Goal: Task Accomplishment & Management: Complete application form

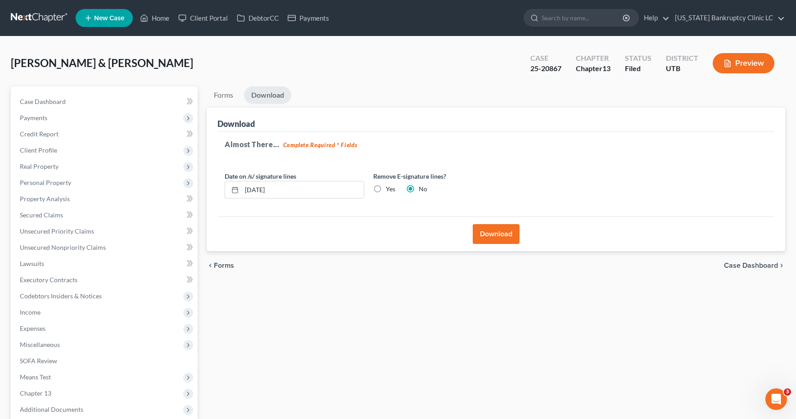
click at [37, 18] on link at bounding box center [40, 18] width 58 height 16
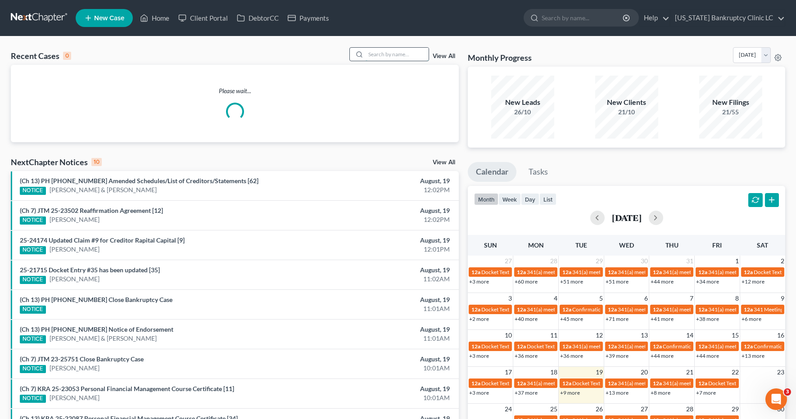
click at [407, 54] on input "search" at bounding box center [397, 54] width 63 height 13
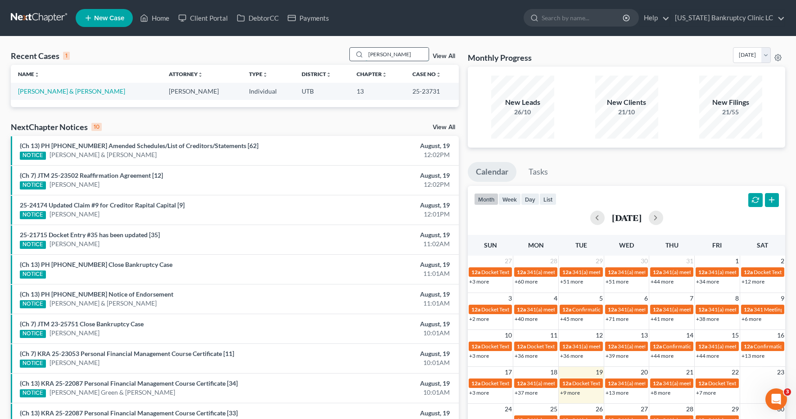
type input "hurtado"
click at [87, 91] on link "[PERSON_NAME] & [PERSON_NAME]" at bounding box center [71, 91] width 107 height 8
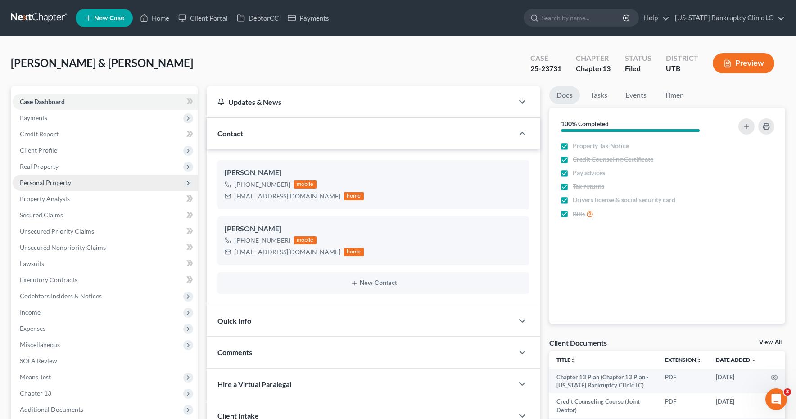
scroll to position [1, 0]
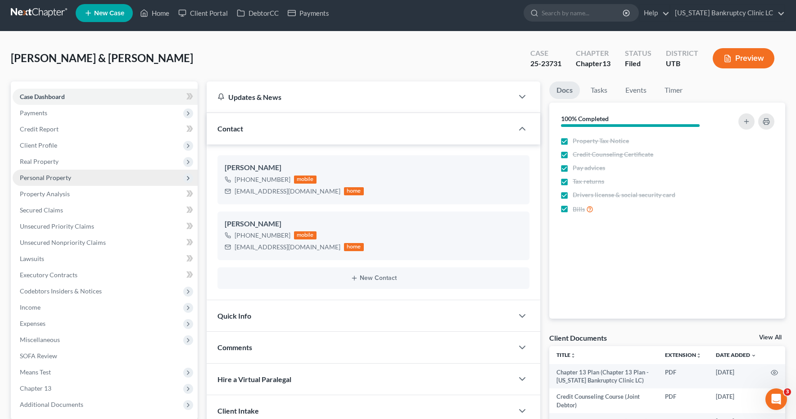
click at [37, 180] on span "Personal Property" at bounding box center [45, 178] width 51 height 8
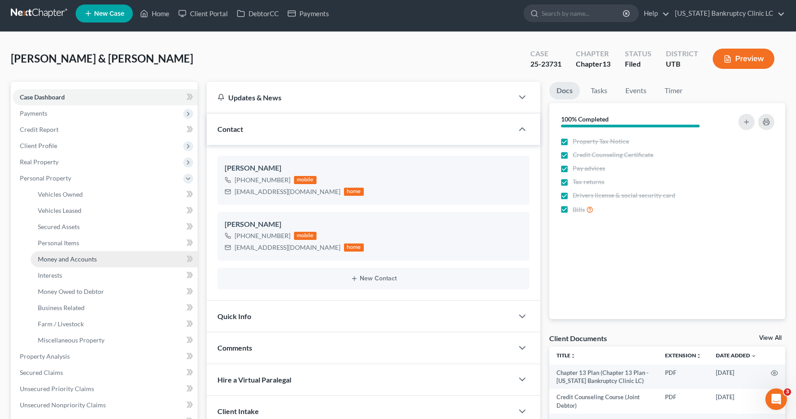
click at [51, 258] on span "Money and Accounts" at bounding box center [67, 259] width 59 height 8
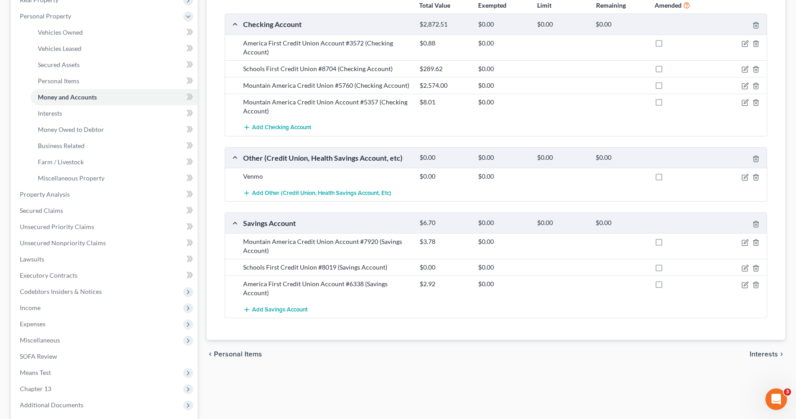
scroll to position [169, 0]
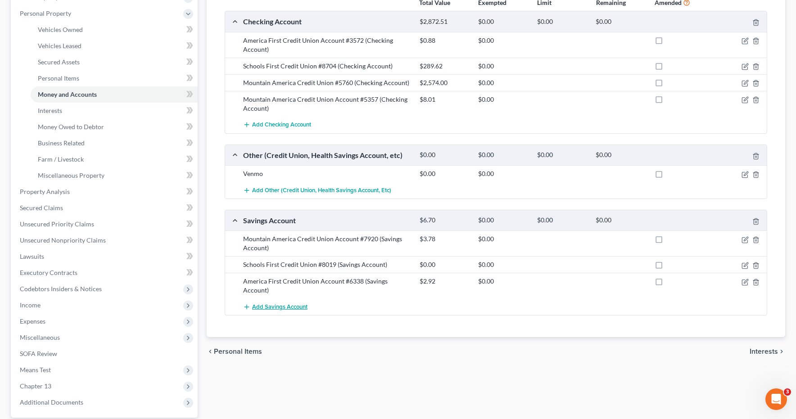
click at [291, 308] on span "Add Savings Account" at bounding box center [279, 306] width 55 height 7
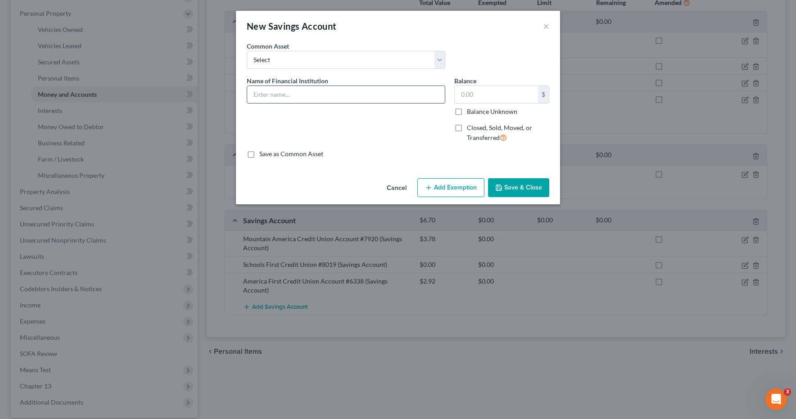
click at [312, 90] on input "text" at bounding box center [346, 94] width 198 height 17
type input "America First Credit Union Account #3572"
type input "0.00"
click at [505, 183] on button "Save & Close" at bounding box center [518, 187] width 61 height 19
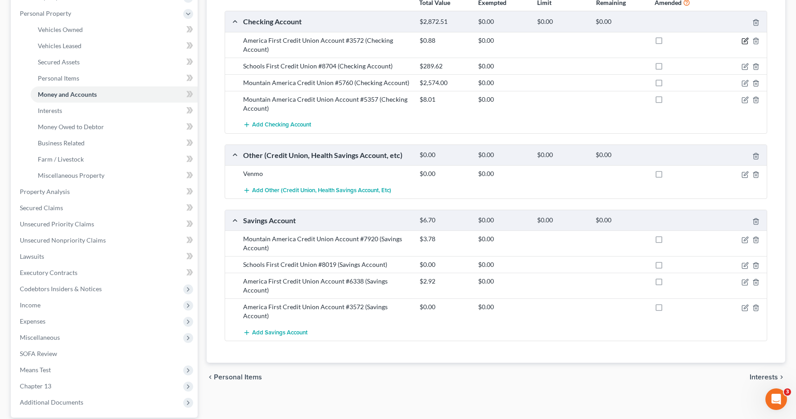
click at [746, 42] on icon "button" at bounding box center [744, 40] width 7 height 7
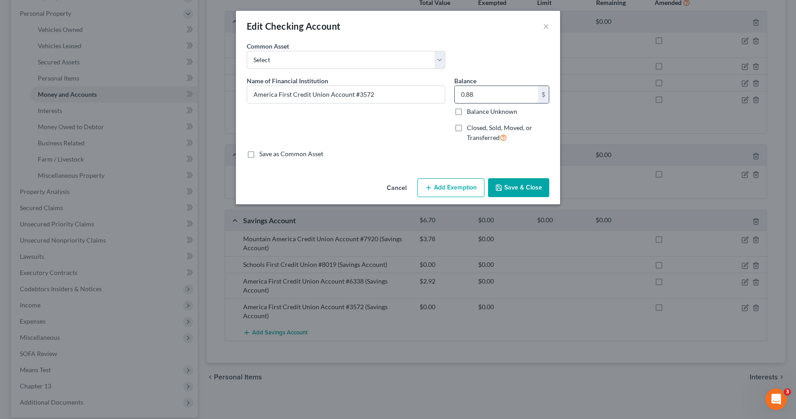
click at [478, 97] on input "0.88" at bounding box center [496, 94] width 83 height 17
type input "0.00"
click at [525, 187] on button "Save & Close" at bounding box center [518, 187] width 61 height 19
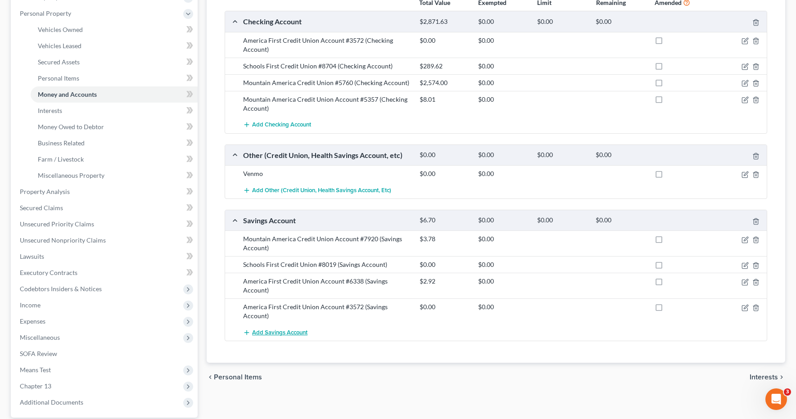
click at [277, 332] on span "Add Savings Account" at bounding box center [279, 332] width 55 height 7
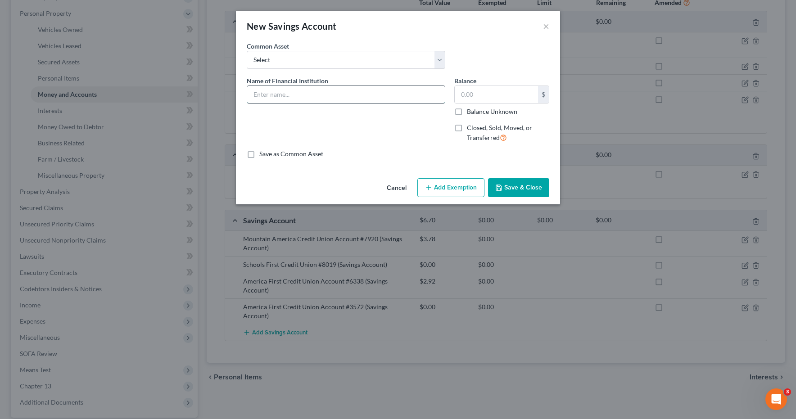
click at [317, 96] on input "text" at bounding box center [346, 94] width 198 height 17
type input "Mountain America Credit Union Account #5760"
type input "1.52"
click at [522, 188] on button "Save & Close" at bounding box center [518, 187] width 61 height 19
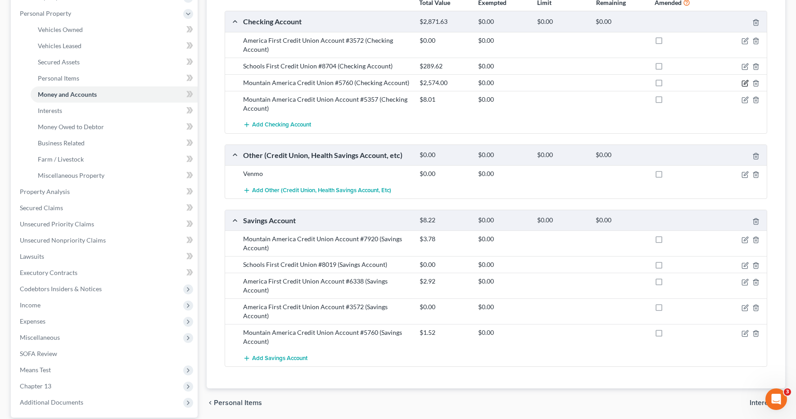
click at [744, 83] on icon "button" at bounding box center [746, 82] width 4 height 4
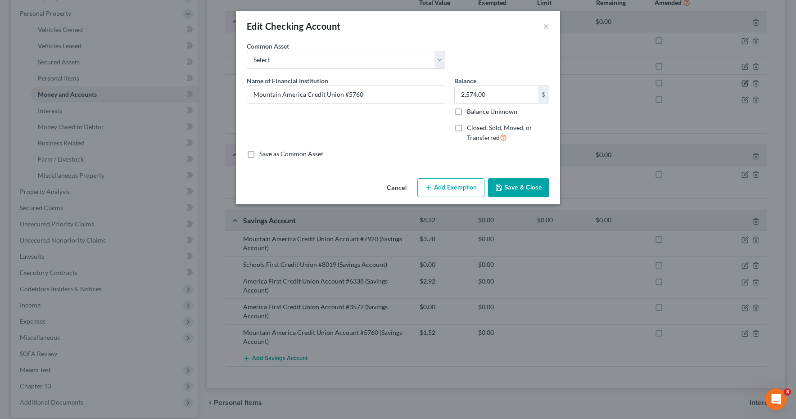
click at [744, 83] on div "Edit Checking Account × An exemption set must first be selected from the Filing…" at bounding box center [398, 209] width 796 height 419
click at [495, 93] on input "2,574.00" at bounding box center [496, 94] width 83 height 17
type input "1,033.62"
click at [532, 185] on button "Save & Close" at bounding box center [518, 187] width 61 height 19
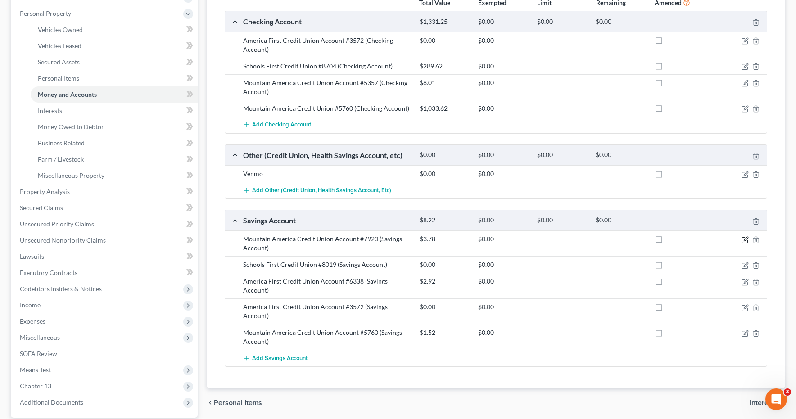
click at [743, 240] on icon "button" at bounding box center [744, 239] width 7 height 7
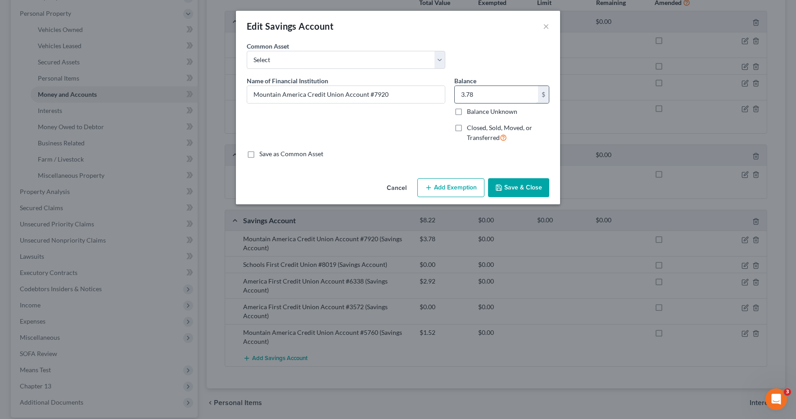
click at [490, 92] on input "3.78" at bounding box center [496, 94] width 83 height 17
type input "1.09"
click at [520, 182] on button "Save & Close" at bounding box center [518, 187] width 61 height 19
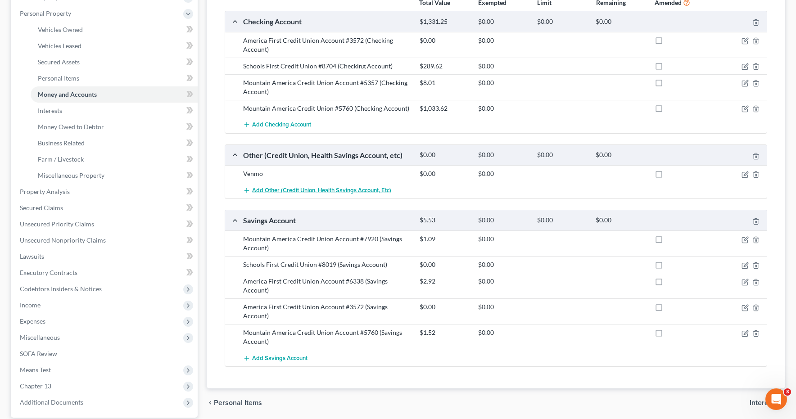
click at [263, 191] on span "Add Other (Credit Union, Health Savings Account, etc)" at bounding box center [321, 190] width 139 height 7
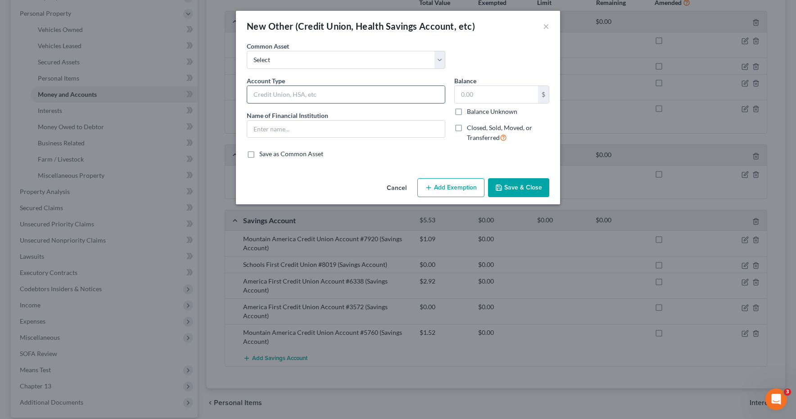
click at [288, 94] on input "text" at bounding box center [346, 94] width 198 height 17
drag, startPoint x: 392, startPoint y: 95, endPoint x: 238, endPoint y: 96, distance: 153.5
click at [238, 96] on div "An exemption set must first be selected from the Filing Information section. Co…" at bounding box center [398, 107] width 324 height 133
type input "MYEXPRESS DEBIT"
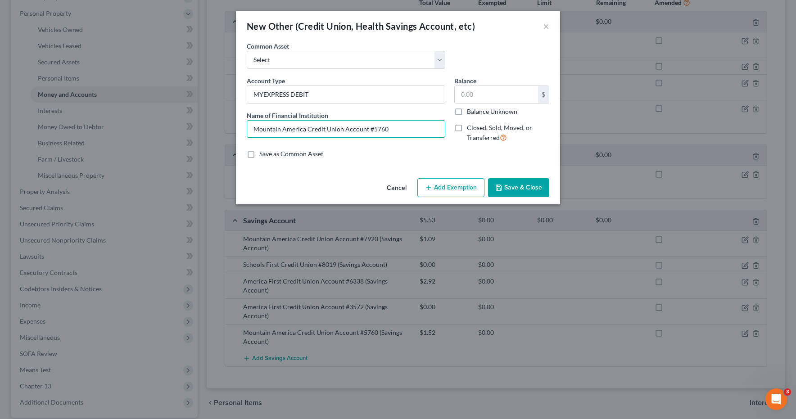
type input "Mountain America Credit Union Account #5760"
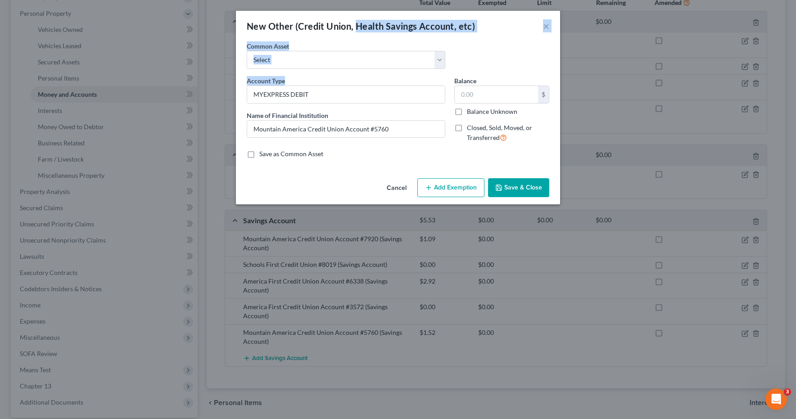
drag, startPoint x: 355, startPoint y: 20, endPoint x: 348, endPoint y: 84, distance: 63.8
click at [348, 84] on div "New Other (Credit Union, Health Savings Account, etc) × An exemption set must f…" at bounding box center [398, 108] width 324 height 194
click at [342, 36] on div "New Other (Credit Union, Health Savings Account, etc) ×" at bounding box center [398, 26] width 324 height 31
click at [519, 187] on button "Save & Close" at bounding box center [518, 187] width 61 height 19
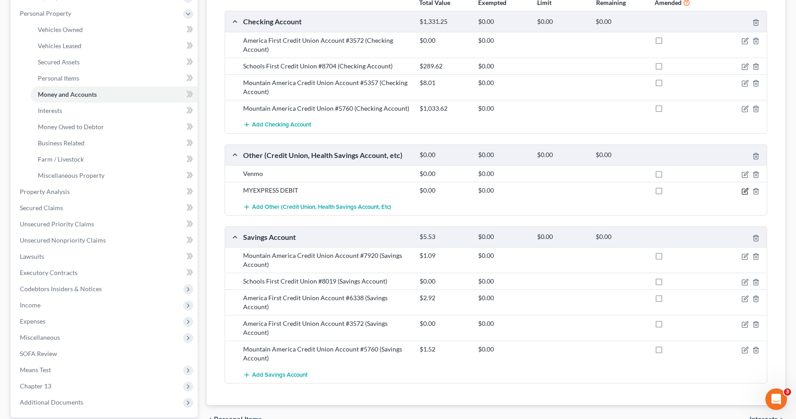
click at [746, 191] on icon "button" at bounding box center [746, 190] width 4 height 4
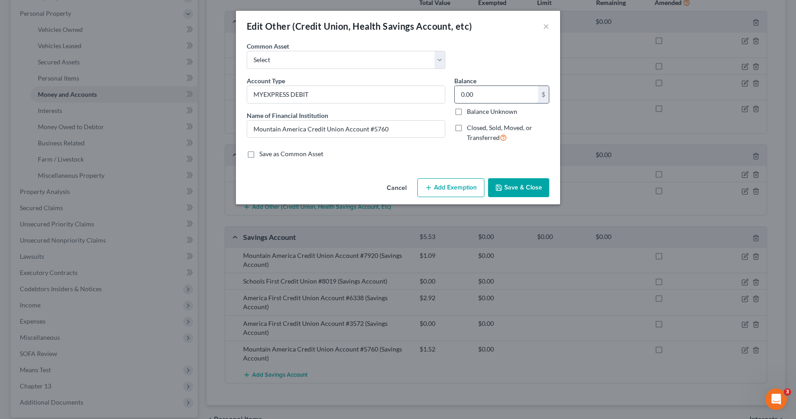
click at [484, 92] on input "0.00" at bounding box center [496, 94] width 83 height 17
type input "1,033.62"
click at [528, 184] on button "Save & Close" at bounding box center [518, 187] width 61 height 19
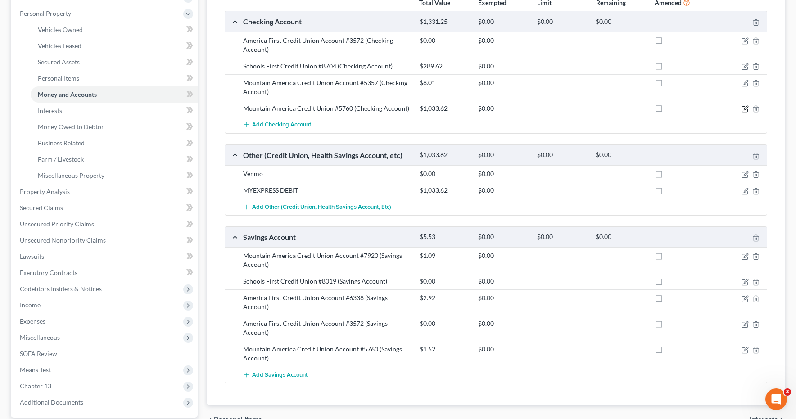
click at [743, 109] on icon "button" at bounding box center [744, 108] width 7 height 7
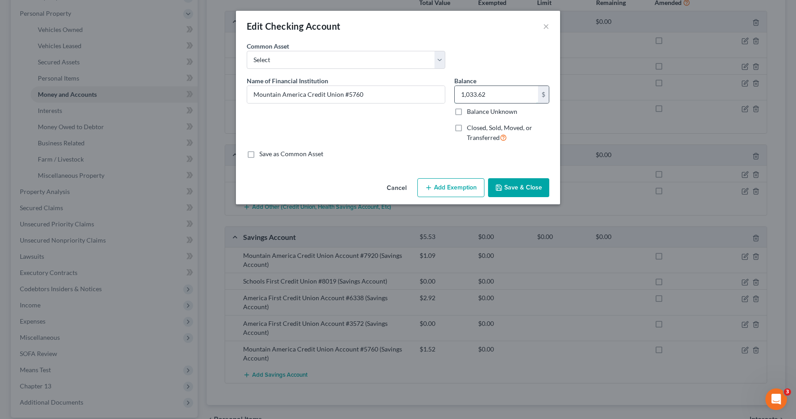
click at [491, 93] on input "1,033.62" at bounding box center [496, 94] width 83 height 17
type input "0.48"
click at [518, 189] on button "Save & Close" at bounding box center [518, 187] width 61 height 19
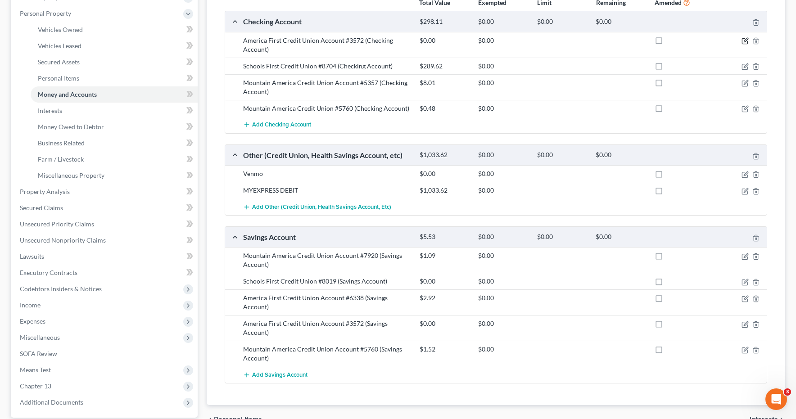
click at [746, 40] on icon "button" at bounding box center [744, 40] width 7 height 7
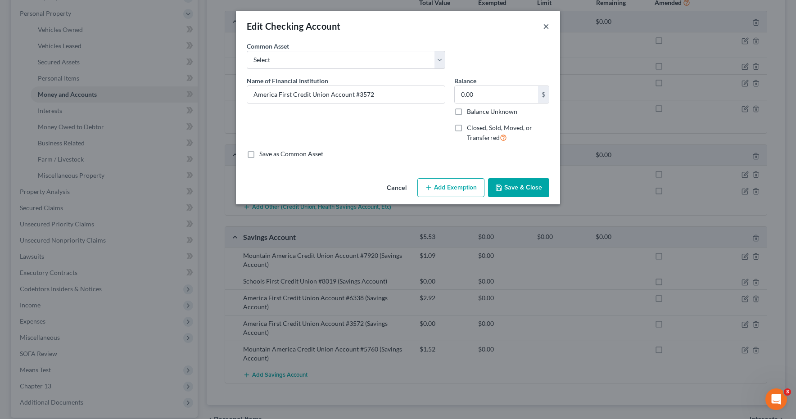
click at [546, 26] on button "×" at bounding box center [546, 26] width 6 height 11
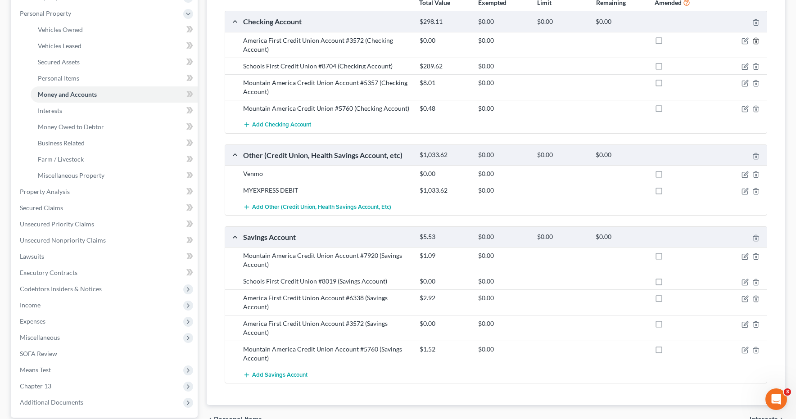
click at [757, 40] on icon "button" at bounding box center [755, 40] width 7 height 7
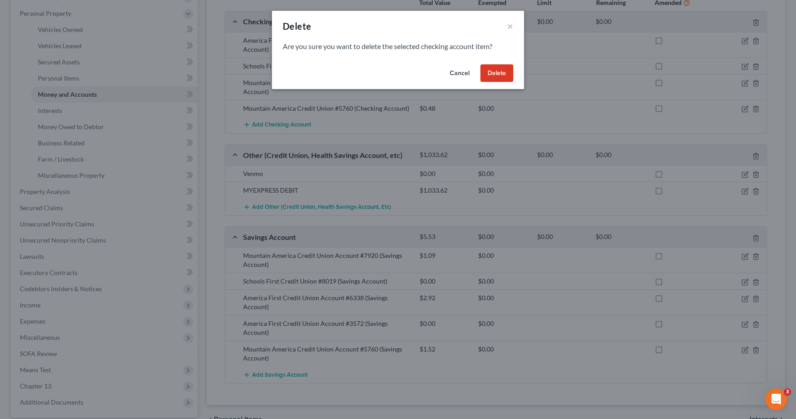
click at [496, 69] on button "Delete" at bounding box center [496, 73] width 33 height 18
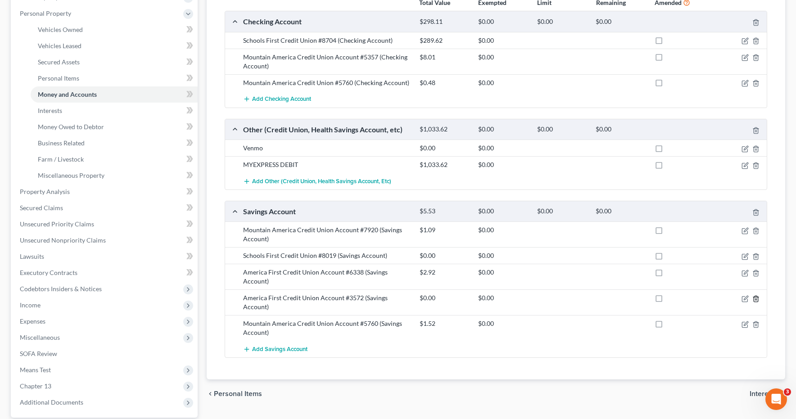
click at [755, 299] on icon "button" at bounding box center [755, 298] width 7 height 7
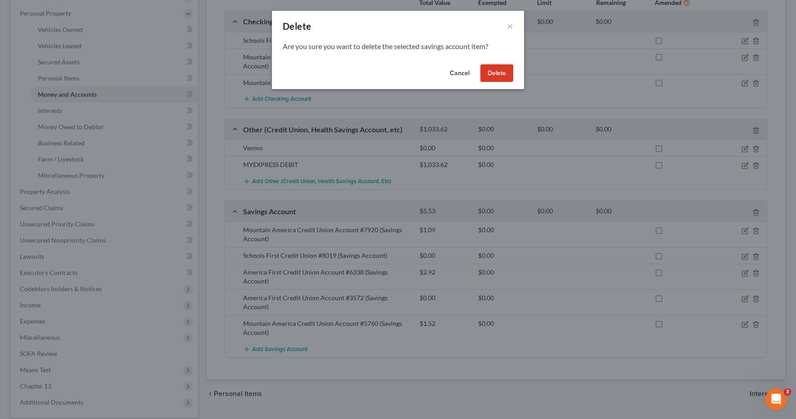
click at [493, 73] on button "Delete" at bounding box center [496, 73] width 33 height 18
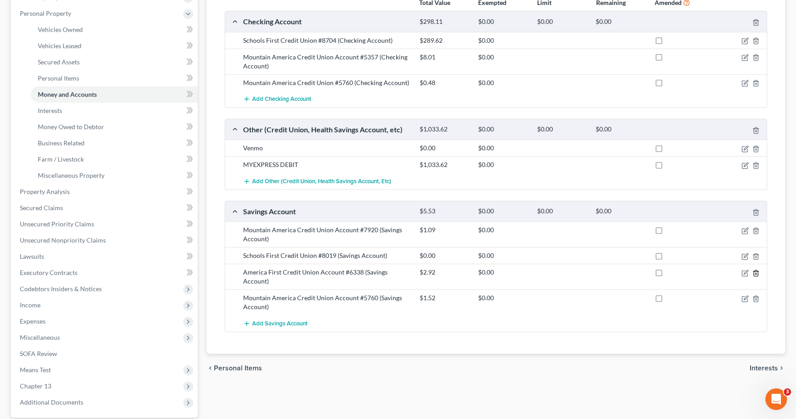
click at [757, 273] on icon "button" at bounding box center [755, 273] width 7 height 7
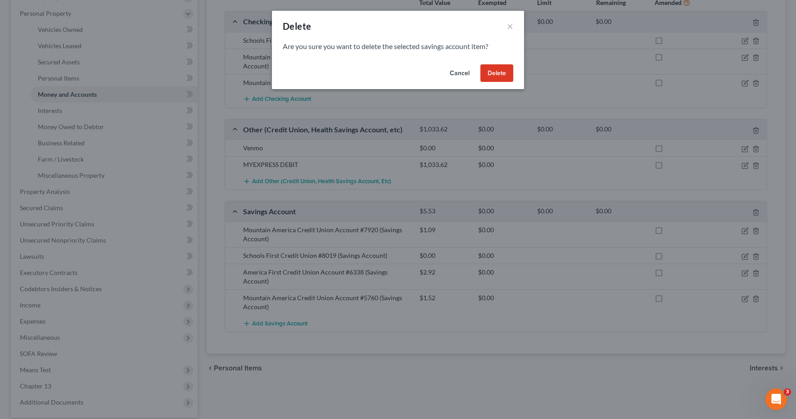
click at [495, 72] on button "Delete" at bounding box center [496, 73] width 33 height 18
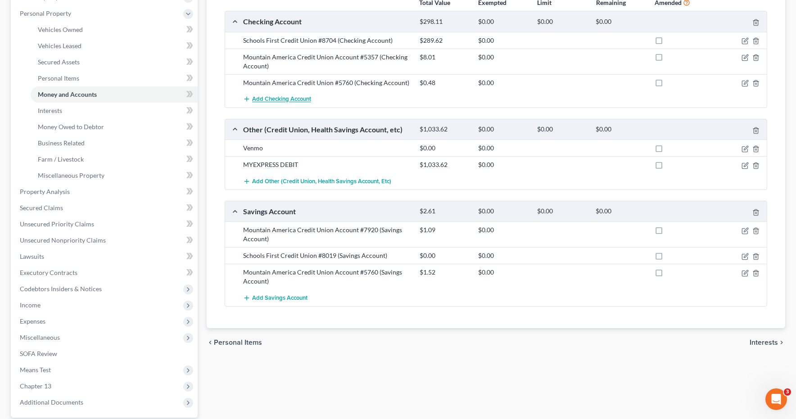
click at [289, 99] on span "Add Checking Account" at bounding box center [281, 99] width 59 height 7
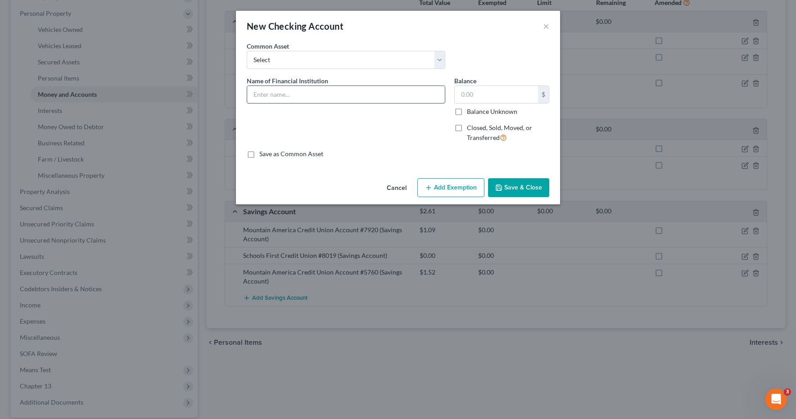
click at [372, 95] on input "text" at bounding box center [346, 94] width 198 height 17
type input "America First Credit Union Account #3572"
type input "0.00"
click at [512, 189] on button "Save & Close" at bounding box center [518, 187] width 61 height 19
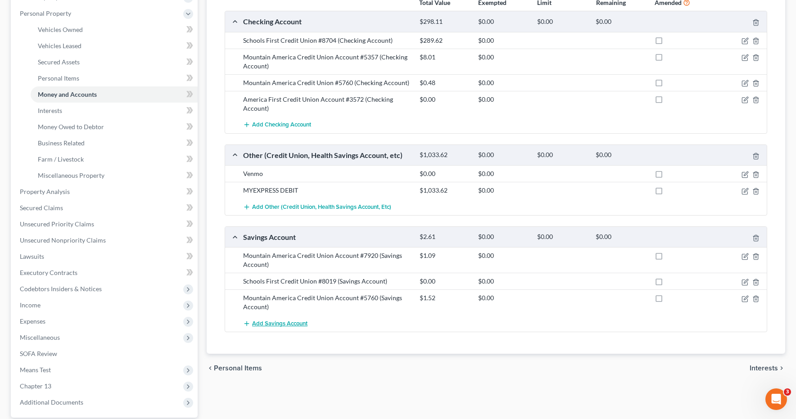
click at [283, 325] on span "Add Savings Account" at bounding box center [279, 323] width 55 height 7
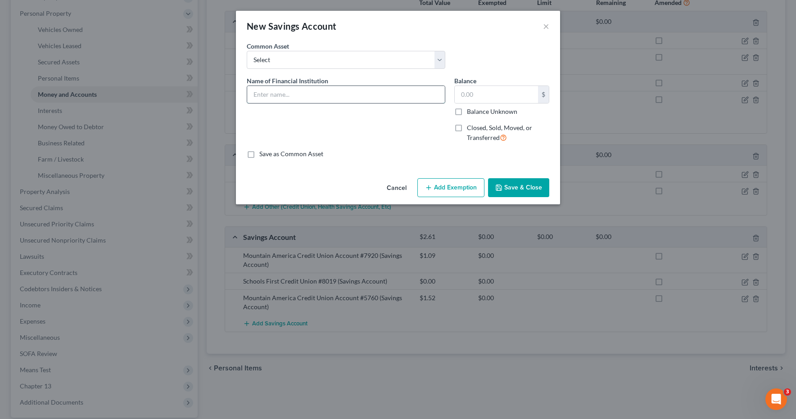
click at [339, 95] on input "text" at bounding box center [346, 94] width 198 height 17
type input "America First Credit Union Account #3572"
type input "0.00"
click at [505, 188] on button "Save & Close" at bounding box center [518, 187] width 61 height 19
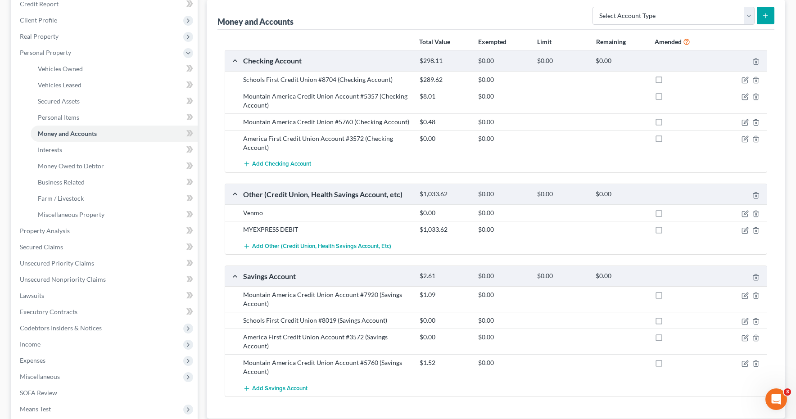
scroll to position [0, 0]
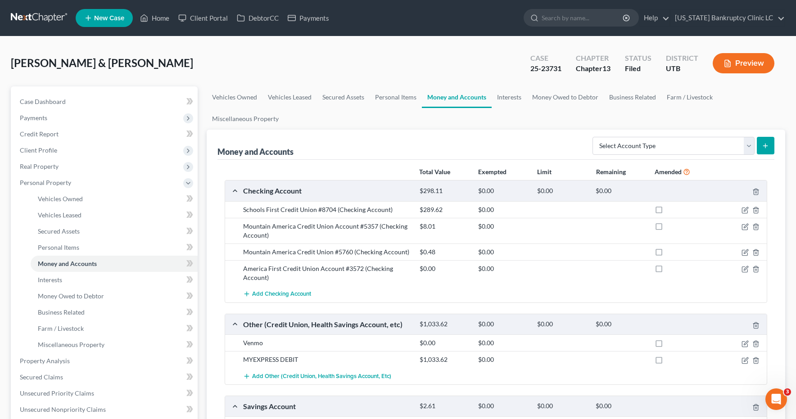
click at [36, 18] on link at bounding box center [40, 18] width 58 height 16
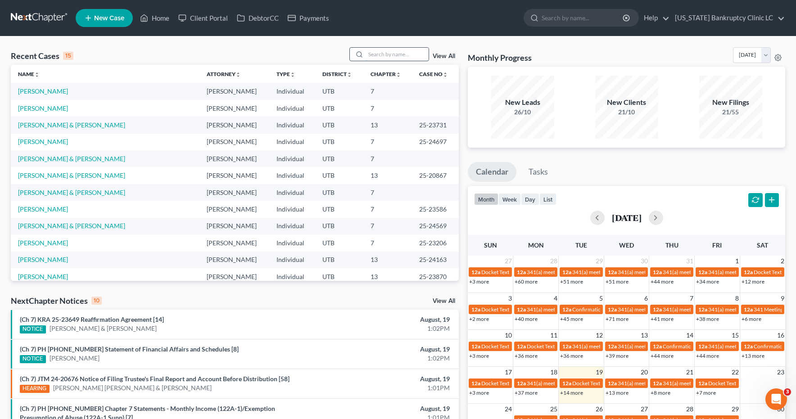
click at [398, 51] on input "search" at bounding box center [397, 54] width 63 height 13
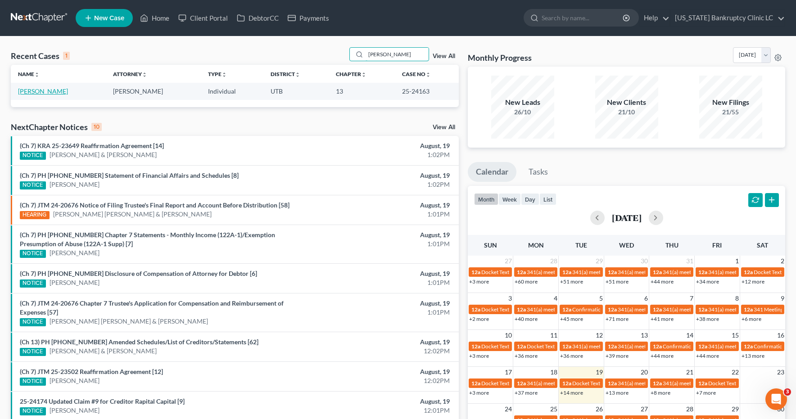
type input "[PERSON_NAME]"
click at [59, 90] on link "[PERSON_NAME]" at bounding box center [43, 91] width 50 height 8
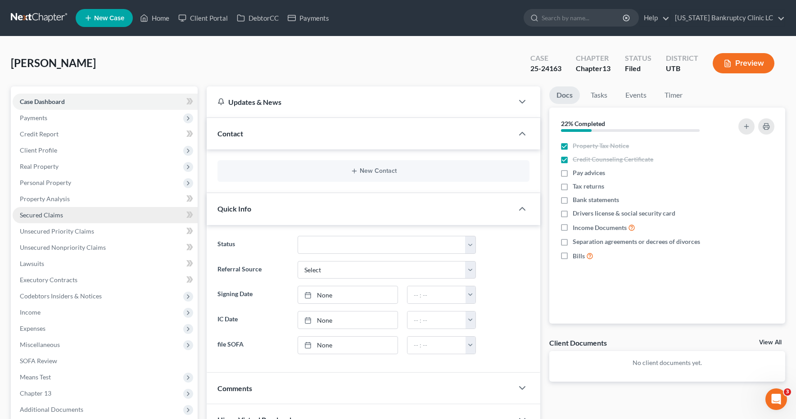
click at [35, 216] on span "Secured Claims" at bounding box center [41, 215] width 43 height 8
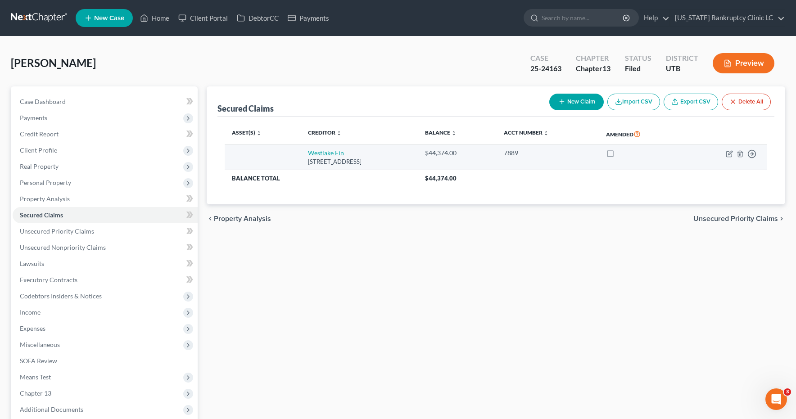
click at [319, 152] on link "Westlake Fin" at bounding box center [326, 153] width 36 height 8
select select "4"
select select "0"
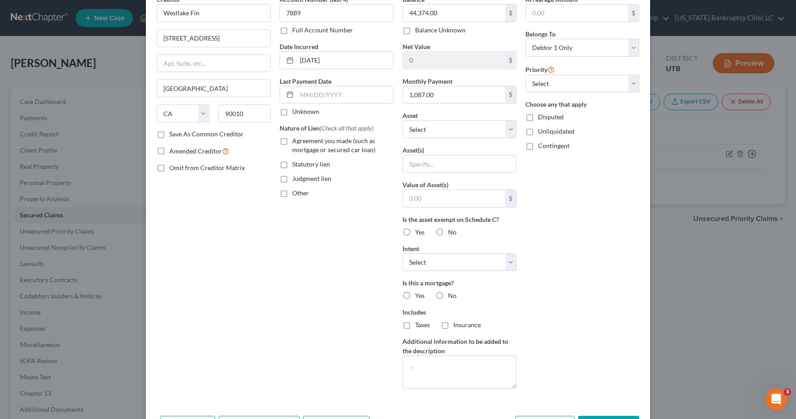
scroll to position [88, 0]
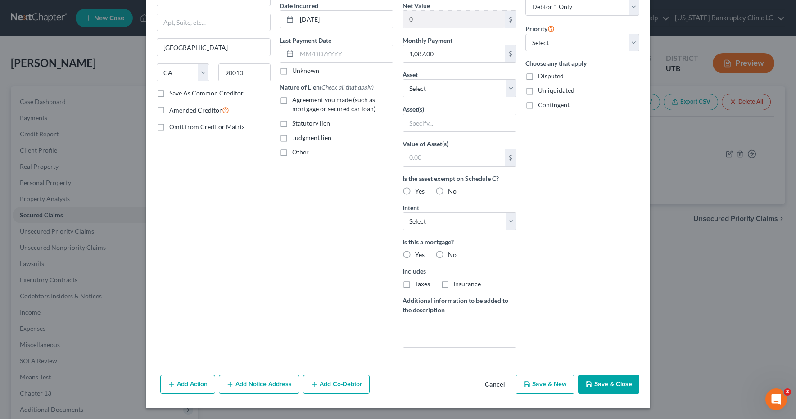
click at [615, 382] on button "Save & Close" at bounding box center [608, 384] width 61 height 19
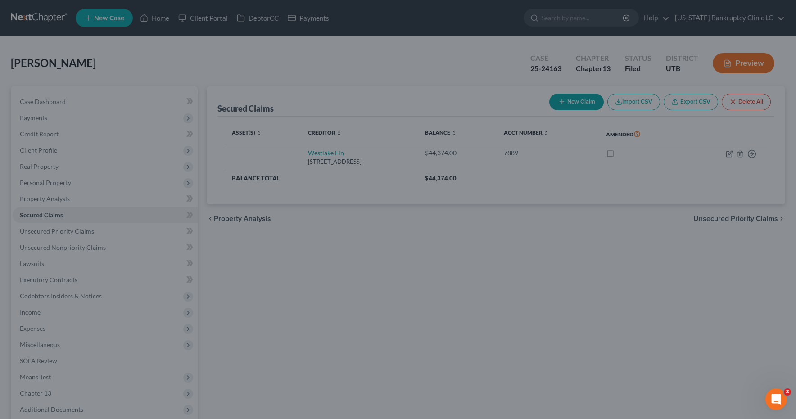
type input "0"
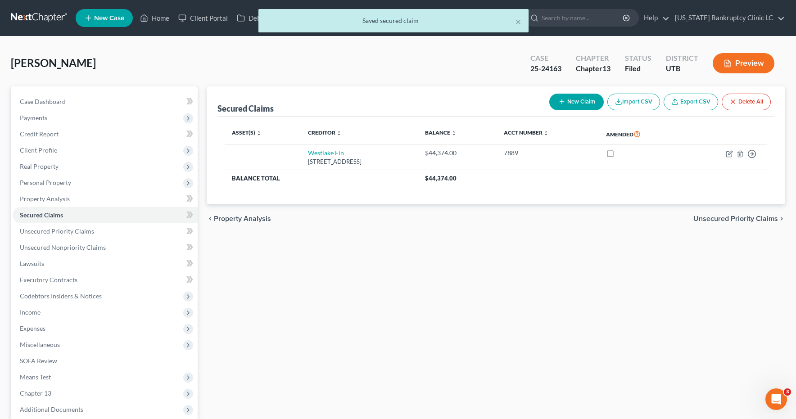
click at [575, 104] on button "New Claim" at bounding box center [576, 102] width 54 height 17
select select "0"
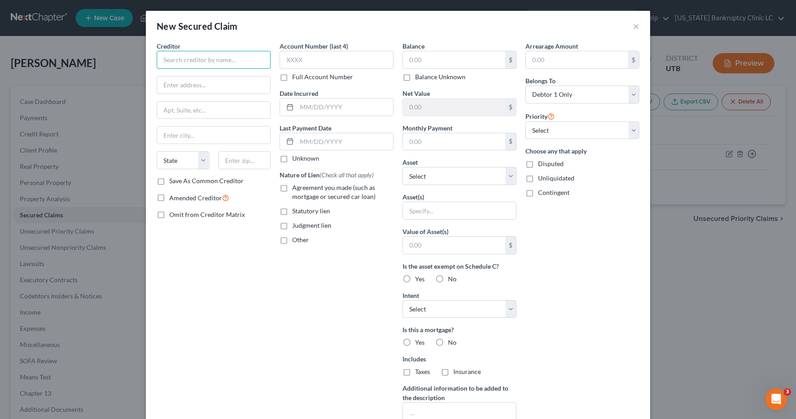
click at [225, 61] on input "text" at bounding box center [214, 60] width 114 height 18
type input "Pennymac Loan Services, LLC"
type input "PO Box 514387"
type input "[GEOGRAPHIC_DATA]"
select select "4"
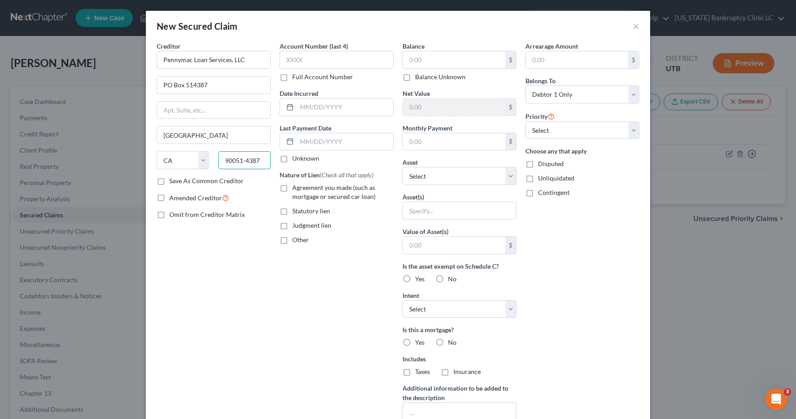
type input "90051-4387"
click at [169, 181] on label "Save As Common Creditor" at bounding box center [206, 180] width 74 height 9
click at [173, 181] on input "Save As Common Creditor" at bounding box center [176, 179] width 6 height 6
checkbox input "true"
click at [307, 65] on input "text" at bounding box center [337, 60] width 114 height 18
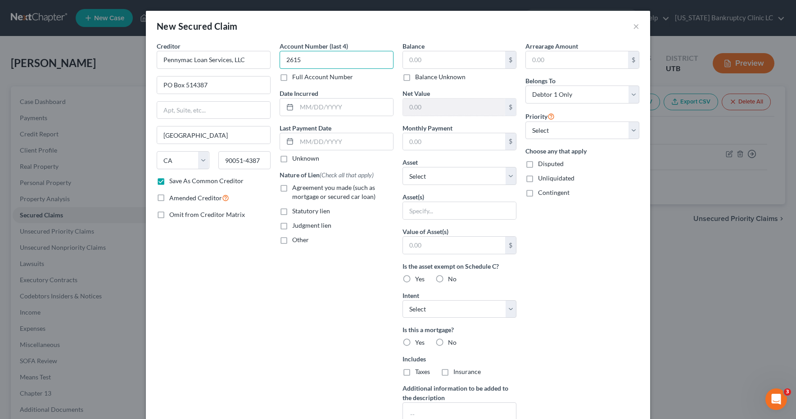
type input "2615"
click at [427, 59] on input "text" at bounding box center [454, 59] width 102 height 17
type input "325,000.00"
click at [436, 145] on input "text" at bounding box center [454, 141] width 102 height 17
type input "2,346.69"
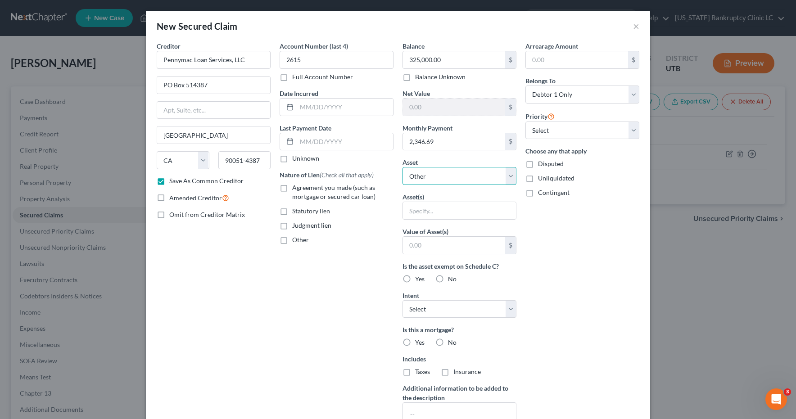
click at [511, 176] on select "Select Other Multiple Assets 1510 W 700 S - $669000.0" at bounding box center [459, 176] width 114 height 18
select select "2"
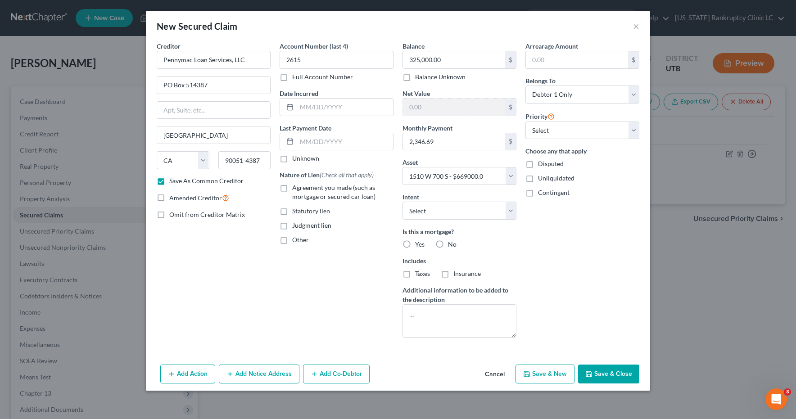
click at [415, 246] on label "Yes" at bounding box center [419, 244] width 9 height 9
click at [419, 246] on input "Yes" at bounding box center [422, 243] width 6 height 6
radio input "true"
click at [415, 276] on label "Taxes" at bounding box center [422, 273] width 15 height 9
click at [419, 275] on input "Taxes" at bounding box center [422, 272] width 6 height 6
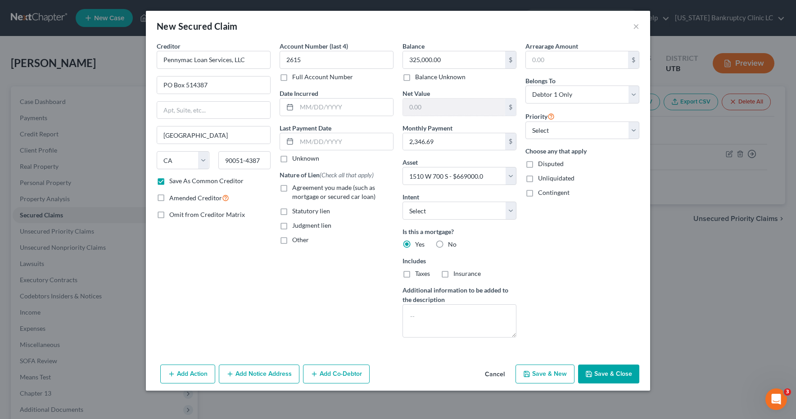
checkbox input "true"
click at [453, 275] on label "Insurance" at bounding box center [466, 273] width 27 height 9
click at [457, 275] on input "Insurance" at bounding box center [460, 272] width 6 height 6
checkbox input "true"
click at [635, 129] on select "Select 1st 2nd 3rd 4th 5th 6th 7th 8th 9th 10th 11th 12th 13th 14th 15th 16th 1…" at bounding box center [582, 131] width 114 height 18
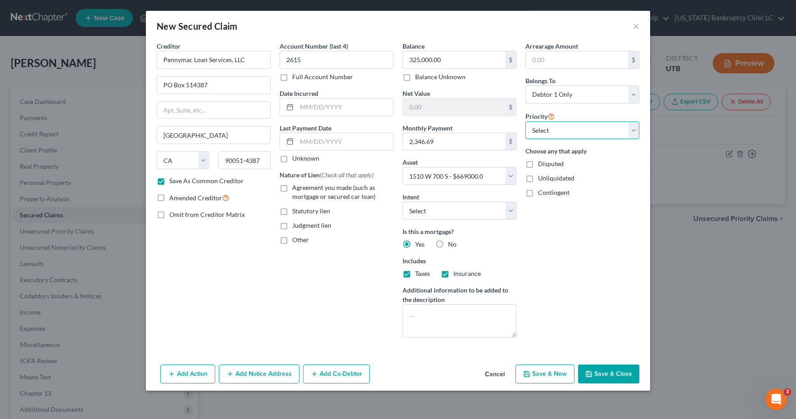
select select "0"
click at [292, 188] on label "Agreement you made (such as mortgage or secured car loan)" at bounding box center [342, 192] width 101 height 18
click at [296, 188] on input "Agreement you made (such as mortgage or secured car loan)" at bounding box center [299, 186] width 6 height 6
checkbox input "true"
click at [602, 373] on button "Save & Close" at bounding box center [608, 374] width 61 height 19
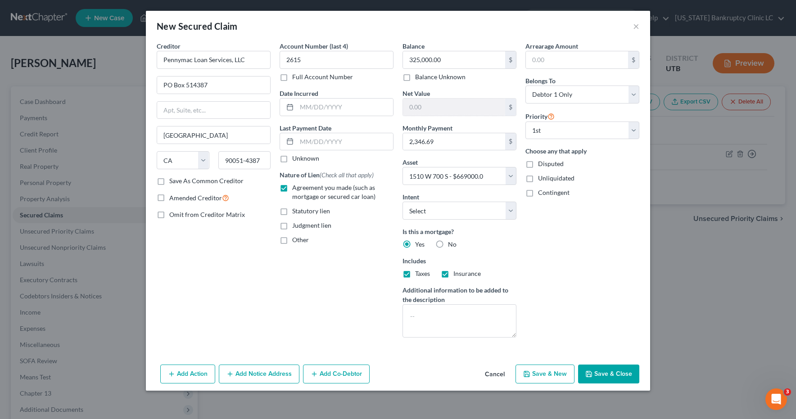
checkbox input "false"
select select
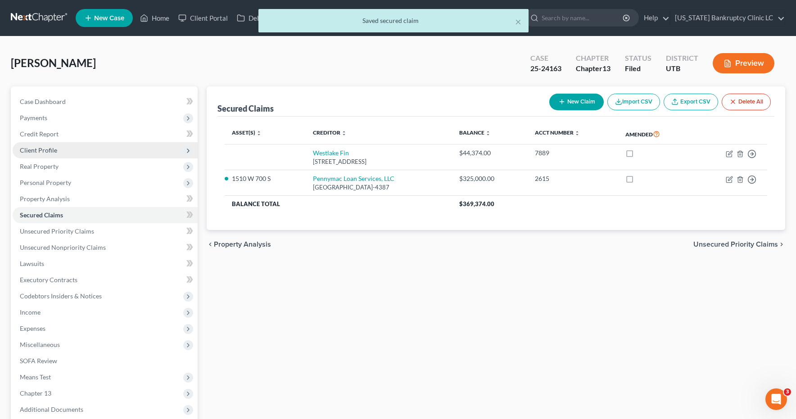
click at [32, 151] on span "Client Profile" at bounding box center [38, 150] width 37 height 8
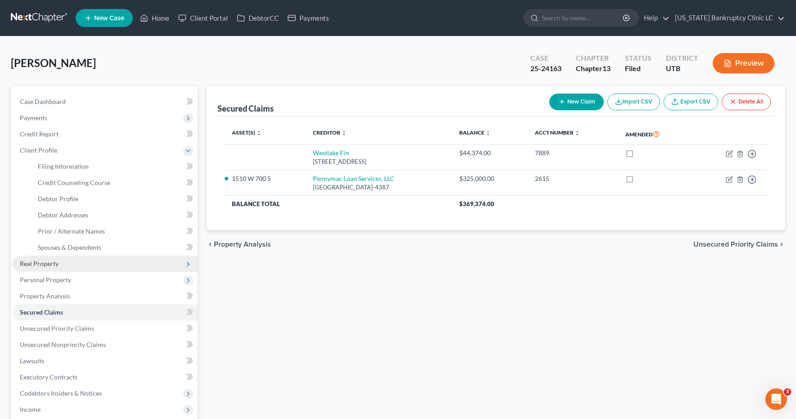
click at [41, 267] on span "Real Property" at bounding box center [105, 264] width 185 height 16
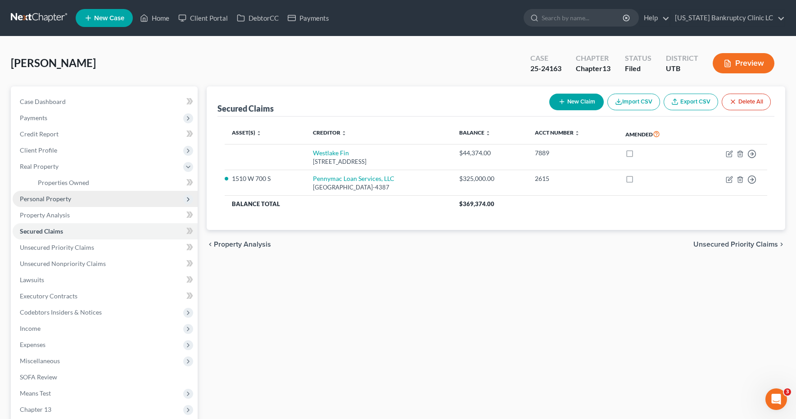
click at [55, 200] on span "Personal Property" at bounding box center [45, 199] width 51 height 8
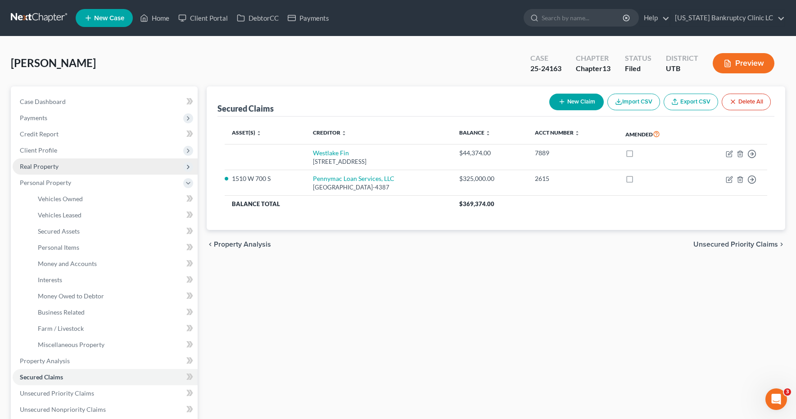
click at [45, 167] on span "Real Property" at bounding box center [39, 167] width 39 height 8
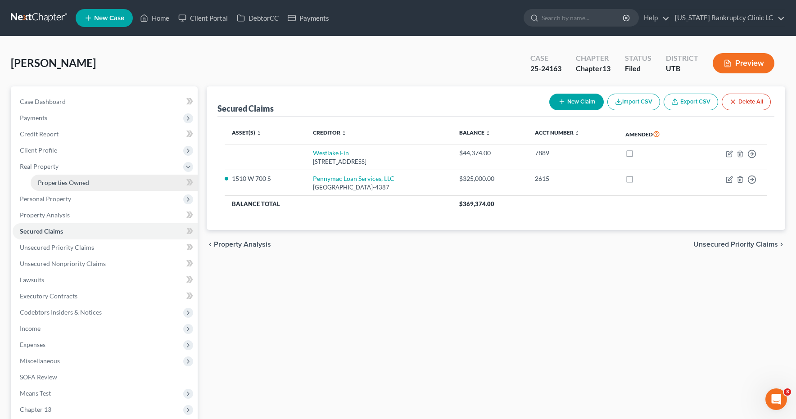
click at [56, 182] on span "Properties Owned" at bounding box center [63, 183] width 51 height 8
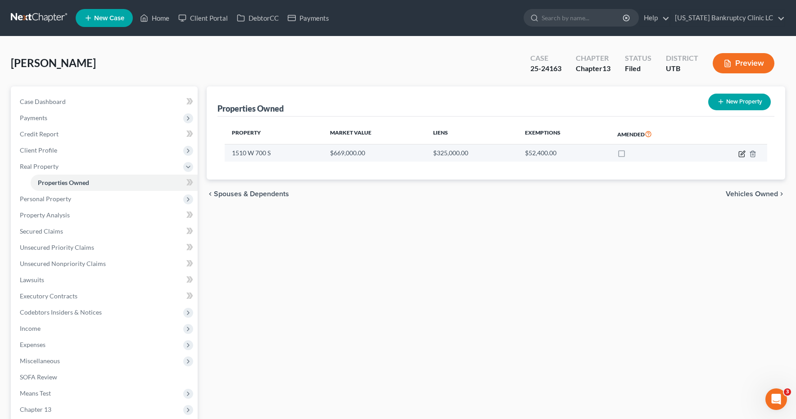
click at [742, 151] on icon "button" at bounding box center [741, 153] width 7 height 7
select select "46"
select select "2"
select select "0"
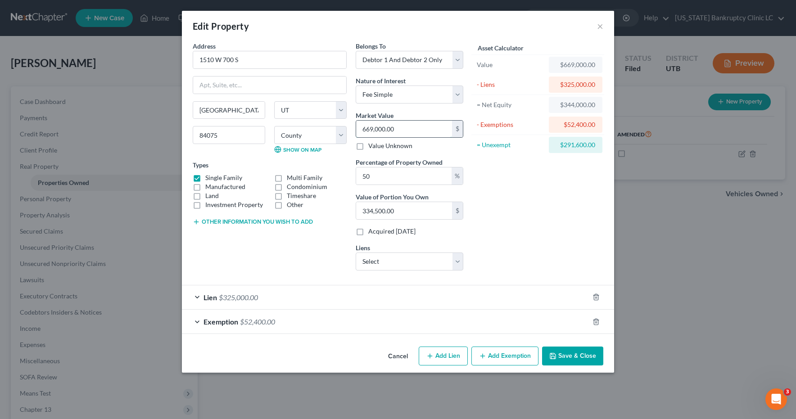
click at [398, 131] on input "669,000.00" at bounding box center [404, 129] width 96 height 17
type input "7"
type input "3.50"
type input "71"
type input "35.50"
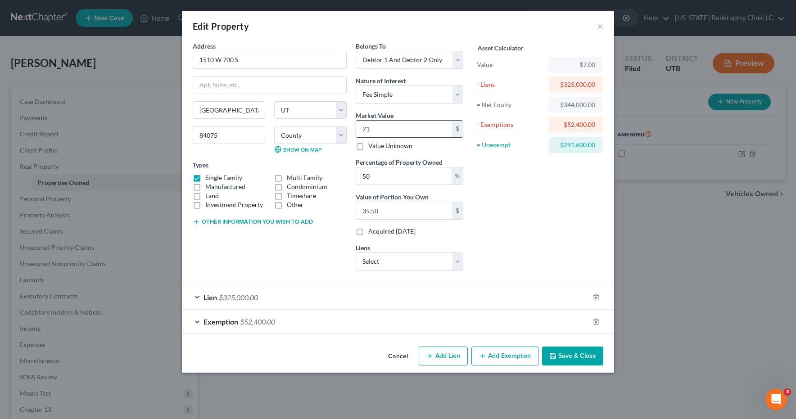
type input "715"
type input "357.50"
type input "7150"
type input "3,575.00"
type input "7,1500"
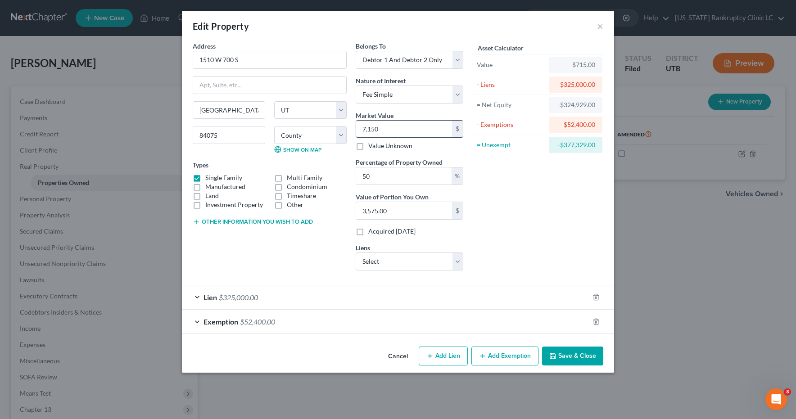
type input "35,750.00"
type input "71,5000"
type input "357,500.00"
type input "715,000.00"
click at [571, 356] on button "Save & Close" at bounding box center [572, 356] width 61 height 19
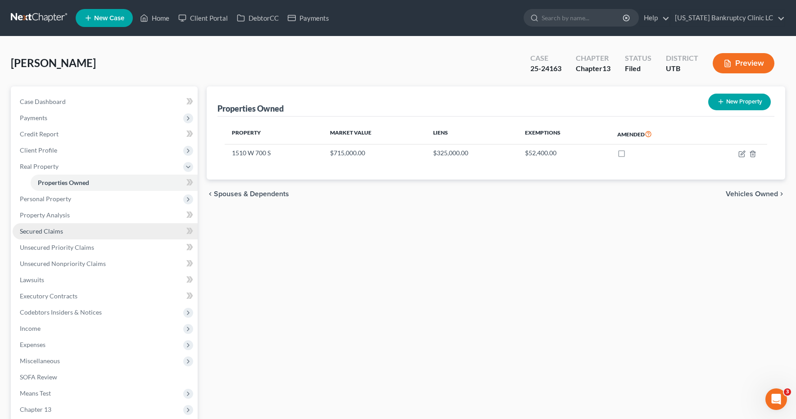
click at [49, 231] on span "Secured Claims" at bounding box center [41, 231] width 43 height 8
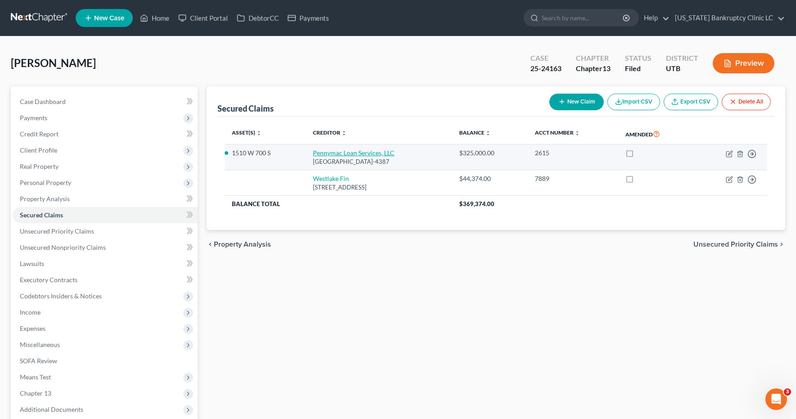
click at [351, 151] on link "Pennymac Loan Services, LLC" at bounding box center [353, 153] width 81 height 8
select select "4"
select select "0"
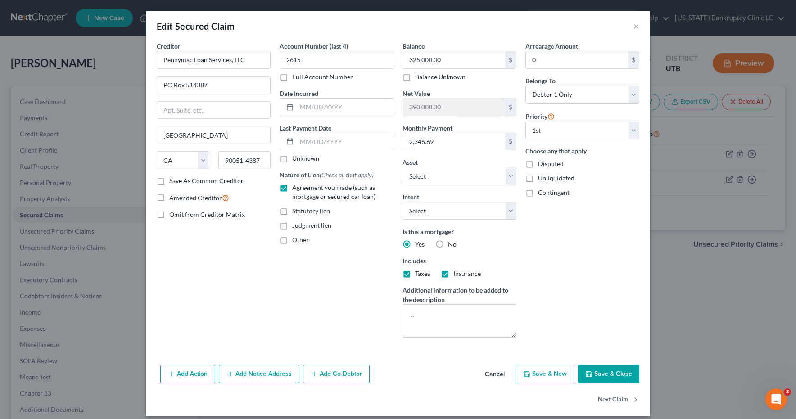
click at [255, 373] on button "Add Notice Address" at bounding box center [259, 374] width 81 height 19
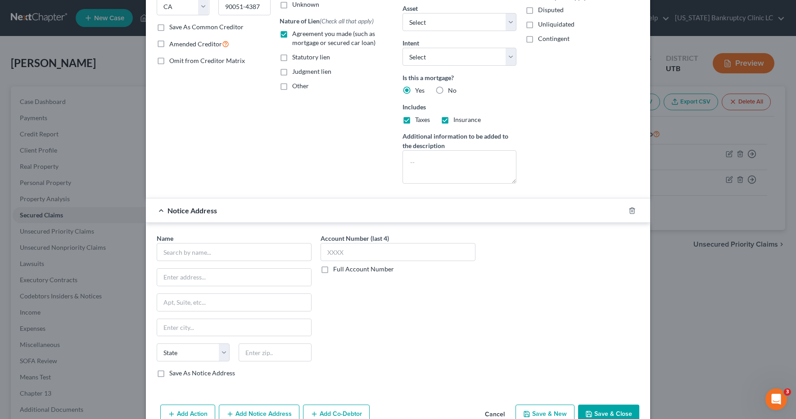
scroll to position [202, 0]
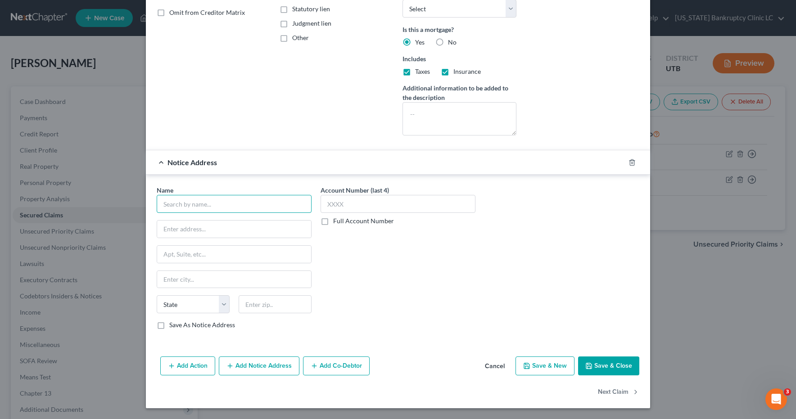
click at [209, 207] on input "text" at bounding box center [234, 204] width 155 height 18
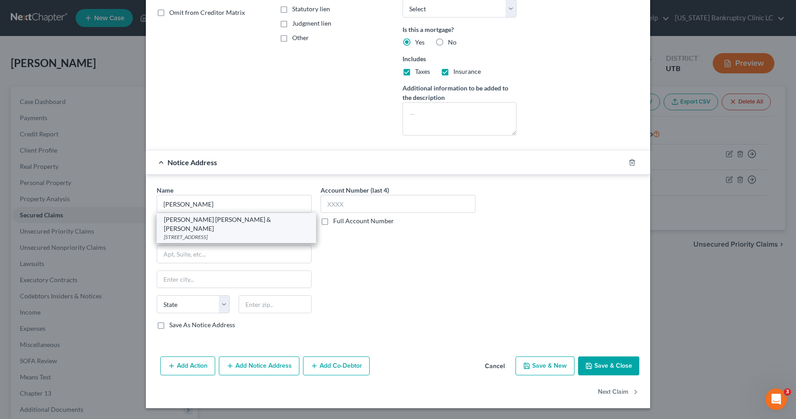
click at [210, 233] on div "[STREET_ADDRESS]" at bounding box center [236, 237] width 145 height 8
type input "[PERSON_NAME] [PERSON_NAME] & [PERSON_NAME]"
type input "[STREET_ADDRESS]"
type input "[GEOGRAPHIC_DATA]"
select select "46"
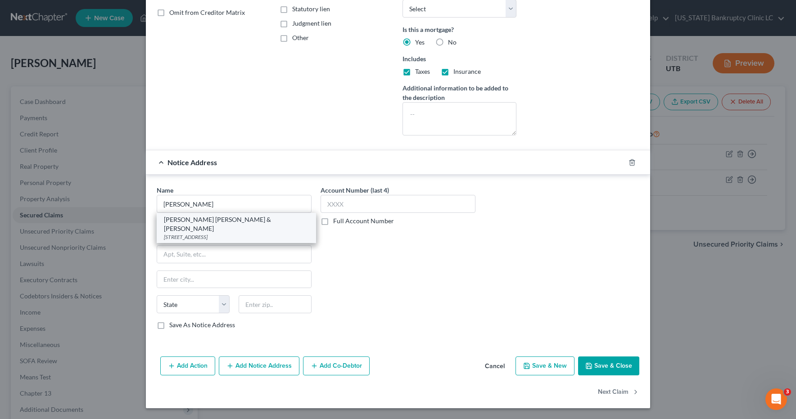
type input "84111"
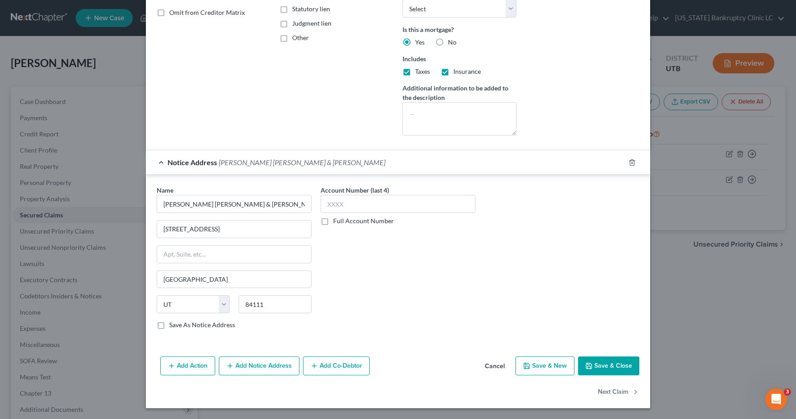
click at [603, 367] on button "Save & Close" at bounding box center [608, 366] width 61 height 19
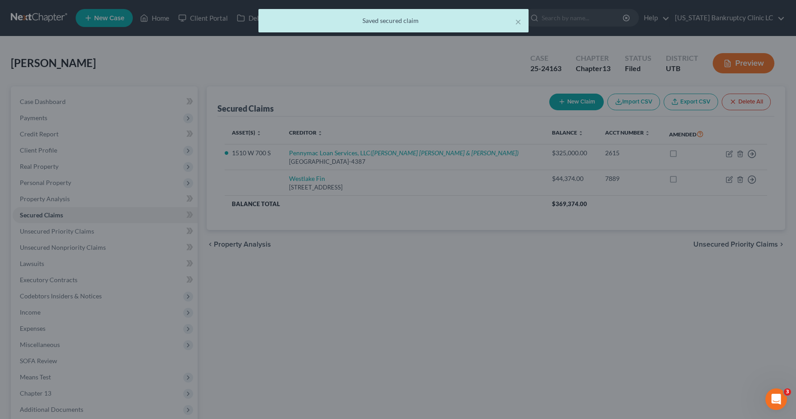
scroll to position [0, 0]
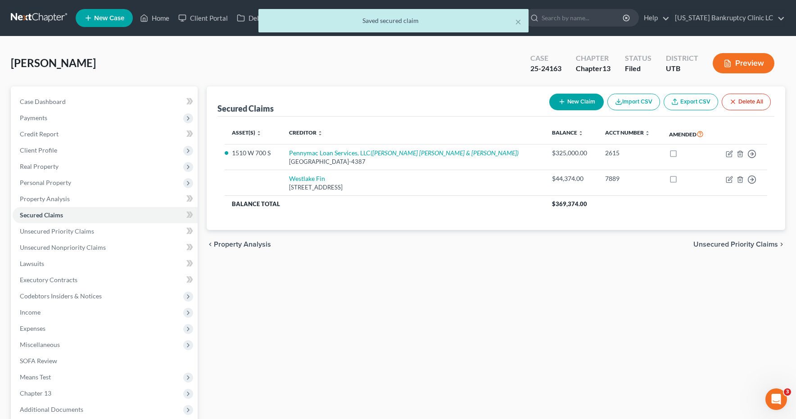
click at [570, 101] on button "New Claim" at bounding box center [576, 102] width 54 height 17
select select "0"
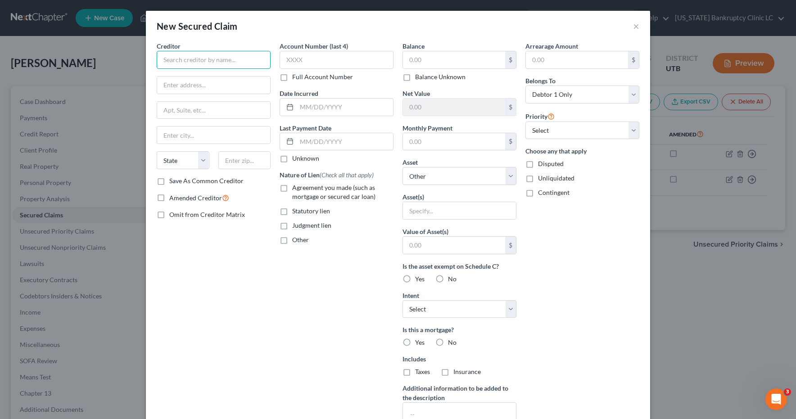
click at [176, 60] on input "text" at bounding box center [214, 60] width 114 height 18
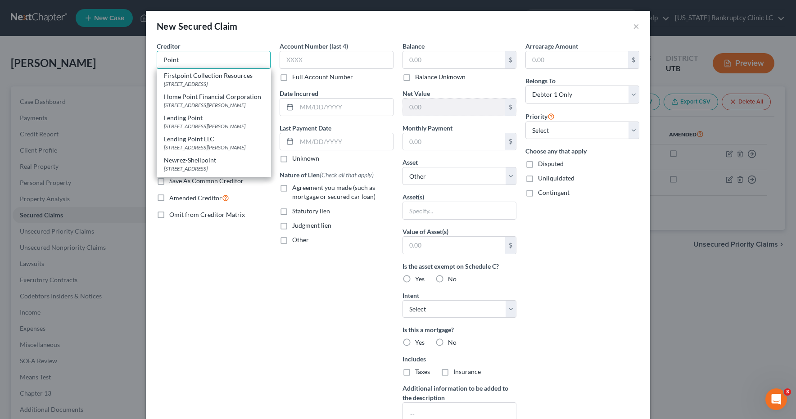
type input "Point"
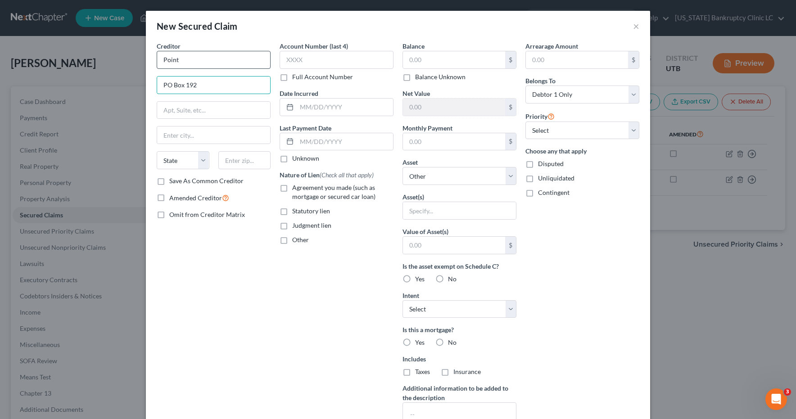
type input "PO Box 192"
type input "[GEOGRAPHIC_DATA]"
select select "4"
type input "94302"
click at [169, 181] on label "Save As Common Creditor" at bounding box center [206, 180] width 74 height 9
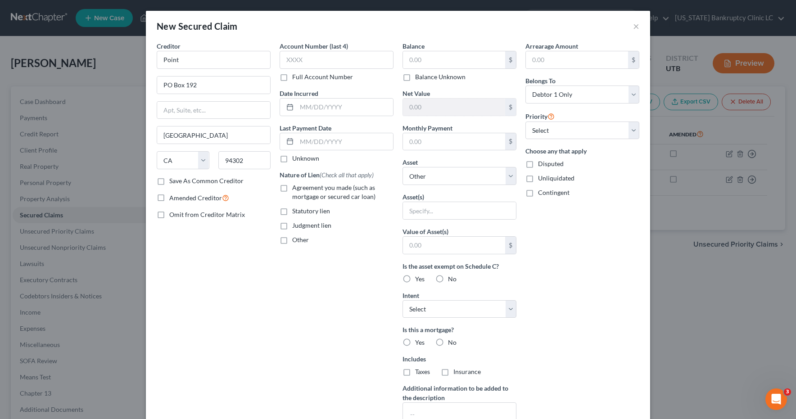
click at [173, 181] on input "Save As Common Creditor" at bounding box center [176, 179] width 6 height 6
checkbox input "true"
click at [306, 58] on input "text" at bounding box center [337, 60] width 114 height 18
type input "3395"
click at [456, 56] on input "text" at bounding box center [454, 59] width 102 height 17
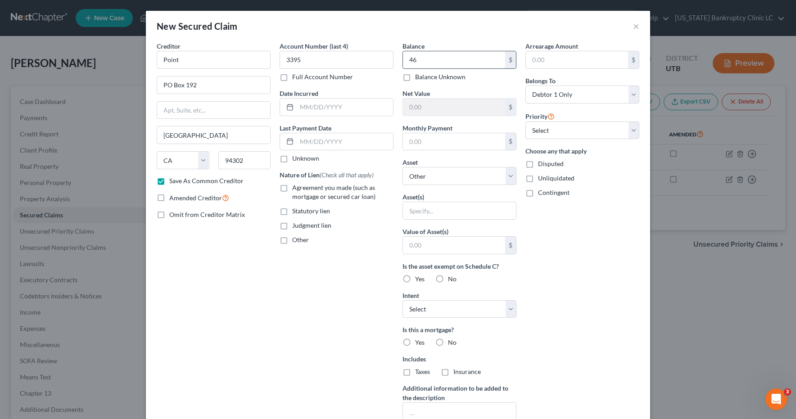
type input "4"
type input "137,958.00"
click at [484, 139] on input "text" at bounding box center [454, 141] width 102 height 17
type input "0.00"
click at [514, 172] on select "Select Other Multiple Assets 1510 W 700 S - $715000.0" at bounding box center [459, 176] width 114 height 18
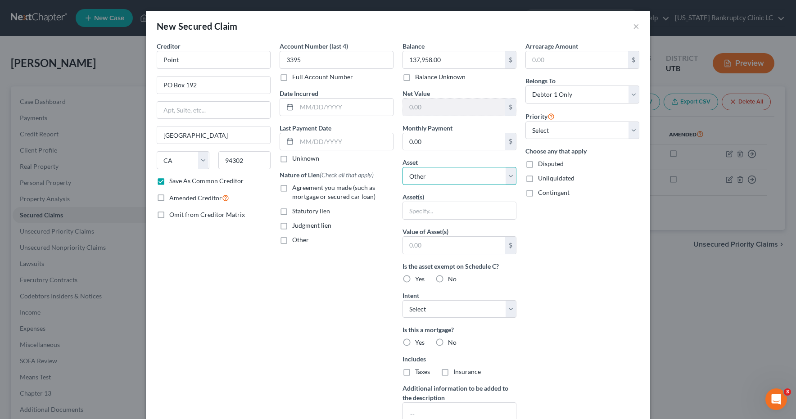
select select "2"
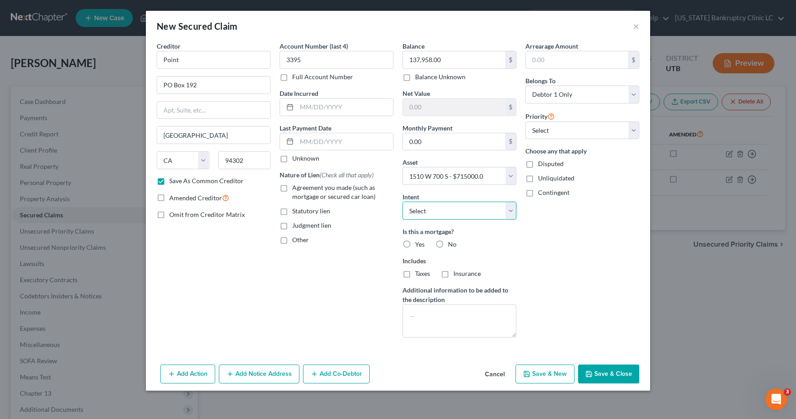
click at [509, 210] on select "Select Surrender Redeem Reaffirm Avoid Other" at bounding box center [459, 211] width 114 height 18
click at [415, 246] on label "Yes" at bounding box center [419, 244] width 9 height 9
click at [419, 246] on input "Yes" at bounding box center [422, 243] width 6 height 6
radio input "true"
click at [292, 188] on label "Agreement you made (such as mortgage or secured car loan)" at bounding box center [342, 192] width 101 height 18
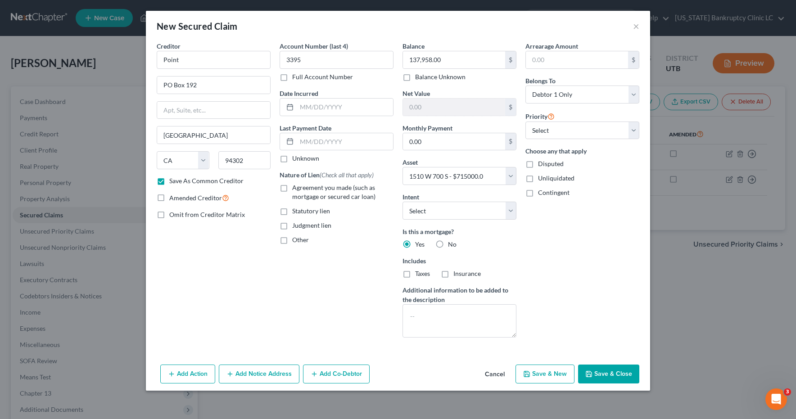
click at [296, 188] on input "Agreement you made (such as mortgage or secured car loan)" at bounding box center [299, 186] width 6 height 6
checkbox input "true"
click at [636, 128] on select "Select 2nd 3rd 4th 5th 6th 7th 8th 9th 10th 11th 12th 13th 14th 15th 16th 17th …" at bounding box center [582, 131] width 114 height 18
select select "0"
click at [609, 375] on button "Save & Close" at bounding box center [608, 374] width 61 height 19
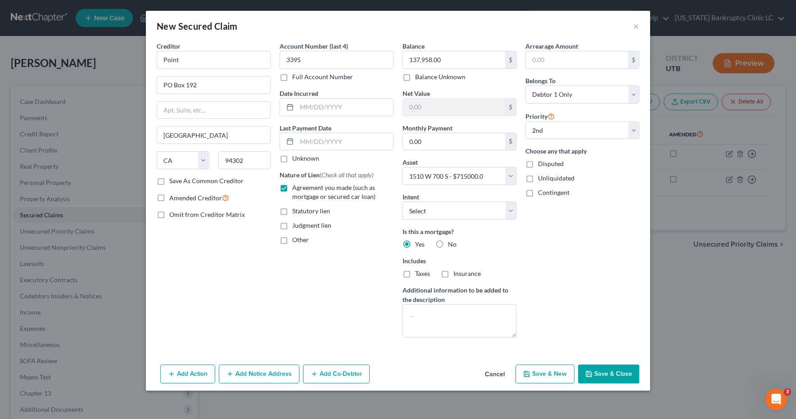
checkbox input "false"
select select
select select "1"
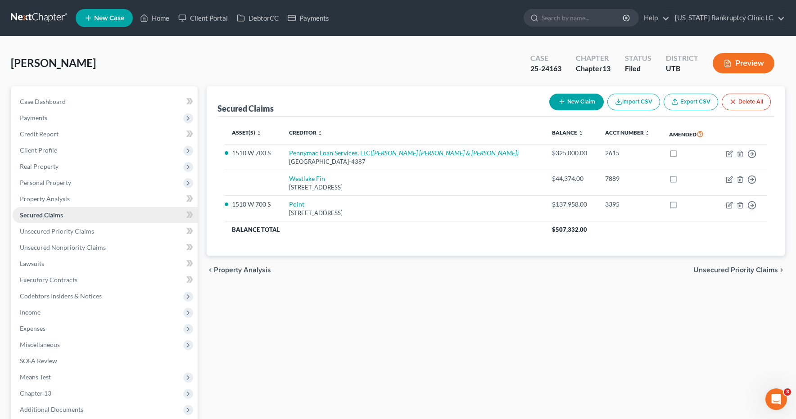
click at [41, 212] on span "Secured Claims" at bounding box center [41, 215] width 43 height 8
click at [39, 215] on span "Secured Claims" at bounding box center [41, 215] width 43 height 8
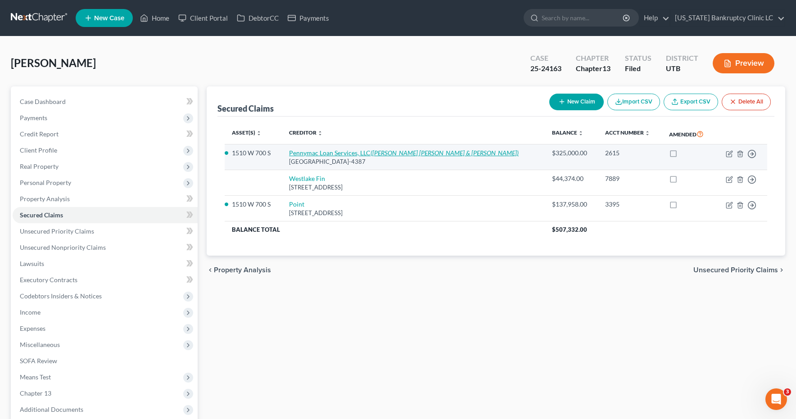
click at [314, 153] on link "Pennymac Loan Services, LLC ([PERSON_NAME] [PERSON_NAME] & [PERSON_NAME])" at bounding box center [404, 153] width 230 height 8
select select "4"
select select "0"
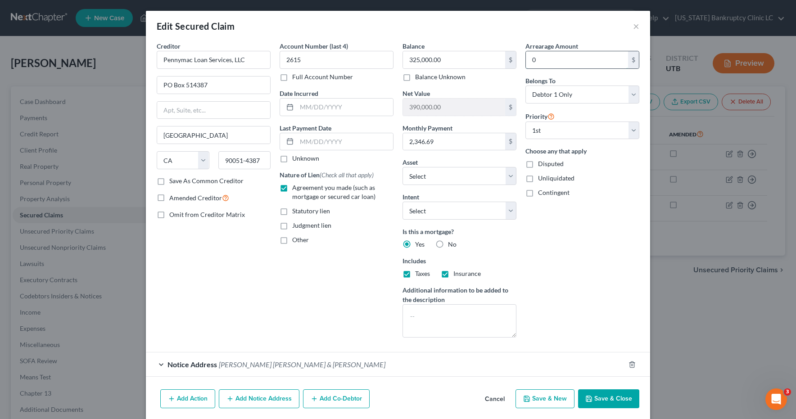
click at [553, 59] on input "0" at bounding box center [577, 59] width 102 height 17
type input "31,000"
click at [606, 402] on button "Save & Close" at bounding box center [608, 398] width 61 height 19
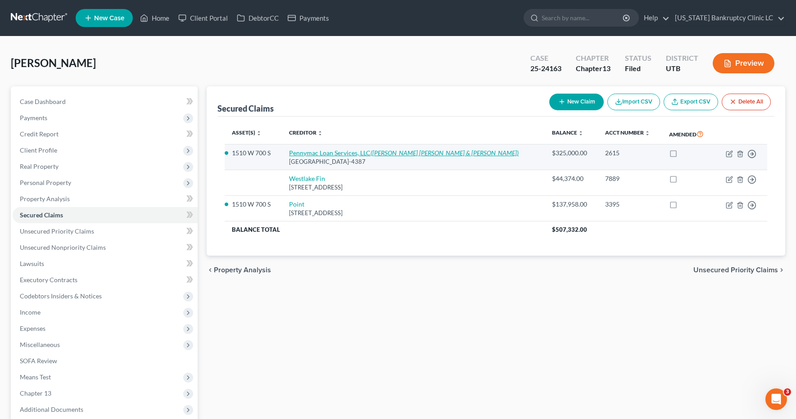
click at [355, 154] on link "Pennymac Loan Services, LLC ([PERSON_NAME] [PERSON_NAME] & [PERSON_NAME])" at bounding box center [404, 153] width 230 height 8
select select "4"
select select "2"
select select "0"
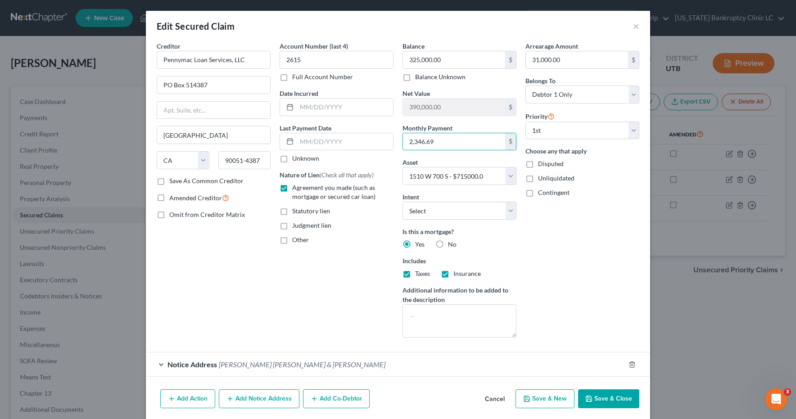
click at [609, 397] on button "Save & Close" at bounding box center [608, 398] width 61 height 19
select select
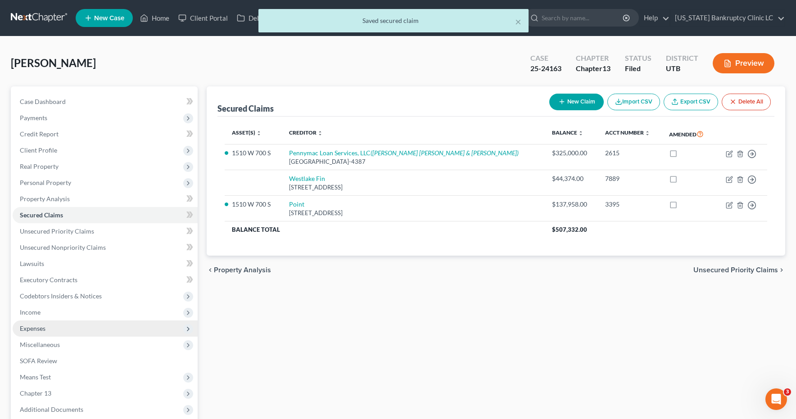
click at [22, 328] on span "Expenses" at bounding box center [33, 329] width 26 height 8
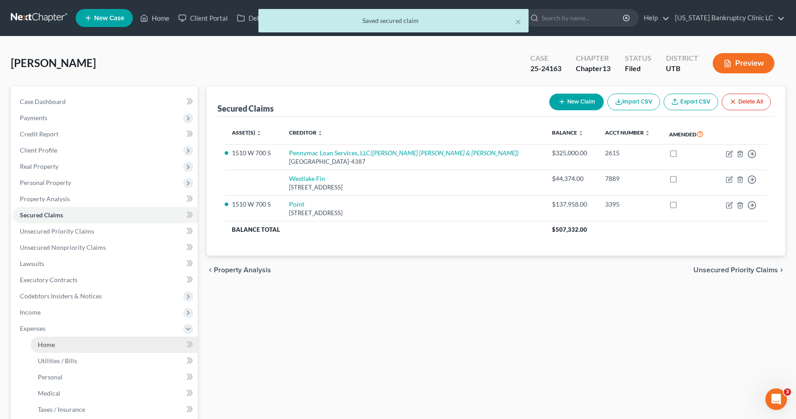
click at [54, 346] on span "Home" at bounding box center [46, 345] width 17 height 8
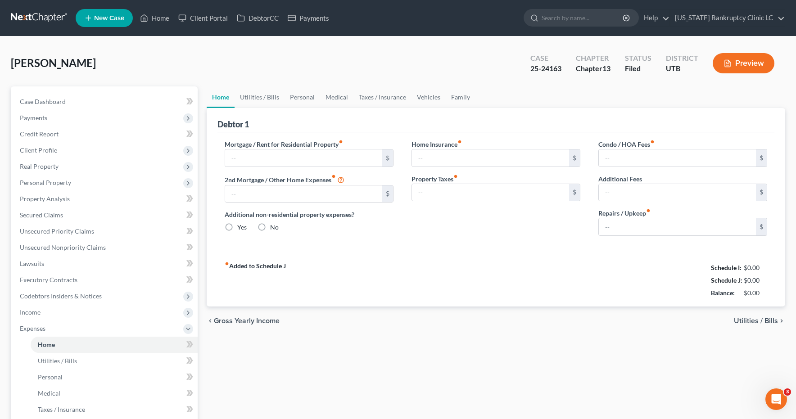
type input "0.00"
radio input "true"
type input "0.00"
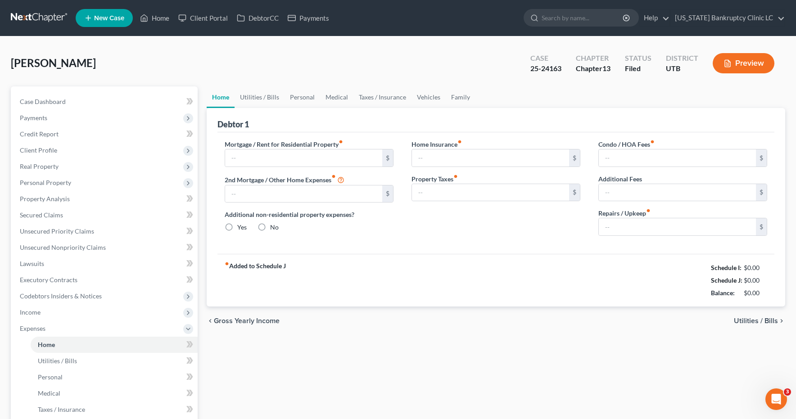
type input "0.00"
click at [272, 157] on input "text" at bounding box center [303, 157] width 157 height 17
paste input "2,346.69"
type input "2,346.69"
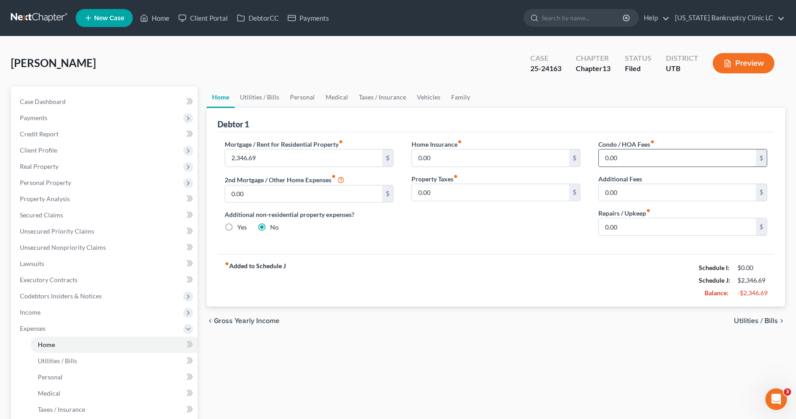
click at [637, 157] on input "0.00" at bounding box center [677, 157] width 157 height 17
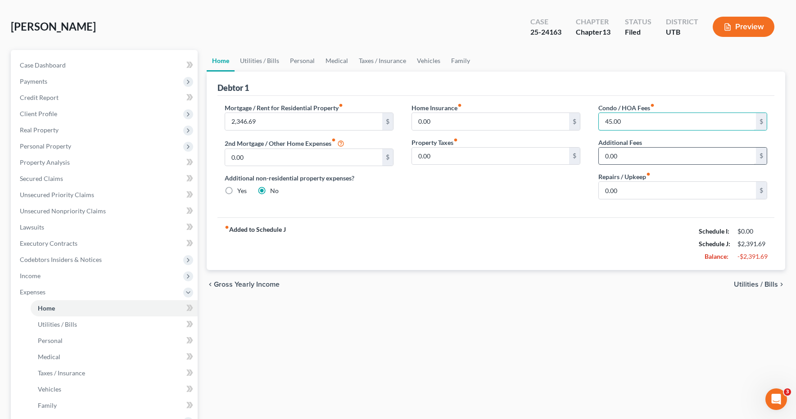
scroll to position [39, 0]
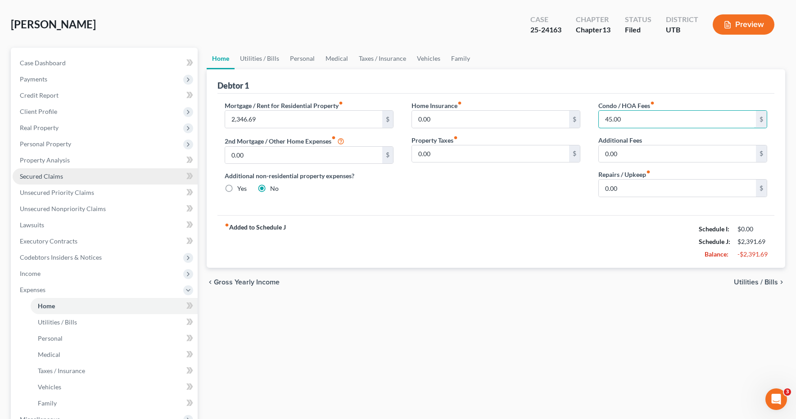
type input "45.00"
click at [57, 176] on span "Secured Claims" at bounding box center [41, 176] width 43 height 8
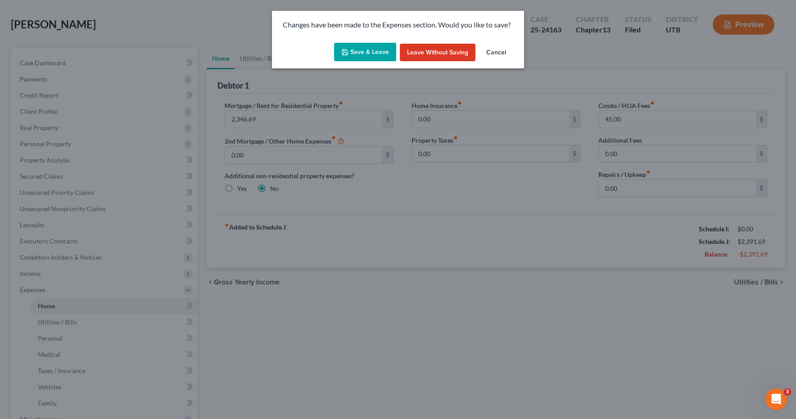
click at [369, 50] on button "Save & Leave" at bounding box center [365, 52] width 62 height 19
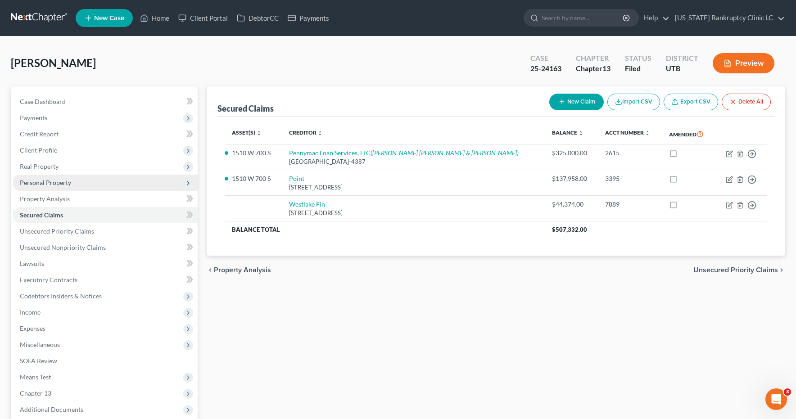
click at [51, 183] on span "Personal Property" at bounding box center [45, 183] width 51 height 8
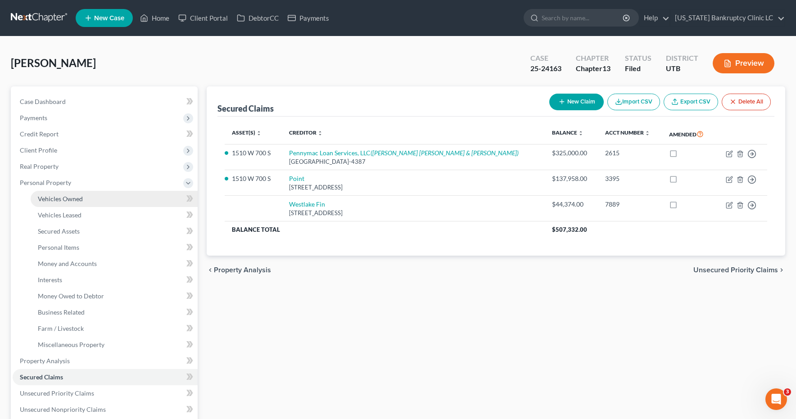
click at [44, 199] on span "Vehicles Owned" at bounding box center [60, 199] width 45 height 8
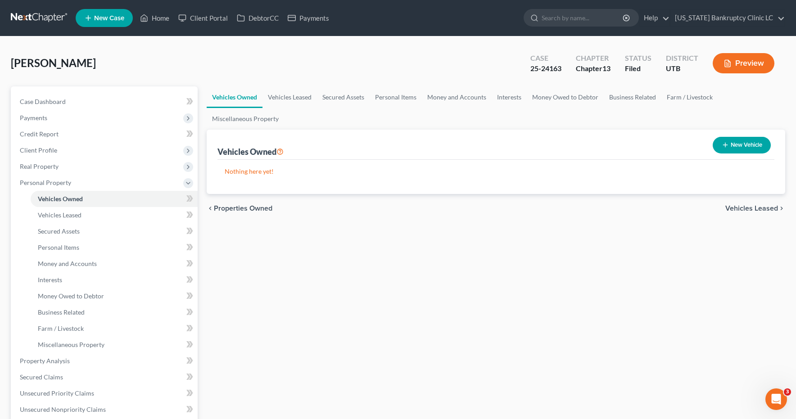
click at [742, 143] on button "New Vehicle" at bounding box center [742, 145] width 58 height 17
select select "0"
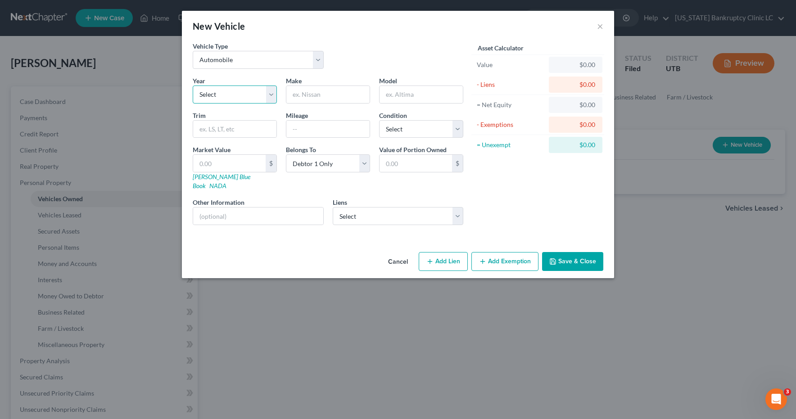
click at [272, 94] on select "Select 2026 2025 2024 2023 2022 2021 2020 2019 2018 2017 2016 2015 2014 2013 20…" at bounding box center [235, 95] width 84 height 18
select select "3"
click at [306, 100] on input "text" at bounding box center [327, 94] width 83 height 17
type input "Nissan"
type input "Pathfinder"
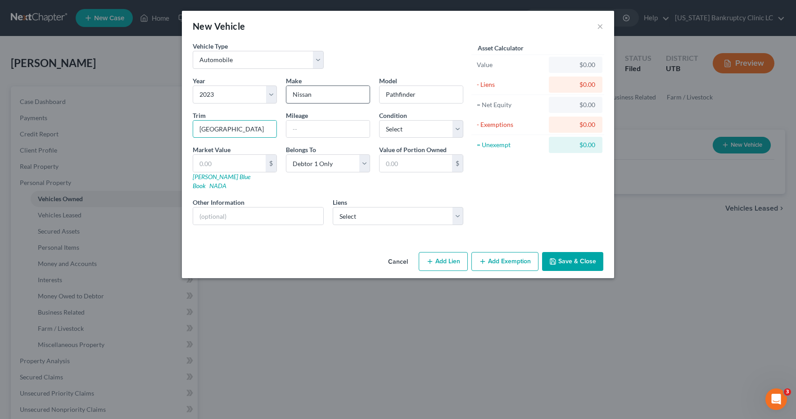
type input "[GEOGRAPHIC_DATA]"
type input "40000"
click at [459, 129] on select "Select Excellent Very Good Good Fair Poor" at bounding box center [421, 129] width 84 height 18
select select "2"
click at [226, 182] on link "NADA" at bounding box center [217, 186] width 17 height 8
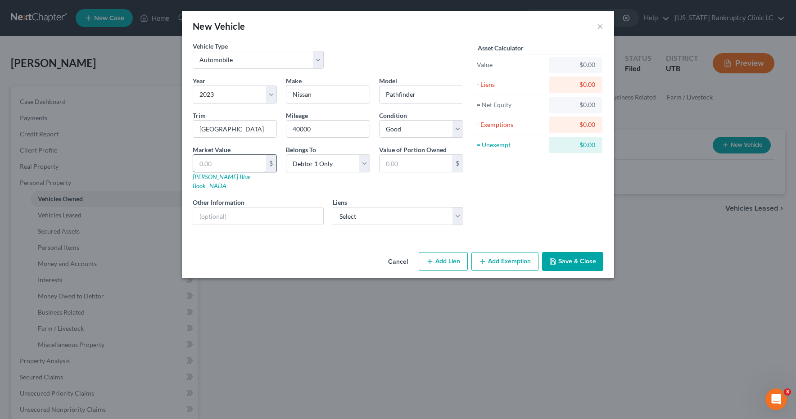
click at [243, 163] on input "text" at bounding box center [229, 163] width 72 height 17
type input "3"
type input "3.00"
type input "34"
type input "34.00"
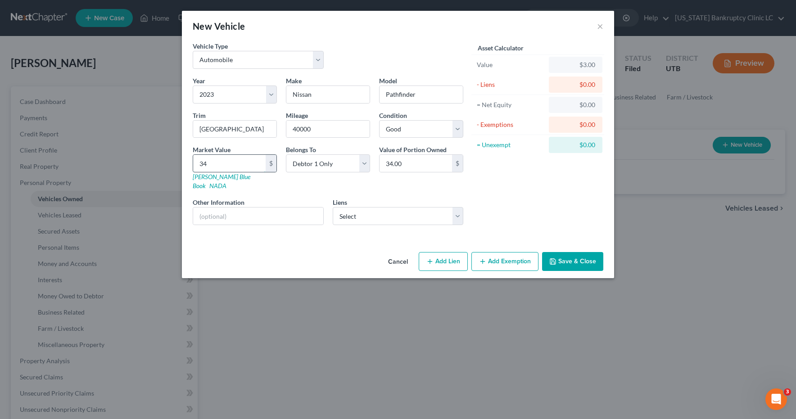
type input "342"
type input "342.00"
type input "3424"
type input "3,424.00"
type input "3,4248"
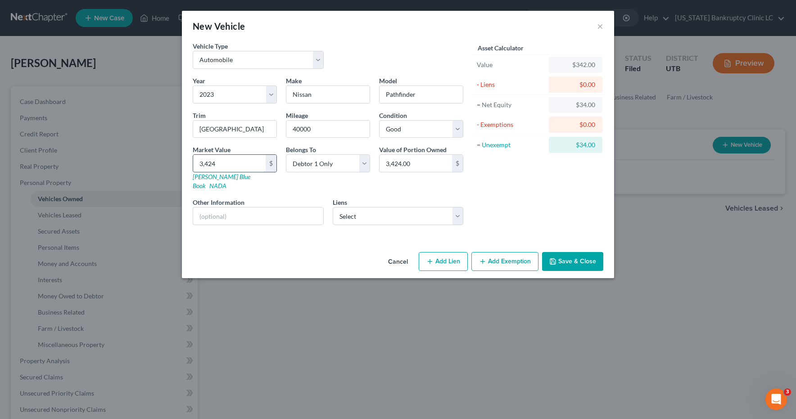
type input "34,248.00"
type input "34,248"
click at [457, 207] on select "Select Westlake Fin - $44,374.00" at bounding box center [398, 216] width 131 height 18
select select "4"
select select "0"
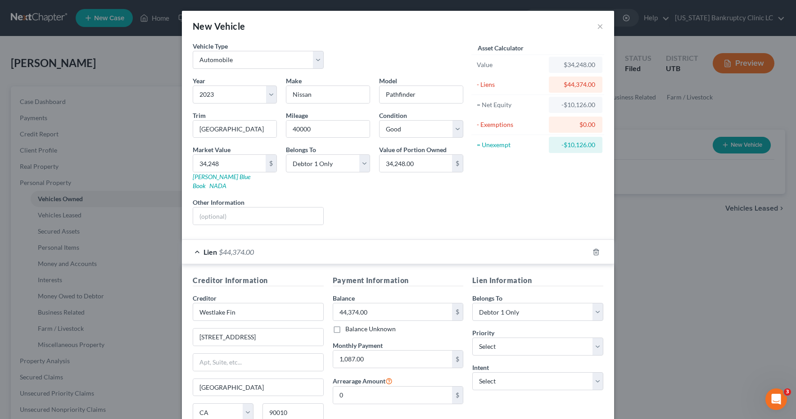
scroll to position [73, 0]
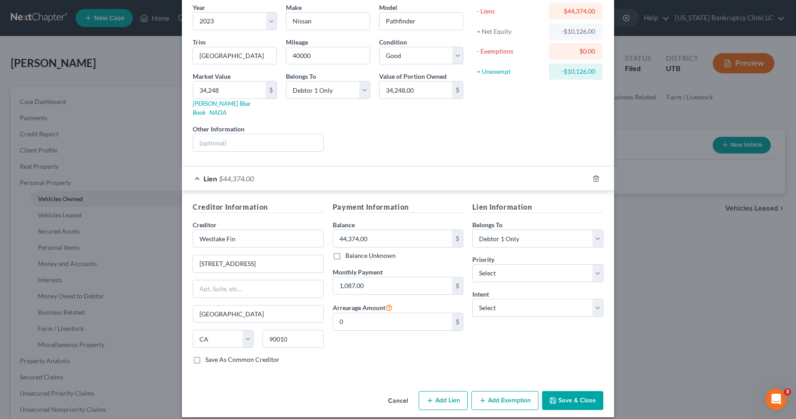
click at [497, 391] on button "Add Exemption" at bounding box center [504, 400] width 67 height 19
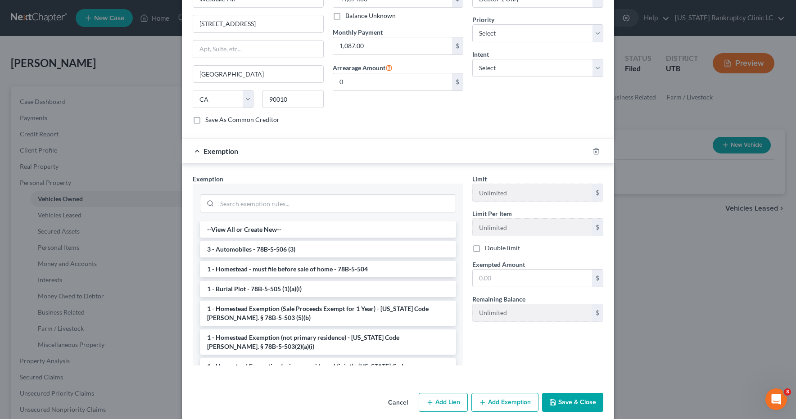
scroll to position [315, 0]
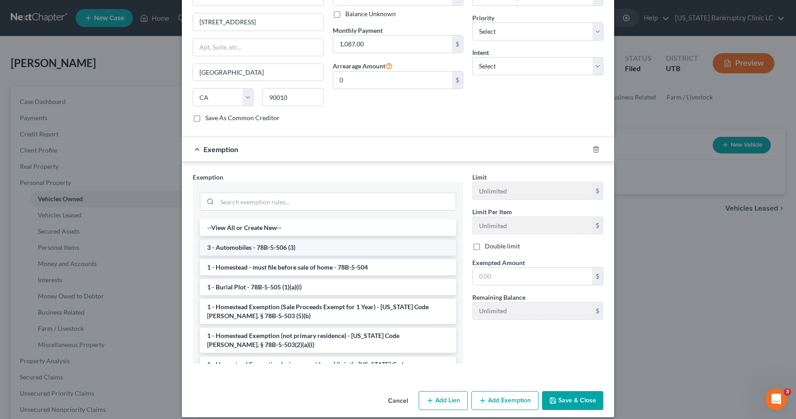
click at [292, 240] on li "3 - Automobiles - 78B-5-506 (3)" at bounding box center [328, 248] width 256 height 16
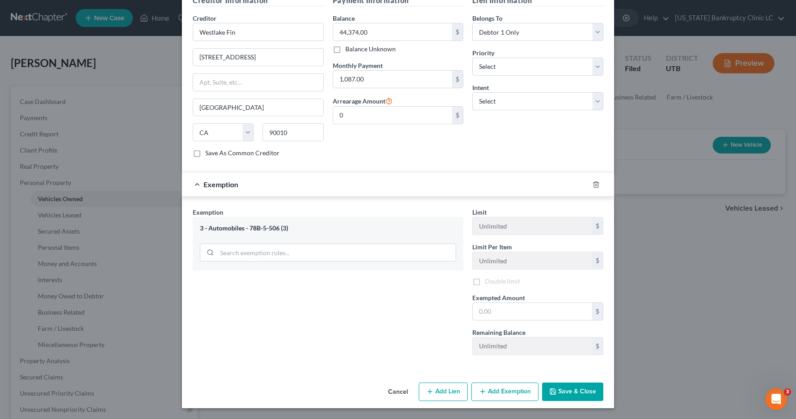
scroll to position [272, 0]
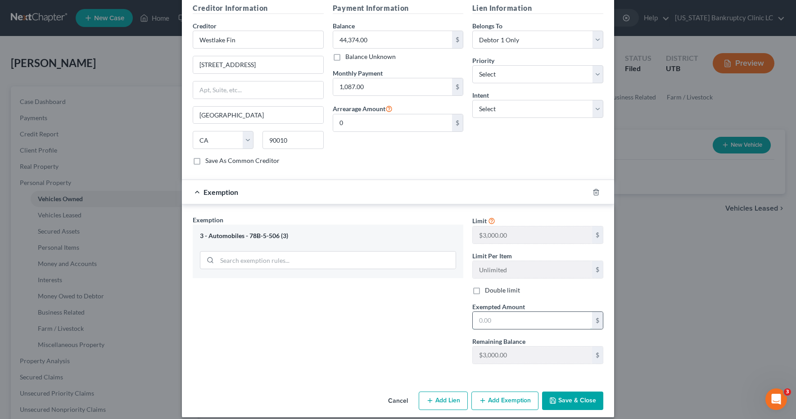
click at [532, 312] on input "text" at bounding box center [532, 320] width 119 height 17
type input "3,000.00"
click at [571, 397] on button "Save & Close" at bounding box center [572, 401] width 61 height 19
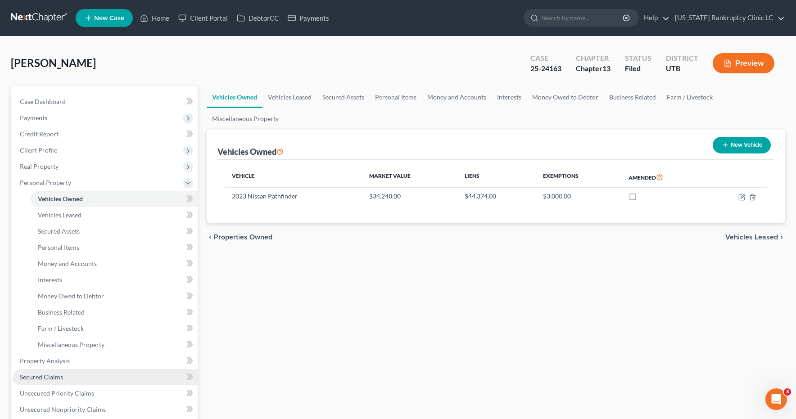
click at [41, 377] on span "Secured Claims" at bounding box center [41, 377] width 43 height 8
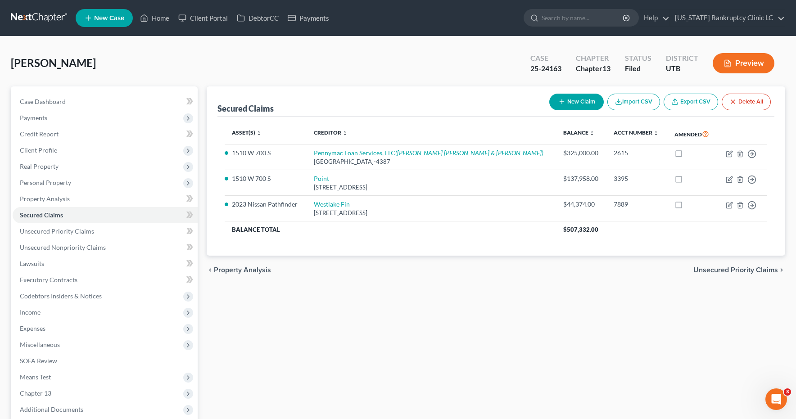
click at [580, 101] on button "New Claim" at bounding box center [576, 102] width 54 height 17
select select "0"
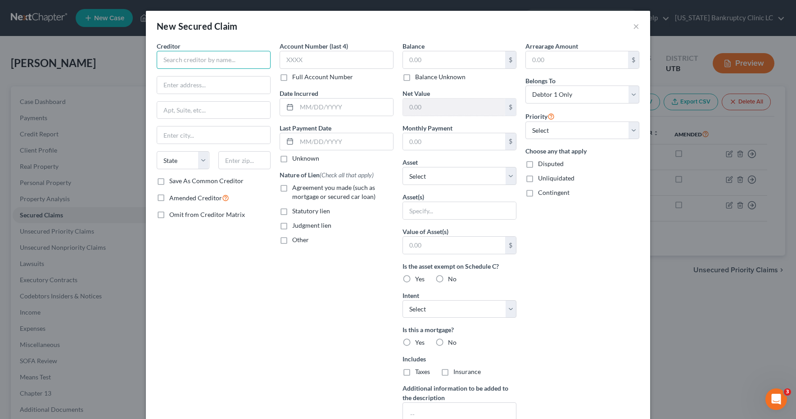
click at [235, 59] on input "text" at bounding box center [214, 60] width 114 height 18
click at [226, 81] on div "[STREET_ADDRESS]" at bounding box center [211, 84] width 94 height 8
type input "[US_STATE] Title Loans"
type input "[STREET_ADDRESS]"
type input "406"
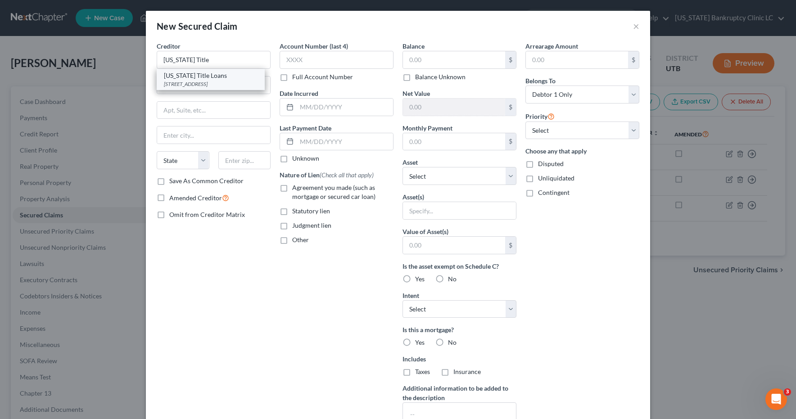
type input "[GEOGRAPHIC_DATA]"
select select "10"
type input "30350"
click at [325, 55] on input "text" at bounding box center [337, 60] width 114 height 18
click at [457, 57] on input "text" at bounding box center [454, 59] width 102 height 17
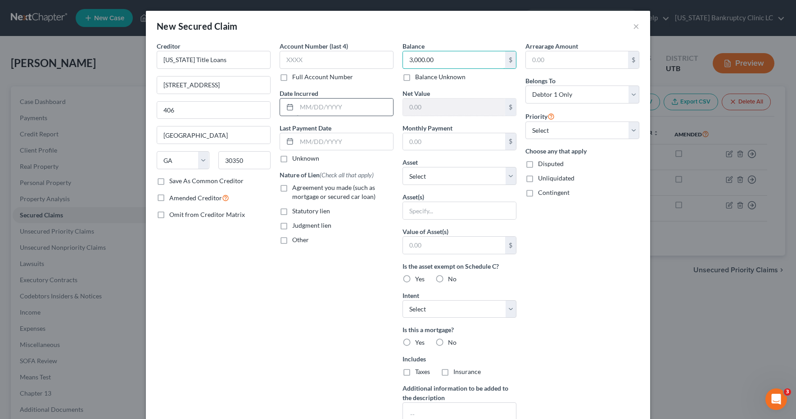
type input "3,000.00"
click at [344, 106] on input "text" at bounding box center [345, 107] width 96 height 17
type input "06/2024"
click at [292, 188] on label "Agreement you made (such as mortgage or secured car loan)" at bounding box center [342, 192] width 101 height 18
click at [296, 188] on input "Agreement you made (such as mortgage or secured car loan)" at bounding box center [299, 186] width 6 height 6
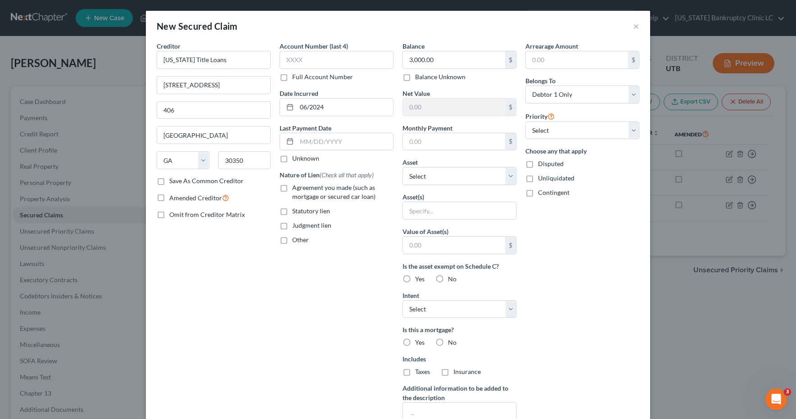
checkbox input "true"
click at [638, 128] on select "Select 1st 2nd 3rd 4th 5th 6th 7th 8th 9th 10th 11th 12th 13th 14th 15th 16th 1…" at bounding box center [582, 131] width 114 height 18
select select "0"
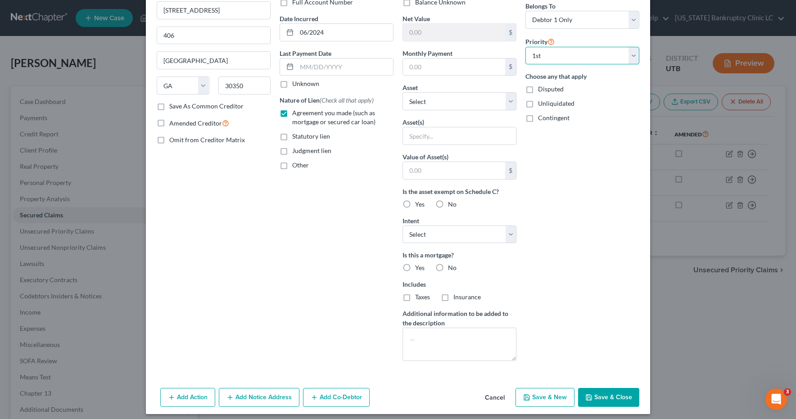
scroll to position [81, 0]
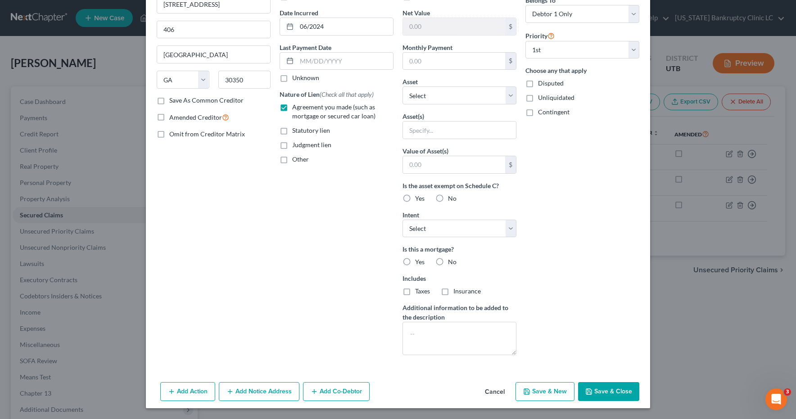
click at [448, 263] on label "No" at bounding box center [452, 262] width 9 height 9
click at [452, 263] on input "No" at bounding box center [455, 261] width 6 height 6
radio input "true"
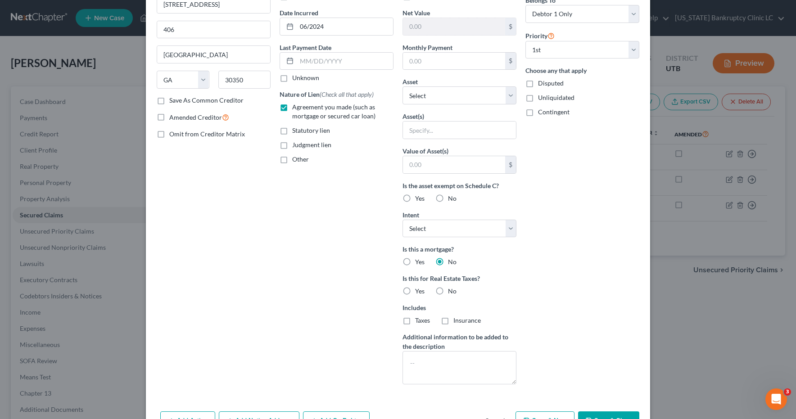
click at [448, 292] on label "No" at bounding box center [452, 291] width 9 height 9
click at [452, 292] on input "No" at bounding box center [455, 290] width 6 height 6
radio input "true"
click at [448, 197] on label "No" at bounding box center [452, 198] width 9 height 9
click at [452, 197] on input "No" at bounding box center [455, 197] width 6 height 6
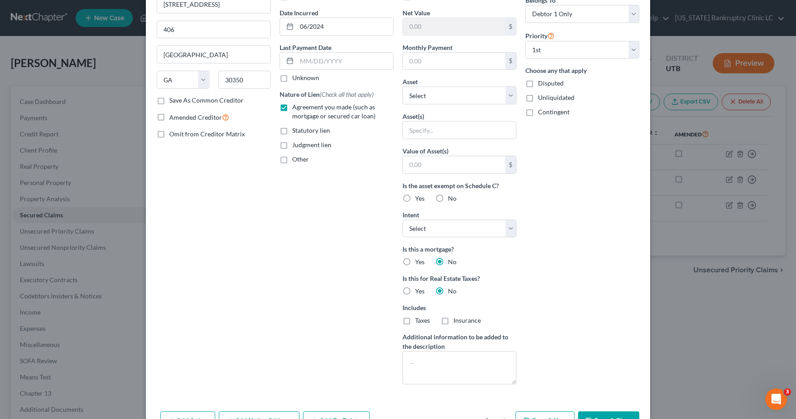
radio input "true"
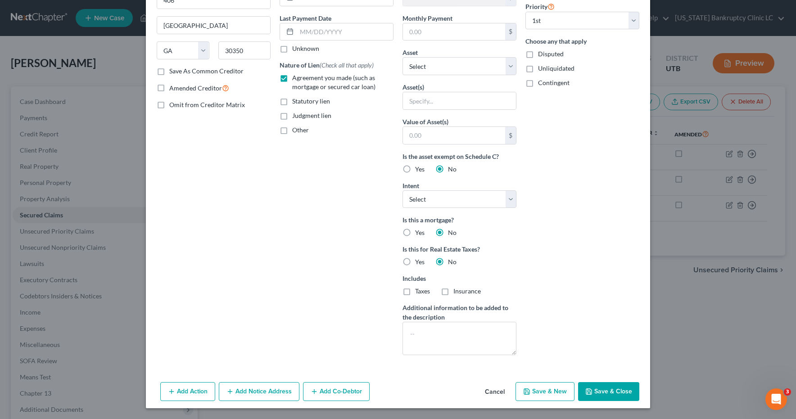
click at [618, 390] on button "Save & Close" at bounding box center [608, 391] width 61 height 19
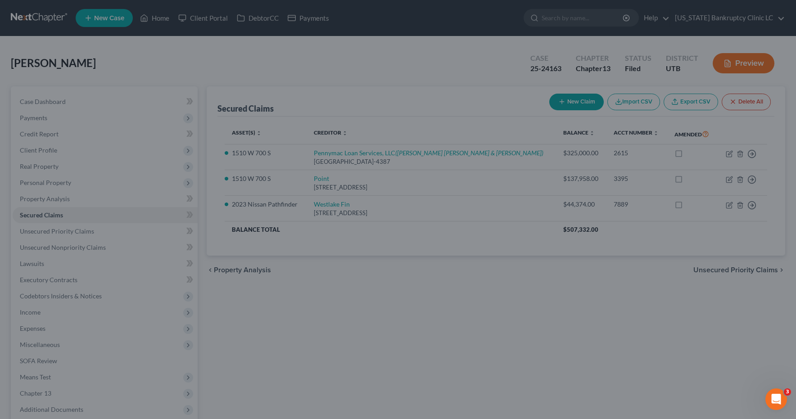
scroll to position [12, 0]
type input "0"
type input "0.00"
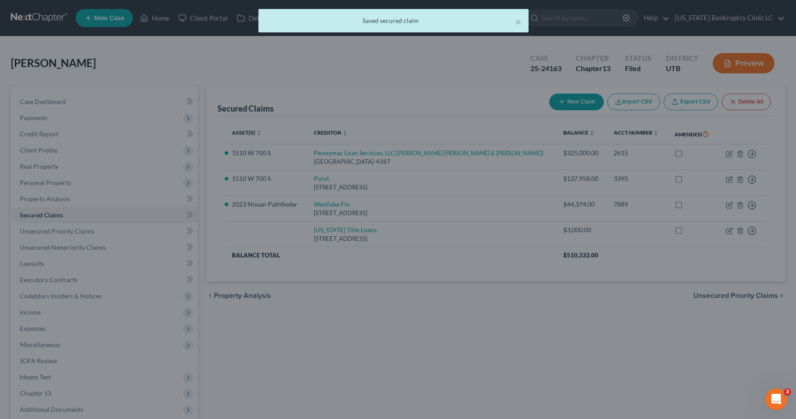
scroll to position [0, 0]
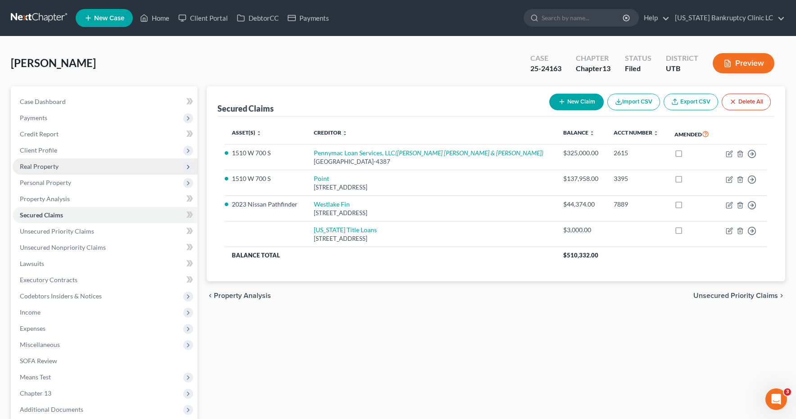
click at [36, 167] on span "Real Property" at bounding box center [39, 167] width 39 height 8
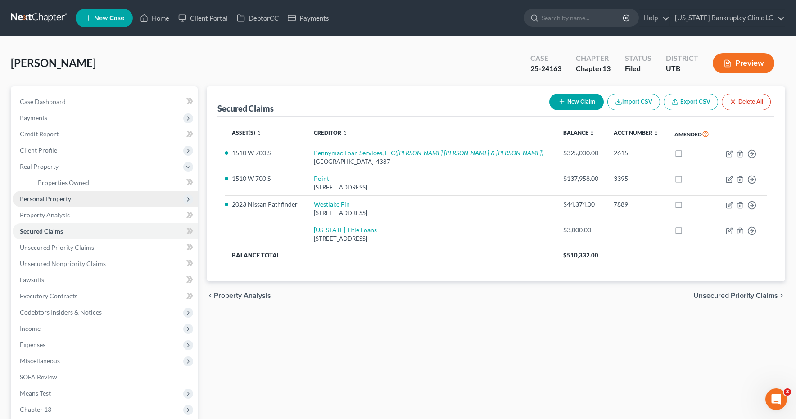
click at [41, 198] on span "Personal Property" at bounding box center [45, 199] width 51 height 8
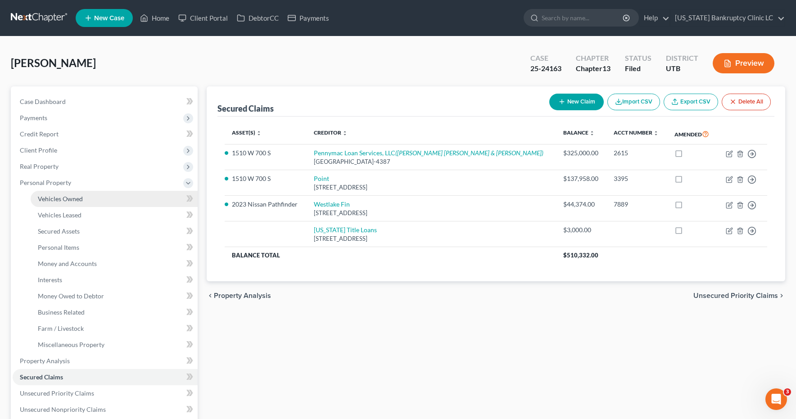
click at [59, 198] on span "Vehicles Owned" at bounding box center [60, 199] width 45 height 8
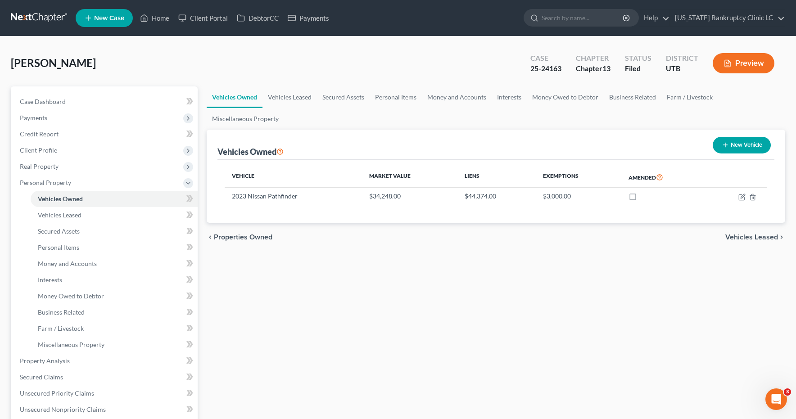
scroll to position [3, 0]
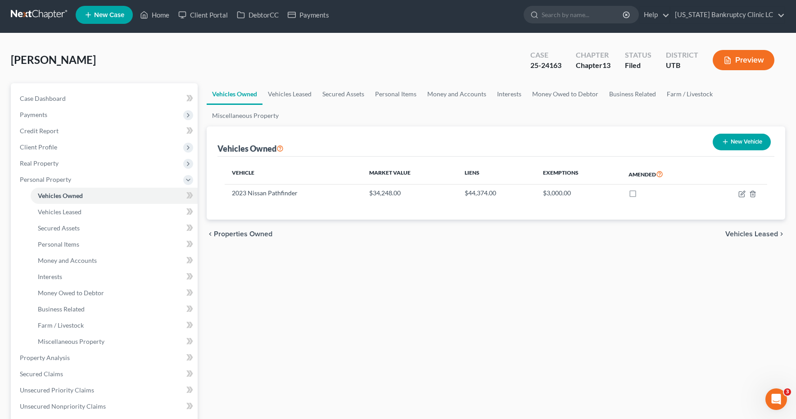
click at [738, 145] on button "New Vehicle" at bounding box center [742, 142] width 58 height 17
select select "0"
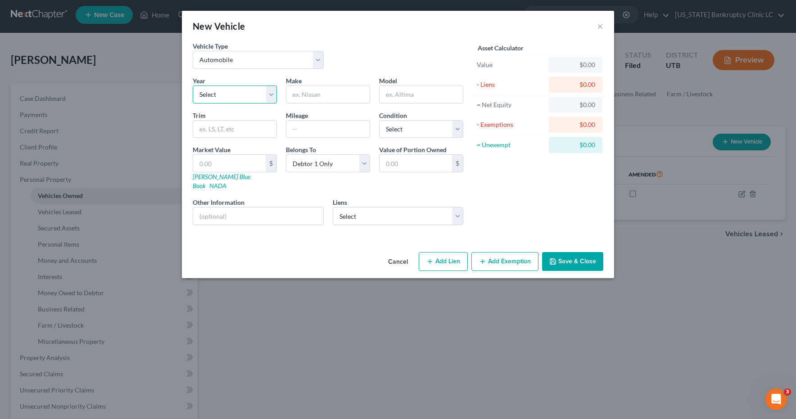
click at [270, 94] on select "Select 2026 2025 2024 2023 2022 2021 2020 2019 2018 2017 2016 2015 2014 2013 20…" at bounding box center [235, 95] width 84 height 18
select select "11"
click at [330, 96] on input "text" at bounding box center [327, 94] width 83 height 17
type input "Chevrolet"
type input "Camero"
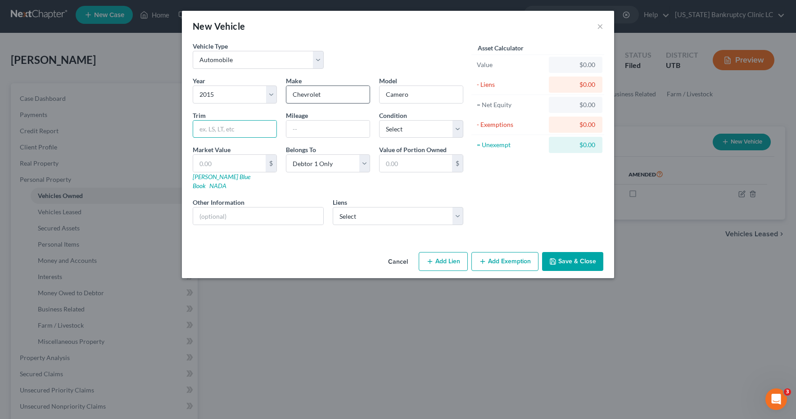
type input "i"
type input "LS"
type input "125000"
click at [460, 126] on select "Select Excellent Very Good Good Fair Poor" at bounding box center [421, 129] width 84 height 18
select select "2"
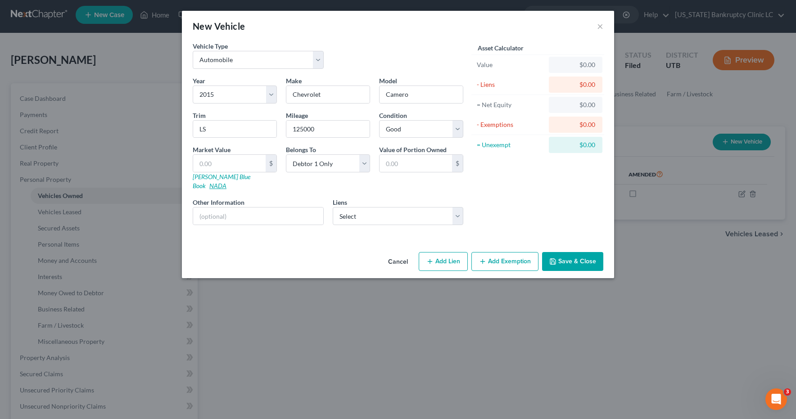
click at [226, 182] on link "NADA" at bounding box center [217, 186] width 17 height 8
click at [229, 166] on input "text" at bounding box center [229, 163] width 72 height 17
type input "1"
type input "1.00"
type input "14"
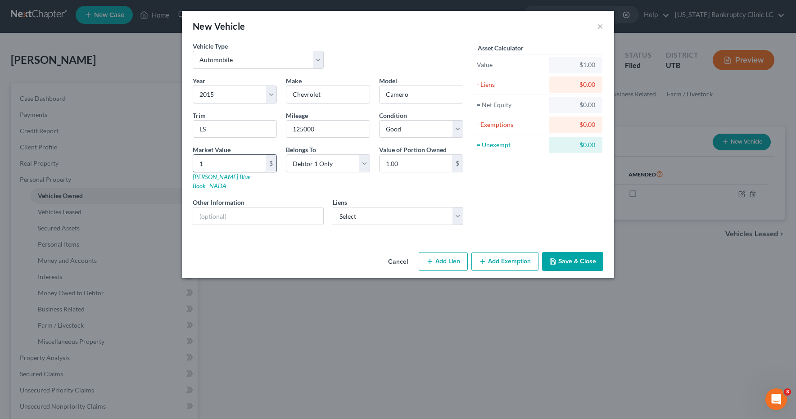
type input "14.00"
type input "142"
type input "142.00"
type input "1423"
type input "1,423.00"
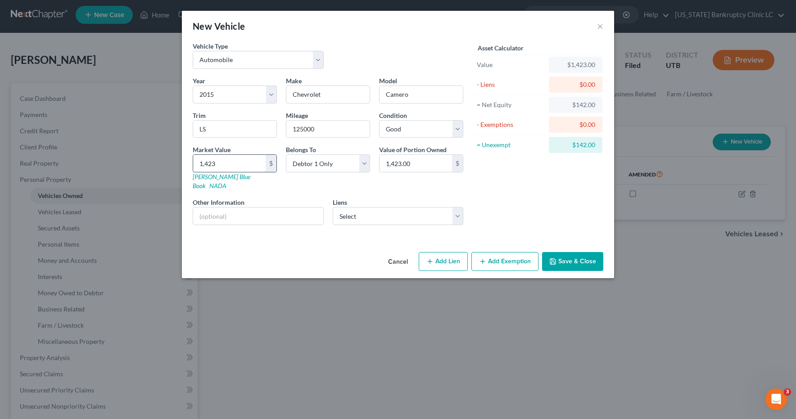
type input "1,4238"
type input "14,238.00"
click at [503, 254] on button "Add Exemption" at bounding box center [504, 261] width 67 height 19
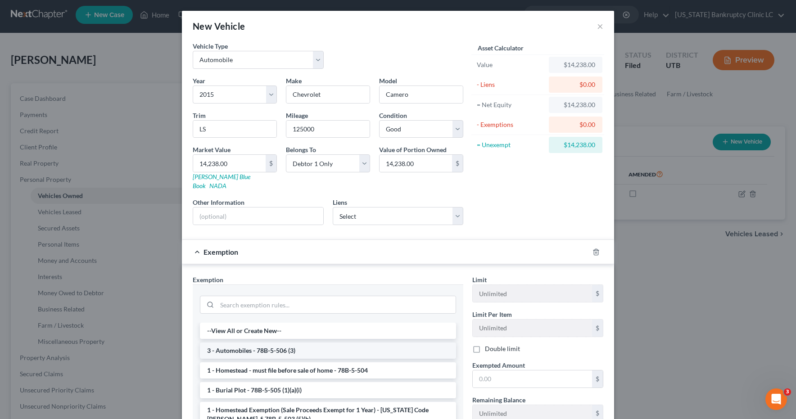
drag, startPoint x: 240, startPoint y: 340, endPoint x: 246, endPoint y: 342, distance: 6.0
click at [240, 343] on li "3 - Automobiles - 78B-5-506 (3)" at bounding box center [328, 351] width 256 height 16
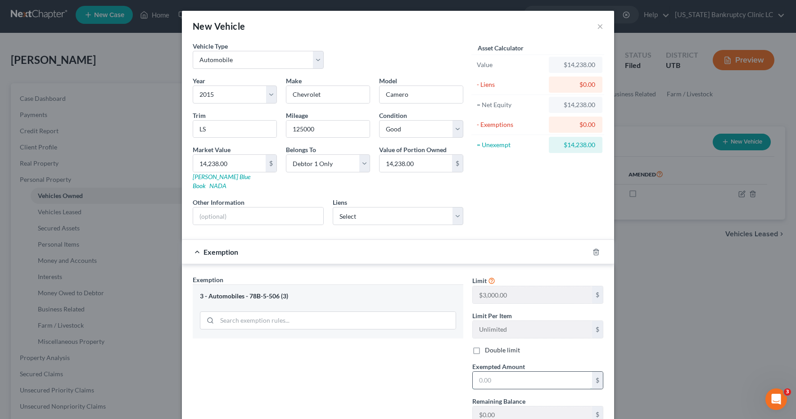
click at [495, 374] on input "text" at bounding box center [532, 380] width 119 height 17
type input "3,000.00"
click at [457, 207] on select "Select [US_STATE] Title Loans - $3,000.00" at bounding box center [398, 216] width 131 height 18
select select "10"
select select "0"
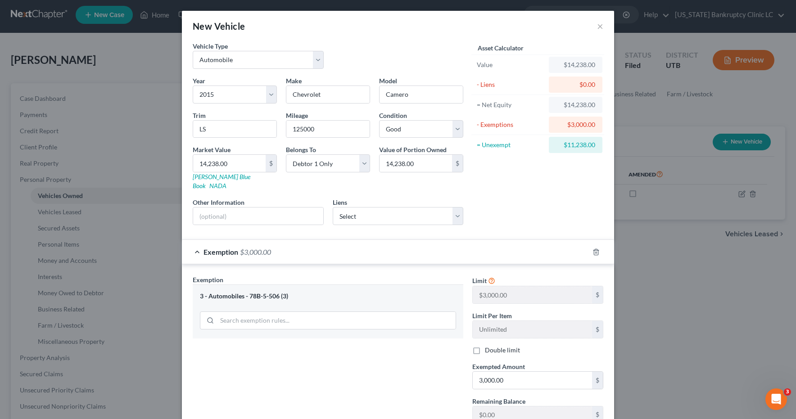
select select "0"
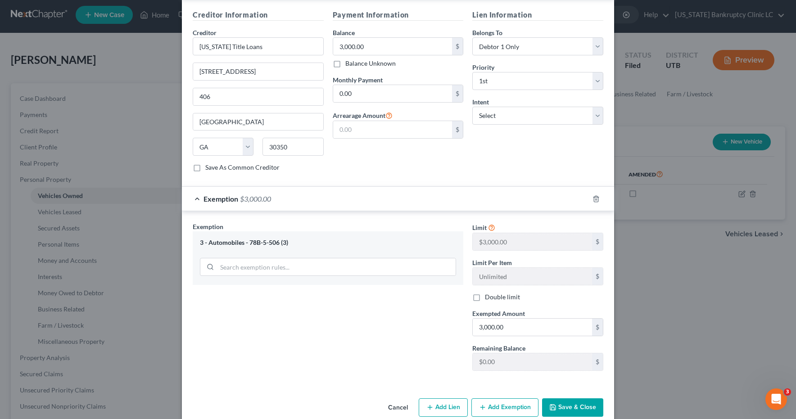
scroll to position [272, 0]
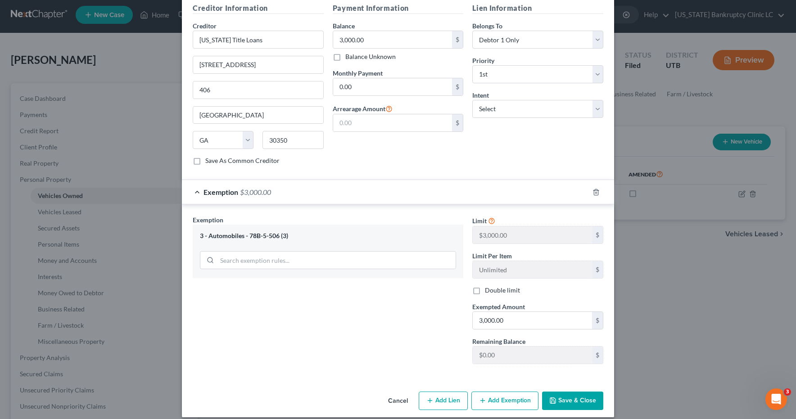
click at [590, 395] on button "Save & Close" at bounding box center [572, 401] width 61 height 19
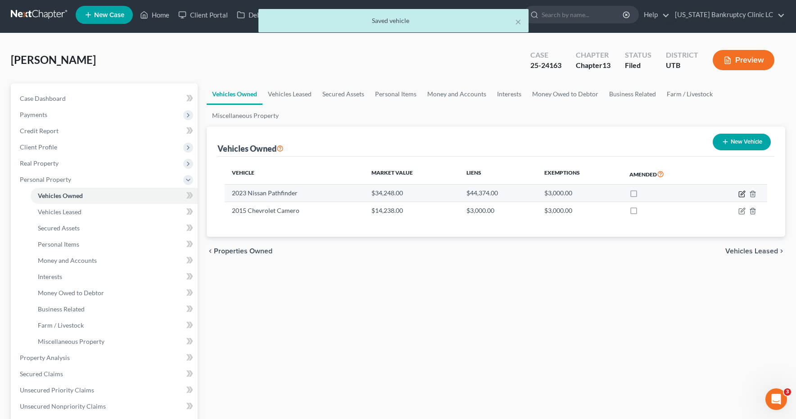
click at [742, 192] on icon "button" at bounding box center [743, 193] width 4 height 4
select select "0"
select select "3"
select select "2"
select select "0"
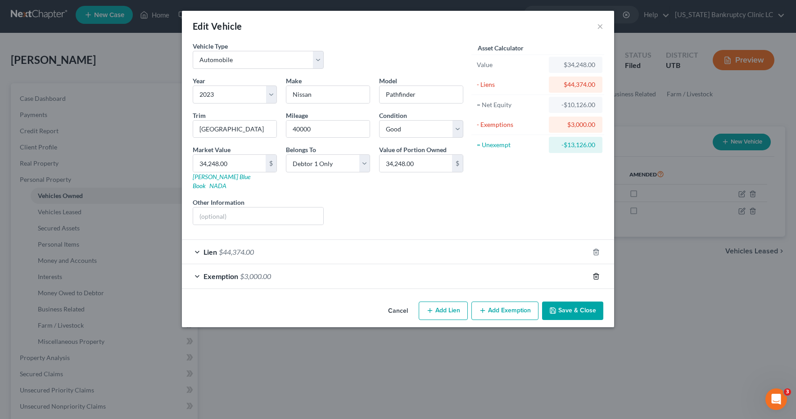
click at [596, 273] on icon "button" at bounding box center [595, 276] width 7 height 7
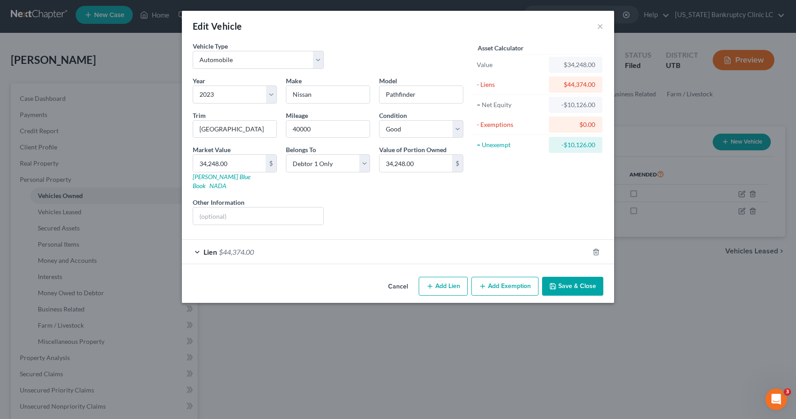
click at [567, 277] on button "Save & Close" at bounding box center [572, 286] width 61 height 19
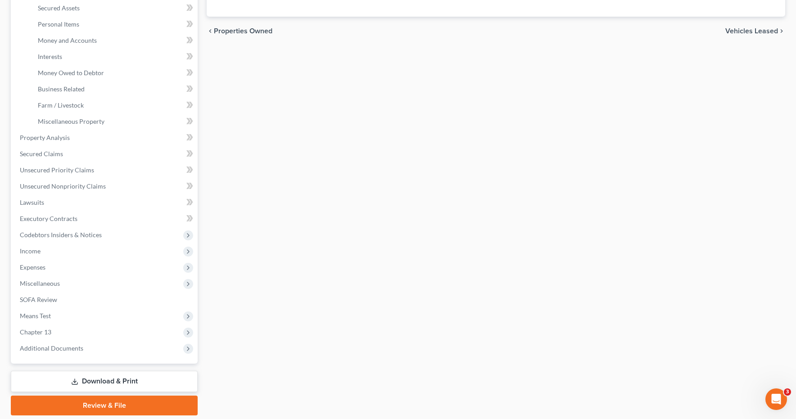
scroll to position [224, 0]
click at [33, 252] on span "Income" at bounding box center [30, 251] width 21 height 8
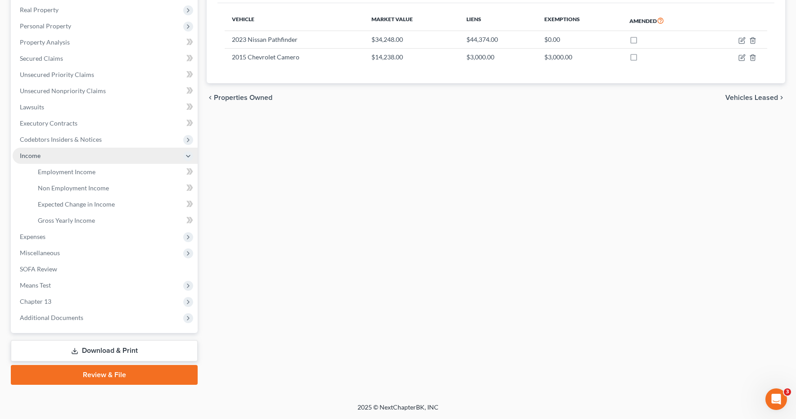
scroll to position [157, 0]
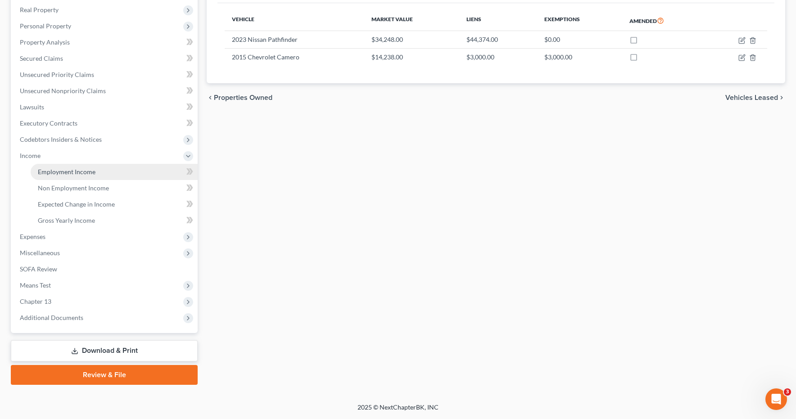
click at [62, 172] on span "Employment Income" at bounding box center [67, 172] width 58 height 8
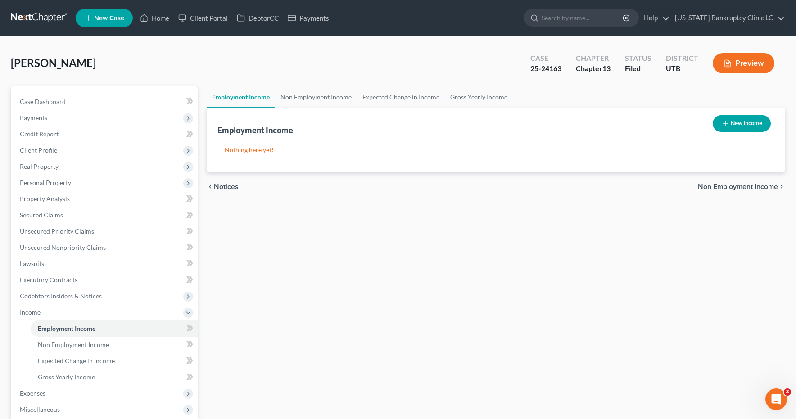
click at [749, 125] on button "New Income" at bounding box center [742, 123] width 58 height 17
select select "0"
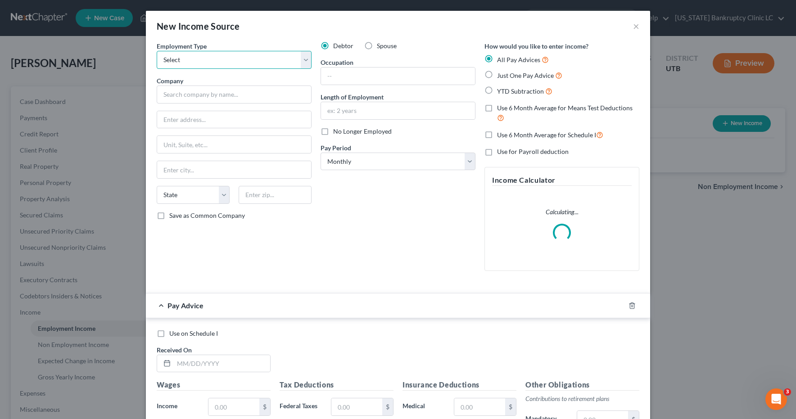
click at [303, 56] on select "Select Full or [DEMOGRAPHIC_DATA] Employment Self Employment" at bounding box center [234, 60] width 155 height 18
select select "0"
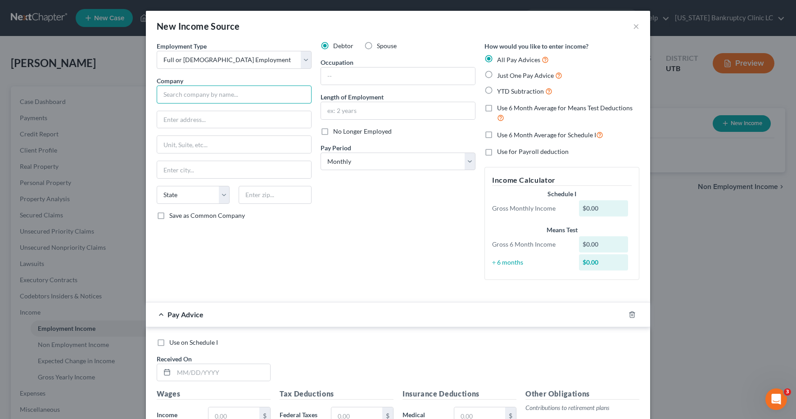
click at [261, 95] on input "text" at bounding box center [234, 95] width 155 height 18
type input "Winco Foods"
type input "[STREET_ADDRESS]"
type input "[PERSON_NAME]"
select select "46"
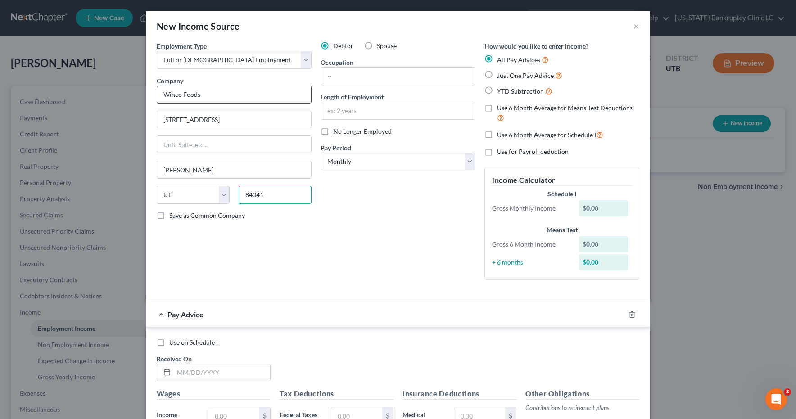
type input "84041"
click at [350, 70] on input "text" at bounding box center [398, 76] width 154 height 17
type input "Store Manager"
type input "15 years 4 months"
click at [474, 158] on select "Select Monthly Twice Monthly Every Other Week Weekly" at bounding box center [398, 162] width 155 height 18
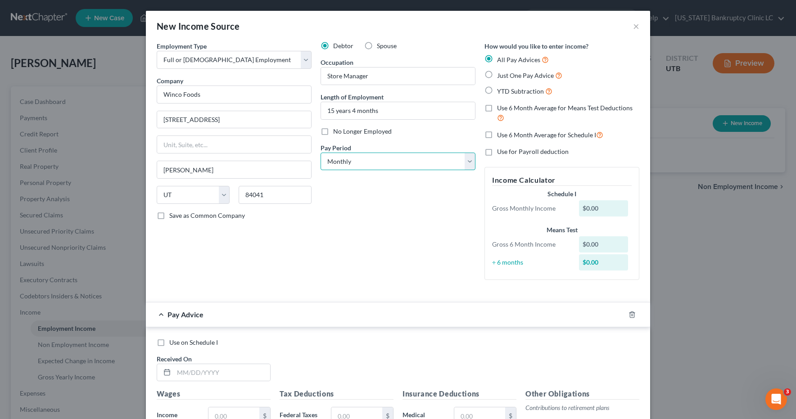
select select "2"
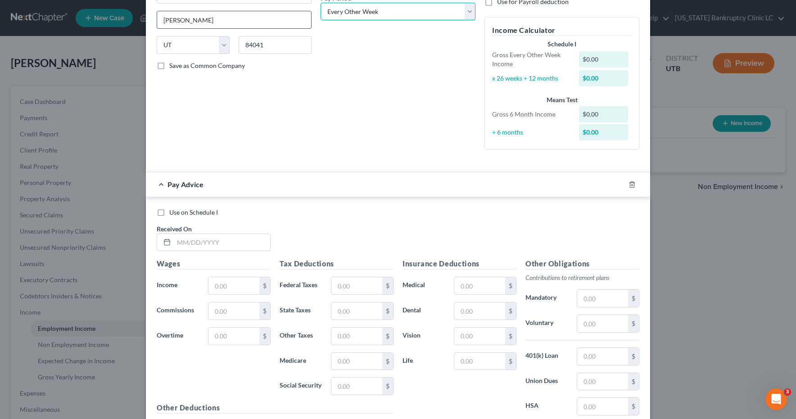
scroll to position [151, 0]
click at [205, 241] on input "text" at bounding box center [222, 241] width 96 height 17
type input "[DATE]"
type input "5,885.96"
type input "955.39"
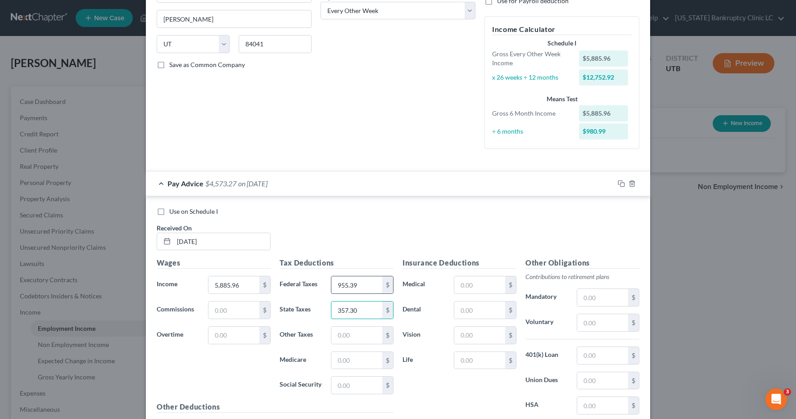
type input "357.30"
type input "83.56"
type input "2"
type input "357.30"
click at [362, 312] on input "357.30" at bounding box center [356, 310] width 51 height 17
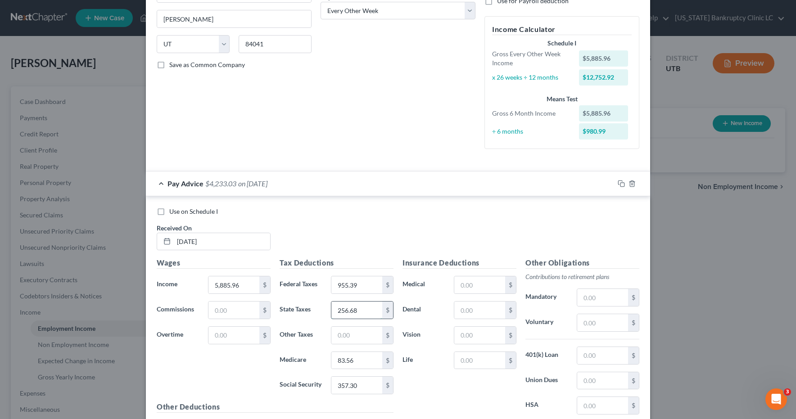
type input "256.68"
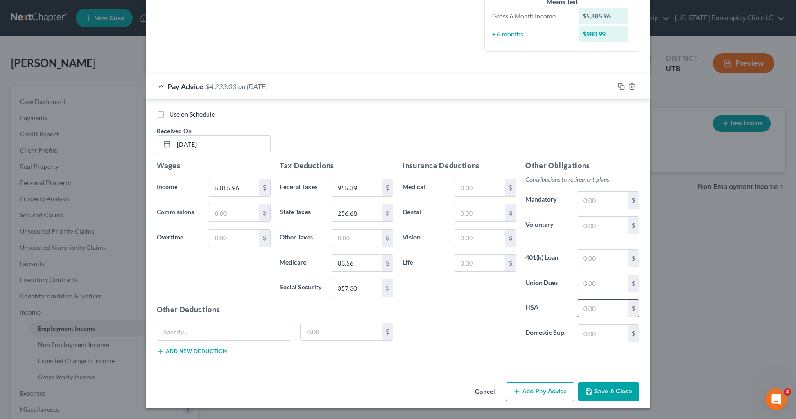
click at [619, 307] on input "text" at bounding box center [602, 308] width 51 height 17
type input "123.07"
click at [604, 226] on input "text" at bounding box center [602, 225] width 51 height 17
type input "58.86"
click at [481, 263] on input "text" at bounding box center [479, 263] width 51 height 17
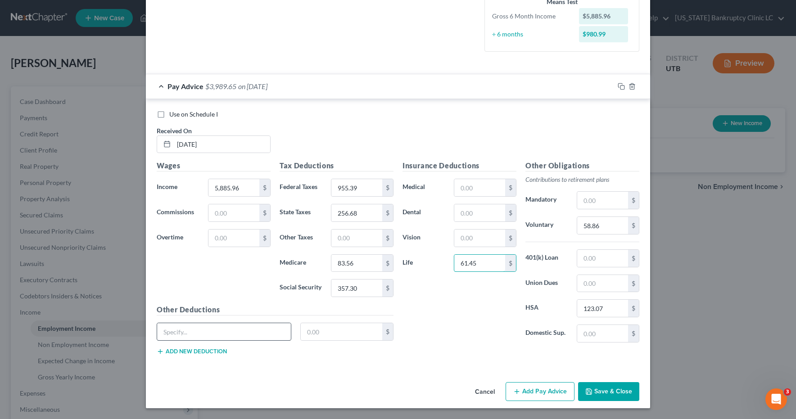
type input "61.45"
drag, startPoint x: 246, startPoint y: 333, endPoint x: 287, endPoint y: 327, distance: 41.3
click at [246, 333] on input "text" at bounding box center [224, 331] width 134 height 17
type input "Voluntary AD&D-Family"
type input "12.50"
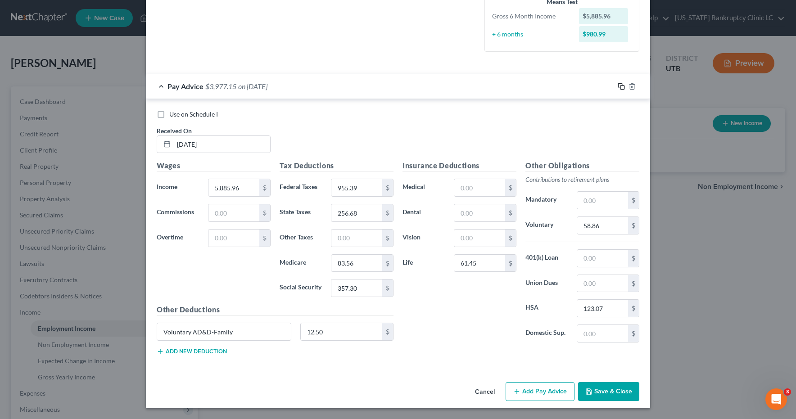
click at [623, 86] on icon "button" at bounding box center [621, 86] width 7 height 7
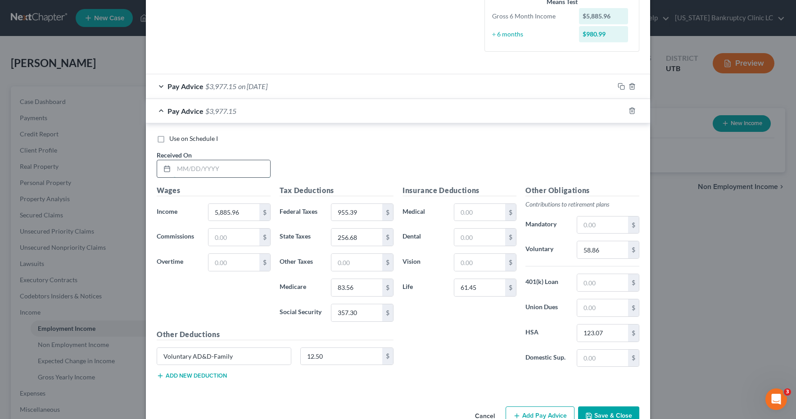
click at [259, 163] on input "text" at bounding box center [222, 168] width 96 height 17
type input "[DATE]"
click at [479, 211] on input "text" at bounding box center [479, 212] width 51 height 17
type input "67.50"
click at [365, 211] on input "955.39" at bounding box center [356, 212] width 51 height 17
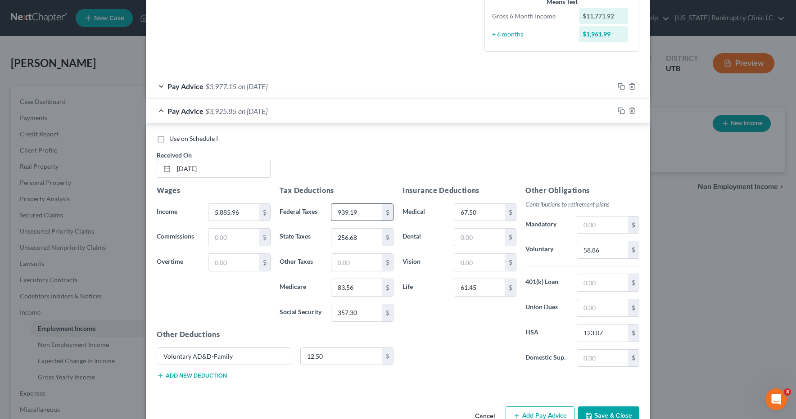
type input "939.19"
type input "253.64"
type input "82.58"
type input "353.11"
click at [493, 289] on input "61.45" at bounding box center [479, 287] width 51 height 17
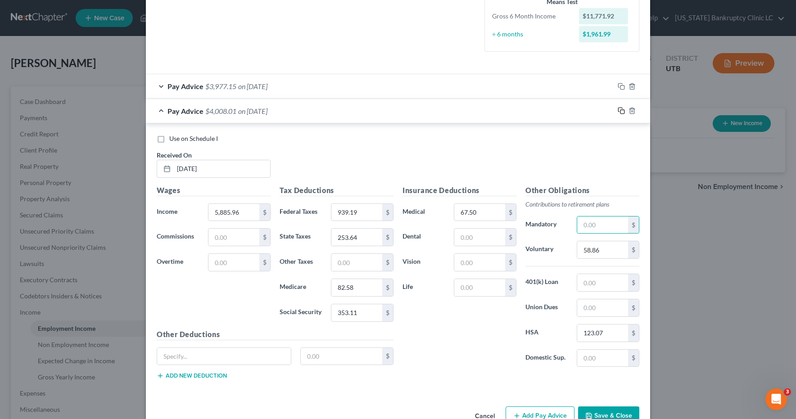
click at [620, 111] on rect "button" at bounding box center [622, 112] width 4 height 4
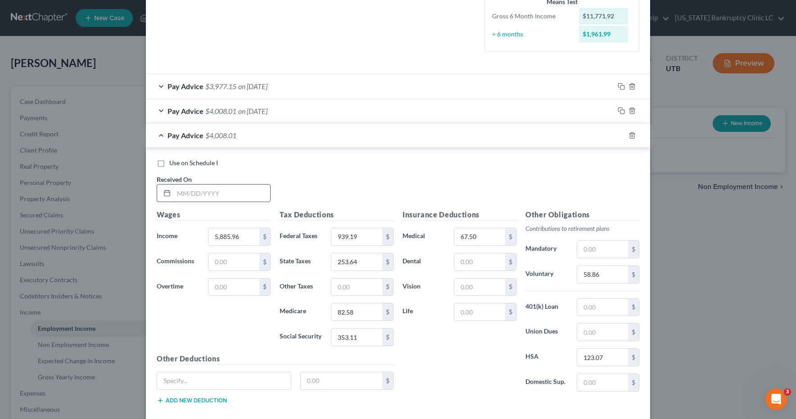
click at [210, 190] on input "text" at bounding box center [222, 193] width 96 height 17
type input "[DATE]"
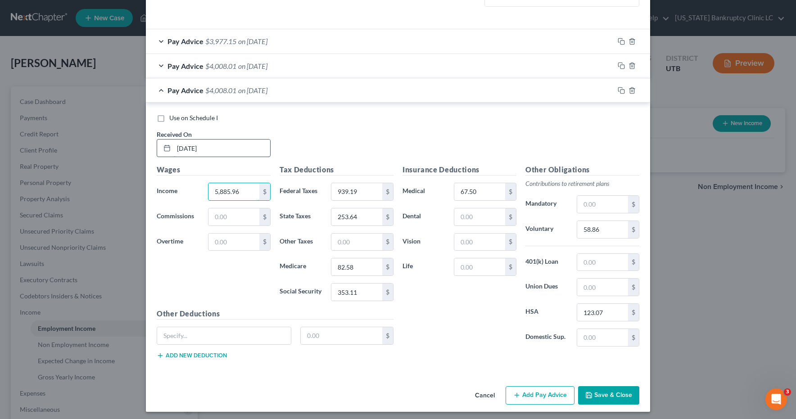
scroll to position [297, 0]
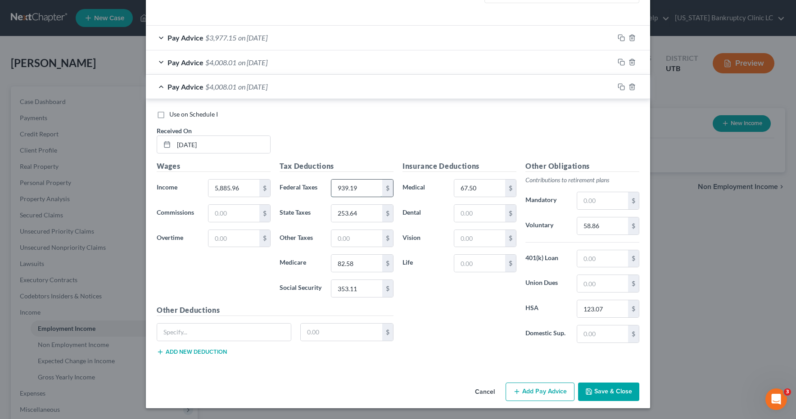
click at [366, 186] on input "939.19" at bounding box center [356, 188] width 51 height 17
type input "955.38"
type input "259.53"
type input "83.56"
type input "357.30"
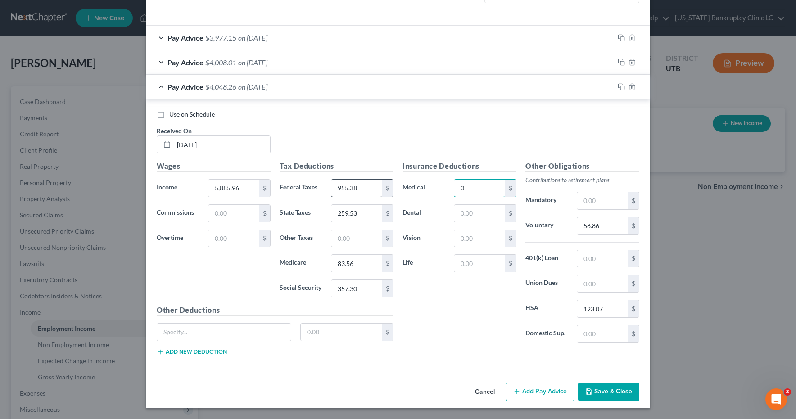
type input "0"
click at [488, 267] on input "text" at bounding box center [479, 263] width 51 height 17
type input "61.45"
click at [262, 330] on input "text" at bounding box center [224, 332] width 134 height 17
type input "Voluntary AD&D-Family"
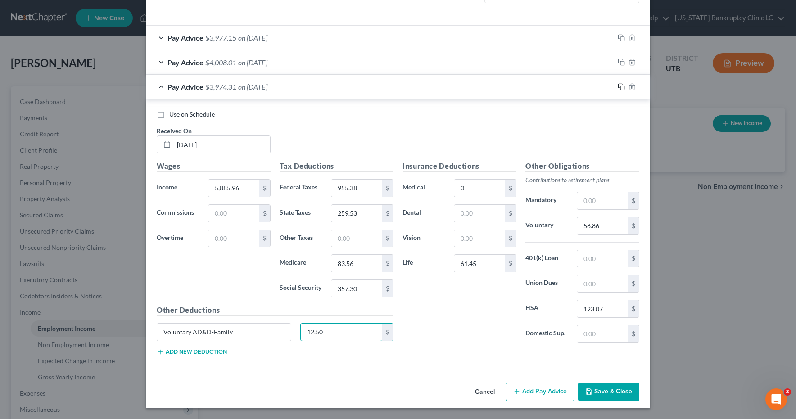
type input "12.50"
click at [621, 86] on icon "button" at bounding box center [621, 86] width 7 height 7
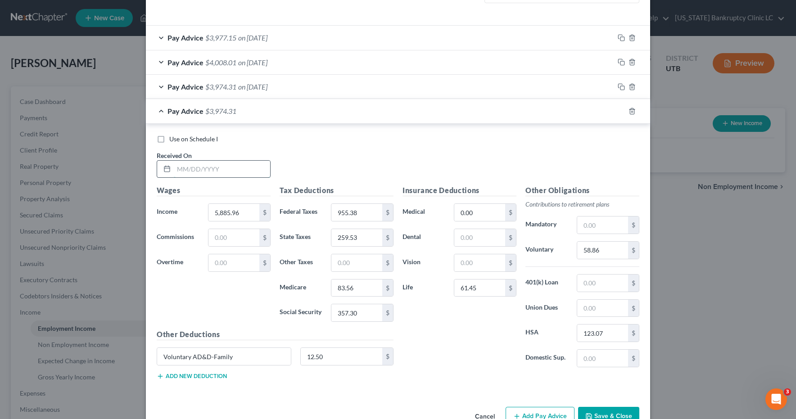
click at [247, 171] on input "text" at bounding box center [222, 169] width 96 height 17
type input "[DATE]"
click at [620, 110] on rect "button" at bounding box center [622, 112] width 4 height 4
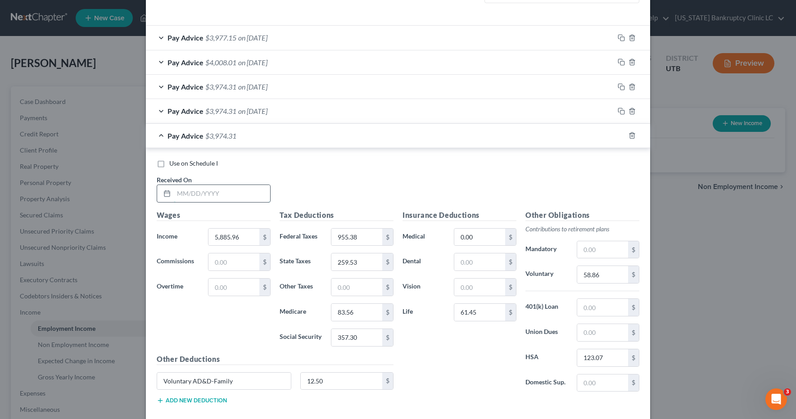
click at [253, 193] on input "text" at bounding box center [222, 193] width 96 height 17
type input "[DATE]"
click at [619, 135] on icon "button" at bounding box center [621, 135] width 7 height 7
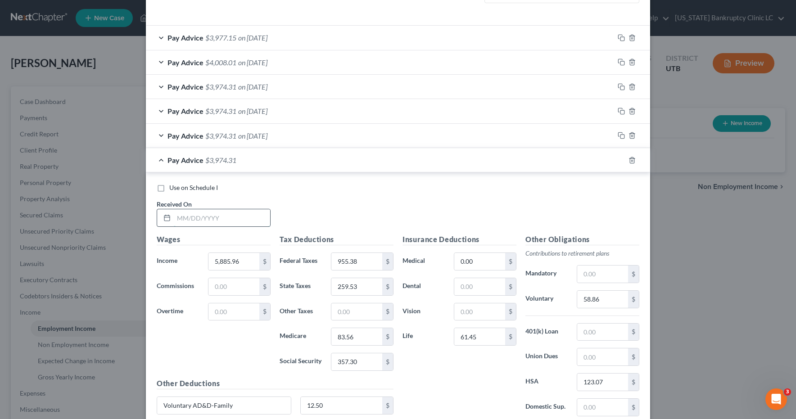
click at [197, 216] on input "text" at bounding box center [222, 217] width 96 height 17
type input "[DATE]"
click at [622, 159] on rect "button" at bounding box center [622, 161] width 4 height 4
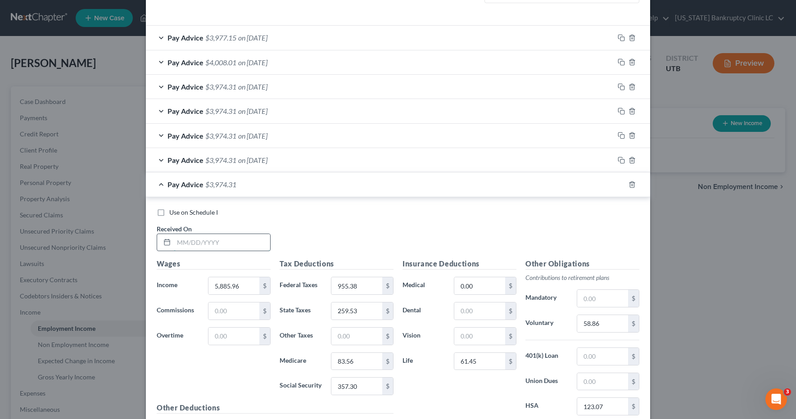
click at [217, 239] on input "text" at bounding box center [222, 242] width 96 height 17
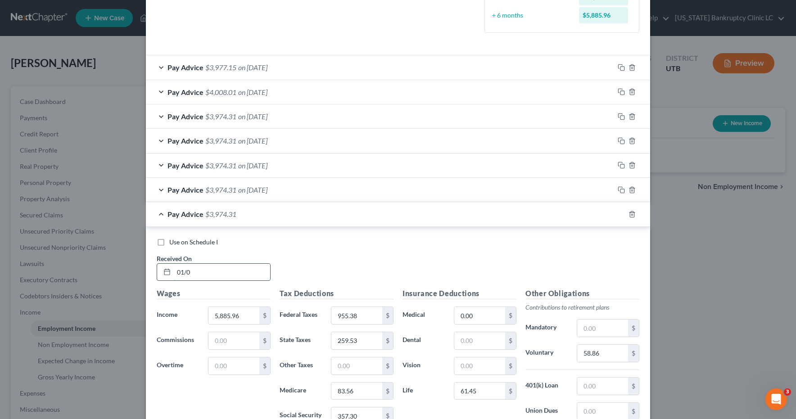
scroll to position [265, 0]
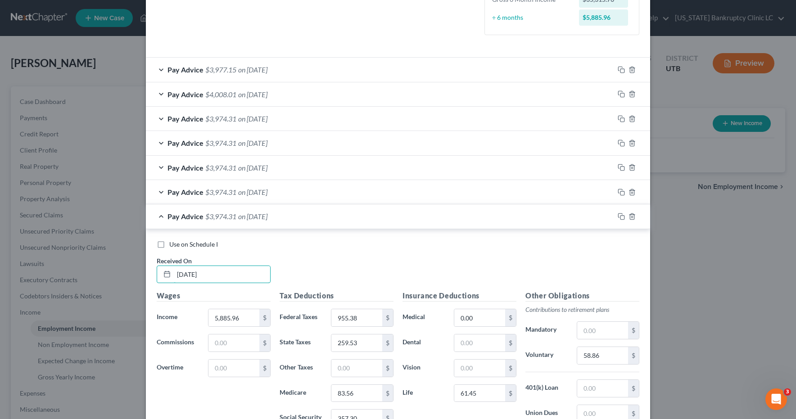
type input "[DATE]"
click at [163, 217] on div "Pay Advice $3,974.31 on [DATE]" at bounding box center [380, 216] width 468 height 24
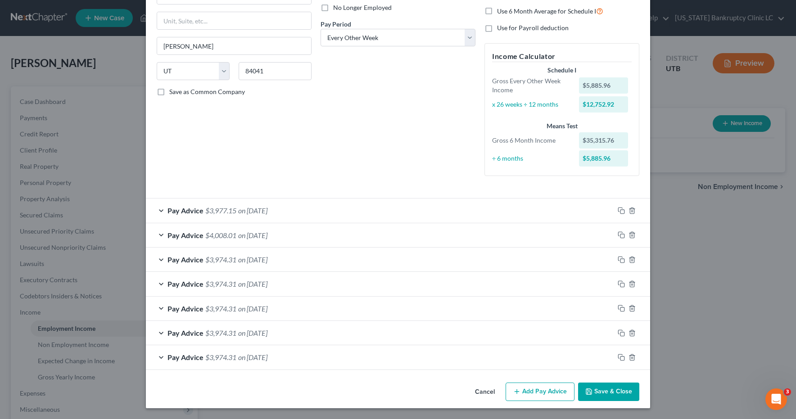
scroll to position [124, 0]
click at [163, 234] on div "Pay Advice $4,008.01 on [DATE]" at bounding box center [380, 235] width 468 height 24
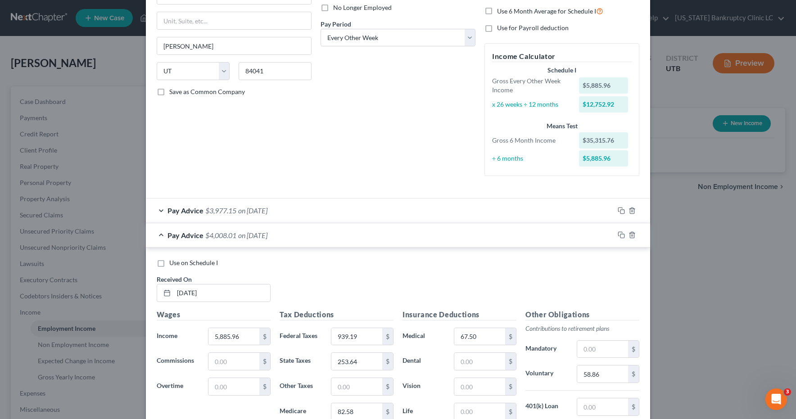
scroll to position [265, 0]
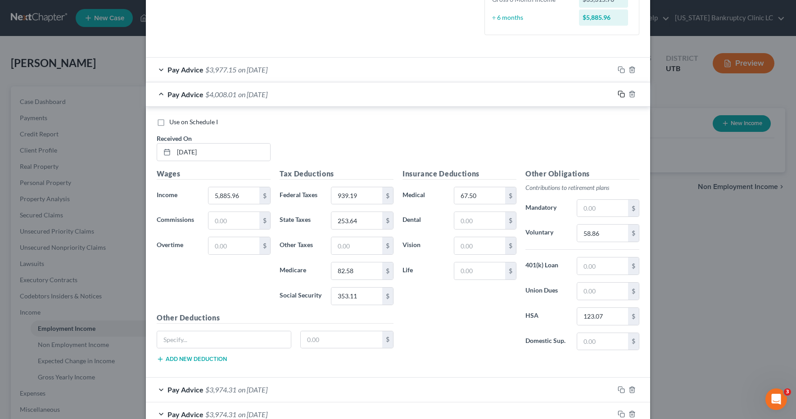
click at [622, 95] on icon "button" at bounding box center [621, 93] width 7 height 7
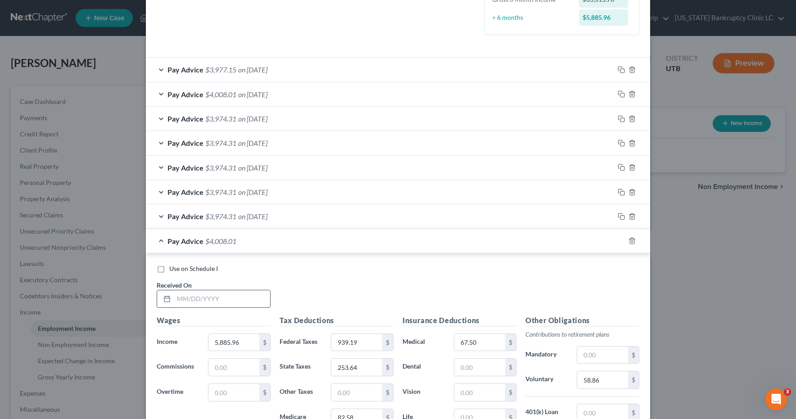
click at [194, 302] on input "text" at bounding box center [222, 298] width 96 height 17
type input "[DATE]"
click at [620, 241] on rect "button" at bounding box center [622, 242] width 4 height 4
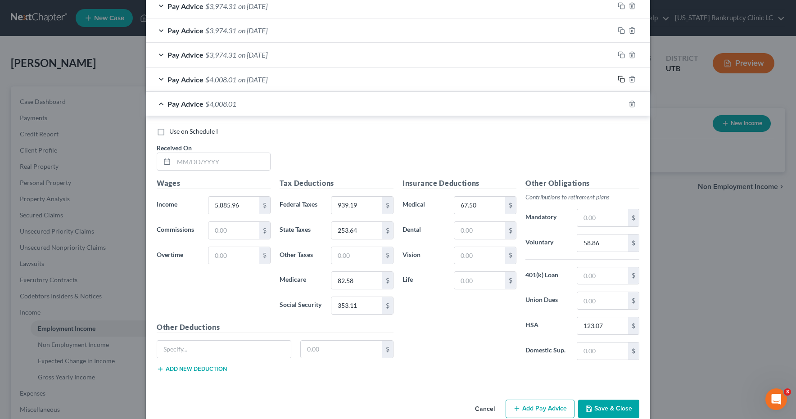
scroll to position [443, 0]
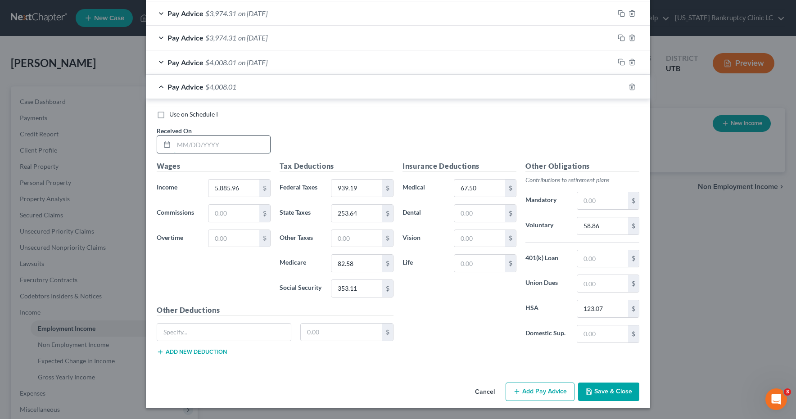
click at [195, 143] on input "text" at bounding box center [222, 144] width 96 height 17
type input "[DATE]"
click at [366, 213] on input "253.64" at bounding box center [356, 213] width 51 height 17
type input "256.46"
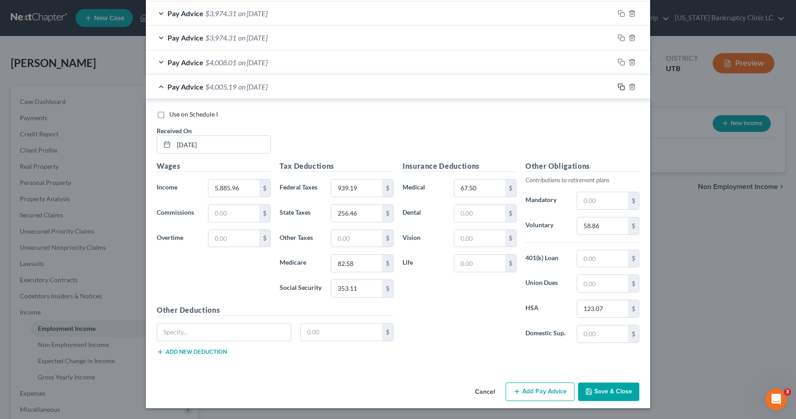
click at [622, 86] on icon "button" at bounding box center [621, 86] width 7 height 7
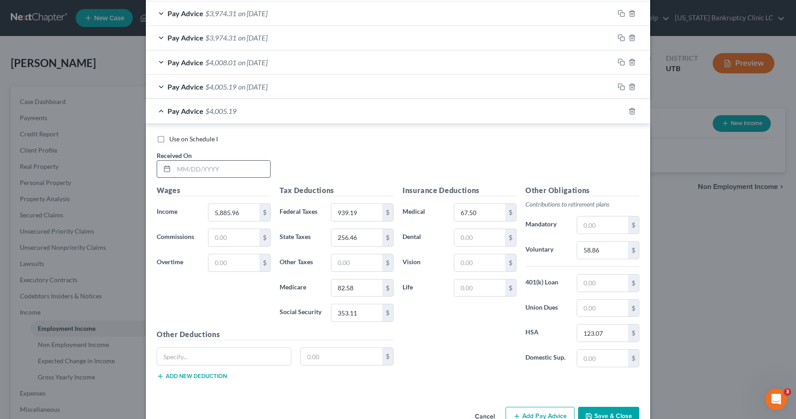
click at [212, 166] on input "text" at bounding box center [222, 169] width 96 height 17
click at [244, 215] on input "5,885.96" at bounding box center [233, 212] width 51 height 17
click at [371, 214] on input "939.19" at bounding box center [356, 212] width 51 height 17
click at [489, 213] on input "67.50" at bounding box center [479, 212] width 51 height 17
click at [480, 288] on input "text" at bounding box center [479, 288] width 51 height 17
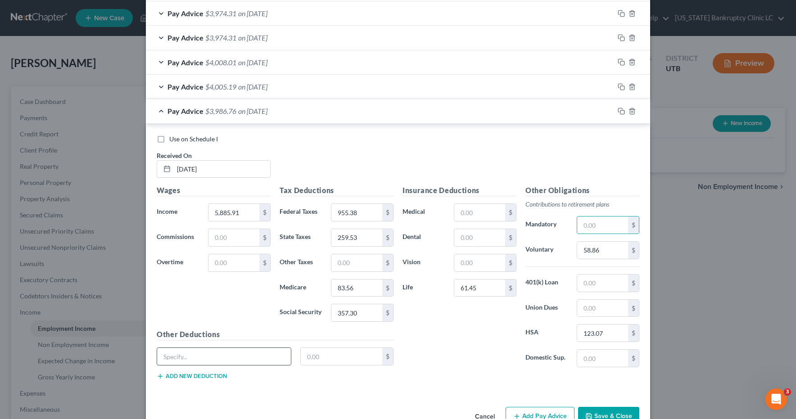
click at [252, 355] on input "text" at bounding box center [224, 356] width 134 height 17
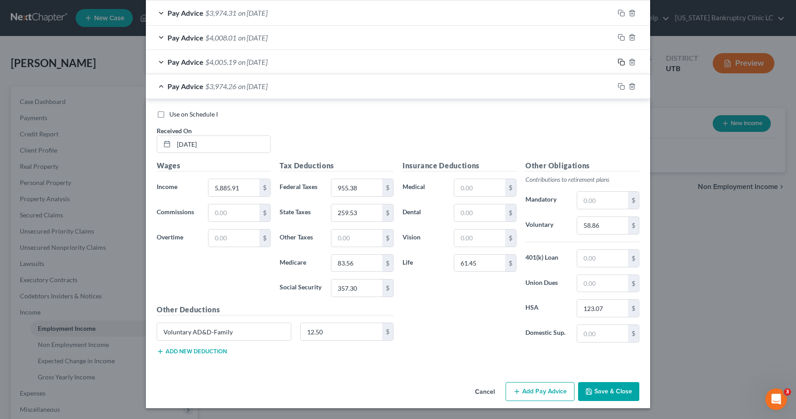
click at [621, 60] on icon "button" at bounding box center [621, 62] width 7 height 7
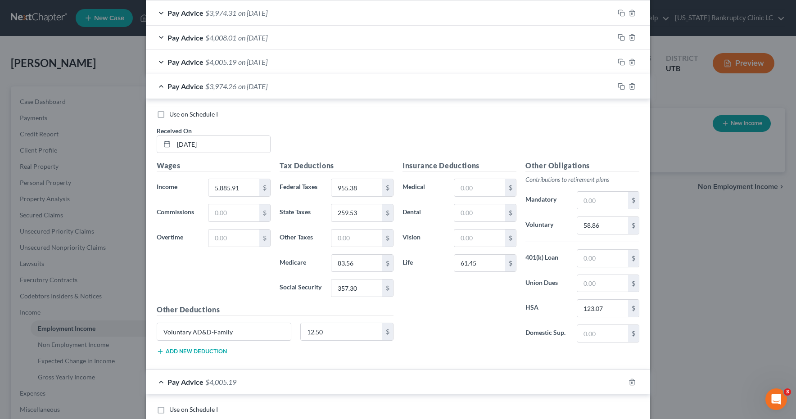
click at [159, 86] on div "Pay Advice $3,974.26 on [DATE]" at bounding box center [380, 86] width 468 height 24
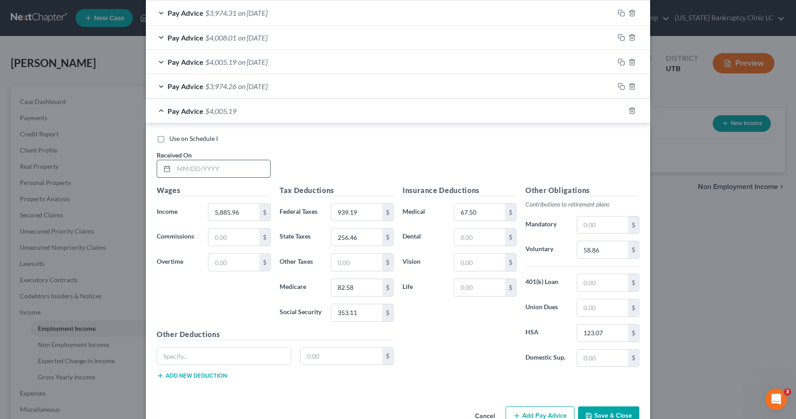
click at [226, 167] on input "text" at bounding box center [222, 168] width 96 height 17
click at [366, 210] on input "939.19" at bounding box center [356, 212] width 51 height 17
click at [368, 312] on input "353.11" at bounding box center [356, 312] width 51 height 17
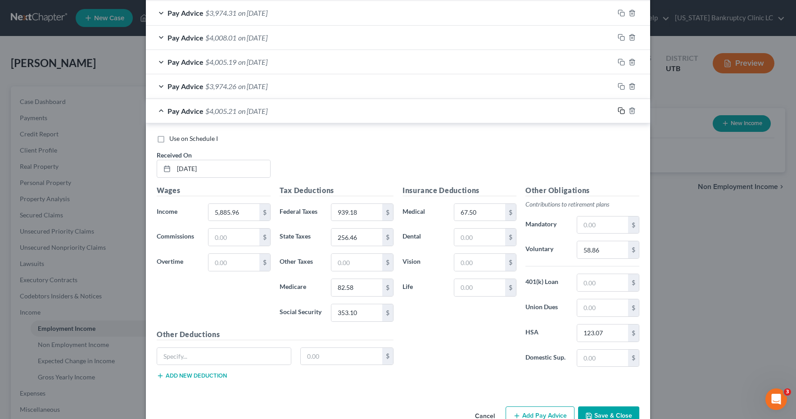
click at [624, 110] on icon "button" at bounding box center [621, 110] width 7 height 7
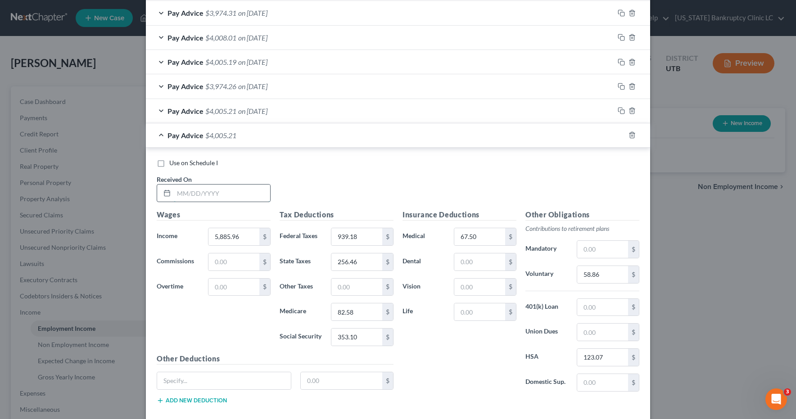
click at [226, 194] on input "text" at bounding box center [222, 193] width 96 height 17
click at [366, 237] on input "939.18" at bounding box center [356, 236] width 51 height 17
click at [367, 337] on input "353.10" at bounding box center [356, 337] width 51 height 17
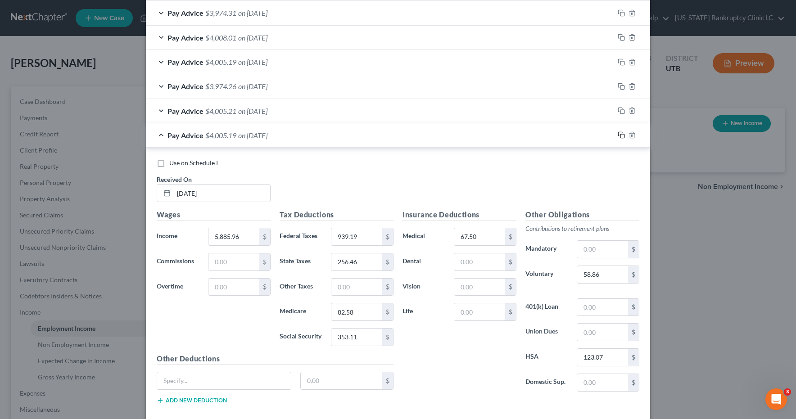
click at [622, 136] on icon "button" at bounding box center [621, 134] width 7 height 7
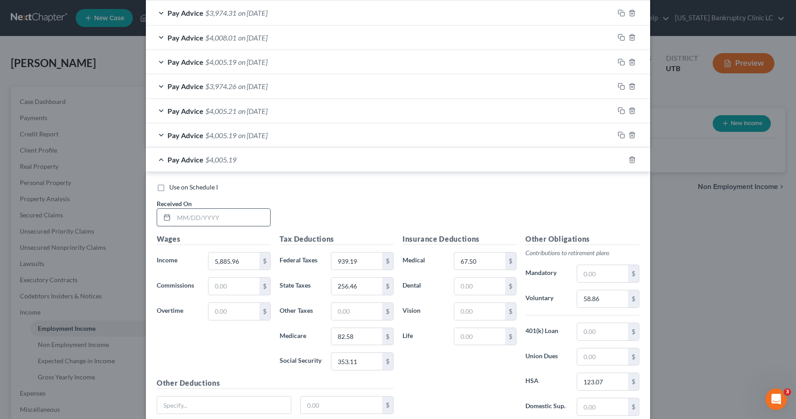
click at [248, 220] on input "text" at bounding box center [222, 217] width 96 height 17
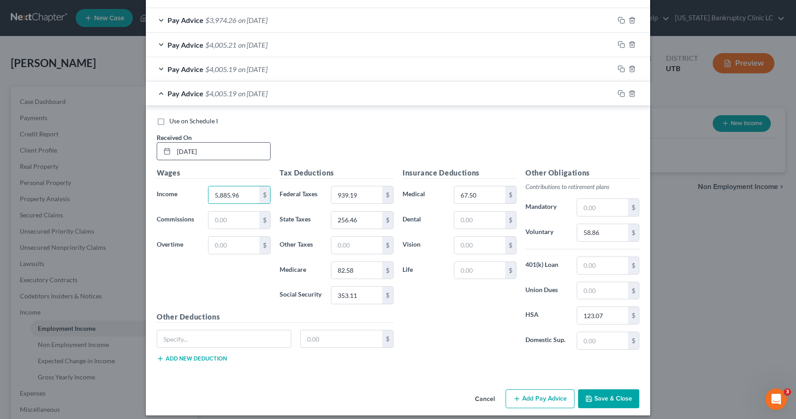
scroll to position [542, 0]
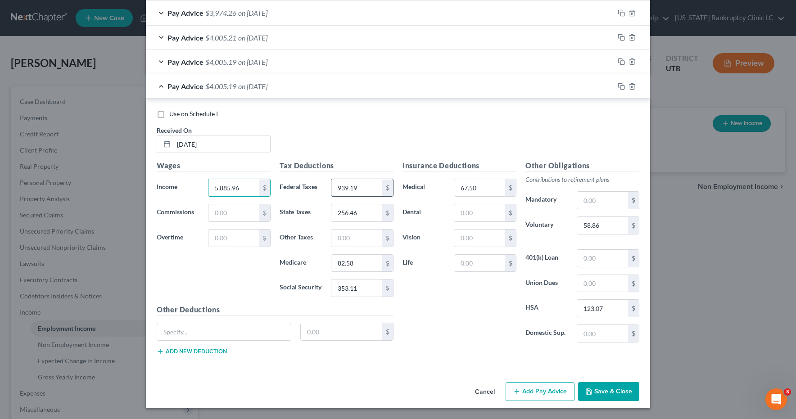
click at [365, 189] on input "939.19" at bounding box center [356, 187] width 51 height 17
click at [482, 185] on input "67.50" at bounding box center [479, 187] width 51 height 17
click at [621, 62] on icon "button" at bounding box center [621, 61] width 7 height 7
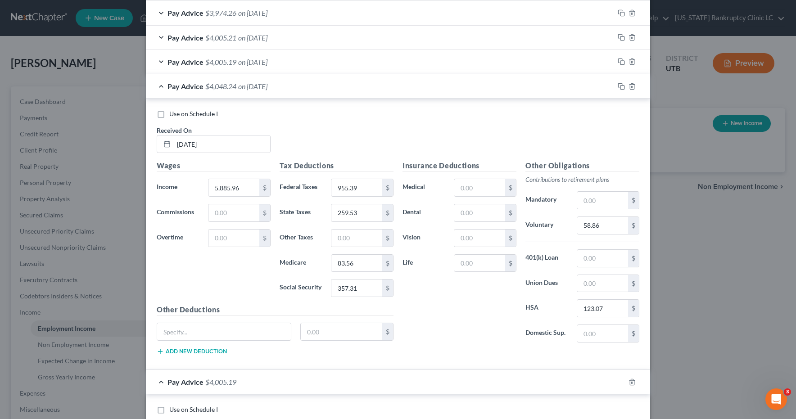
click at [163, 86] on div "Pay Advice $4,048.24 on [DATE]" at bounding box center [380, 86] width 468 height 24
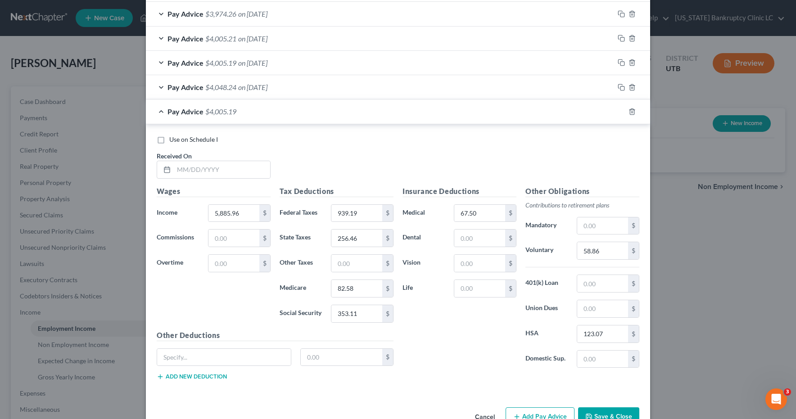
scroll to position [543, 0]
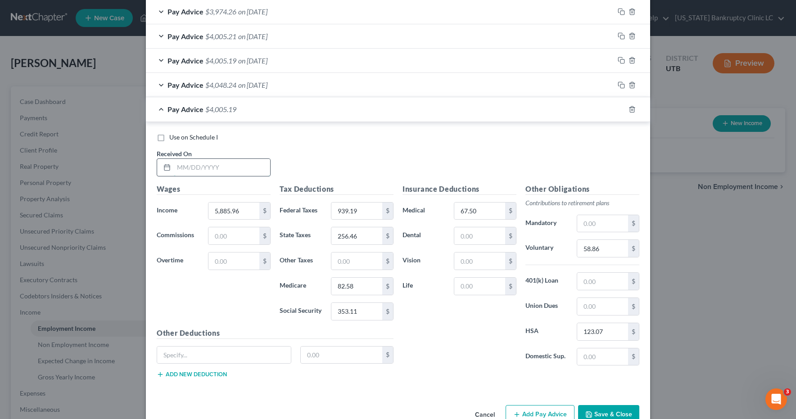
click at [195, 166] on input "text" at bounding box center [222, 167] width 96 height 17
click at [613, 411] on button "Save & Close" at bounding box center [608, 414] width 61 height 19
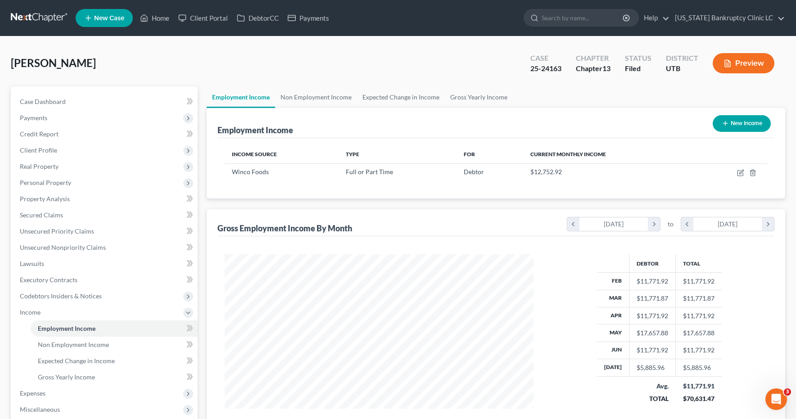
scroll to position [0, 0]
click at [574, 222] on icon "chevron_left" at bounding box center [573, 224] width 12 height 14
click at [689, 224] on icon "chevron_left" at bounding box center [687, 224] width 12 height 14
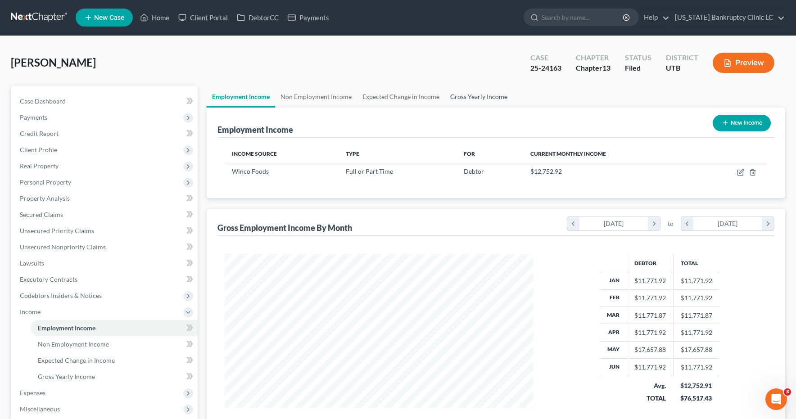
click at [482, 95] on link "Gross Yearly Income" at bounding box center [479, 97] width 68 height 22
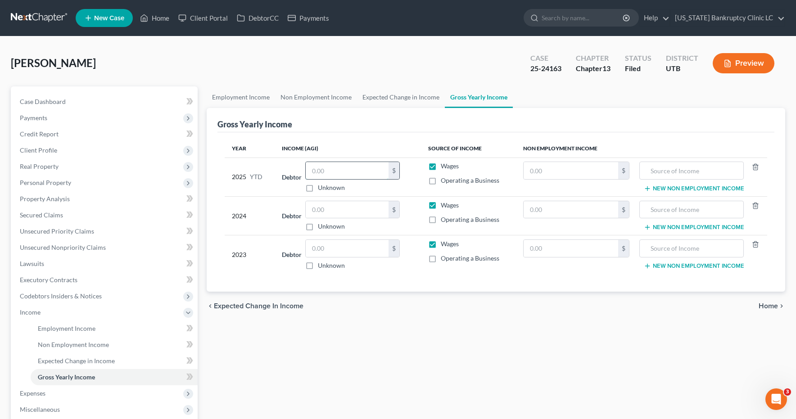
click at [341, 171] on input "text" at bounding box center [347, 170] width 83 height 17
click at [330, 209] on input "text" at bounding box center [347, 209] width 83 height 17
click at [333, 250] on input "text" at bounding box center [347, 248] width 83 height 17
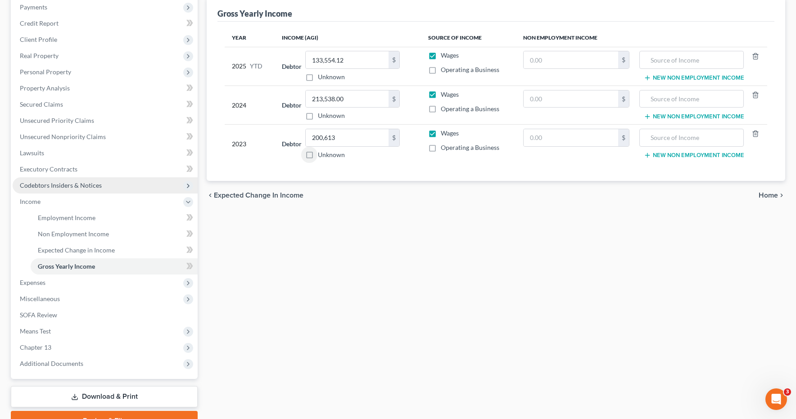
scroll to position [114, 0]
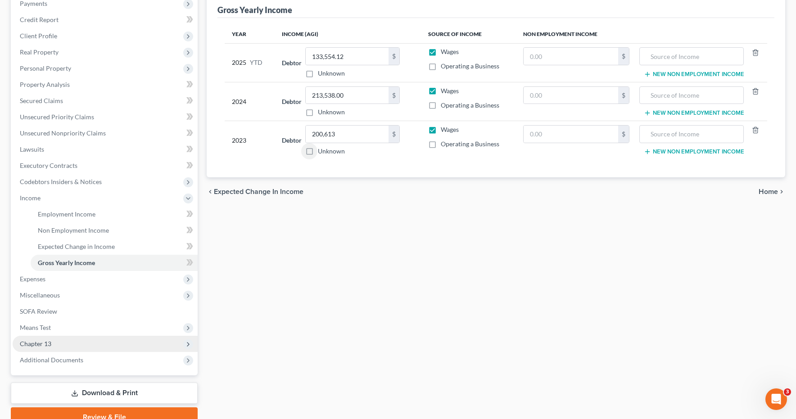
click at [33, 343] on span "Chapter 13" at bounding box center [36, 344] width 32 height 8
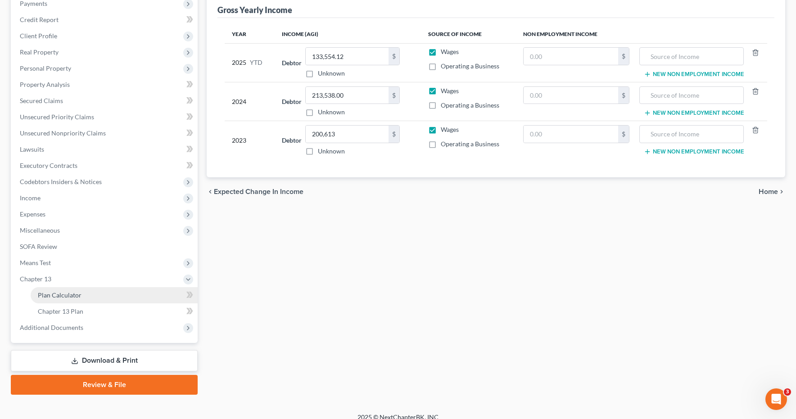
click at [67, 292] on span "Plan Calculator" at bounding box center [60, 295] width 44 height 8
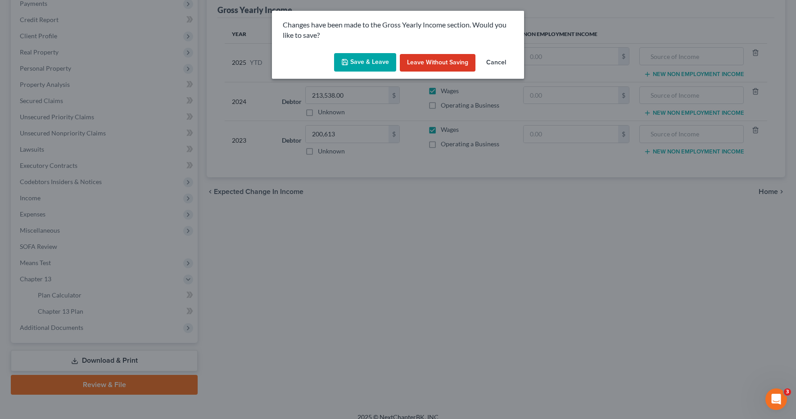
click at [367, 60] on button "Save & Leave" at bounding box center [365, 62] width 62 height 19
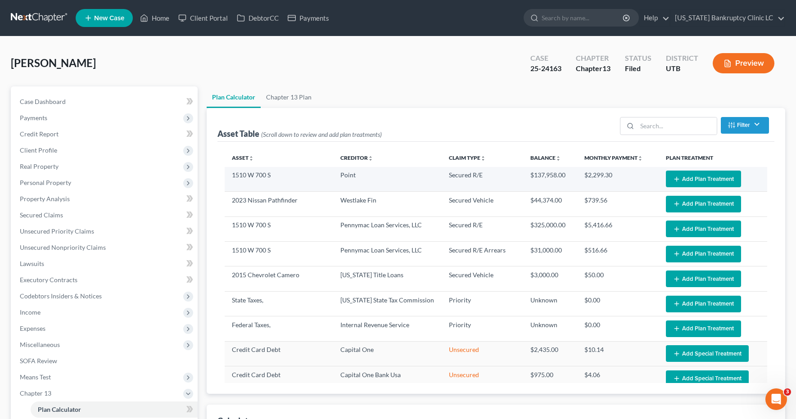
click at [687, 178] on button "Add Plan Treatment" at bounding box center [703, 179] width 75 height 17
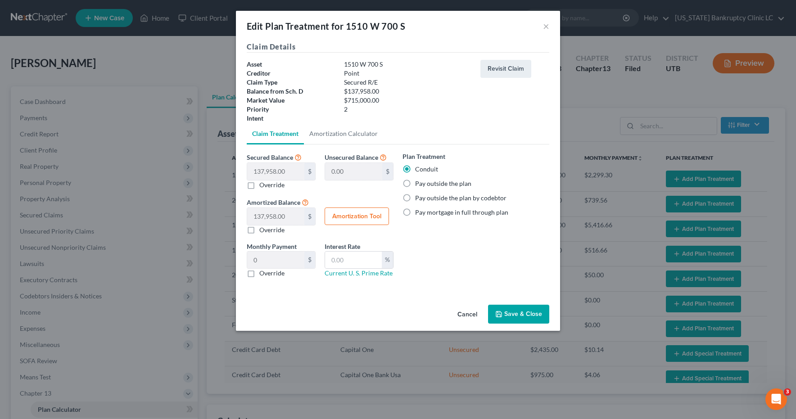
click at [415, 184] on label "Pay outside the plan" at bounding box center [443, 183] width 56 height 9
click at [419, 184] on input "Pay outside the plan" at bounding box center [422, 182] width 6 height 6
click at [514, 312] on button "Save & Close" at bounding box center [518, 314] width 61 height 19
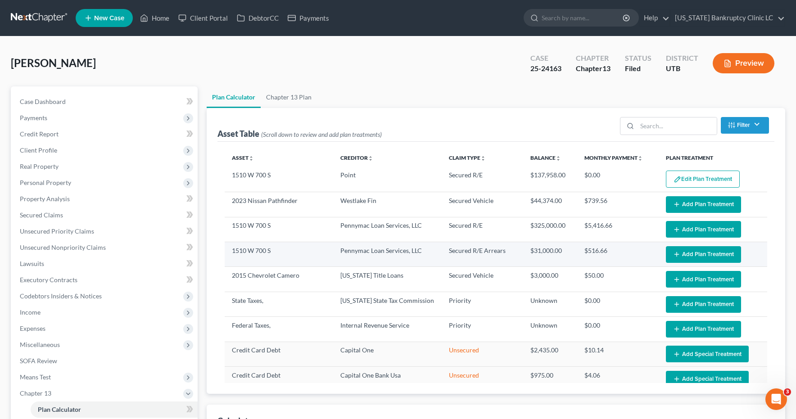
click at [692, 255] on button "Add Plan Treatment" at bounding box center [703, 254] width 75 height 17
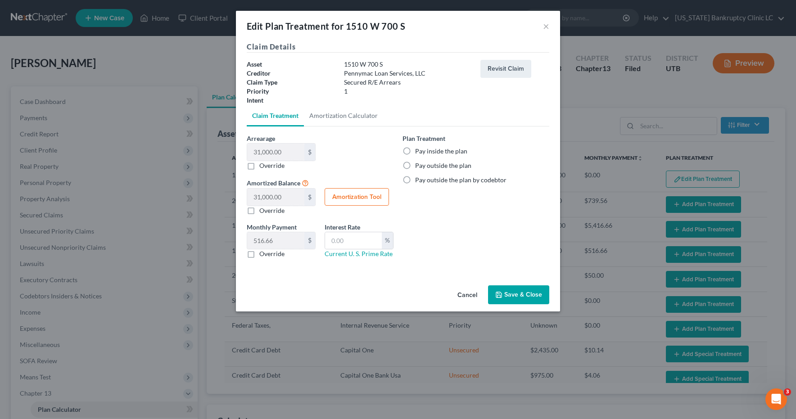
click at [415, 151] on label "Pay inside the plan" at bounding box center [441, 151] width 52 height 9
click at [419, 151] on input "Pay inside the plan" at bounding box center [422, 150] width 6 height 6
click at [347, 197] on button "Amortization Tool" at bounding box center [357, 197] width 64 height 18
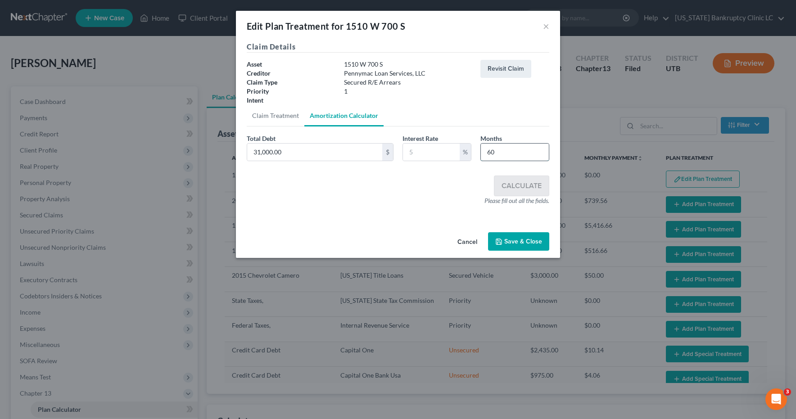
click at [499, 152] on input "60" at bounding box center [515, 152] width 68 height 17
drag, startPoint x: 499, startPoint y: 152, endPoint x: 474, endPoint y: 149, distance: 25.3
click at [474, 149] on div "Total Debt 31,000.00 $ Interest Rate % Months 60" at bounding box center [398, 151] width 312 height 35
click at [436, 150] on input "text" at bounding box center [431, 152] width 57 height 17
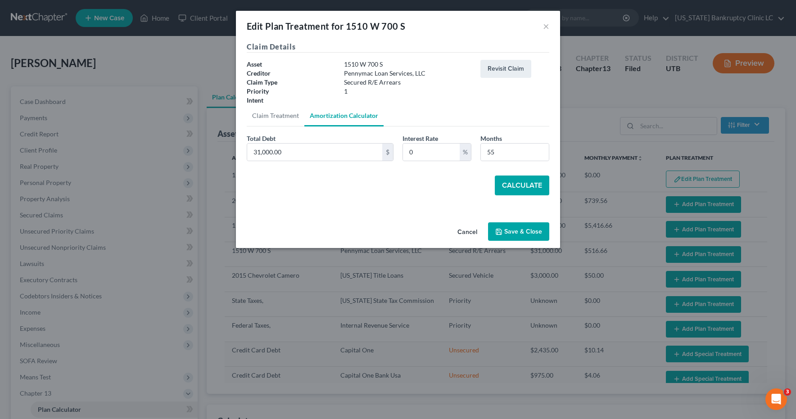
click at [519, 185] on button "Calculate" at bounding box center [522, 186] width 54 height 20
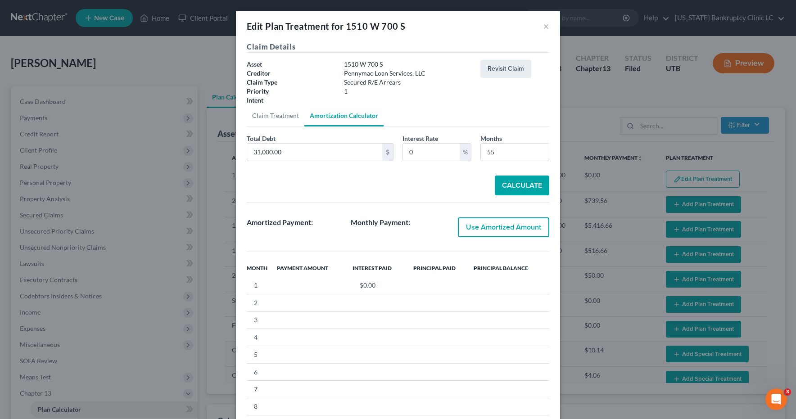
click at [502, 230] on button "Use Amortized Amount" at bounding box center [503, 227] width 91 height 20
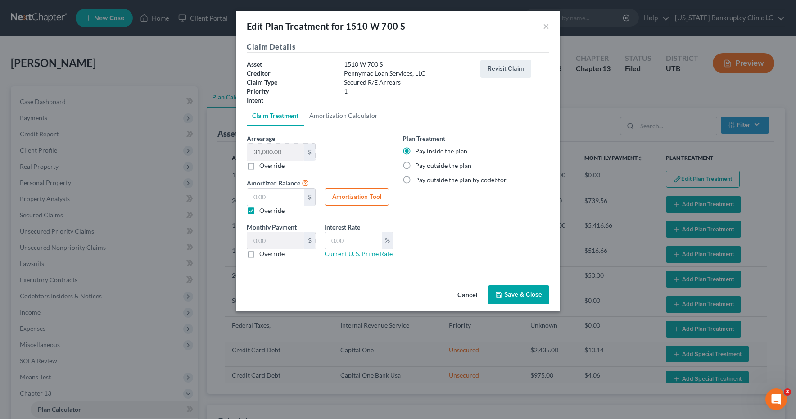
click at [259, 255] on label "Override" at bounding box center [271, 253] width 25 height 9
click at [263, 255] on input "Override" at bounding box center [266, 252] width 6 height 6
click at [264, 240] on input "text" at bounding box center [275, 240] width 57 height 17
click at [259, 212] on label "Override" at bounding box center [271, 210] width 25 height 9
click at [263, 212] on input "Override" at bounding box center [266, 209] width 6 height 6
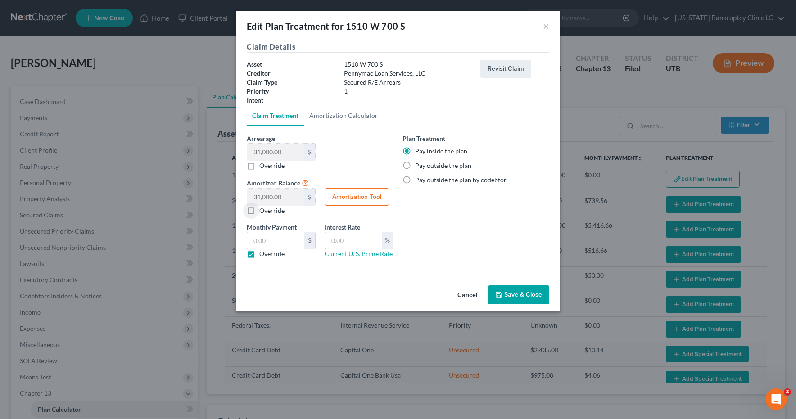
click at [259, 255] on label "Override" at bounding box center [271, 253] width 25 height 9
click at [263, 255] on input "Override" at bounding box center [266, 252] width 6 height 6
click at [532, 294] on button "Save & Close" at bounding box center [518, 294] width 61 height 19
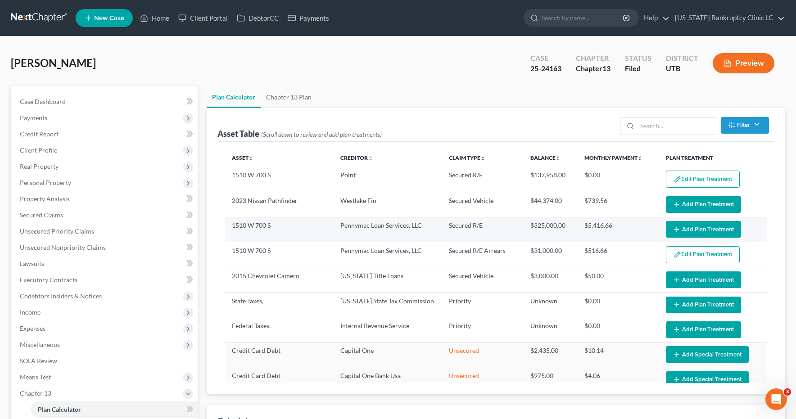
click at [691, 229] on button "Add Plan Treatment" at bounding box center [703, 229] width 75 height 17
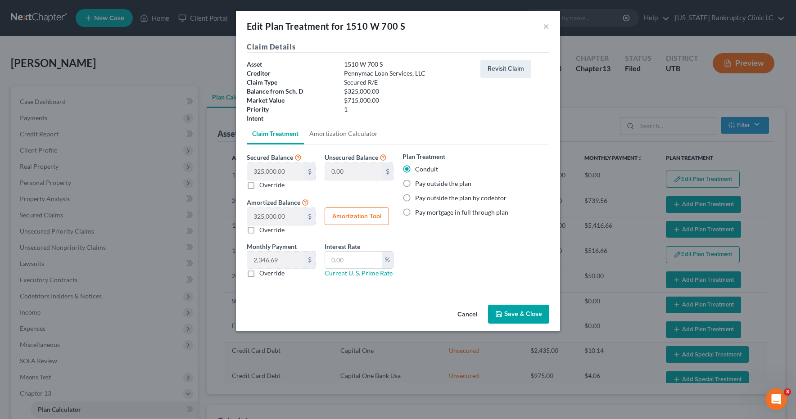
click at [415, 184] on label "Pay outside the plan" at bounding box center [443, 183] width 56 height 9
click at [419, 184] on input "Pay outside the plan" at bounding box center [422, 182] width 6 height 6
click at [500, 314] on icon "button" at bounding box center [498, 314] width 7 height 7
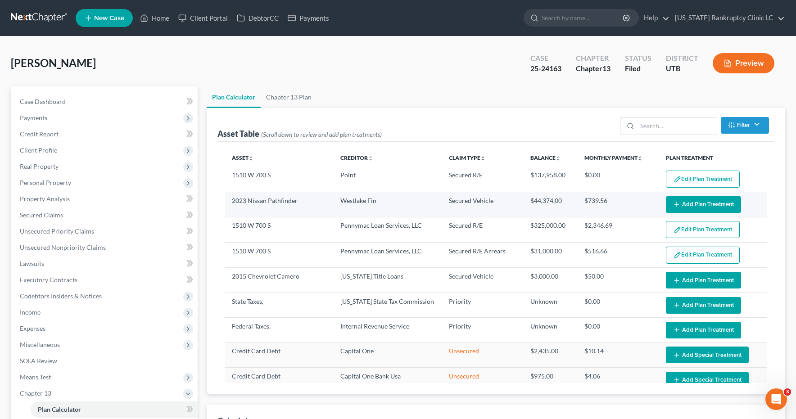
click at [701, 204] on button "Add Plan Treatment" at bounding box center [703, 204] width 75 height 17
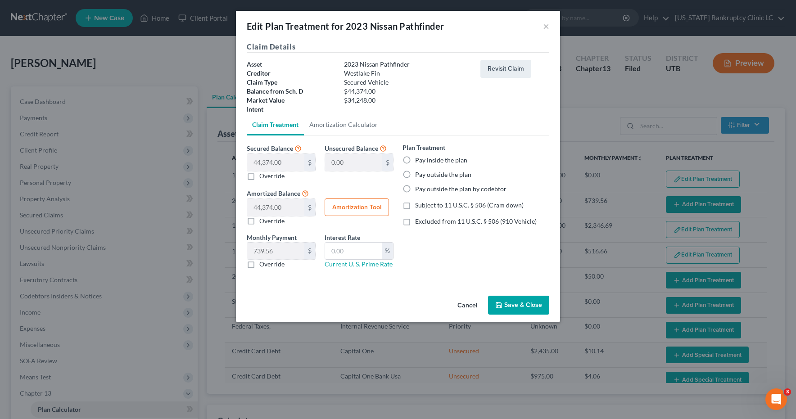
click at [415, 160] on label "Pay inside the plan" at bounding box center [441, 160] width 52 height 9
click at [419, 160] on input "Pay inside the plan" at bounding box center [422, 159] width 6 height 6
click at [503, 307] on button "Save & Close" at bounding box center [518, 305] width 61 height 19
click at [508, 305] on button "Save & Close" at bounding box center [518, 305] width 61 height 19
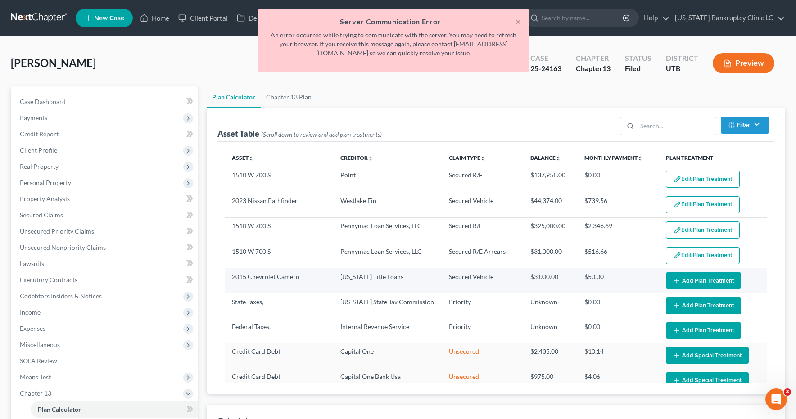
click at [696, 281] on button "Add Plan Treatment" at bounding box center [703, 280] width 75 height 17
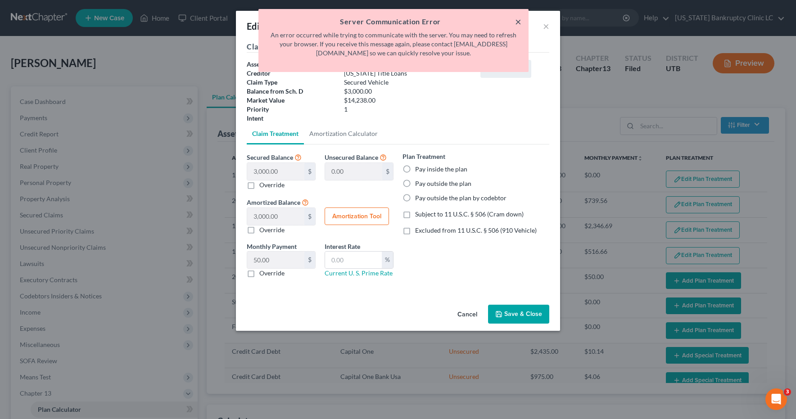
click at [518, 23] on button "×" at bounding box center [518, 21] width 6 height 11
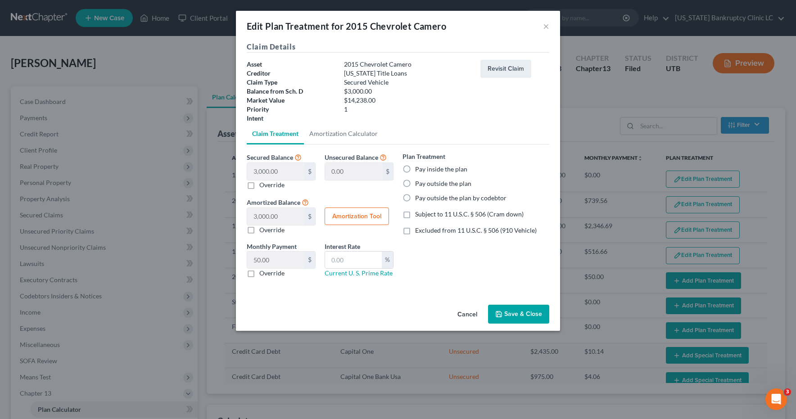
click at [519, 314] on button "Save & Close" at bounding box center [518, 314] width 61 height 19
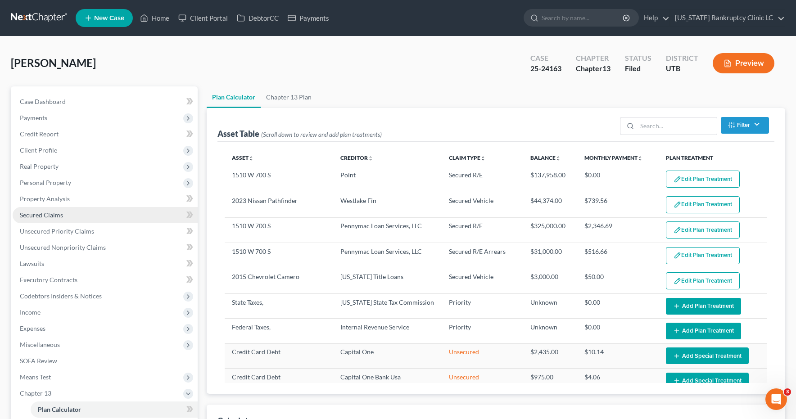
click at [57, 219] on link "Secured Claims" at bounding box center [105, 215] width 185 height 16
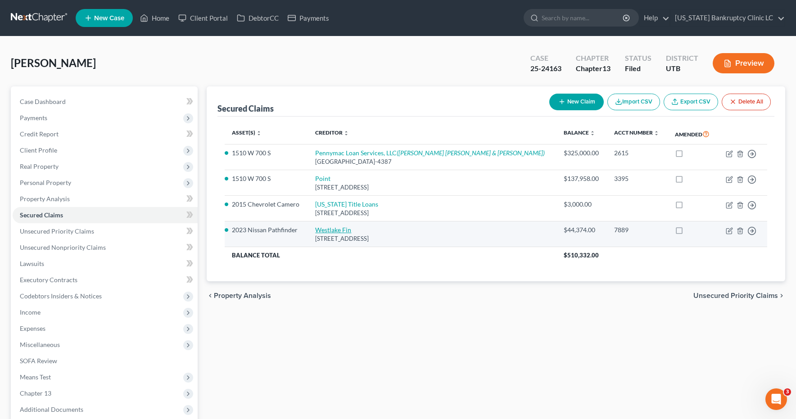
click at [351, 230] on link "Westlake Fin" at bounding box center [333, 230] width 36 height 8
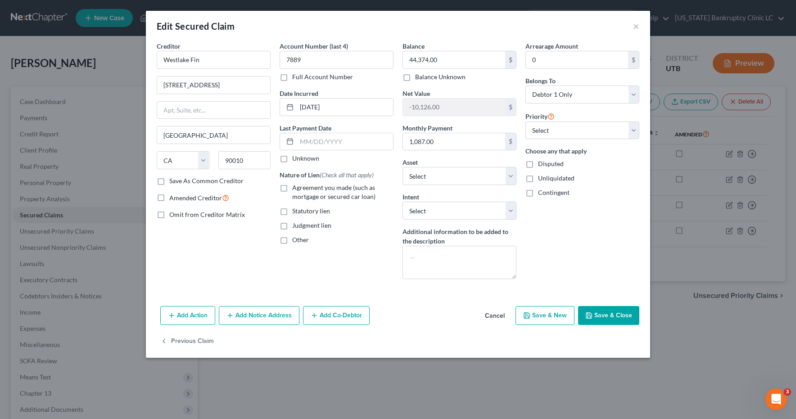
click at [608, 316] on button "Save & Close" at bounding box center [608, 315] width 61 height 19
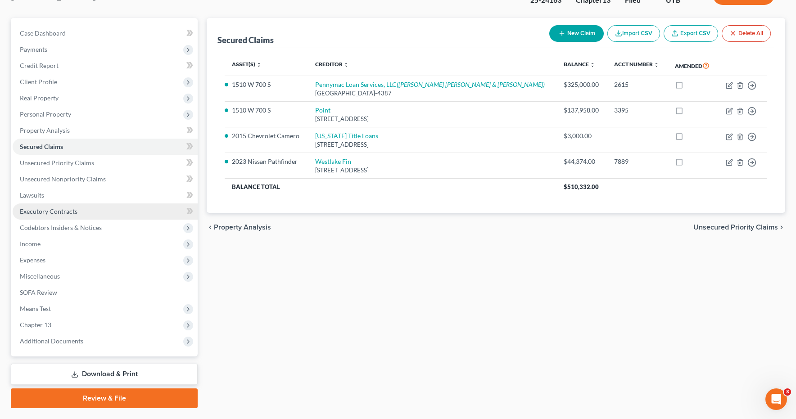
scroll to position [92, 0]
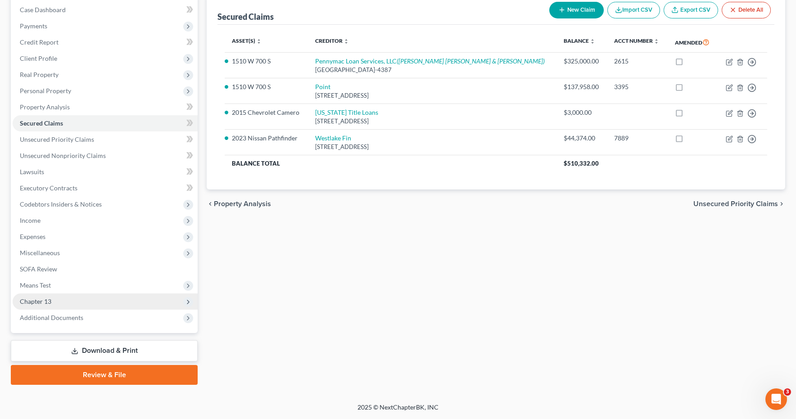
click at [50, 302] on span "Chapter 13" at bounding box center [36, 302] width 32 height 8
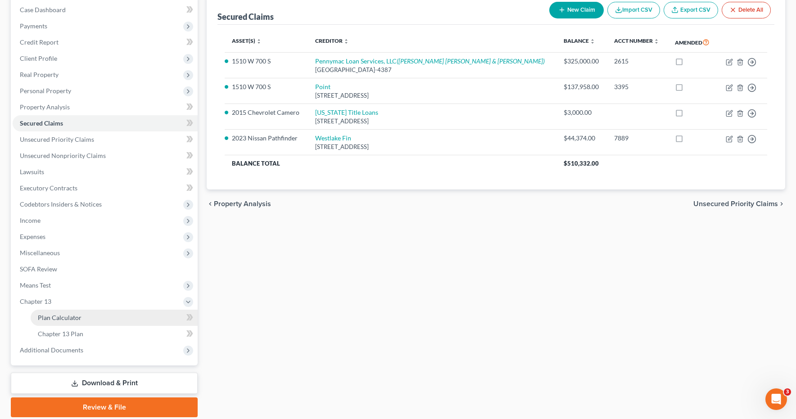
click at [50, 321] on link "Plan Calculator" at bounding box center [114, 318] width 167 height 16
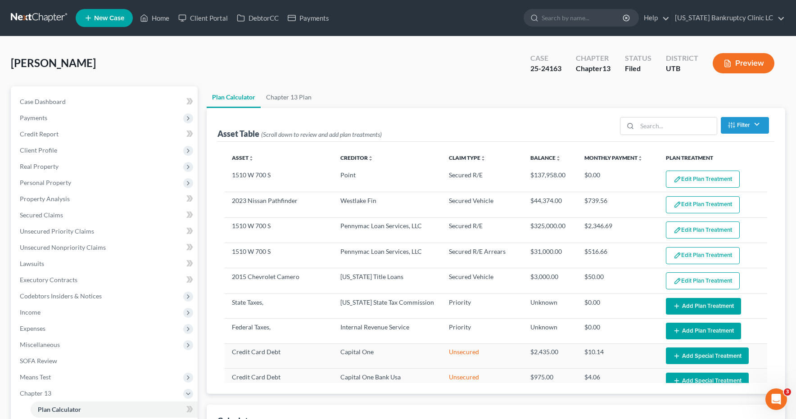
click at [699, 205] on button "Edit Plan Treatment" at bounding box center [703, 204] width 74 height 17
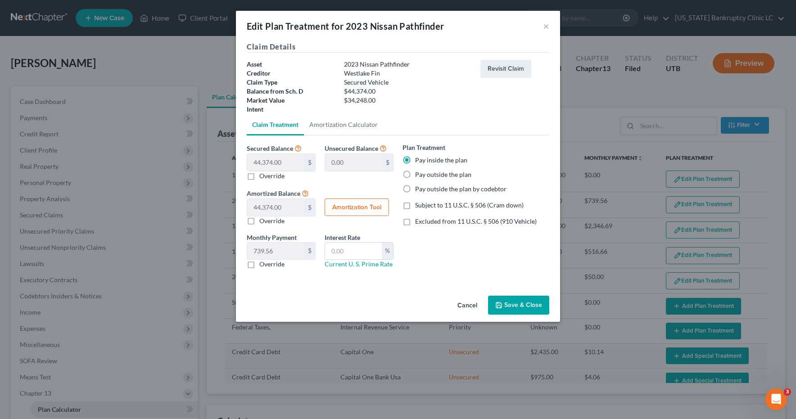
click at [415, 221] on label "Excluded from 11 U.S.C. § 506 (910 Vehicle)" at bounding box center [476, 221] width 122 height 9
click at [419, 221] on input "Excluded from 11 U.S.C. § 506 (910 Vehicle)" at bounding box center [422, 220] width 6 height 6
click at [344, 249] on input "text" at bounding box center [353, 251] width 57 height 17
click at [349, 206] on button "Amortization Tool" at bounding box center [357, 208] width 64 height 18
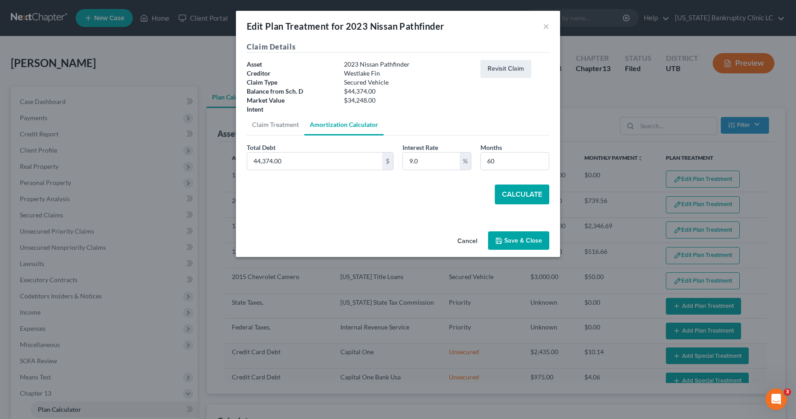
click at [522, 194] on button "Calculate" at bounding box center [522, 195] width 54 height 20
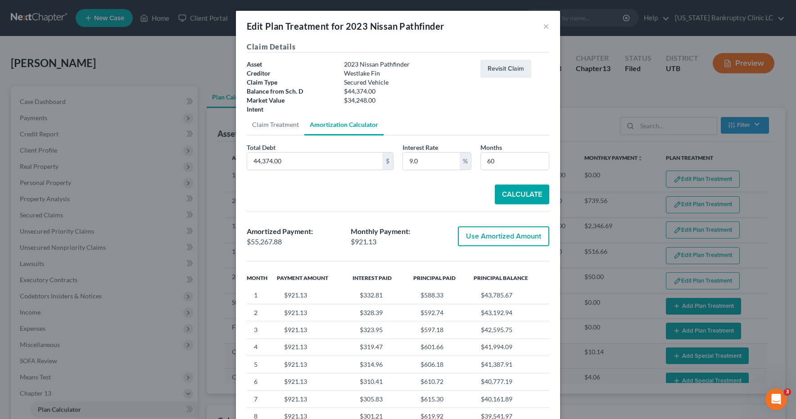
click at [501, 235] on button "Use Amortized Amount" at bounding box center [503, 236] width 91 height 20
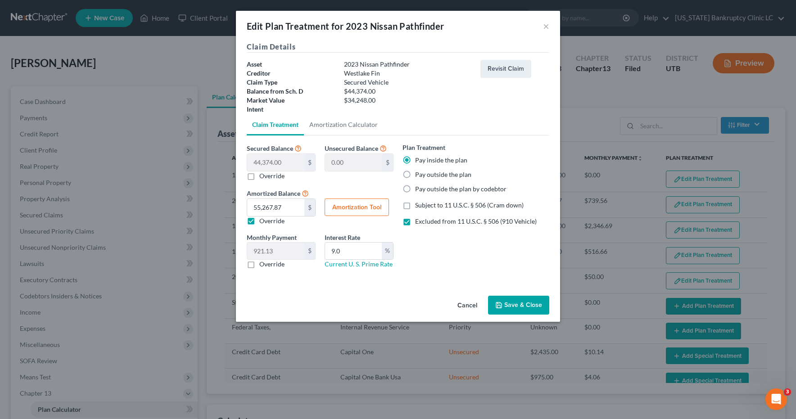
click at [525, 302] on button "Save & Close" at bounding box center [518, 305] width 61 height 19
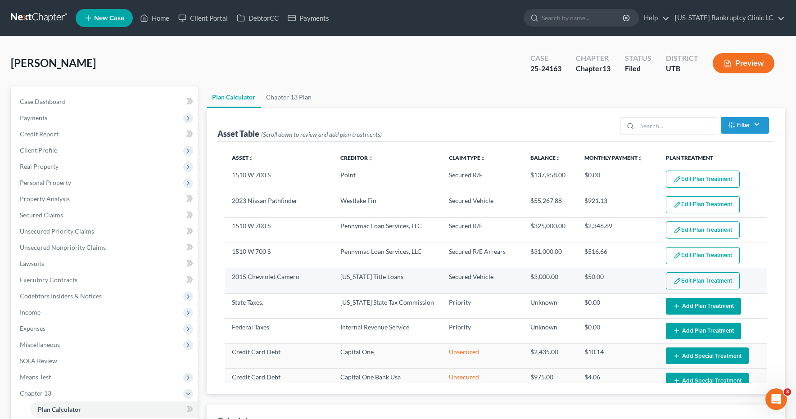
click at [701, 283] on button "Edit Plan Treatment" at bounding box center [703, 280] width 74 height 17
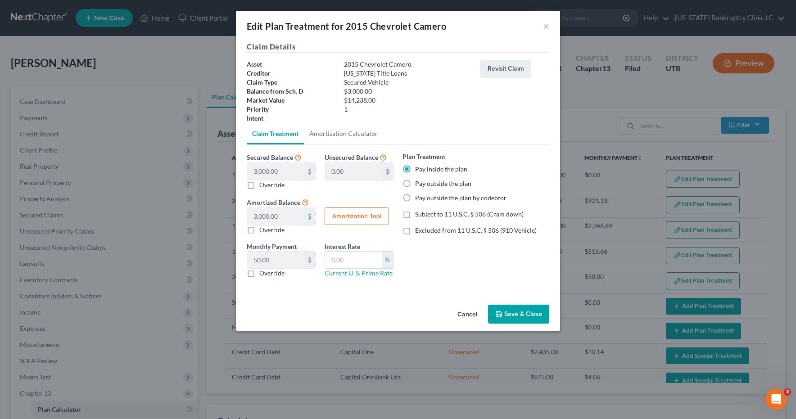
click at [415, 215] on label "Subject to 11 U.S.C. § 506 (Cram down)" at bounding box center [469, 214] width 109 height 9
click at [419, 215] on input "Subject to 11 U.S.C. § 506 (Cram down)" at bounding box center [422, 213] width 6 height 6
click at [361, 261] on input "text" at bounding box center [353, 260] width 57 height 17
click at [357, 215] on button "Amortization Tool" at bounding box center [357, 217] width 64 height 18
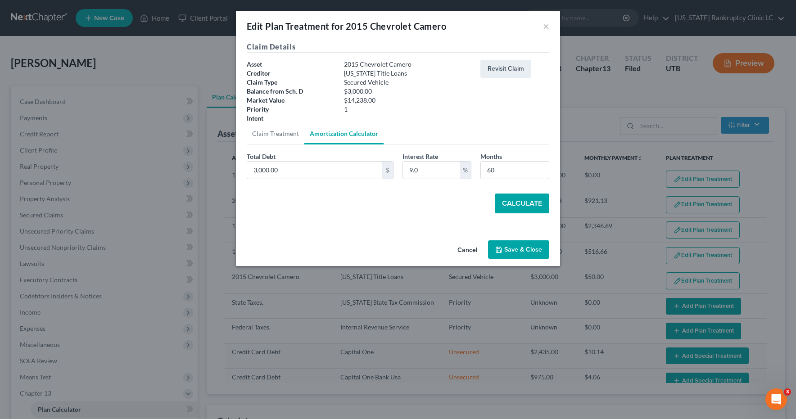
click at [520, 202] on button "Calculate" at bounding box center [522, 204] width 54 height 20
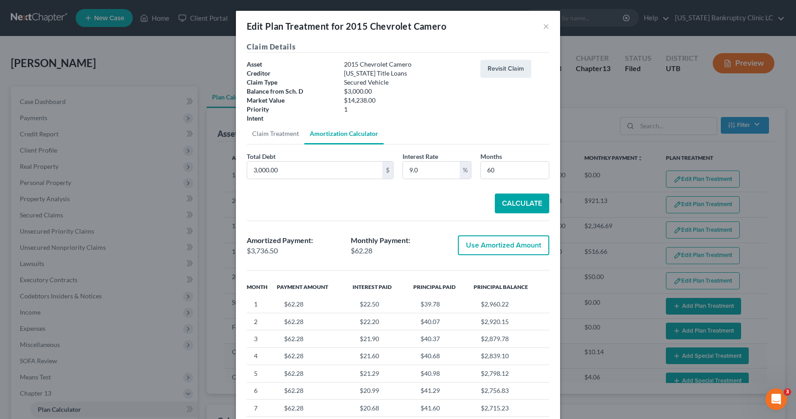
click at [510, 247] on button "Use Amortized Amount" at bounding box center [503, 245] width 91 height 20
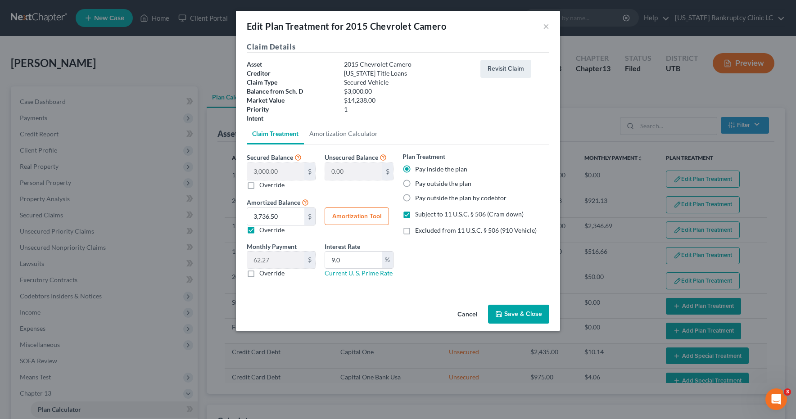
click at [509, 312] on button "Save & Close" at bounding box center [518, 314] width 61 height 19
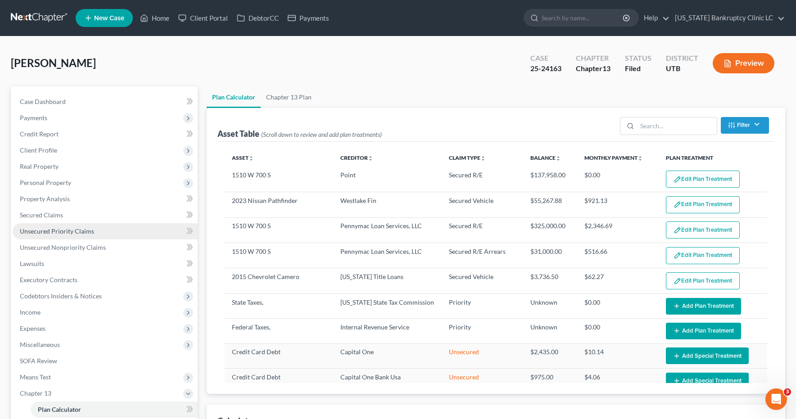
click at [61, 232] on span "Unsecured Priority Claims" at bounding box center [57, 231] width 74 height 8
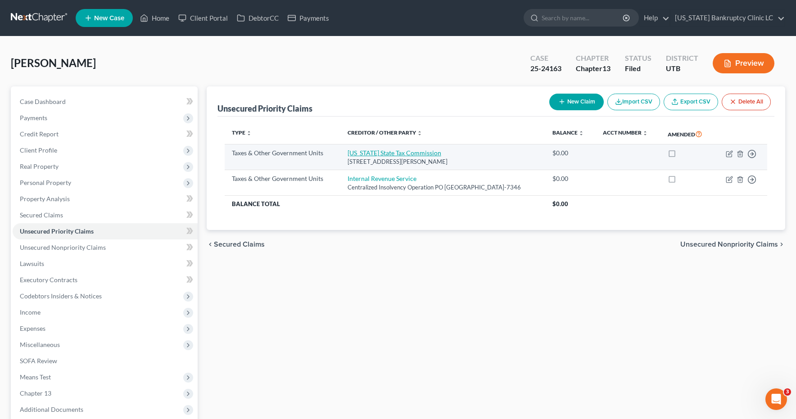
click at [382, 157] on link "[US_STATE] State Tax Commission" at bounding box center [395, 153] width 94 height 8
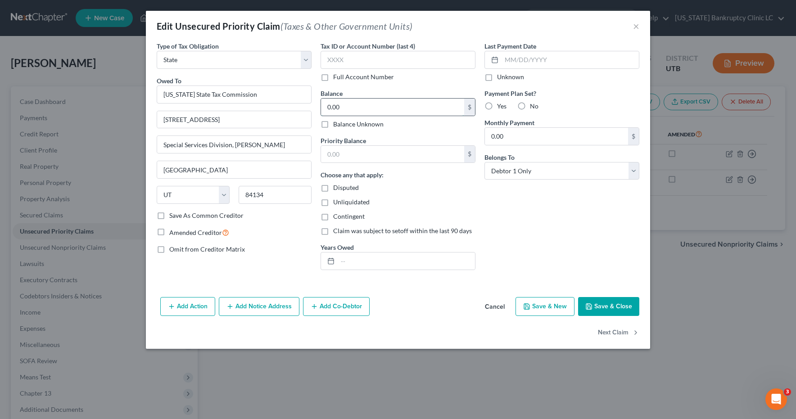
click at [354, 111] on input "0.00" at bounding box center [392, 107] width 143 height 17
click at [606, 310] on button "Save & Close" at bounding box center [608, 306] width 61 height 19
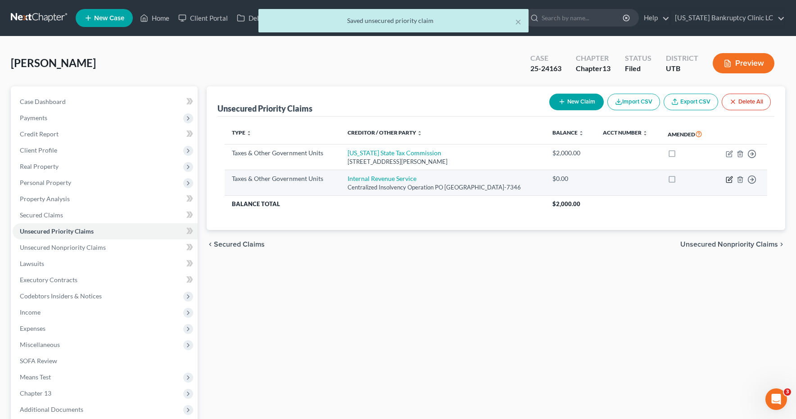
click at [729, 181] on icon "button" at bounding box center [730, 178] width 4 height 4
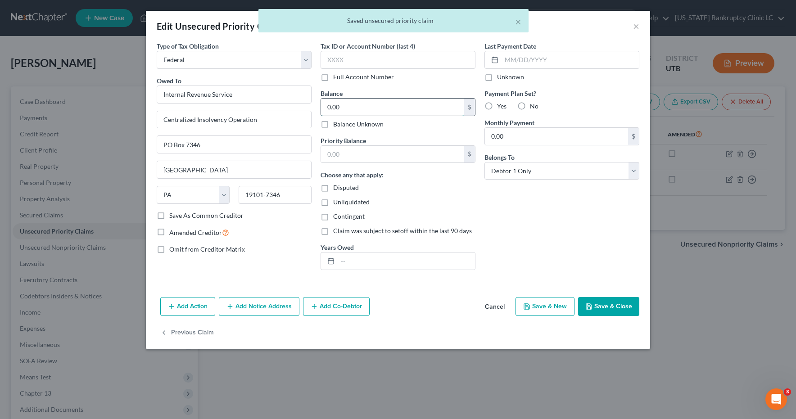
click at [390, 109] on input "0.00" at bounding box center [392, 107] width 143 height 17
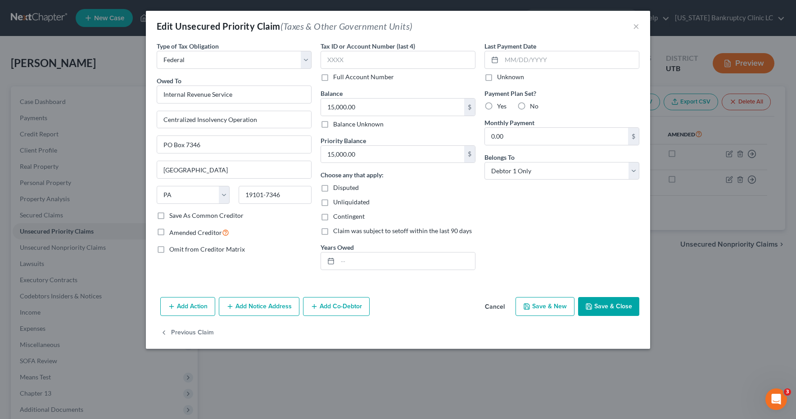
click at [601, 303] on button "Save & Close" at bounding box center [608, 306] width 61 height 19
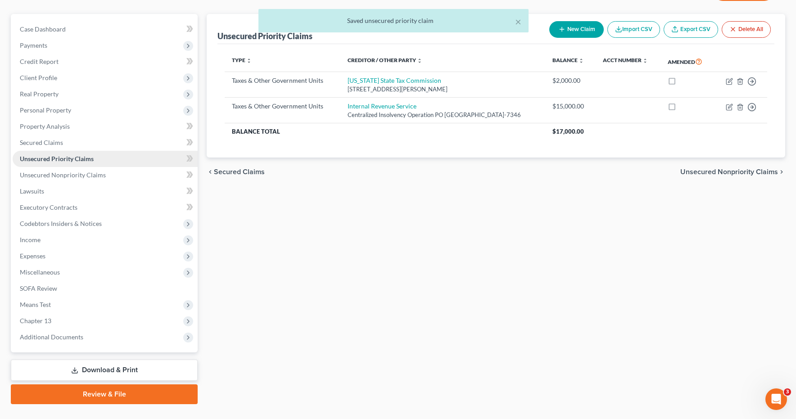
scroll to position [92, 0]
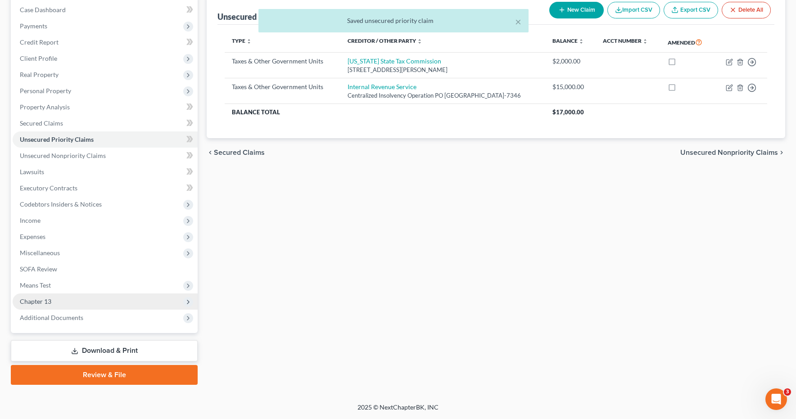
click at [45, 301] on span "Chapter 13" at bounding box center [36, 302] width 32 height 8
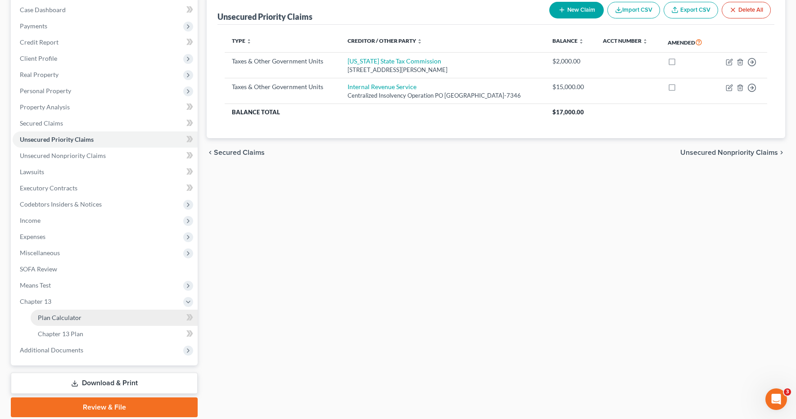
click at [46, 319] on span "Plan Calculator" at bounding box center [60, 318] width 44 height 8
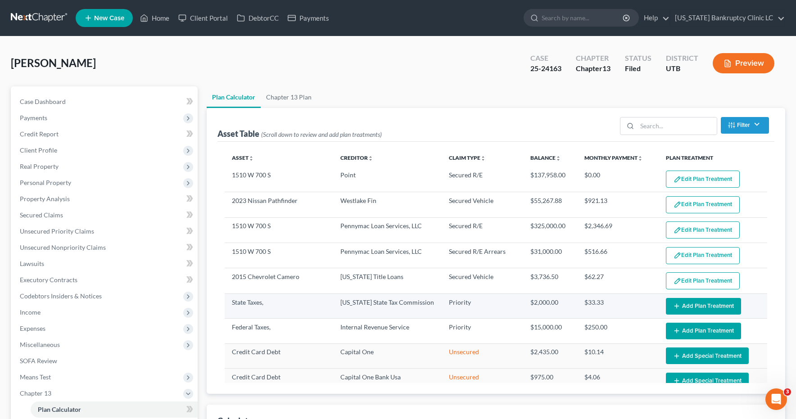
click at [695, 307] on button "Add Plan Treatment" at bounding box center [703, 306] width 75 height 17
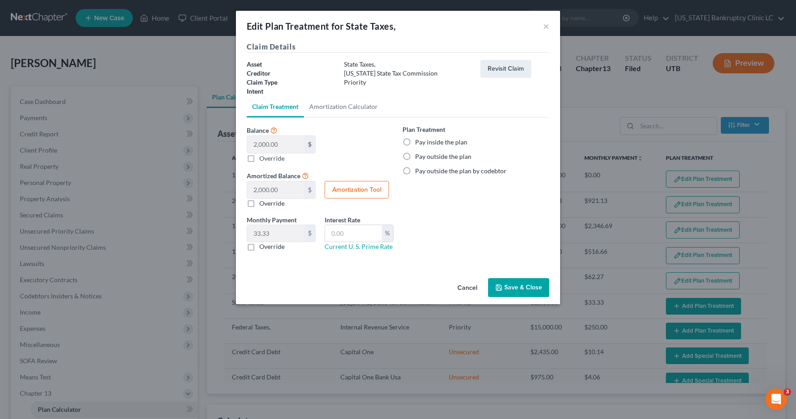
click at [415, 141] on label "Pay inside the plan" at bounding box center [441, 142] width 52 height 9
click at [419, 141] on input "Pay inside the plan" at bounding box center [422, 141] width 6 height 6
click at [370, 231] on input "text" at bounding box center [353, 233] width 57 height 17
click at [355, 188] on button "Amortization Tool" at bounding box center [357, 190] width 64 height 18
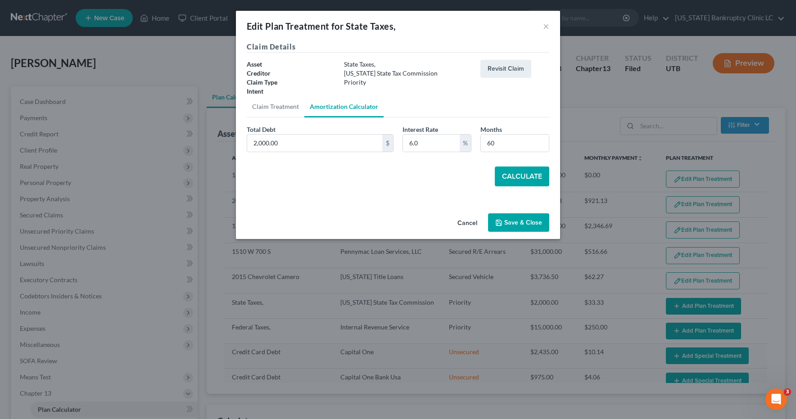
click at [530, 182] on button "Calculate" at bounding box center [522, 177] width 54 height 20
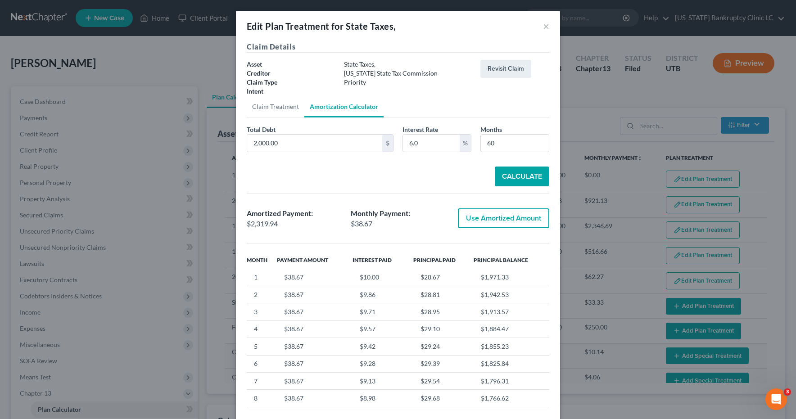
click at [504, 219] on button "Use Amortized Amount" at bounding box center [503, 218] width 91 height 20
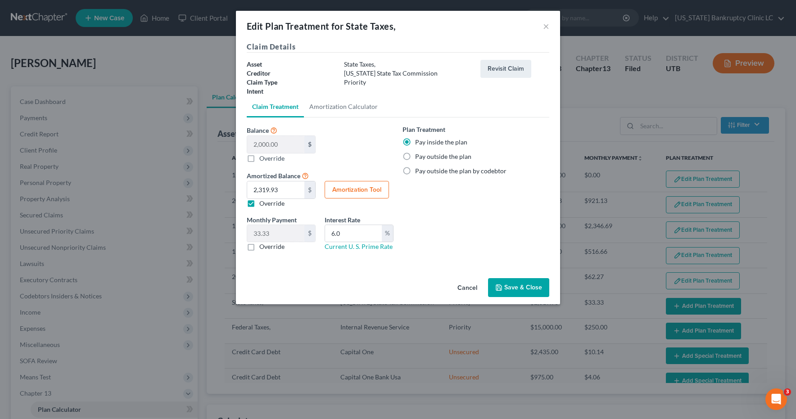
click at [372, 190] on button "Amortization Tool" at bounding box center [357, 190] width 64 height 18
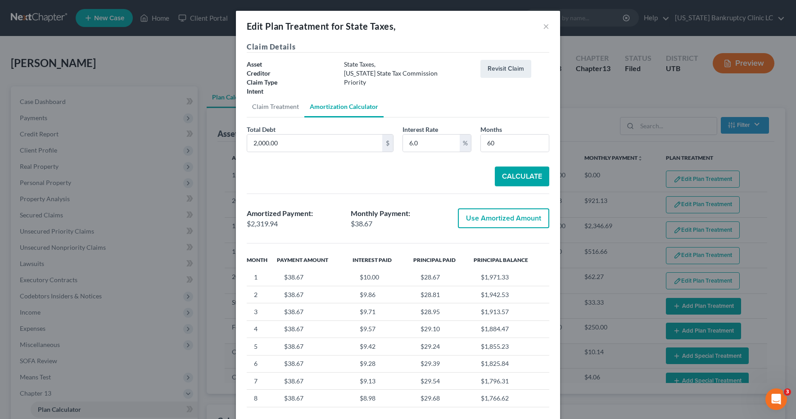
click at [480, 216] on button "Use Amortized Amount" at bounding box center [503, 218] width 91 height 20
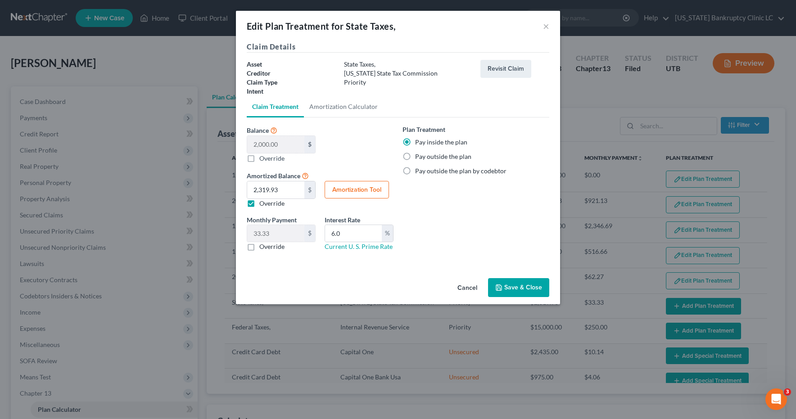
click at [259, 247] on label "Override" at bounding box center [271, 246] width 25 height 9
click at [263, 247] on input "Override" at bounding box center [266, 245] width 6 height 6
click at [279, 239] on input "text" at bounding box center [275, 233] width 57 height 17
click at [516, 286] on button "Save & Close" at bounding box center [518, 287] width 61 height 19
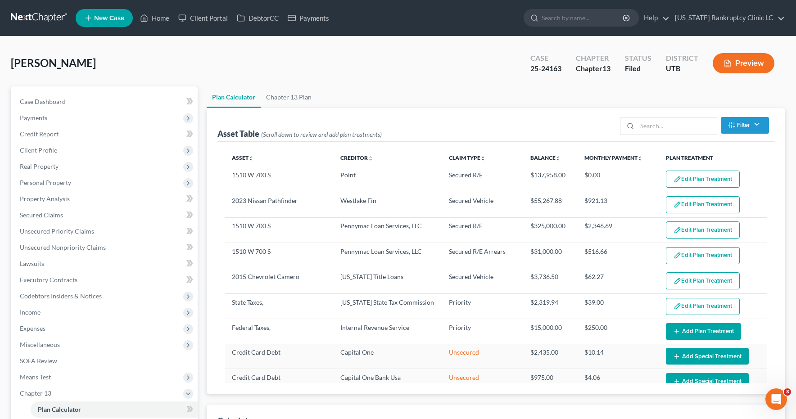
click at [691, 337] on button "Add Plan Treatment" at bounding box center [703, 331] width 75 height 17
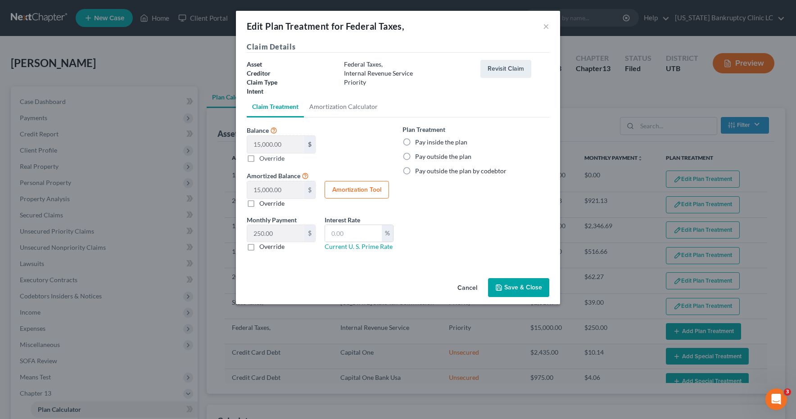
click at [415, 140] on label "Pay inside the plan" at bounding box center [441, 142] width 52 height 9
click at [419, 140] on input "Pay inside the plan" at bounding box center [422, 141] width 6 height 6
click at [351, 233] on input "text" at bounding box center [353, 233] width 57 height 17
click at [346, 190] on button "Amortization Tool" at bounding box center [357, 190] width 64 height 18
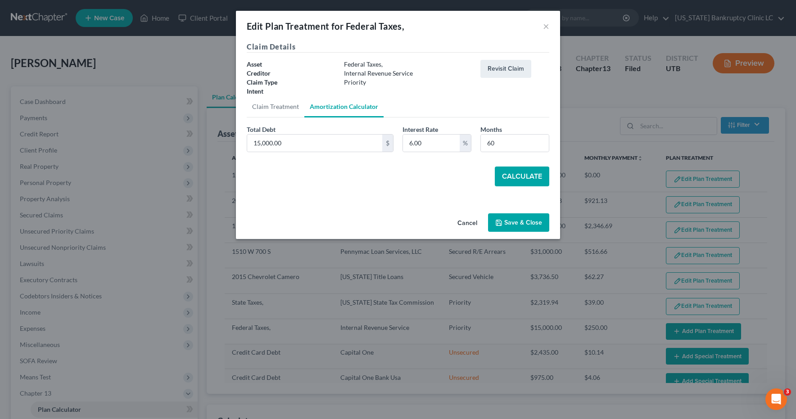
click at [525, 173] on button "Calculate" at bounding box center [522, 177] width 54 height 20
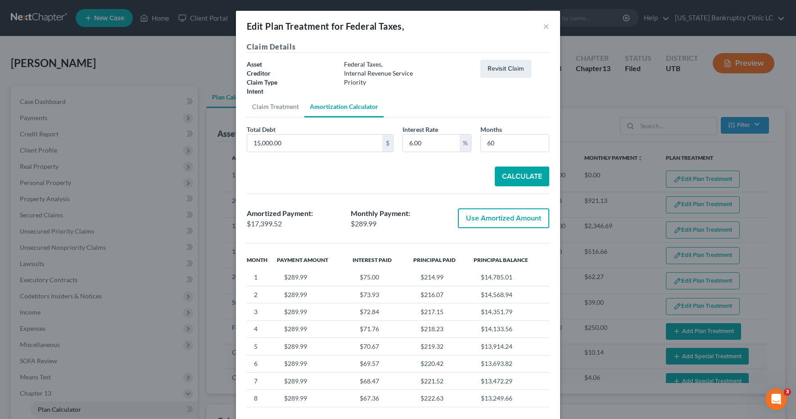
click at [527, 217] on button "Use Amortized Amount" at bounding box center [503, 218] width 91 height 20
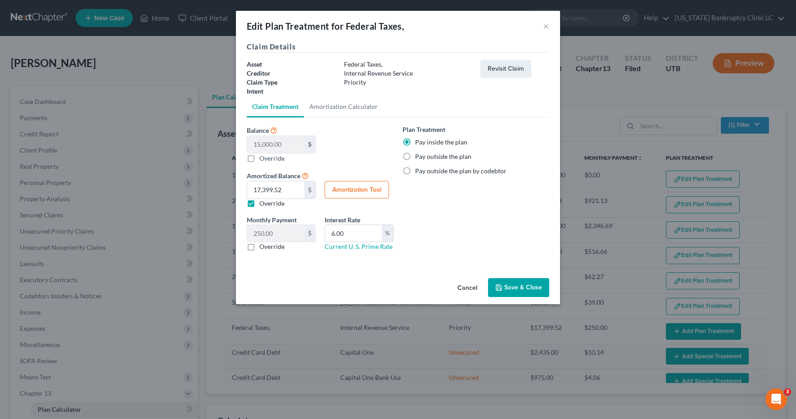
click at [259, 248] on label "Override" at bounding box center [271, 246] width 25 height 9
click at [263, 248] on input "Override" at bounding box center [266, 245] width 6 height 6
click at [271, 234] on input "text" at bounding box center [275, 233] width 57 height 17
click at [533, 287] on button "Save & Close" at bounding box center [518, 287] width 61 height 19
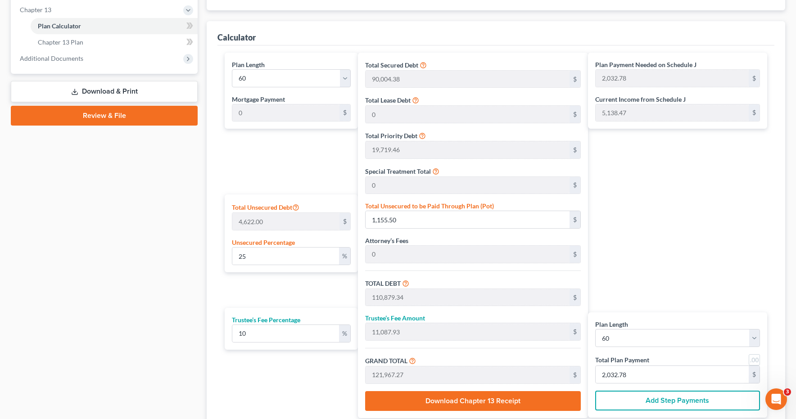
scroll to position [384, 0]
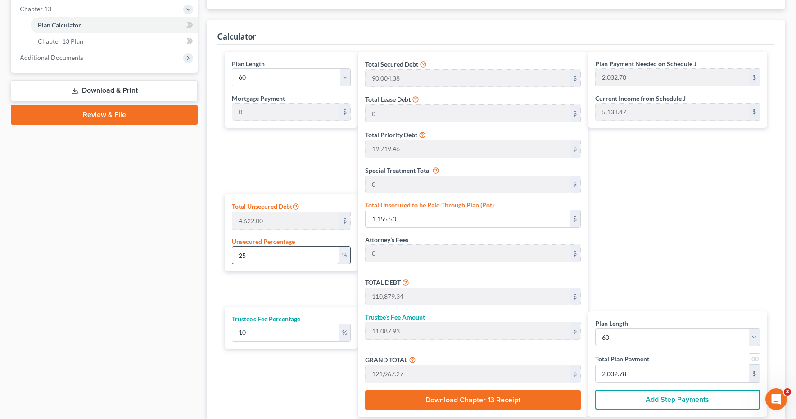
click at [256, 257] on input "25" at bounding box center [285, 255] width 107 height 17
drag, startPoint x: 256, startPoint y: 257, endPoint x: 229, endPoint y: 256, distance: 27.0
click at [229, 256] on div "Total Unsecured Debt 4,622.00 $ Unsecured Percentage 25 %" at bounding box center [291, 233] width 133 height 78
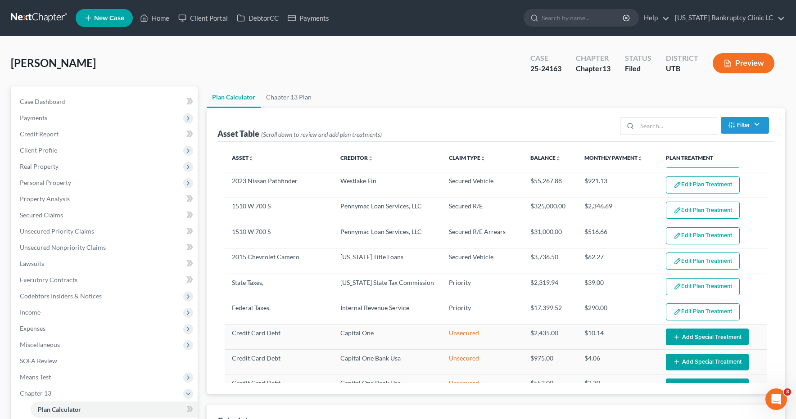
scroll to position [0, 0]
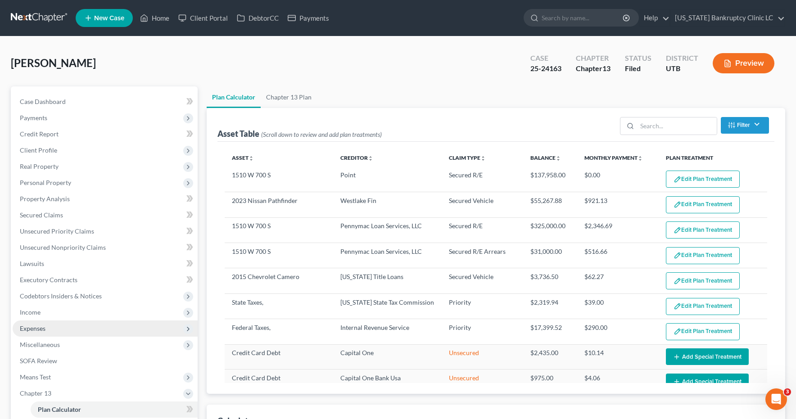
click at [27, 330] on span "Expenses" at bounding box center [33, 329] width 26 height 8
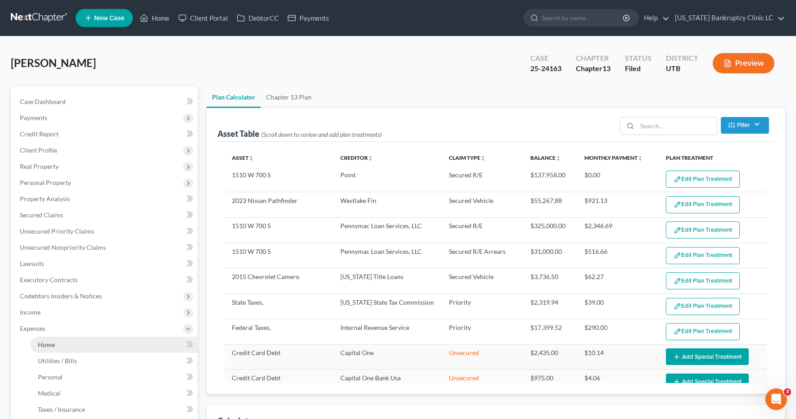
click at [50, 347] on span "Home" at bounding box center [46, 345] width 17 height 8
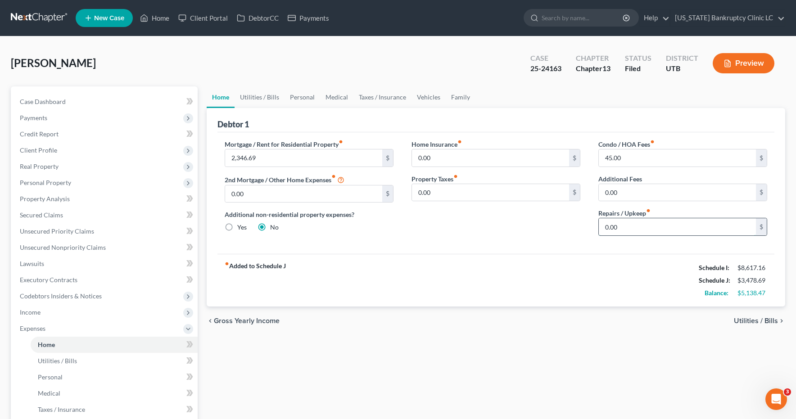
click at [624, 229] on input "0.00" at bounding box center [677, 226] width 157 height 17
click at [259, 97] on link "Utilities / Bills" at bounding box center [260, 97] width 50 height 22
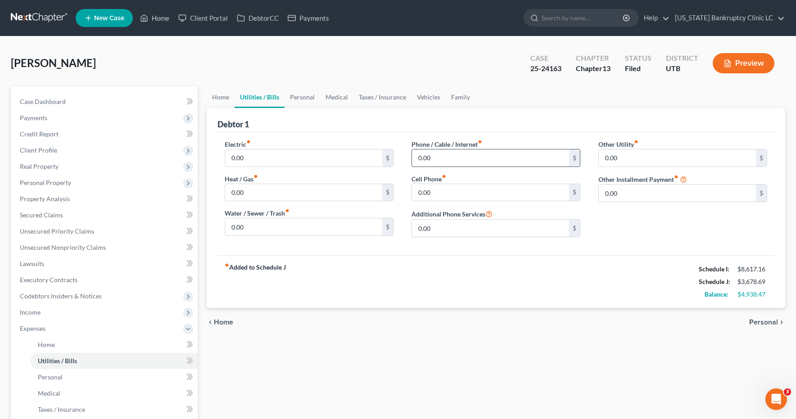
click at [451, 151] on input "0.00" at bounding box center [490, 157] width 157 height 17
click at [279, 157] on input "0.00" at bounding box center [303, 157] width 157 height 17
click at [307, 97] on link "Personal" at bounding box center [303, 97] width 36 height 22
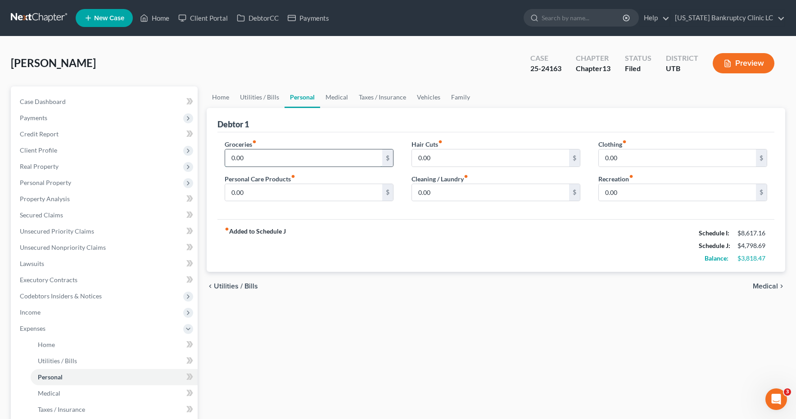
click at [272, 151] on input "0.00" at bounding box center [303, 157] width 157 height 17
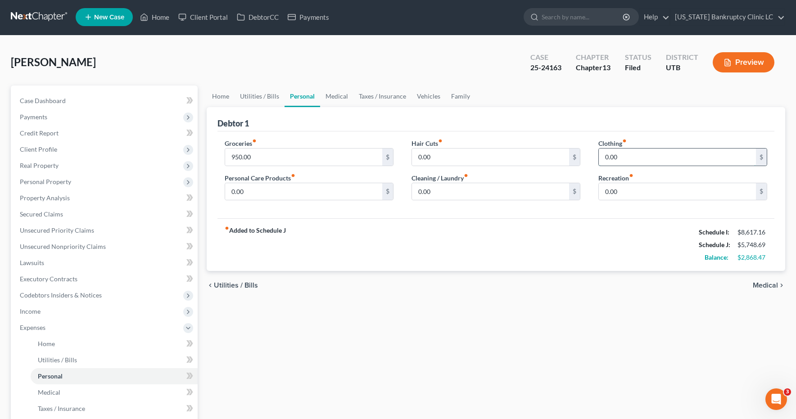
click at [627, 157] on input "0.00" at bounding box center [677, 157] width 157 height 17
click at [337, 98] on link "Medical" at bounding box center [336, 97] width 33 height 22
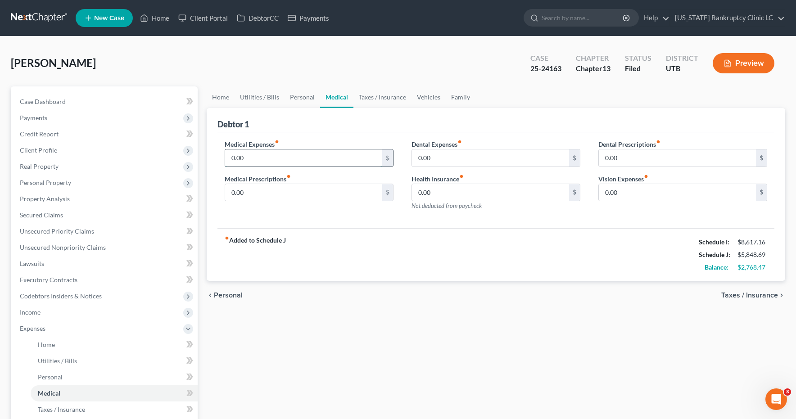
click at [285, 163] on input "0.00" at bounding box center [303, 157] width 157 height 17
click at [457, 154] on input "0.00" at bounding box center [490, 157] width 157 height 17
click at [285, 185] on input "0.00" at bounding box center [303, 192] width 157 height 17
click at [432, 97] on link "Vehicles" at bounding box center [428, 97] width 34 height 22
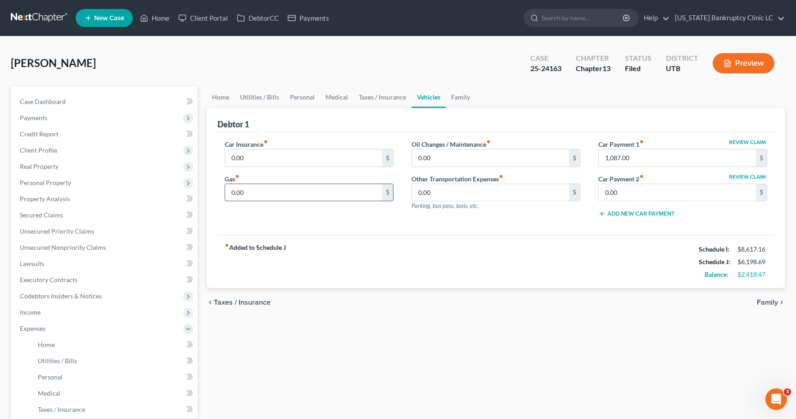
click at [312, 188] on input "0.00" at bounding box center [303, 192] width 157 height 17
click at [444, 155] on input "0.00" at bounding box center [490, 157] width 157 height 17
click at [323, 166] on input "0.00" at bounding box center [303, 157] width 157 height 17
click at [295, 96] on link "Personal" at bounding box center [303, 97] width 36 height 22
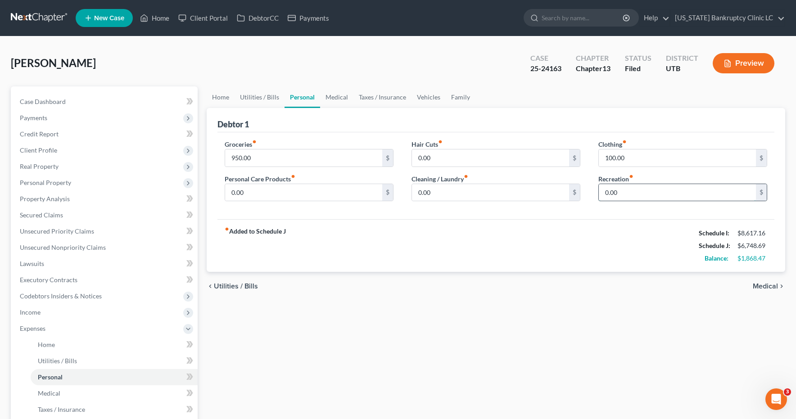
click at [641, 194] on input "0.00" at bounding box center [677, 192] width 157 height 17
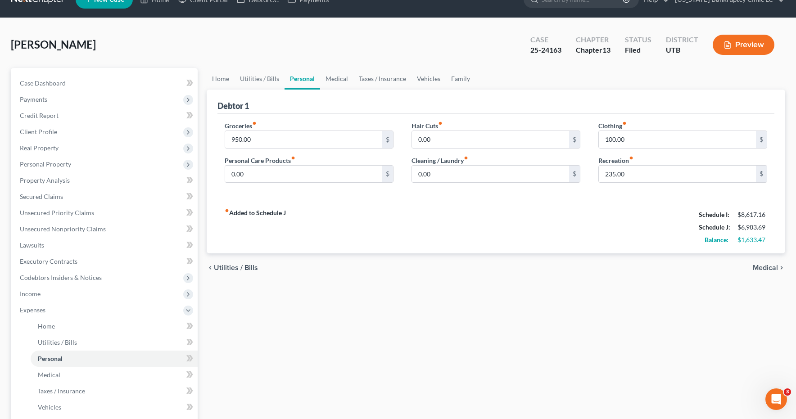
scroll to position [17, 0]
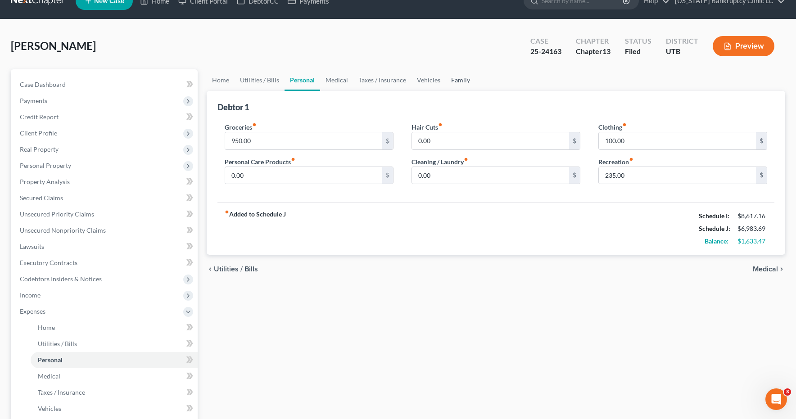
click at [462, 81] on link "Family" at bounding box center [461, 80] width 30 height 22
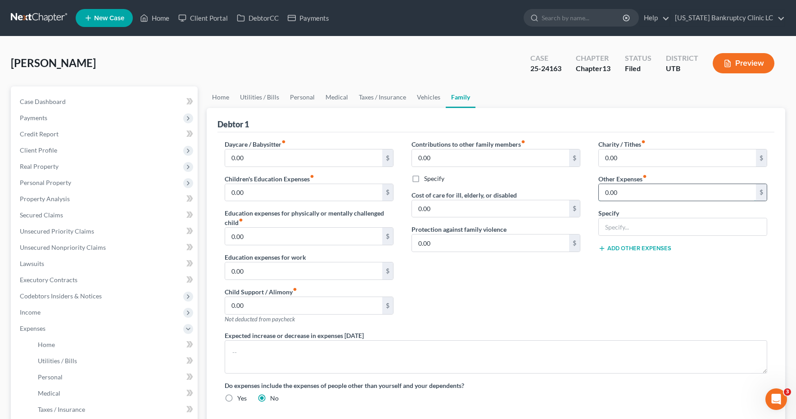
click at [624, 197] on input "0.00" at bounding box center [677, 192] width 157 height 17
click at [621, 226] on input "text" at bounding box center [683, 226] width 168 height 17
click at [430, 97] on link "Vehicles" at bounding box center [428, 97] width 34 height 22
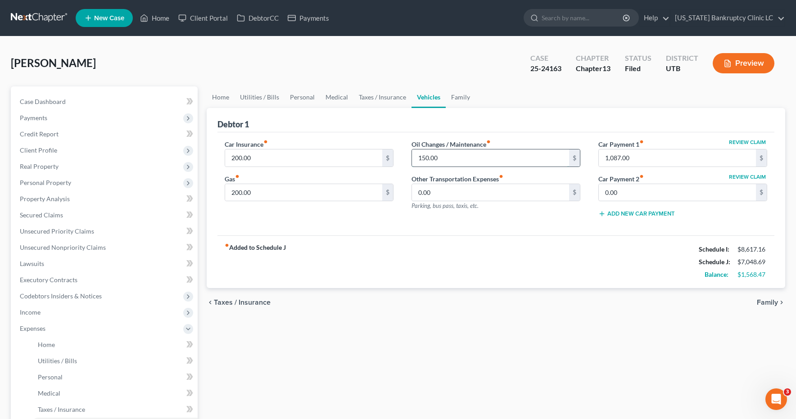
click at [449, 156] on input "150.00" at bounding box center [490, 157] width 157 height 17
click at [286, 157] on input "200.00" at bounding box center [303, 157] width 157 height 17
click at [655, 159] on input "1,087.00" at bounding box center [677, 157] width 157 height 17
click at [389, 95] on link "Taxes / Insurance" at bounding box center [382, 97] width 58 height 22
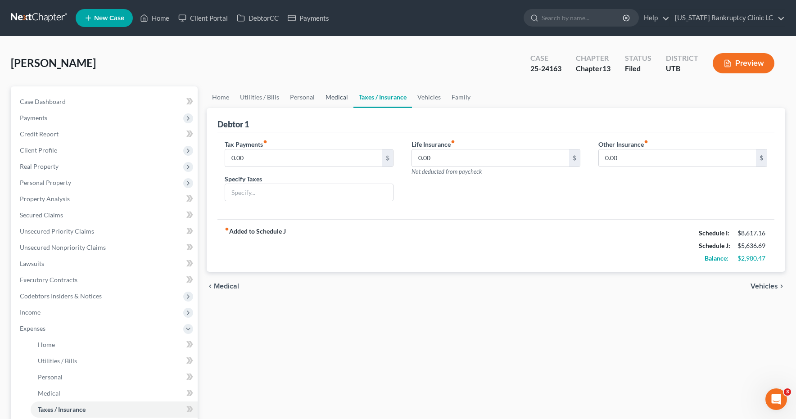
click at [327, 96] on link "Medical" at bounding box center [336, 97] width 33 height 22
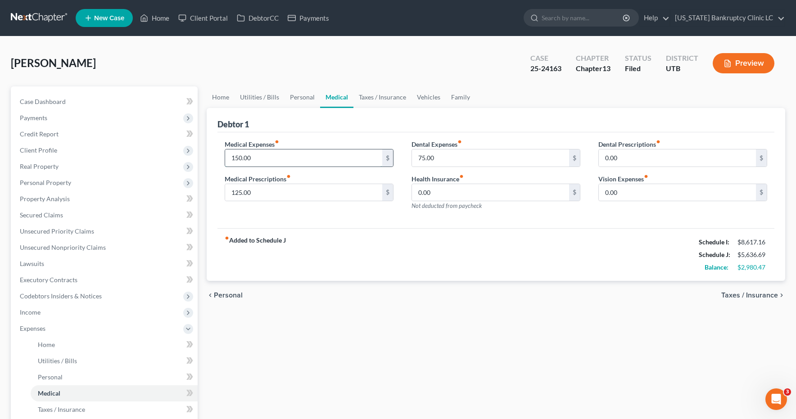
click at [266, 159] on input "150.00" at bounding box center [303, 157] width 157 height 17
click at [306, 96] on link "Personal" at bounding box center [303, 97] width 36 height 22
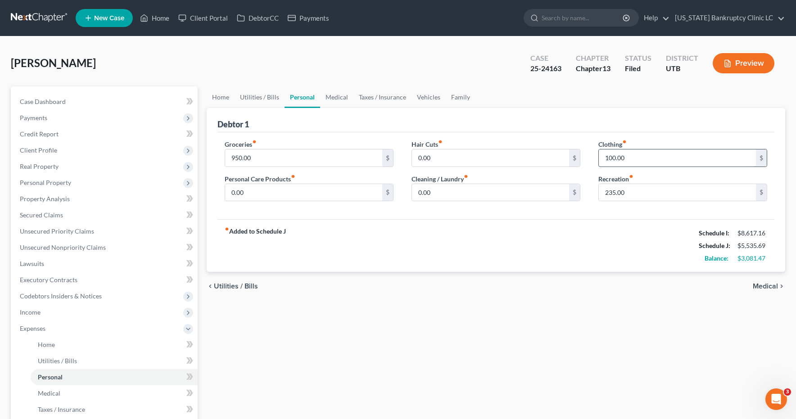
click at [659, 158] on input "100.00" at bounding box center [677, 157] width 157 height 17
click at [253, 97] on link "Utilities / Bills" at bounding box center [260, 97] width 50 height 22
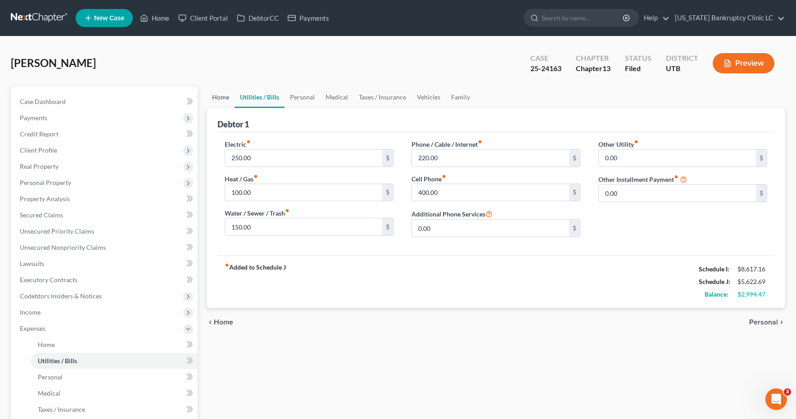
click at [222, 97] on link "Home" at bounding box center [221, 97] width 28 height 22
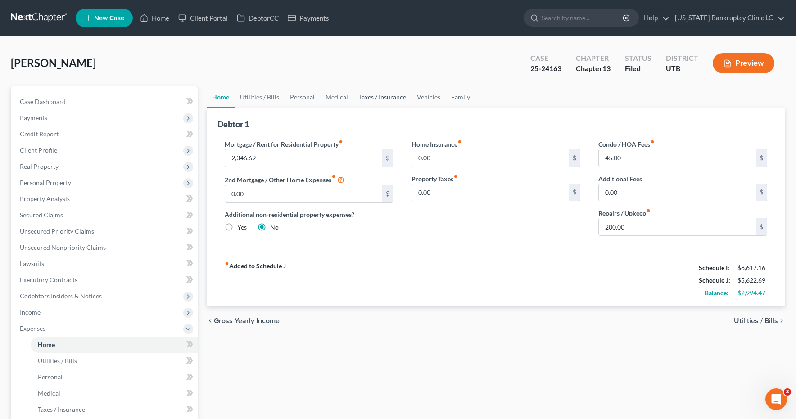
click at [379, 98] on link "Taxes / Insurance" at bounding box center [382, 97] width 58 height 22
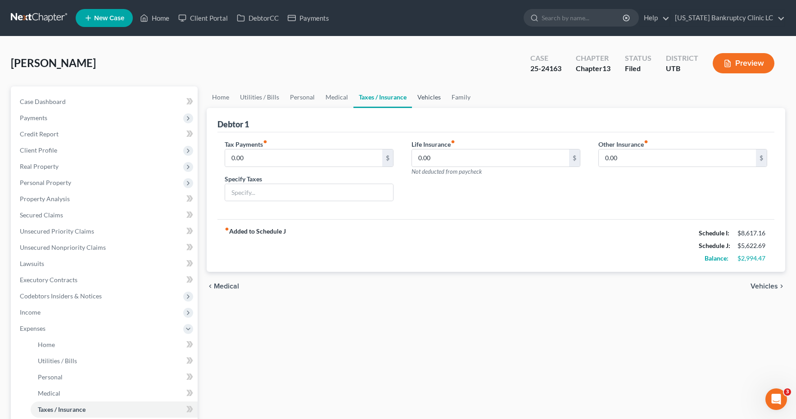
click at [424, 99] on link "Vehicles" at bounding box center [429, 97] width 34 height 22
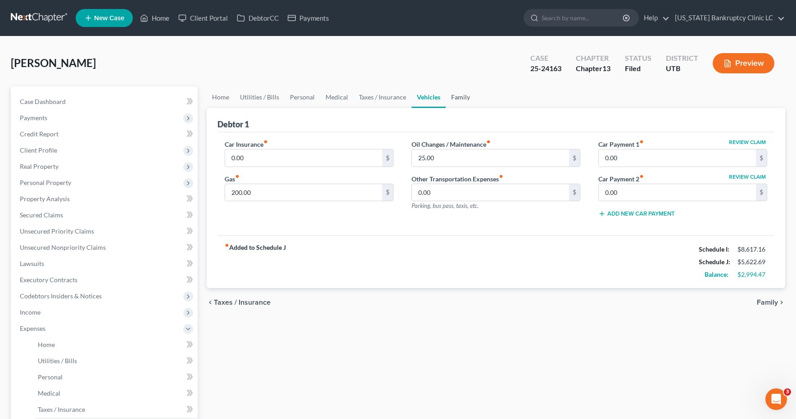
click at [457, 96] on link "Family" at bounding box center [461, 97] width 30 height 22
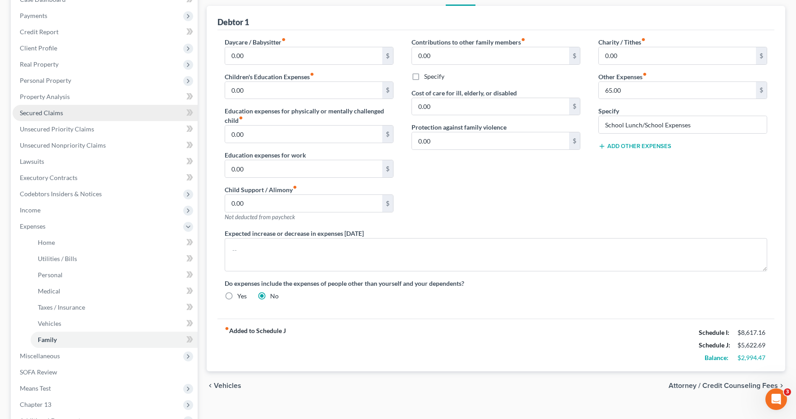
scroll to position [205, 0]
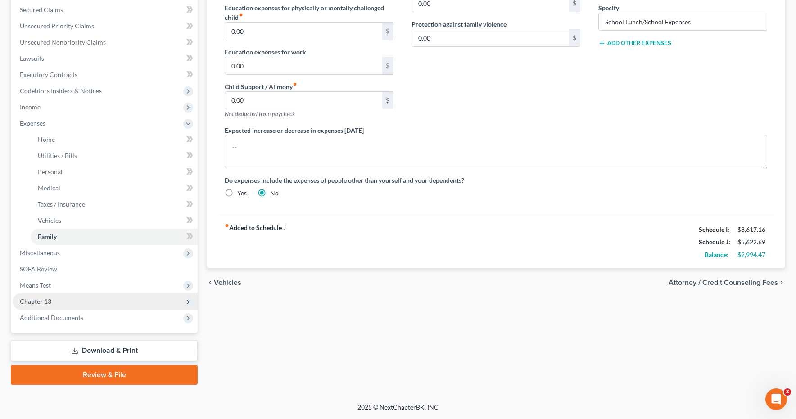
click at [38, 304] on span "Chapter 13" at bounding box center [36, 302] width 32 height 8
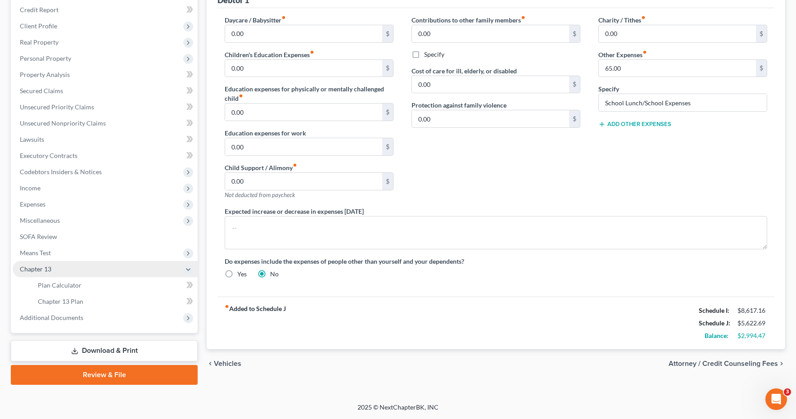
scroll to position [124, 0]
click at [54, 285] on span "Plan Calculator" at bounding box center [60, 285] width 44 height 8
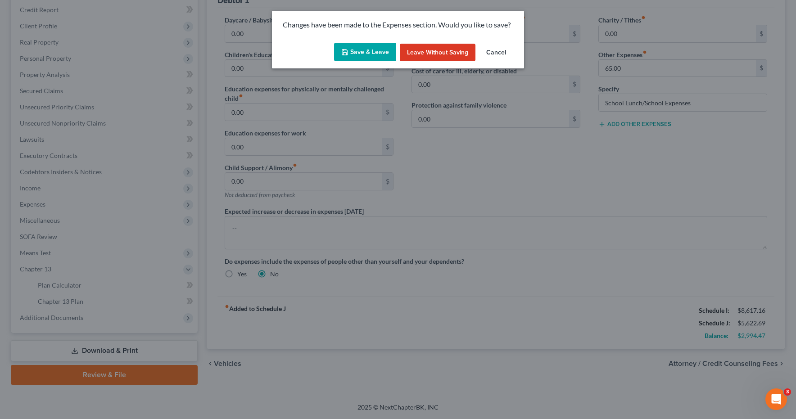
click at [375, 51] on button "Save & Leave" at bounding box center [365, 52] width 62 height 19
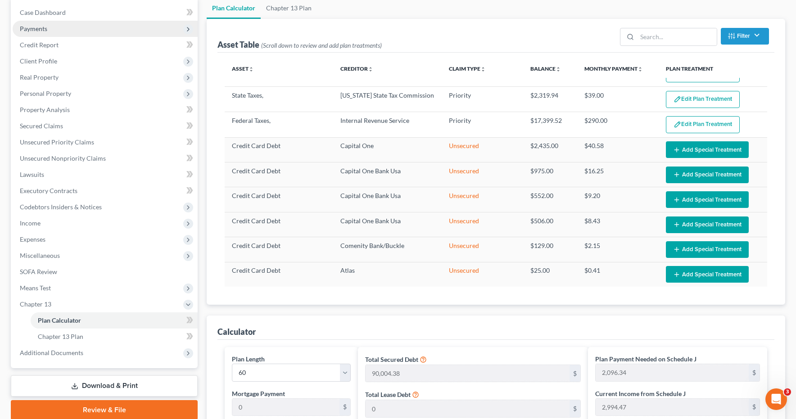
scroll to position [91, 0]
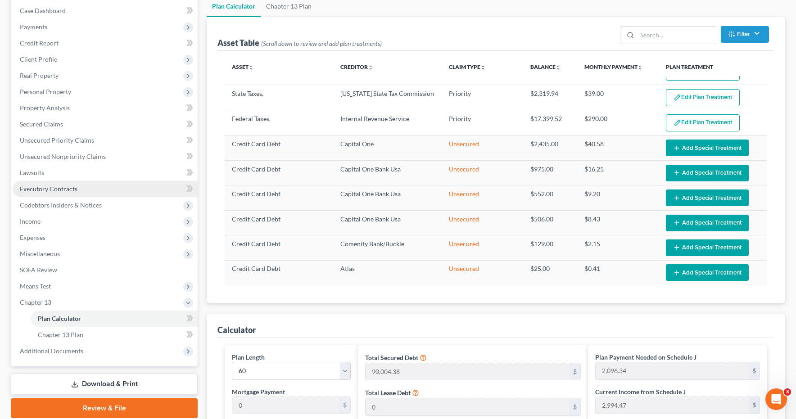
click at [30, 186] on span "Executory Contracts" at bounding box center [49, 189] width 58 height 8
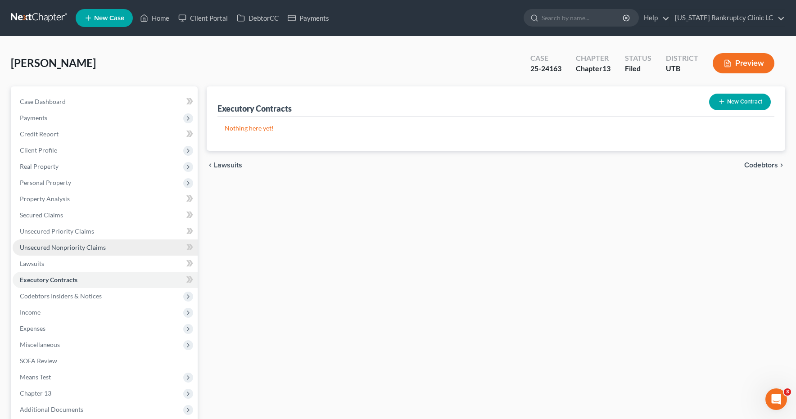
click at [48, 249] on span "Unsecured Nonpriority Claims" at bounding box center [63, 248] width 86 height 8
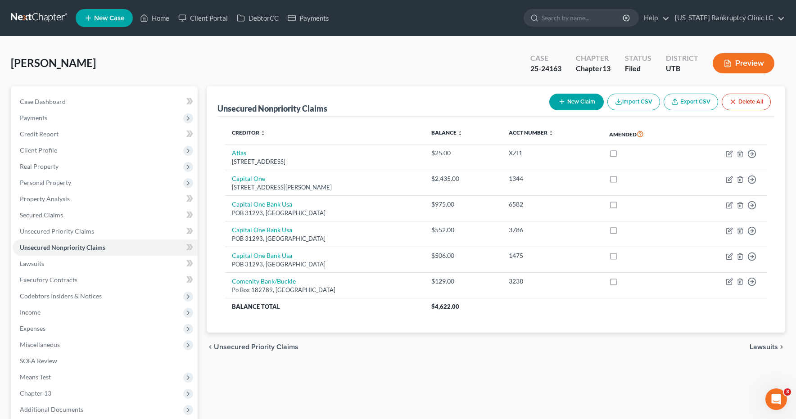
click at [570, 103] on button "New Claim" at bounding box center [576, 102] width 54 height 17
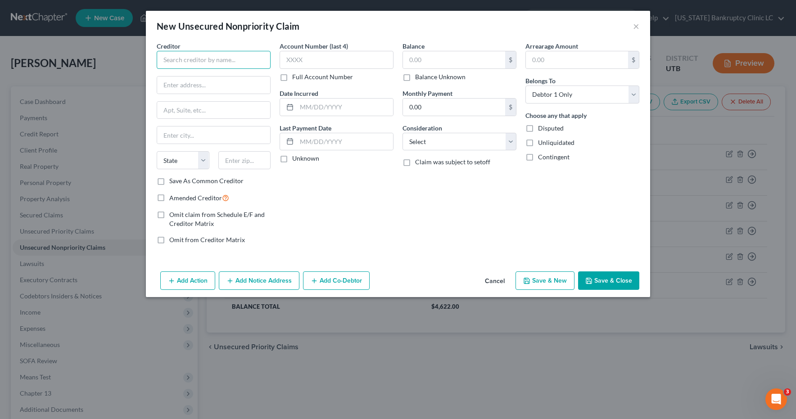
click at [218, 60] on input "text" at bounding box center [214, 60] width 114 height 18
click at [209, 82] on div "[STREET_ADDRESS][PERSON_NAME]" at bounding box center [211, 84] width 94 height 8
click at [415, 78] on label "Balance Unknown" at bounding box center [440, 76] width 50 height 9
click at [419, 78] on input "Balance Unknown" at bounding box center [422, 75] width 6 height 6
click at [415, 78] on label "Balance Unknown" at bounding box center [440, 76] width 50 height 9
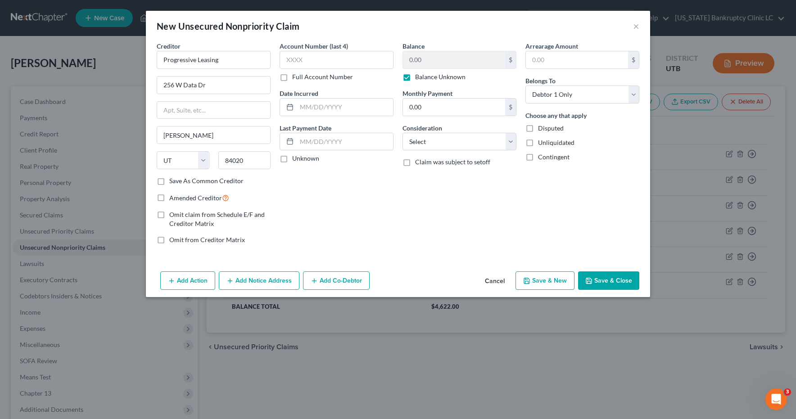
click at [419, 78] on input "Balance Unknown" at bounding box center [422, 75] width 6 height 6
click at [422, 60] on input "0.00" at bounding box center [454, 59] width 102 height 17
click at [599, 281] on button "Save & Close" at bounding box center [608, 280] width 61 height 19
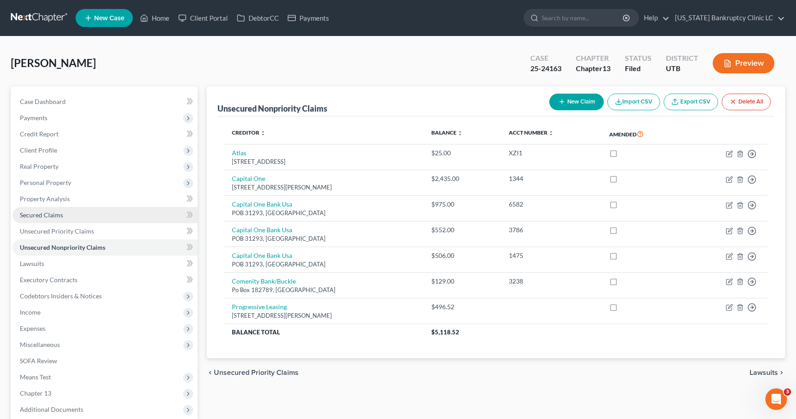
click at [50, 216] on span "Secured Claims" at bounding box center [41, 215] width 43 height 8
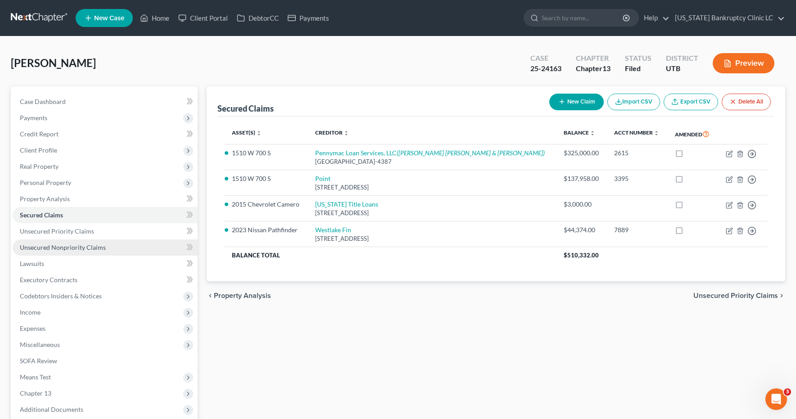
click at [52, 248] on span "Unsecured Nonpriority Claims" at bounding box center [63, 248] width 86 height 8
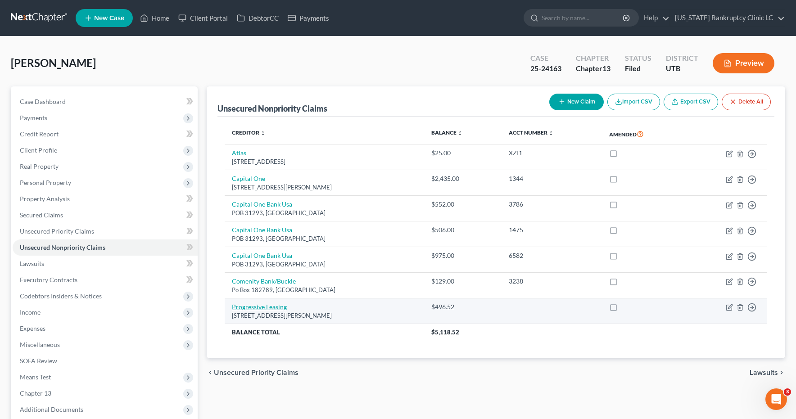
click at [271, 308] on link "Progressive Leasing" at bounding box center [259, 307] width 55 height 8
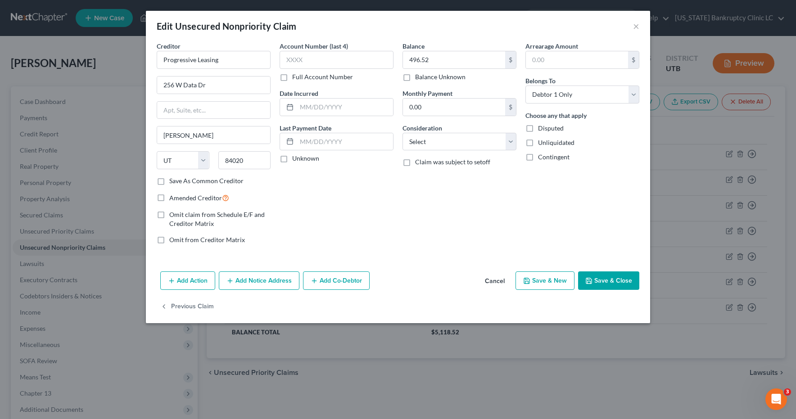
click at [415, 80] on label "Balance Unknown" at bounding box center [440, 76] width 50 height 9
click at [419, 78] on input "Balance Unknown" at bounding box center [422, 75] width 6 height 6
click at [606, 286] on button "Save & Close" at bounding box center [608, 280] width 61 height 19
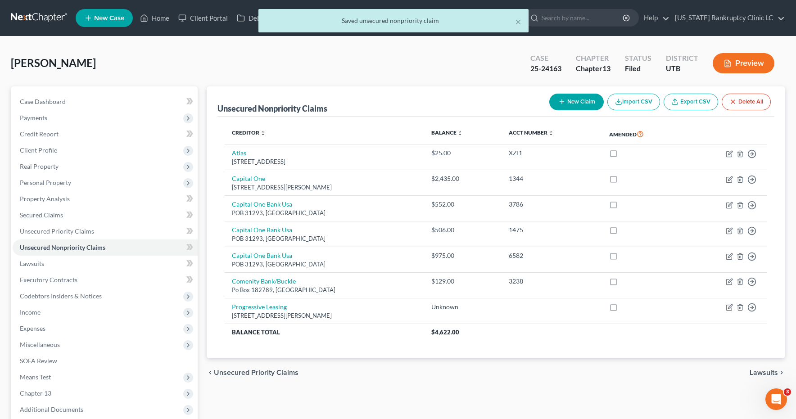
click at [573, 106] on button "New Claim" at bounding box center [576, 102] width 54 height 17
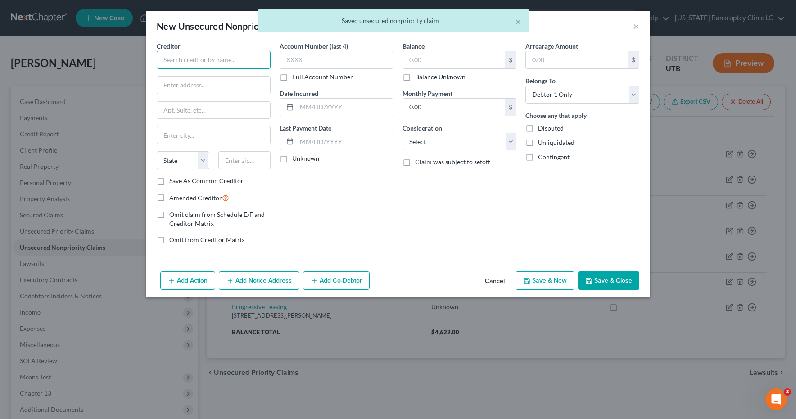
click at [238, 63] on input "text" at bounding box center [214, 60] width 114 height 18
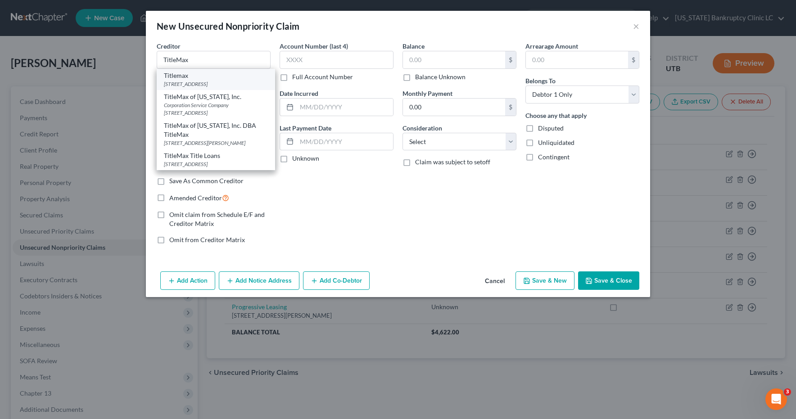
click at [193, 78] on div "Titlemax" at bounding box center [216, 75] width 104 height 9
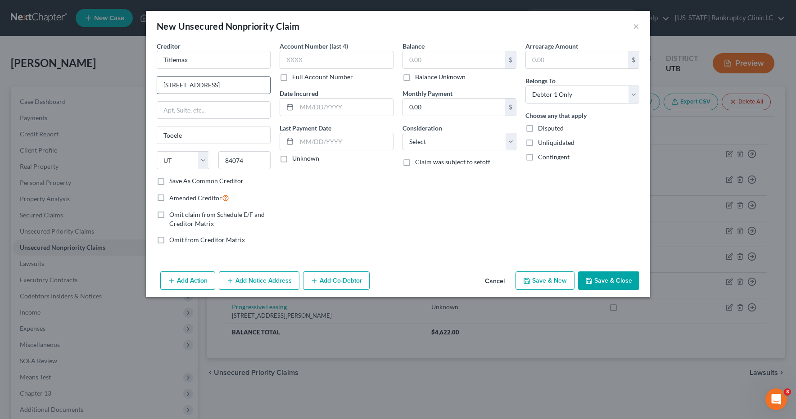
click at [225, 85] on input "[STREET_ADDRESS]" at bounding box center [213, 85] width 113 height 17
drag, startPoint x: 225, startPoint y: 85, endPoint x: 138, endPoint y: 81, distance: 86.9
click at [137, 82] on div "New Unsecured Nonpriority Claim × Creditor * Titlemax [STREET_ADDRESS] [GEOGRAP…" at bounding box center [398, 209] width 796 height 419
click at [169, 182] on label "Save As Common Creditor" at bounding box center [206, 180] width 74 height 9
click at [173, 182] on input "Save As Common Creditor" at bounding box center [176, 179] width 6 height 6
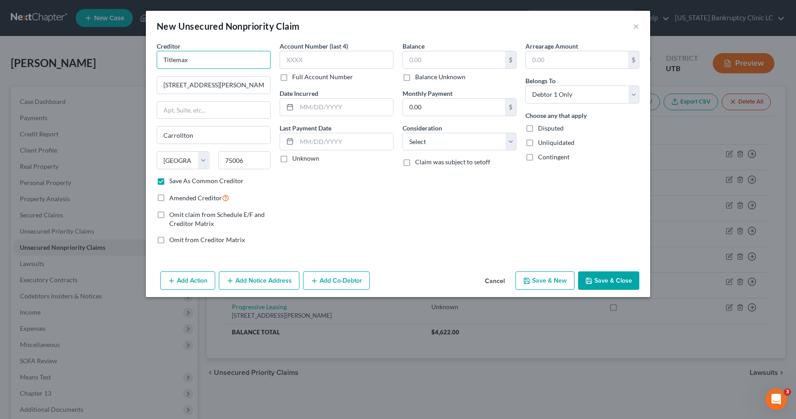
click at [180, 60] on input "Titlemax" at bounding box center [214, 60] width 114 height 18
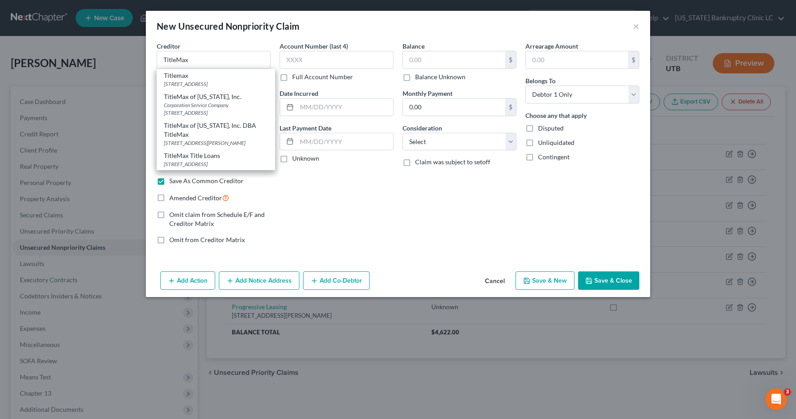
click at [415, 78] on label "Balance Unknown" at bounding box center [440, 76] width 50 height 9
click at [419, 78] on input "Balance Unknown" at bounding box center [422, 75] width 6 height 6
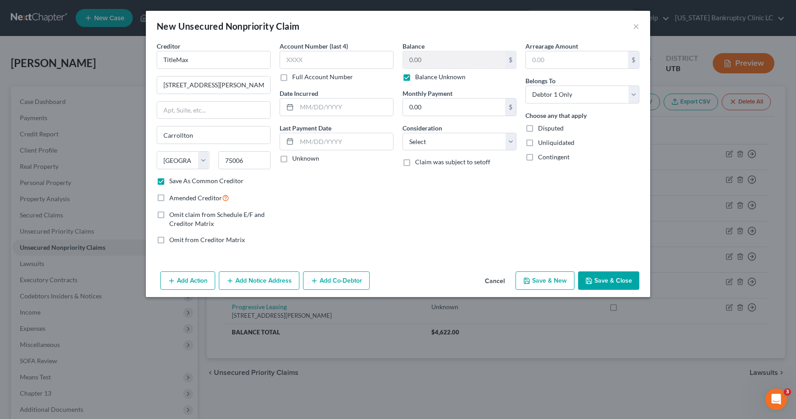
click at [613, 283] on button "Save & Close" at bounding box center [608, 280] width 61 height 19
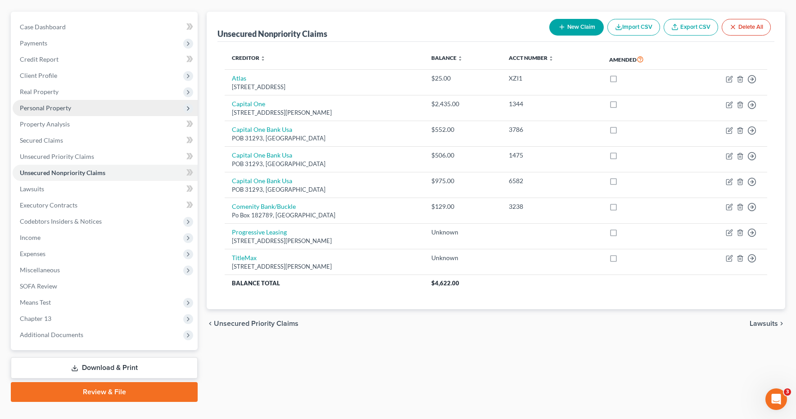
scroll to position [92, 0]
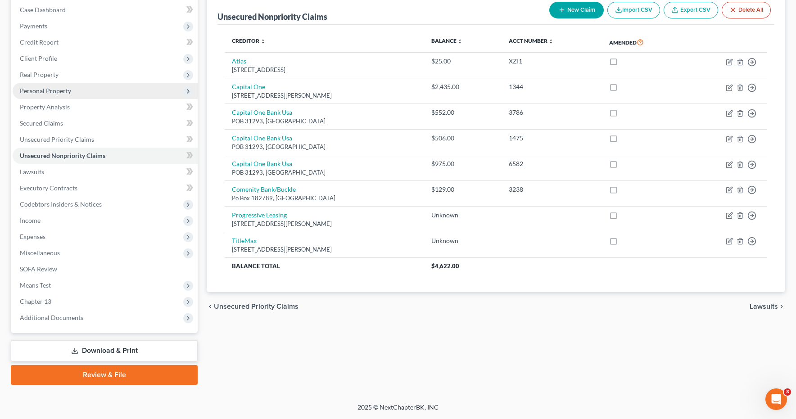
click at [58, 93] on span "Personal Property" at bounding box center [45, 91] width 51 height 8
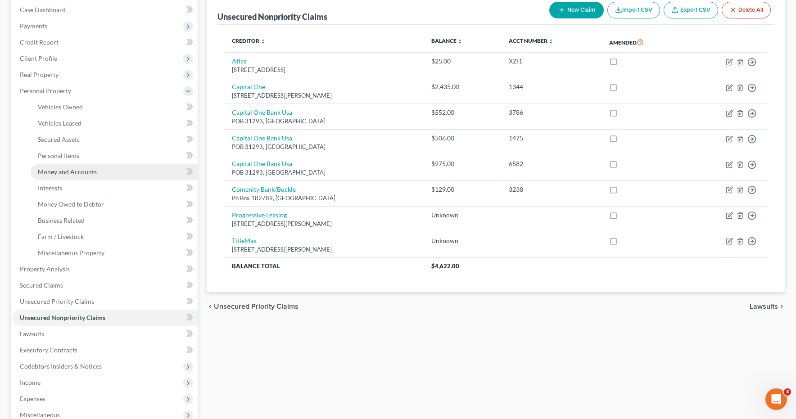
click at [52, 172] on span "Money and Accounts" at bounding box center [67, 172] width 59 height 8
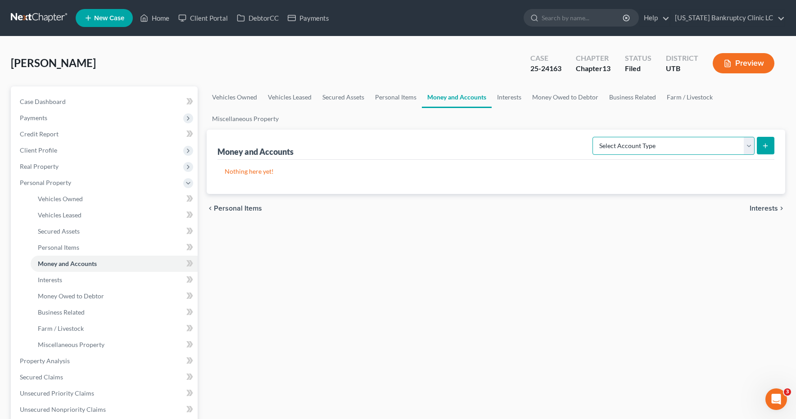
click at [750, 147] on select "Select Account Type Brokerage Cash on Hand Certificates of Deposit Checking Acc…" at bounding box center [673, 146] width 162 height 18
click at [767, 144] on icon "submit" at bounding box center [765, 145] width 7 height 7
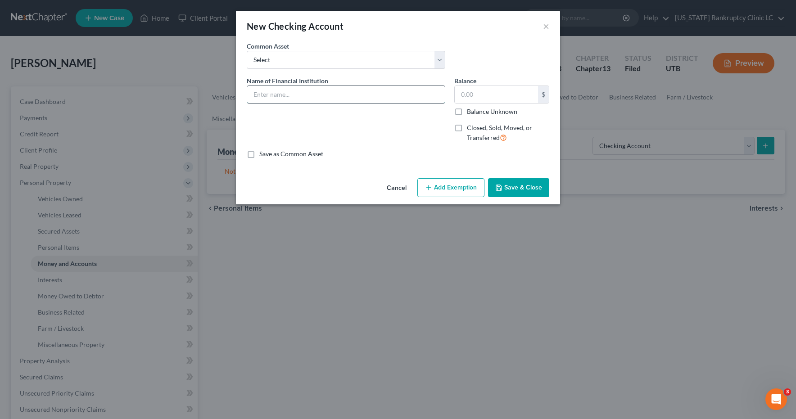
click at [369, 98] on input "text" at bounding box center [346, 94] width 198 height 17
click at [504, 189] on button "Save & Close" at bounding box center [518, 187] width 61 height 19
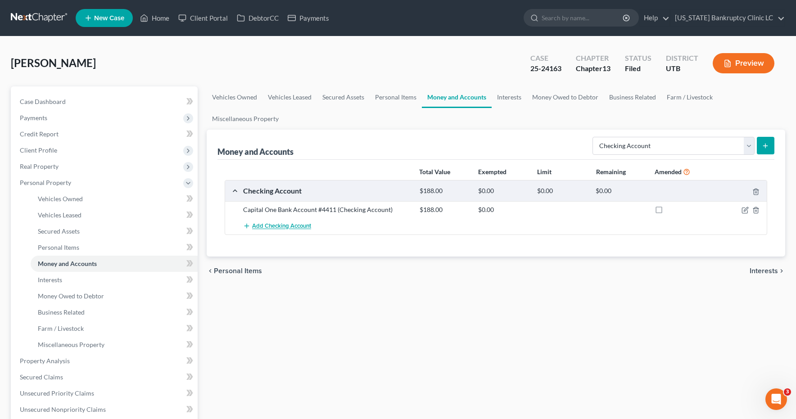
click at [273, 226] on span "Add Checking Account" at bounding box center [281, 226] width 59 height 7
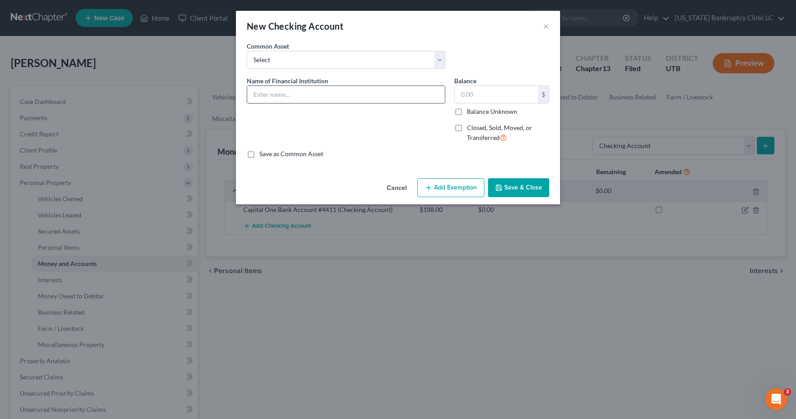
click at [282, 93] on input "text" at bounding box center [346, 94] width 198 height 17
click at [520, 184] on button "Save & Close" at bounding box center [518, 187] width 61 height 19
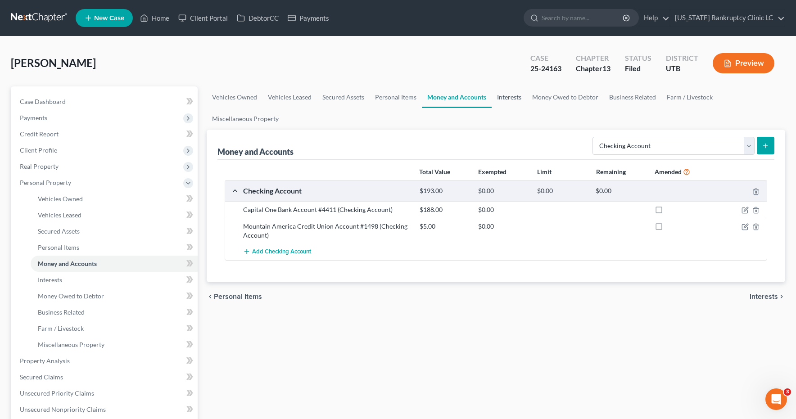
click at [507, 98] on link "Interests" at bounding box center [509, 97] width 35 height 22
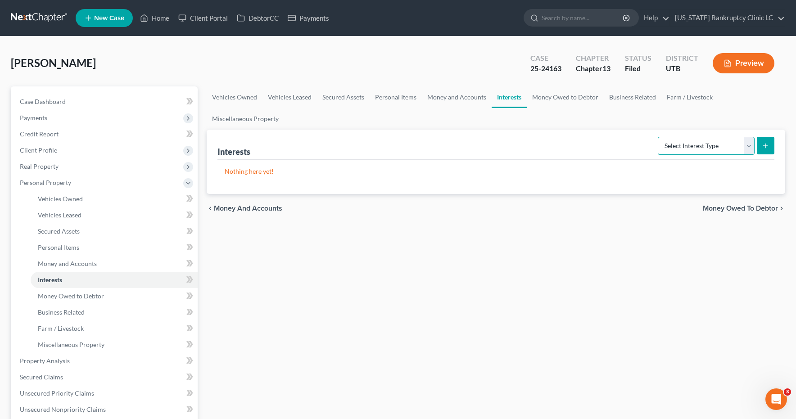
click at [750, 144] on select "Select Interest Type 401K Annuity Bond Education IRA Government Bond Government…" at bounding box center [706, 146] width 97 height 18
click at [765, 146] on icon "submit" at bounding box center [765, 145] width 7 height 7
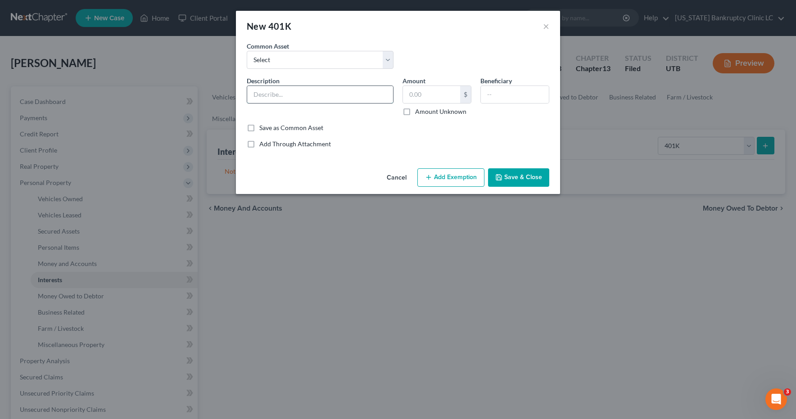
click at [294, 97] on input "text" at bounding box center [320, 94] width 146 height 17
click at [451, 177] on button "Add Exemption" at bounding box center [450, 177] width 67 height 19
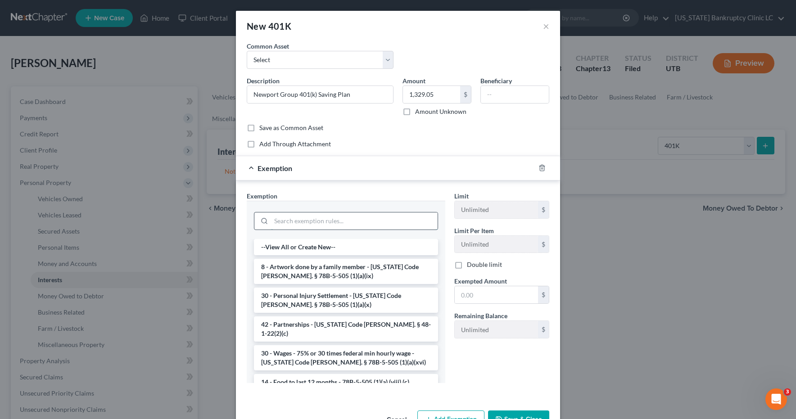
click at [348, 223] on input "search" at bounding box center [354, 220] width 167 height 17
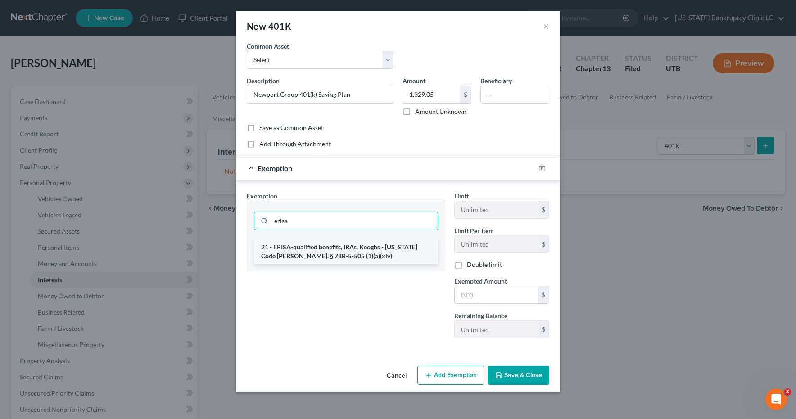
click at [334, 249] on li "21 - ERISA-qualified benefits, IRAs, Keoghs - [US_STATE] Code [PERSON_NAME]. § …" at bounding box center [346, 251] width 184 height 25
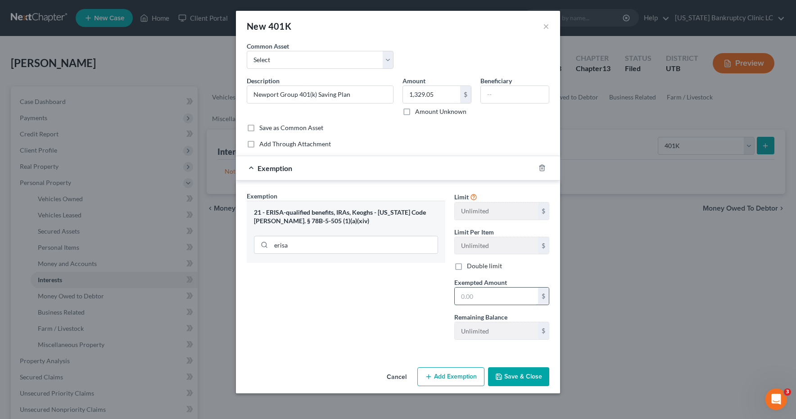
click at [492, 294] on input "text" at bounding box center [496, 296] width 83 height 17
click at [520, 375] on button "Save & Close" at bounding box center [518, 376] width 61 height 19
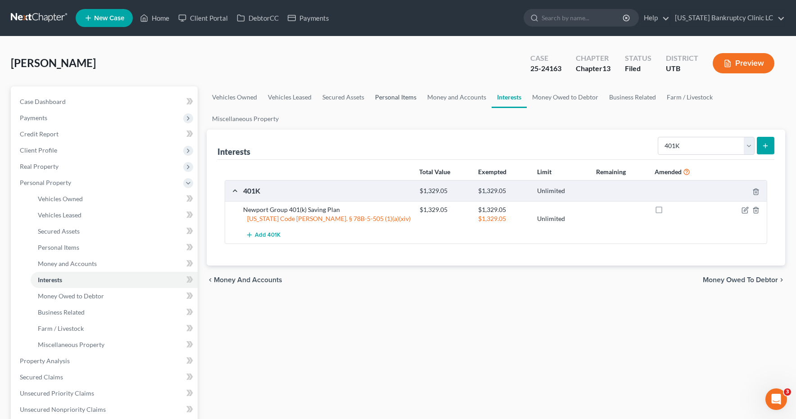
click at [391, 95] on link "Personal Items" at bounding box center [396, 97] width 52 height 22
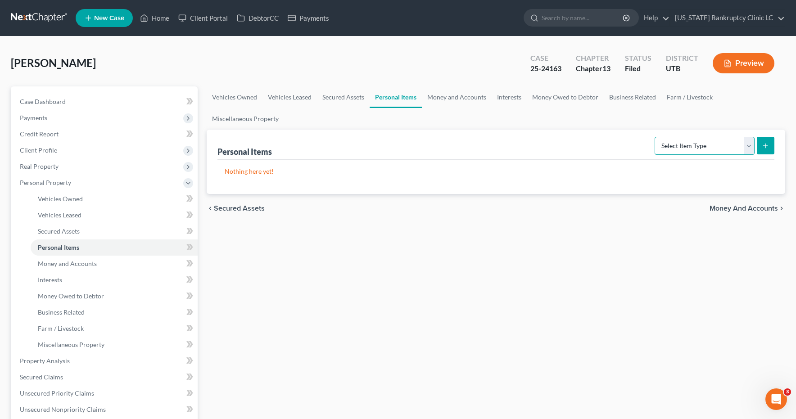
click at [750, 143] on select "Select Item Type Clothing Collectibles Of Value Electronics Firearms Household …" at bounding box center [705, 146] width 100 height 18
click at [766, 145] on icon "submit" at bounding box center [765, 145] width 7 height 7
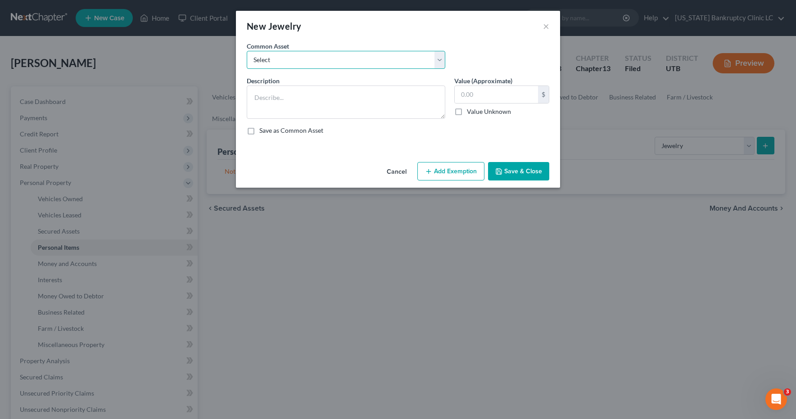
click at [439, 56] on select "Select Jewelry, Watches & Accessories Jewelry, Watches & Accessories Wedding Ri…" at bounding box center [346, 60] width 199 height 18
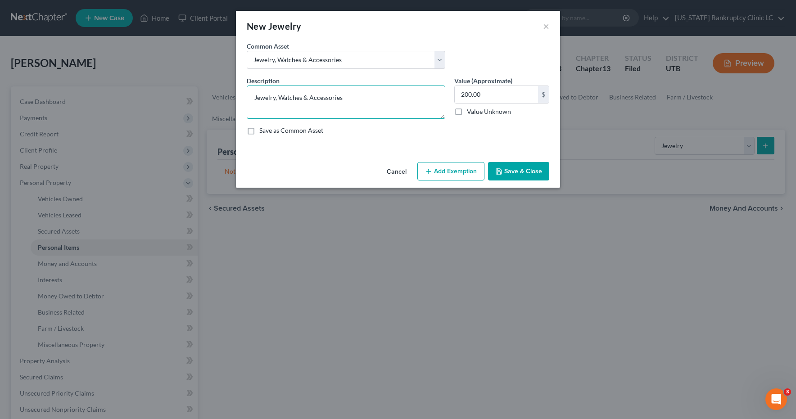
click at [358, 99] on textarea "Jewelry, Watches & Accessories" at bounding box center [346, 102] width 199 height 33
click at [458, 173] on button "Add Exemption" at bounding box center [450, 171] width 67 height 19
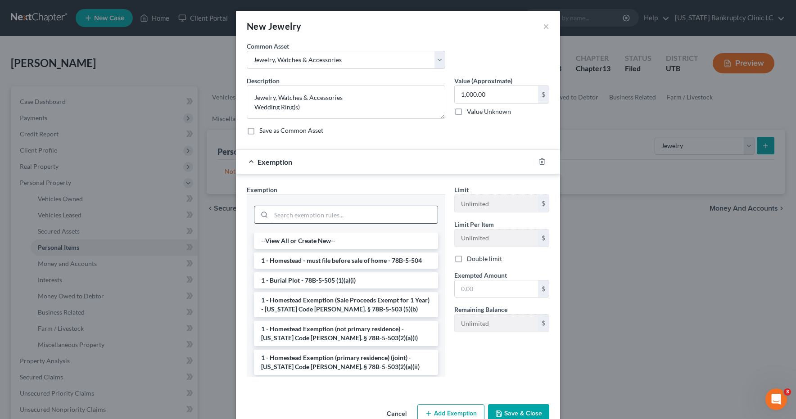
click at [368, 217] on input "search" at bounding box center [354, 214] width 167 height 17
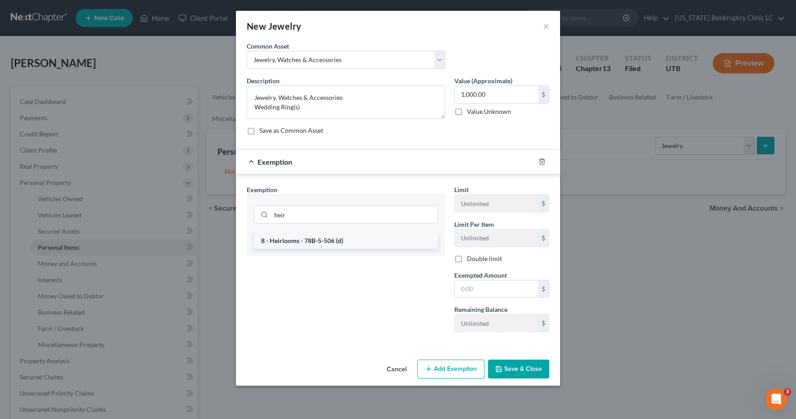
click at [337, 240] on li "8 - Heirlooms - 78B-5-506 (d)" at bounding box center [346, 241] width 184 height 16
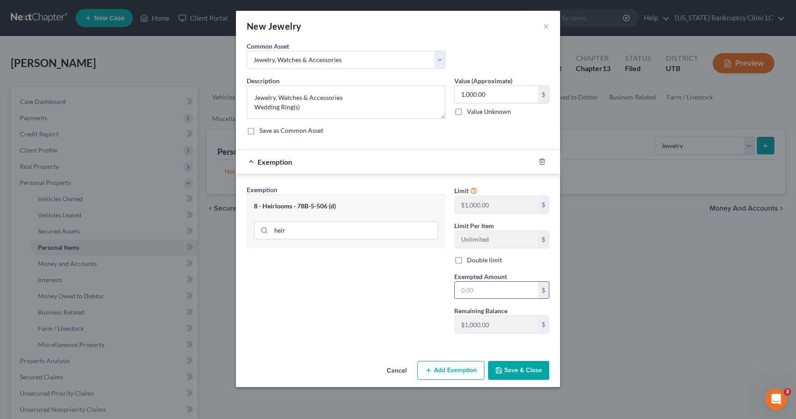
click at [500, 287] on input "text" at bounding box center [496, 290] width 83 height 17
click at [517, 367] on button "Save & Close" at bounding box center [518, 370] width 61 height 19
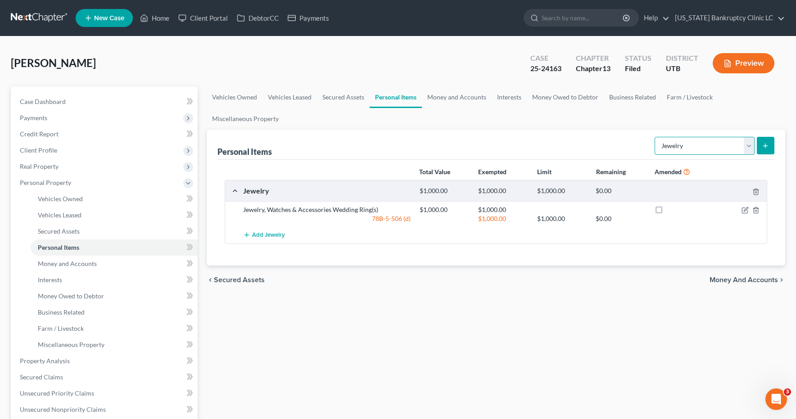
click at [749, 145] on select "Select Item Type Clothing Collectibles Of Value Electronics Firearms Household …" at bounding box center [705, 146] width 100 height 18
click at [765, 145] on line "submit" at bounding box center [765, 146] width 0 height 4
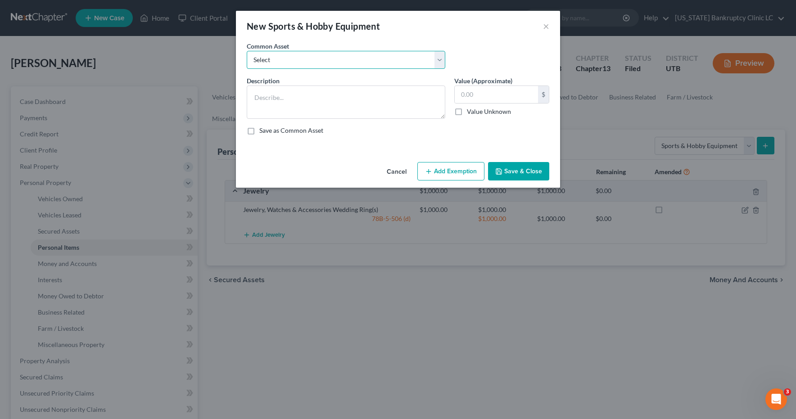
click at [442, 59] on select "Select Snowboard Golf Clubs Fishing Poles and tac Camera Sports/Hobby Equipment…" at bounding box center [346, 60] width 199 height 18
click at [492, 92] on input "300.00" at bounding box center [496, 94] width 83 height 17
click at [524, 172] on button "Save & Close" at bounding box center [518, 171] width 61 height 19
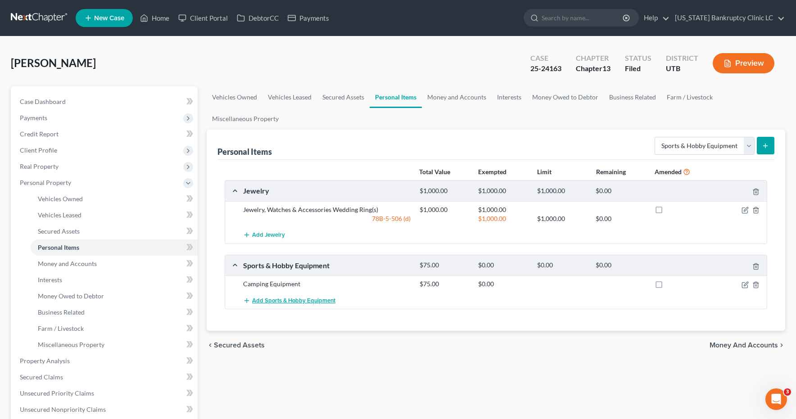
click at [283, 303] on span "Add Sports & Hobby Equipment" at bounding box center [293, 300] width 83 height 7
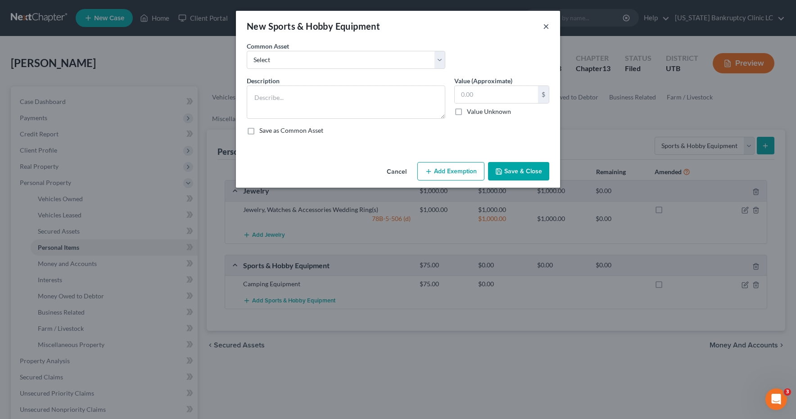
click at [544, 26] on button "×" at bounding box center [546, 26] width 6 height 11
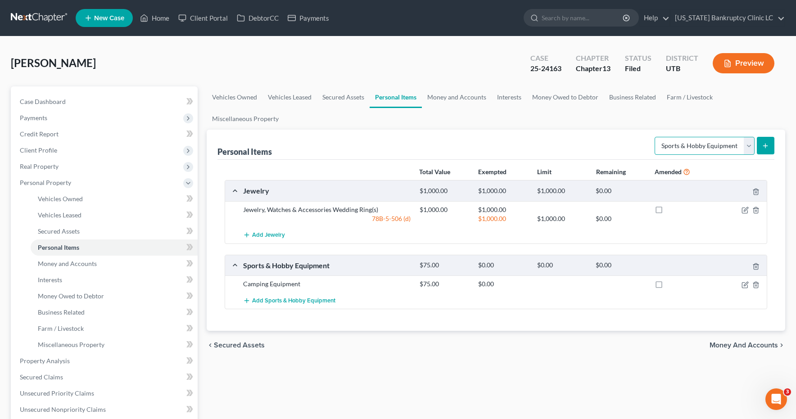
click at [751, 143] on select "Select Item Type Clothing Collectibles Of Value Electronics Firearms Household …" at bounding box center [705, 146] width 100 height 18
click at [764, 146] on line "submit" at bounding box center [766, 146] width 4 height 0
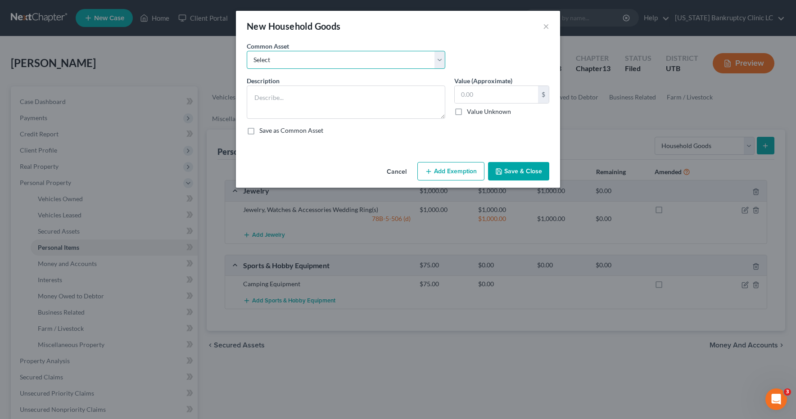
click at [439, 59] on select "Select Couch Chair Entertainment Center End/Coffee Table Stove/Cooking unit Sof…" at bounding box center [346, 60] width 199 height 18
click at [504, 92] on input "345.00" at bounding box center [496, 94] width 83 height 17
click at [524, 168] on button "Save & Close" at bounding box center [518, 171] width 61 height 19
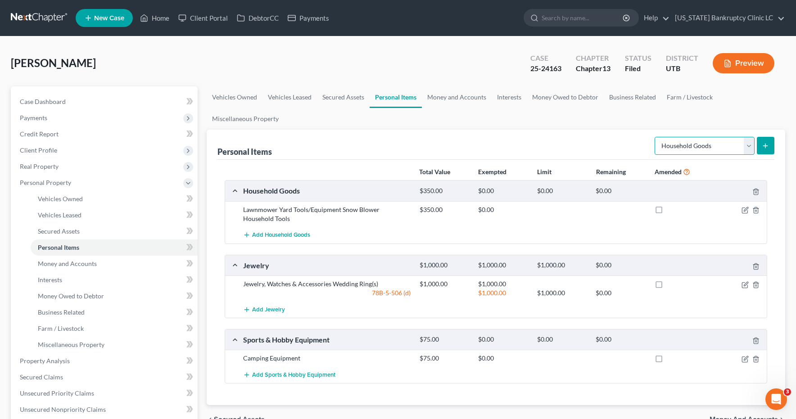
click at [748, 144] on select "Select Item Type Clothing Collectibles Of Value Electronics Firearms Household …" at bounding box center [705, 146] width 100 height 18
click at [762, 146] on icon "submit" at bounding box center [765, 145] width 7 height 7
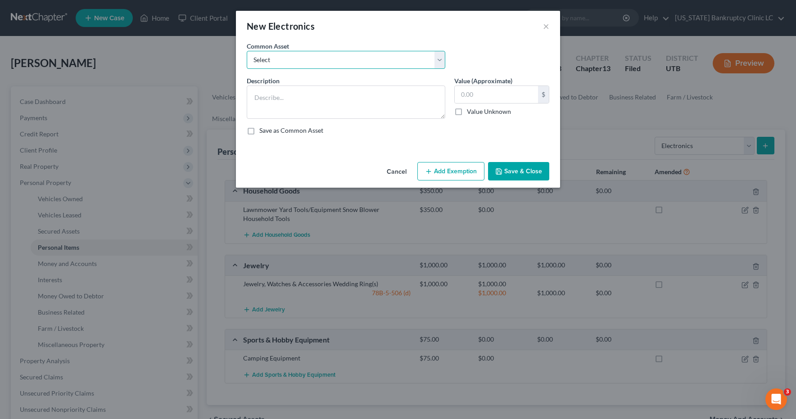
click at [439, 59] on select "Select Television Tablet Computer Printer Cell Phone Gaming Console Smart Watch…" at bounding box center [346, 60] width 199 height 18
click at [500, 97] on input "300.00" at bounding box center [496, 94] width 83 height 17
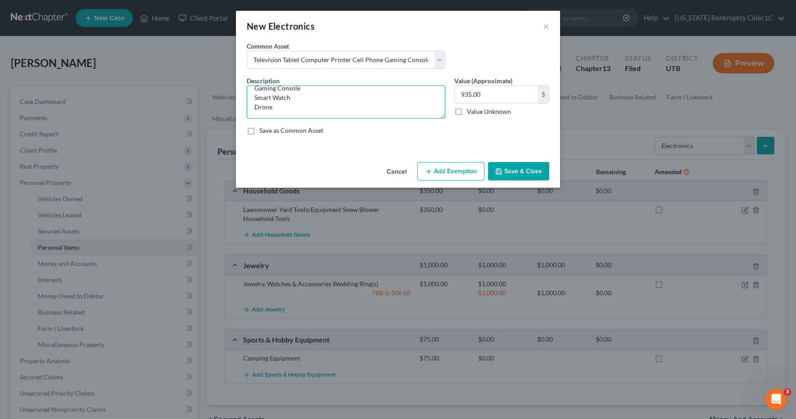
drag, startPoint x: 273, startPoint y: 108, endPoint x: 254, endPoint y: 101, distance: 19.8
click at [254, 101] on textarea "Television Tablet Computer Printer Cell Phone Gaming Console Smart Watch Drone" at bounding box center [346, 102] width 199 height 33
click at [508, 172] on button "Save & Close" at bounding box center [518, 171] width 61 height 19
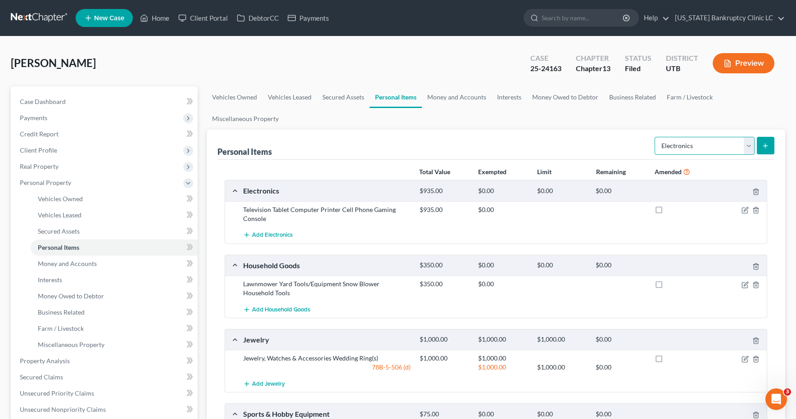
click at [749, 145] on select "Select Item Type Clothing Collectibles Of Value Electronics Firearms Household …" at bounding box center [705, 146] width 100 height 18
click at [767, 146] on line "submit" at bounding box center [766, 146] width 4 height 0
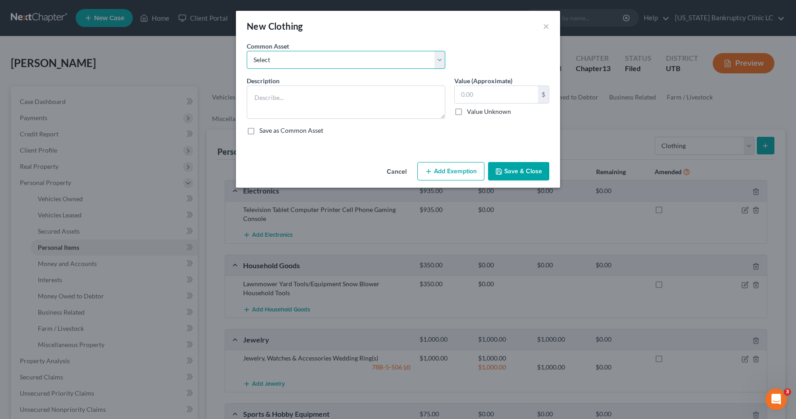
click at [439, 57] on select "Select All Clothing" at bounding box center [346, 60] width 199 height 18
click at [515, 99] on input "500.00" at bounding box center [496, 94] width 83 height 17
click at [470, 167] on button "Add Exemption" at bounding box center [450, 171] width 67 height 19
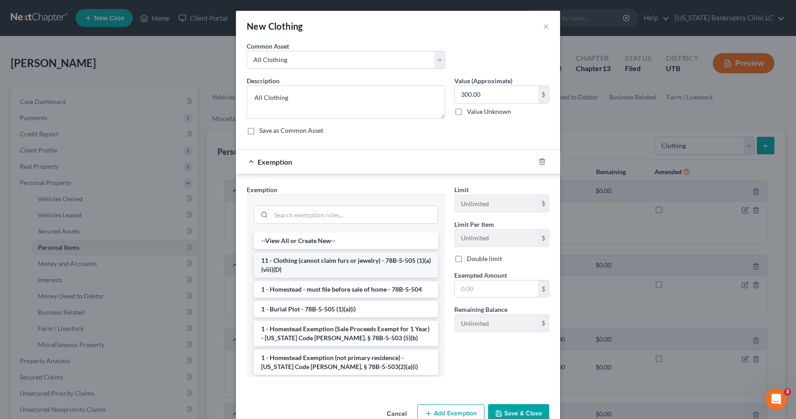
drag, startPoint x: 321, startPoint y: 267, endPoint x: 353, endPoint y: 268, distance: 31.5
click at [322, 267] on li "11 - Clothing (cannot claim furs or jewelry) - 78B-5-505 (1)(a)(viii)(D)" at bounding box center [346, 265] width 184 height 25
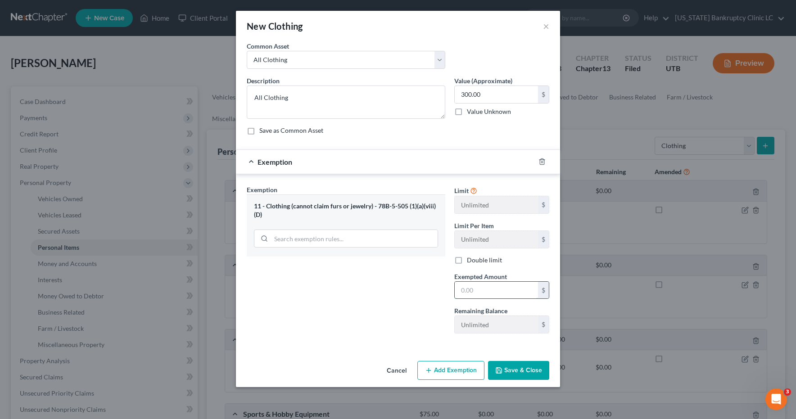
click at [493, 294] on input "text" at bounding box center [496, 290] width 83 height 17
click at [526, 374] on button "Save & Close" at bounding box center [518, 370] width 61 height 19
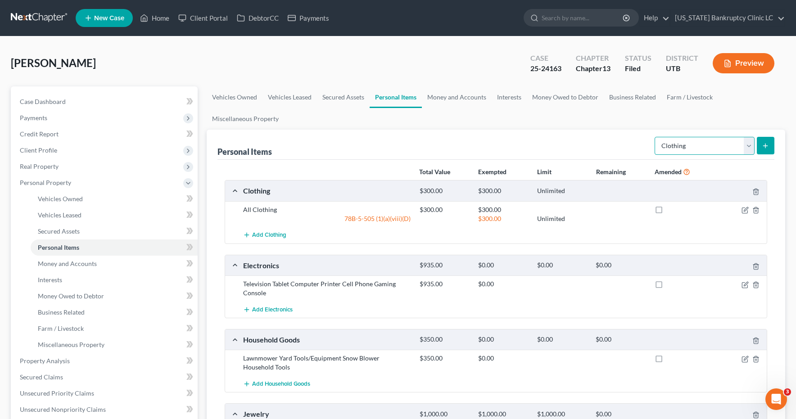
click at [749, 144] on select "Select Item Type Clothing Collectibles Of Value Electronics Firearms Household …" at bounding box center [705, 146] width 100 height 18
click at [764, 146] on line "submit" at bounding box center [766, 146] width 4 height 0
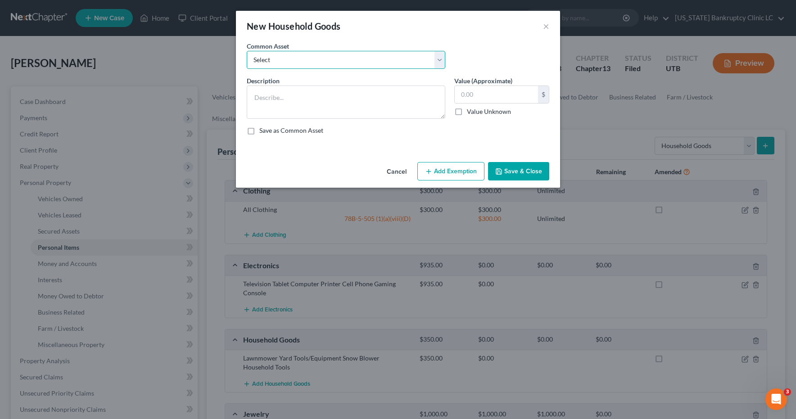
click at [435, 56] on select "Select Couch Chair Entertainment Center End/Coffee Table Stove/Cooking unit Sof…" at bounding box center [346, 60] width 199 height 18
drag, startPoint x: 748, startPoint y: 210, endPoint x: 744, endPoint y: 215, distance: 6.4
click at [748, 210] on div "New Household Goods × An exemption set must first be selected from the Filing I…" at bounding box center [398, 209] width 796 height 419
click at [481, 95] on input "550.00" at bounding box center [496, 94] width 83 height 17
click at [453, 172] on button "Add Exemption" at bounding box center [450, 171] width 67 height 19
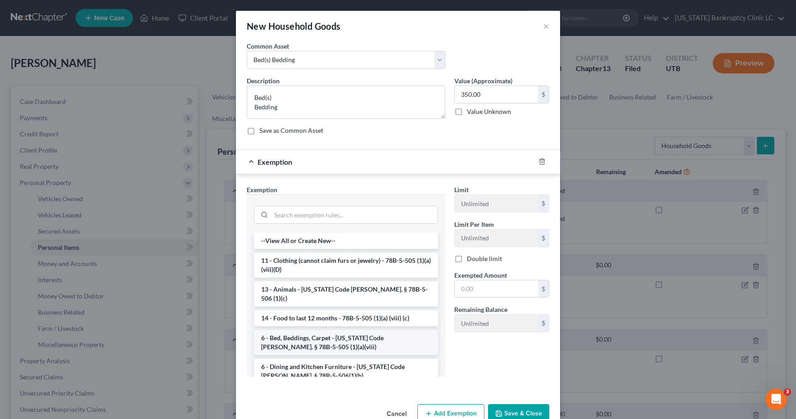
click at [289, 338] on li "6 - Bed, Beddings, Carpet - [US_STATE] Code [PERSON_NAME]. § 78B-5-505 (1)(a)(v…" at bounding box center [346, 342] width 184 height 25
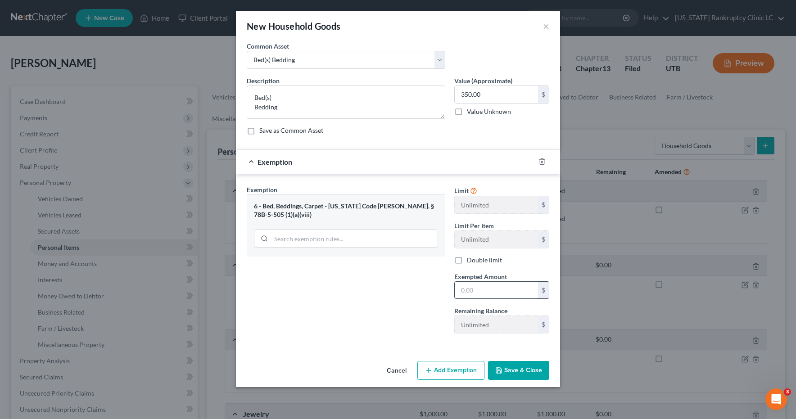
click at [484, 293] on input "text" at bounding box center [496, 290] width 83 height 17
click at [516, 370] on button "Save & Close" at bounding box center [518, 370] width 61 height 19
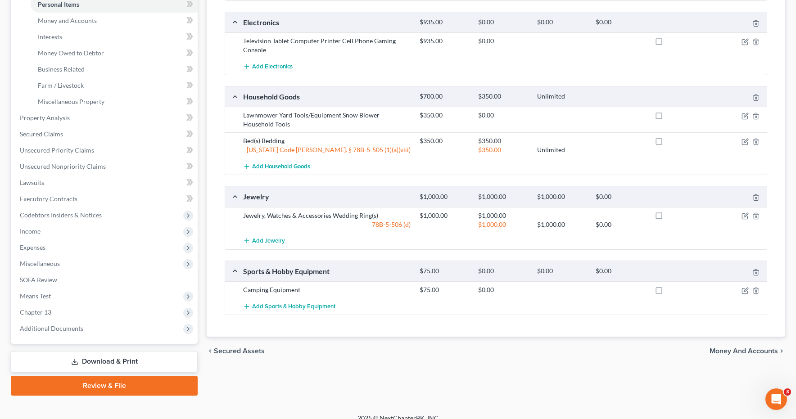
scroll to position [254, 0]
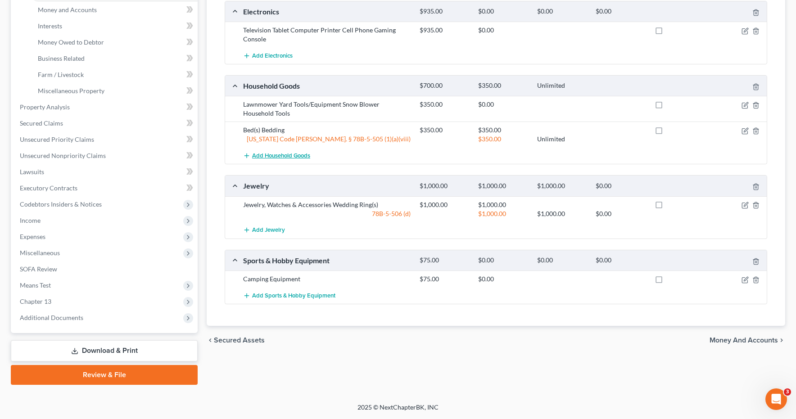
click at [284, 157] on span "Add Household Goods" at bounding box center [281, 155] width 58 height 7
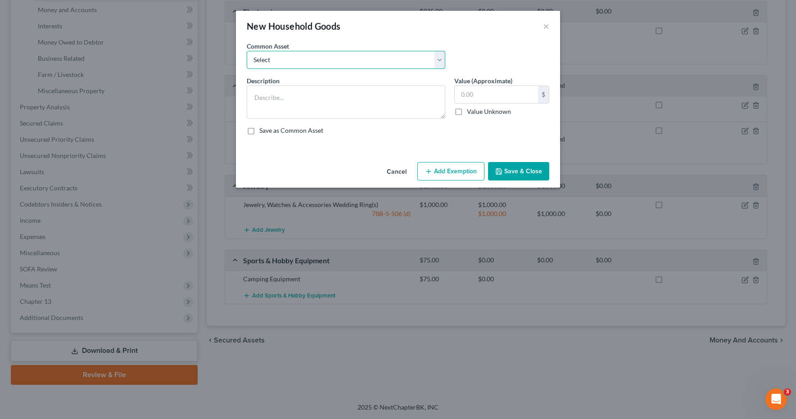
click at [441, 60] on select "Select Couch Chair Entertainment Center End/Coffee Table Stove/Cooking unit Sof…" at bounding box center [346, 60] width 199 height 18
click at [506, 94] on input "210.00" at bounding box center [496, 94] width 83 height 17
click at [460, 172] on button "Add Exemption" at bounding box center [450, 171] width 67 height 19
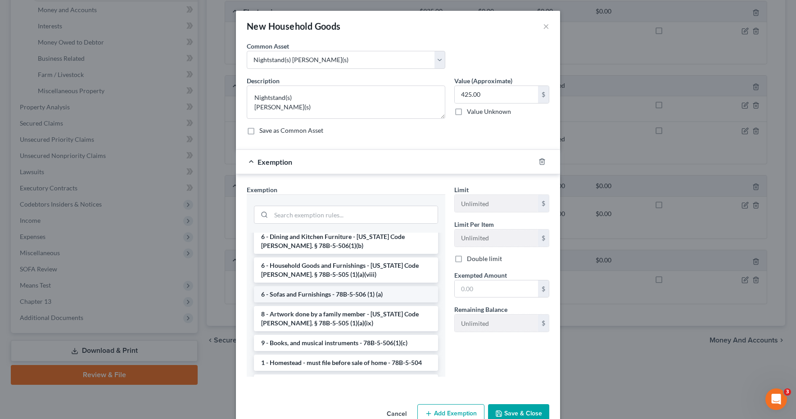
scroll to position [131, 0]
click at [315, 256] on li "6 - Household Goods and Furnishings - [US_STATE] Code [PERSON_NAME]. § 78B-5-50…" at bounding box center [346, 268] width 184 height 25
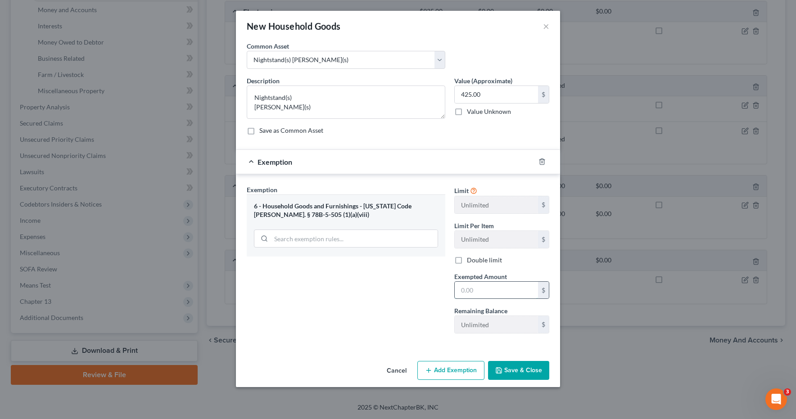
click at [495, 288] on input "text" at bounding box center [496, 290] width 83 height 17
click at [510, 366] on button "Save & Close" at bounding box center [518, 370] width 61 height 19
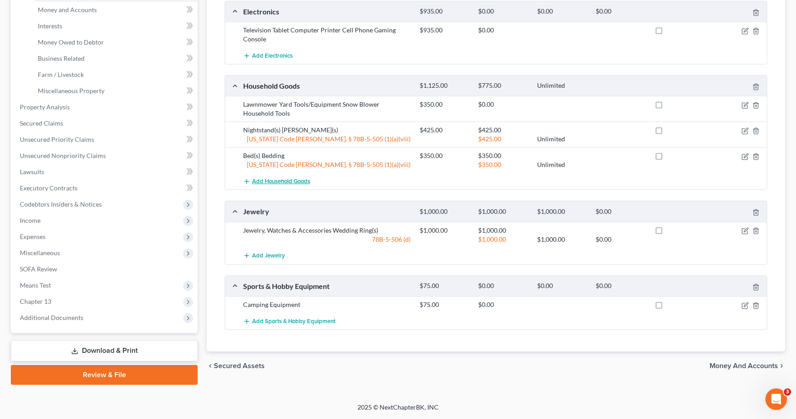
click at [289, 181] on span "Add Household Goods" at bounding box center [281, 181] width 58 height 7
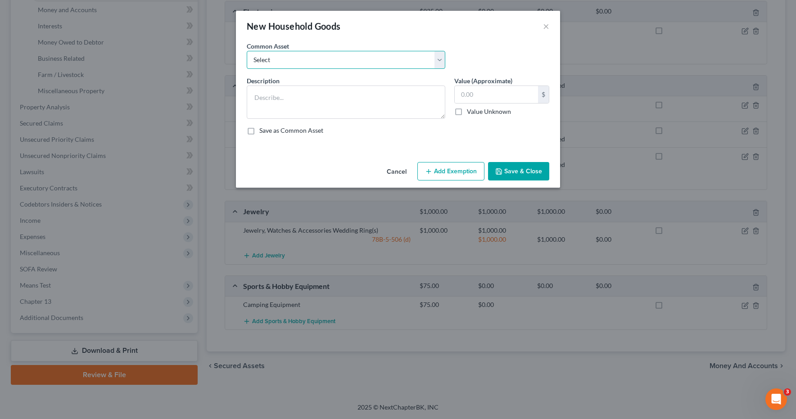
click at [441, 54] on select "Select Couch Chair Entertainment Center End/Coffee Table Stove/Cooking unit Sof…" at bounding box center [346, 60] width 199 height 18
click at [479, 94] on input "50.00" at bounding box center [496, 94] width 83 height 17
click at [453, 166] on button "Add Exemption" at bounding box center [450, 171] width 67 height 19
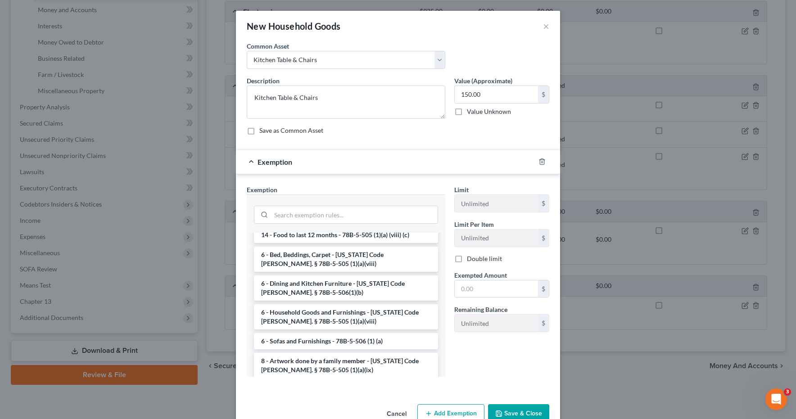
scroll to position [87, 0]
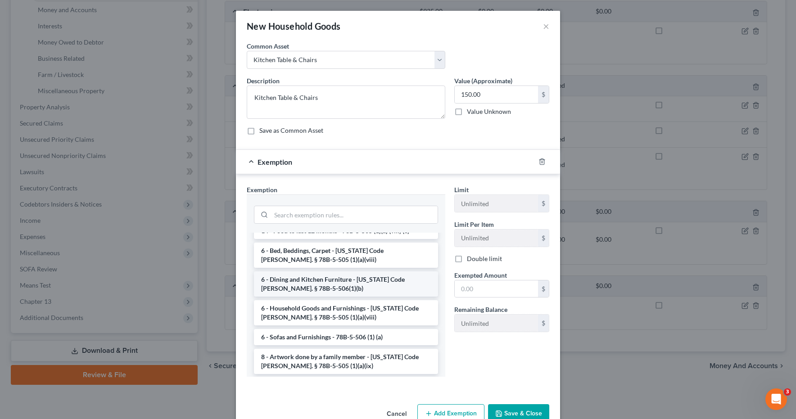
click at [306, 278] on li "6 - Dining and Kitchen Furniture - [US_STATE] Code [PERSON_NAME]. § 78B-5-506(1…" at bounding box center [346, 283] width 184 height 25
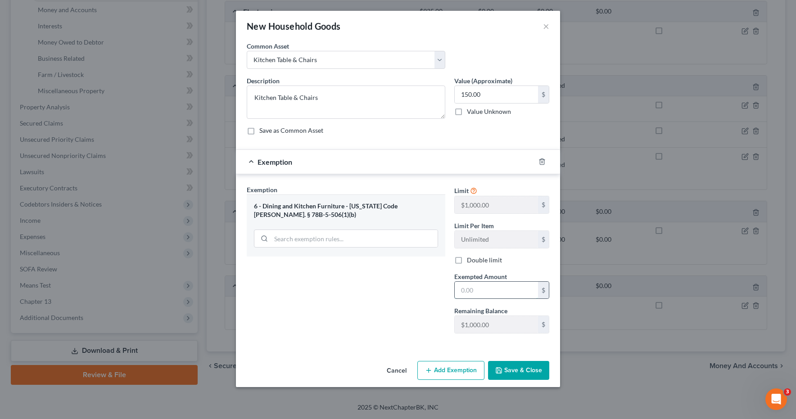
click at [490, 293] on input "text" at bounding box center [496, 290] width 83 height 17
click at [510, 366] on button "Save & Close" at bounding box center [518, 370] width 61 height 19
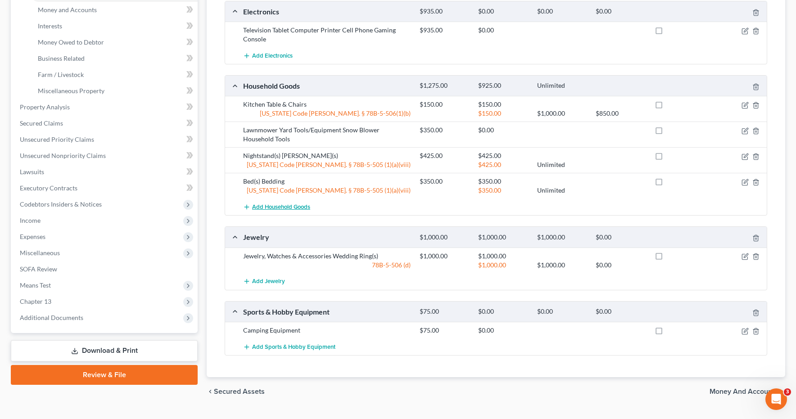
click at [266, 206] on span "Add Household Goods" at bounding box center [281, 206] width 58 height 7
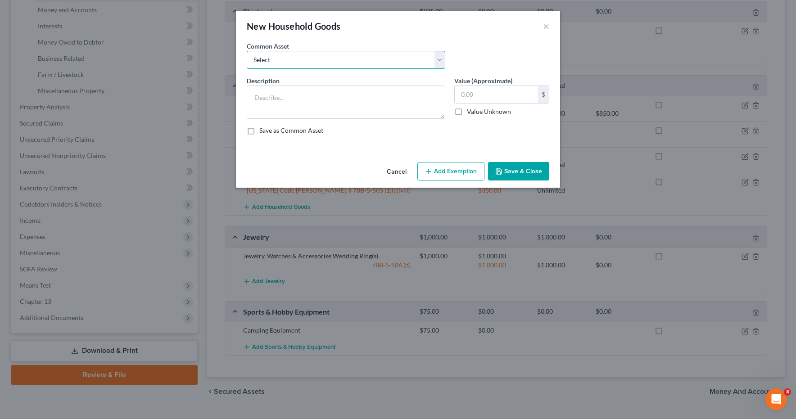
click at [438, 55] on select "Select Couch Chair Entertainment Center End/Coffee Table Stove/Cooking unit Sof…" at bounding box center [346, 60] width 199 height 18
click at [507, 93] on input "550.00" at bounding box center [496, 94] width 83 height 17
click at [520, 172] on button "Save & Close" at bounding box center [518, 171] width 61 height 19
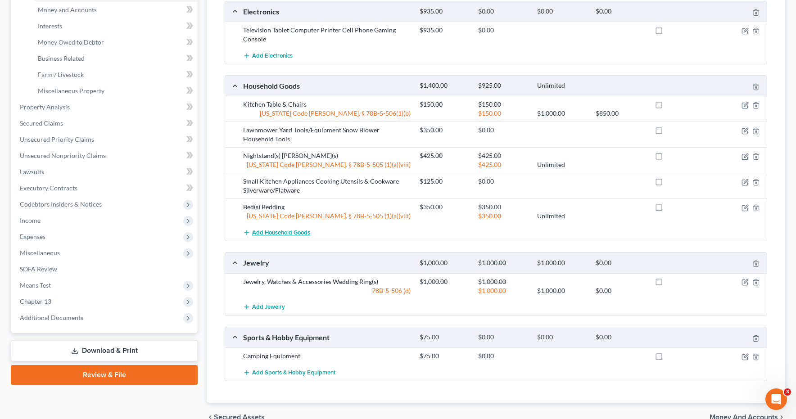
click at [262, 234] on span "Add Household Goods" at bounding box center [281, 232] width 58 height 7
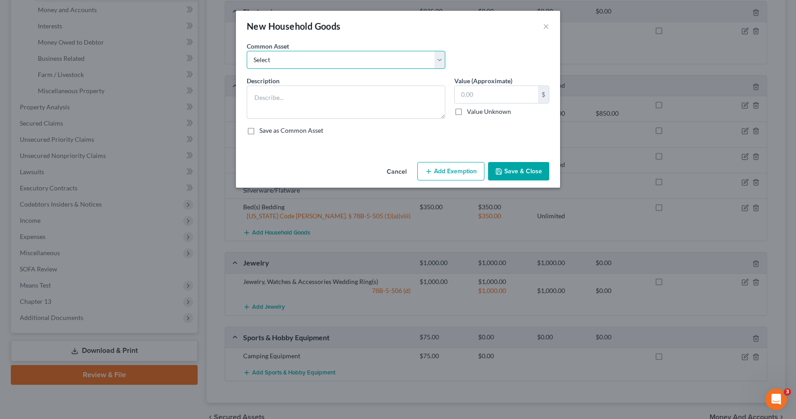
click at [440, 59] on select "Select Couch Chair Entertainment Center End/Coffee Table Stove/Cooking unit Sof…" at bounding box center [346, 60] width 199 height 18
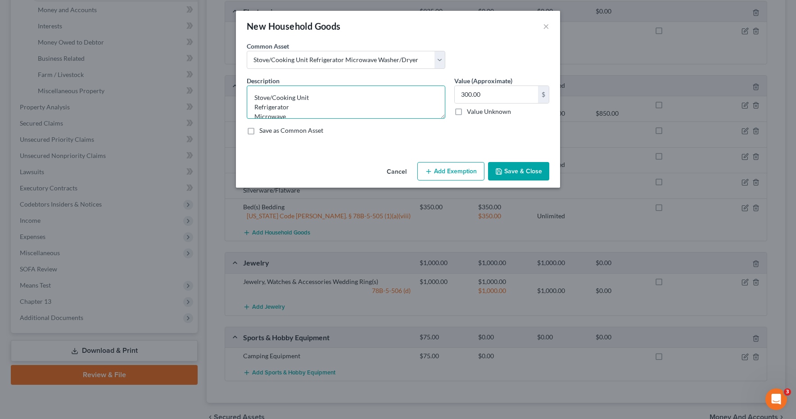
click at [307, 106] on textarea "Stove/Cooking Unit Refrigerator Microwave Washer/Dryer" at bounding box center [346, 102] width 199 height 33
click at [515, 89] on input "300.00" at bounding box center [496, 94] width 83 height 17
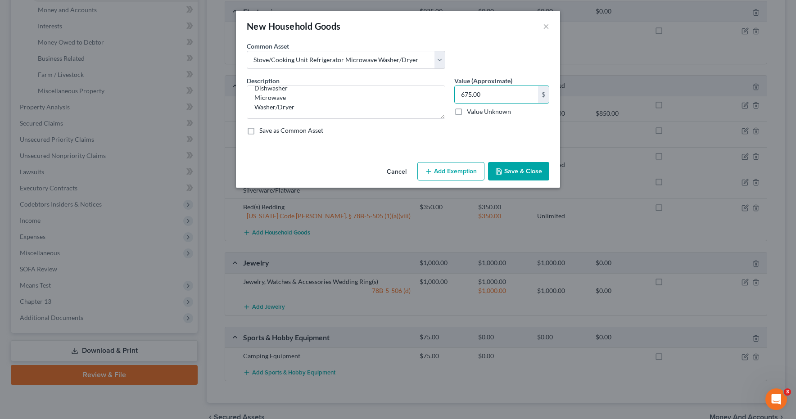
click at [459, 171] on button "Add Exemption" at bounding box center [450, 171] width 67 height 19
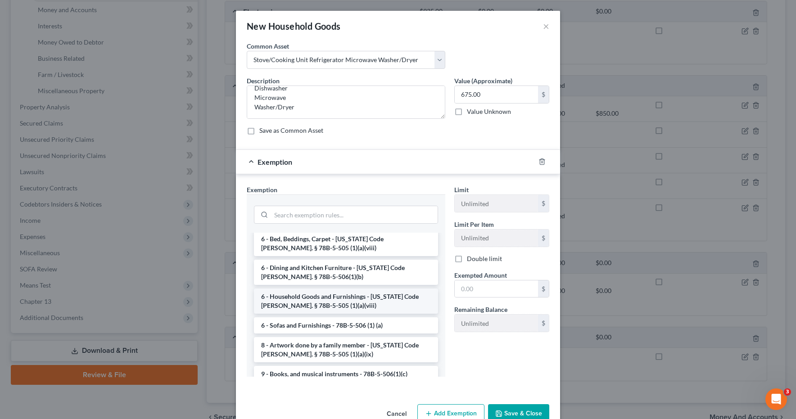
scroll to position [101, 0]
click at [281, 294] on li "6 - Household Goods and Furnishings - [US_STATE] Code [PERSON_NAME]. § 78B-5-50…" at bounding box center [346, 298] width 184 height 25
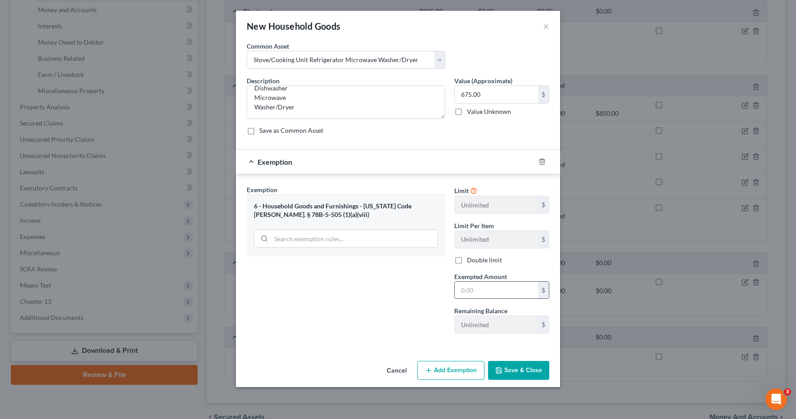
click at [486, 293] on input "text" at bounding box center [496, 290] width 83 height 17
click at [515, 364] on button "Save & Close" at bounding box center [518, 370] width 61 height 19
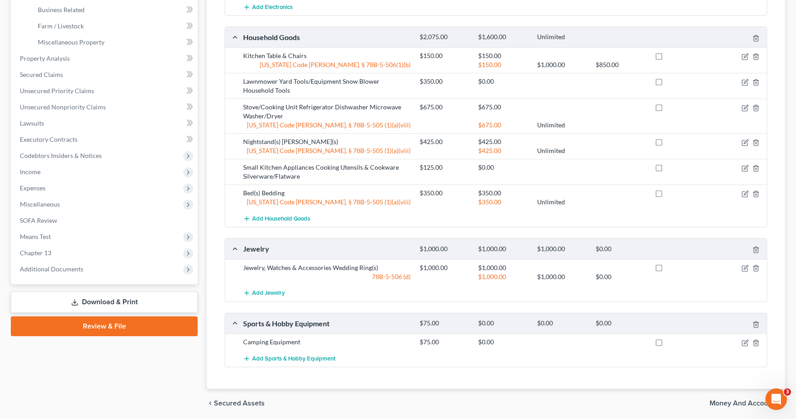
scroll to position [307, 0]
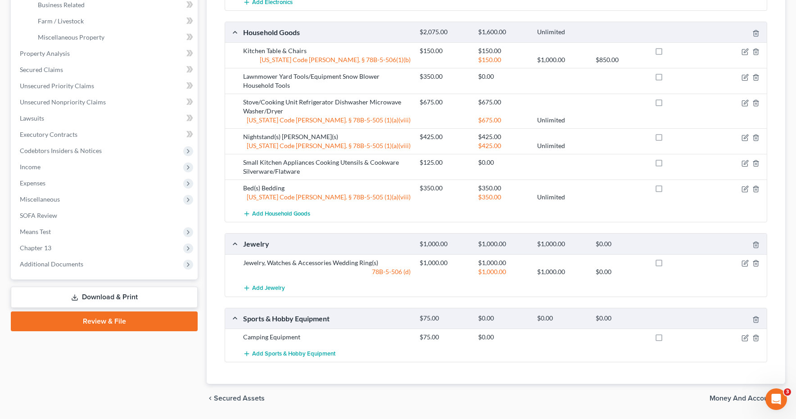
click at [97, 296] on link "Download & Print" at bounding box center [104, 297] width 187 height 21
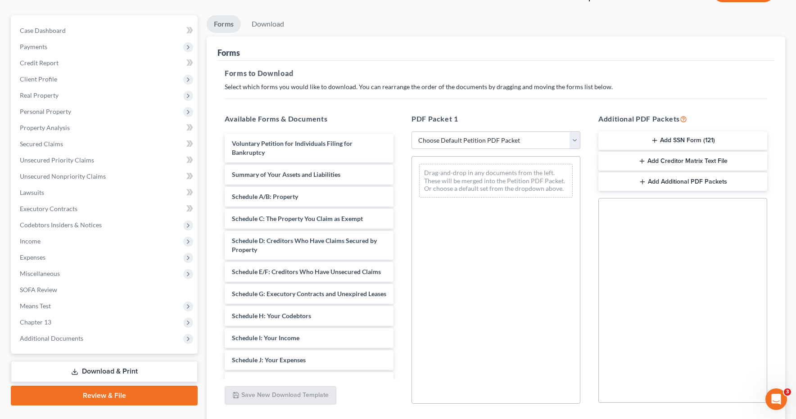
scroll to position [72, 0]
click at [574, 138] on select "Choose Default Petition PDF Packet Complete Bankruptcy Petition (all forms and …" at bounding box center [495, 140] width 169 height 18
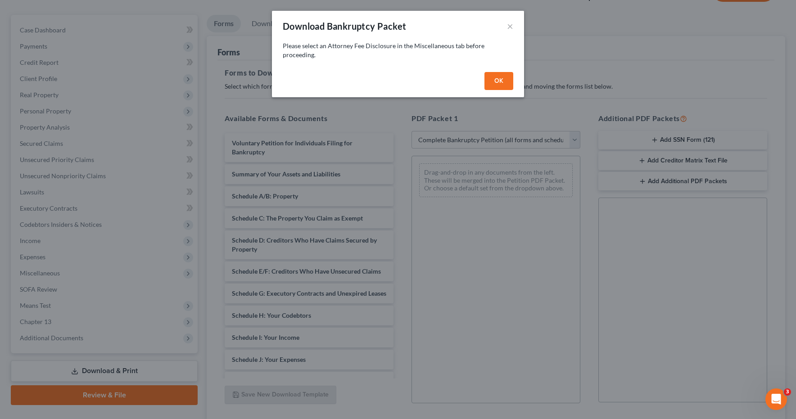
click at [495, 83] on button "OK" at bounding box center [498, 81] width 29 height 18
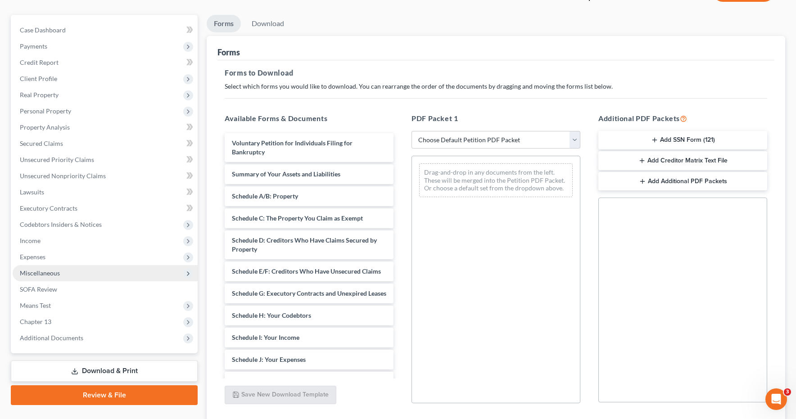
click at [39, 277] on span "Miscellaneous" at bounding box center [105, 273] width 185 height 16
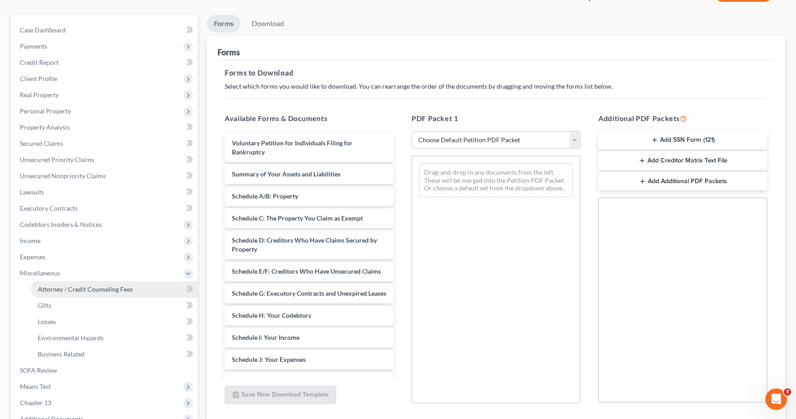
click at [67, 288] on span "Attorney / Credit Counseling Fees" at bounding box center [85, 289] width 95 height 8
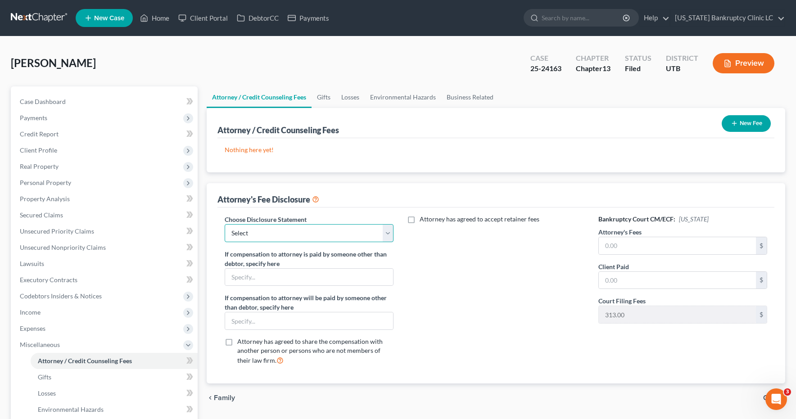
click at [389, 231] on select "Select Installment Chapter 7 Cases Salt Lake Custom Disclosure Fresh Start Fund…" at bounding box center [309, 233] width 169 height 18
click at [651, 247] on input "text" at bounding box center [677, 245] width 157 height 17
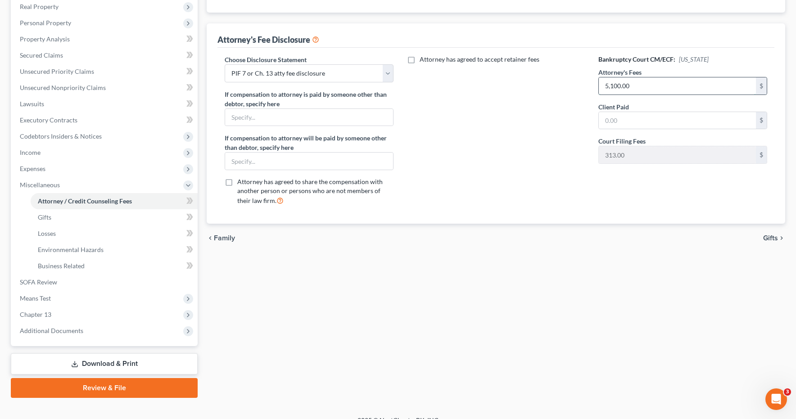
scroll to position [173, 0]
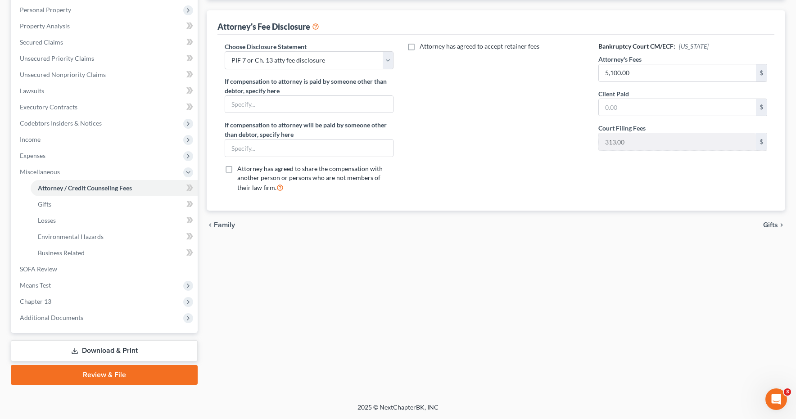
click at [94, 351] on link "Download & Print" at bounding box center [104, 350] width 187 height 21
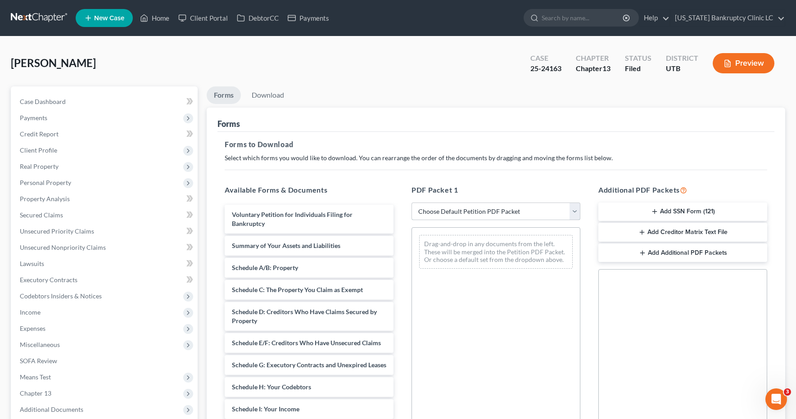
click at [576, 209] on select "Choose Default Petition PDF Packet Complete Bankruptcy Petition (all forms and …" at bounding box center [495, 212] width 169 height 18
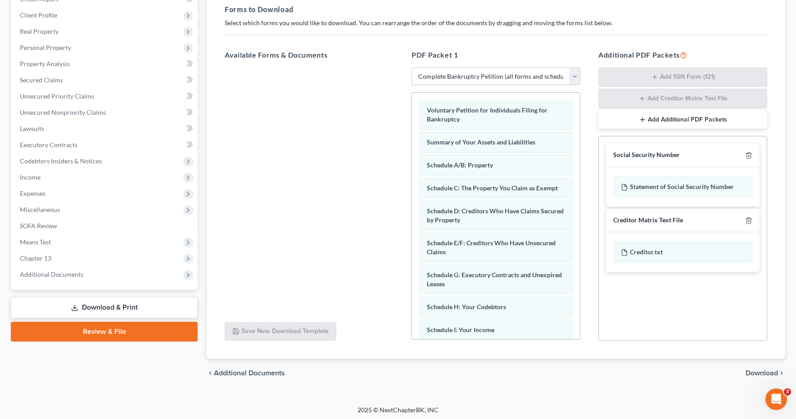
scroll to position [138, 0]
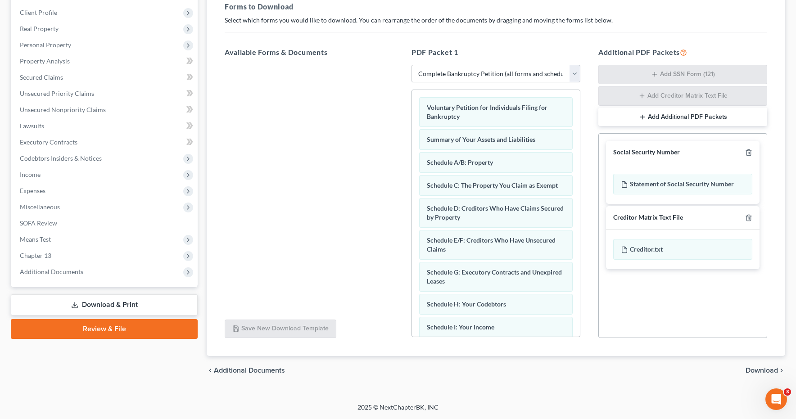
click at [761, 370] on span "Download" at bounding box center [762, 370] width 32 height 7
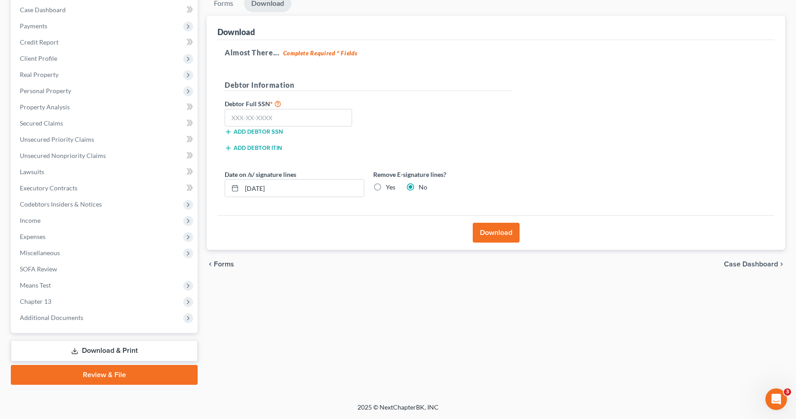
scroll to position [92, 0]
click at [303, 117] on input "text" at bounding box center [288, 118] width 127 height 18
click at [506, 231] on button "Download" at bounding box center [496, 233] width 47 height 20
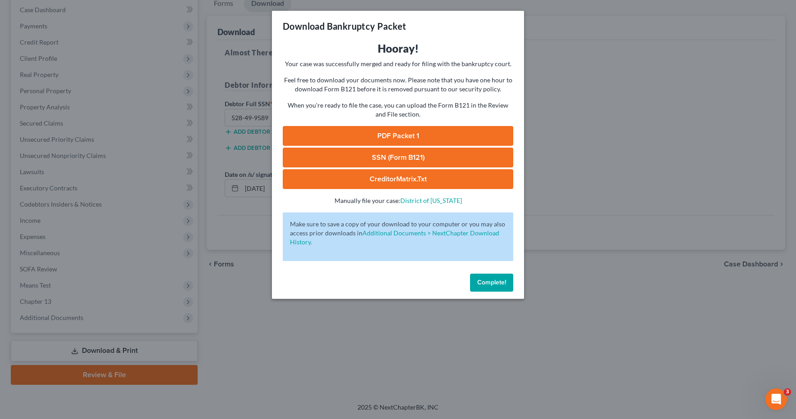
click at [392, 132] on link "PDF Packet 1" at bounding box center [398, 136] width 231 height 20
click at [491, 280] on span "Complete!" at bounding box center [491, 283] width 29 height 8
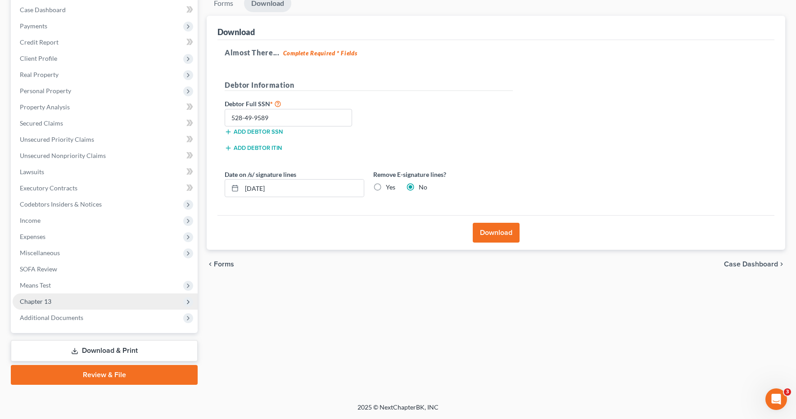
click at [40, 302] on span "Chapter 13" at bounding box center [36, 302] width 32 height 8
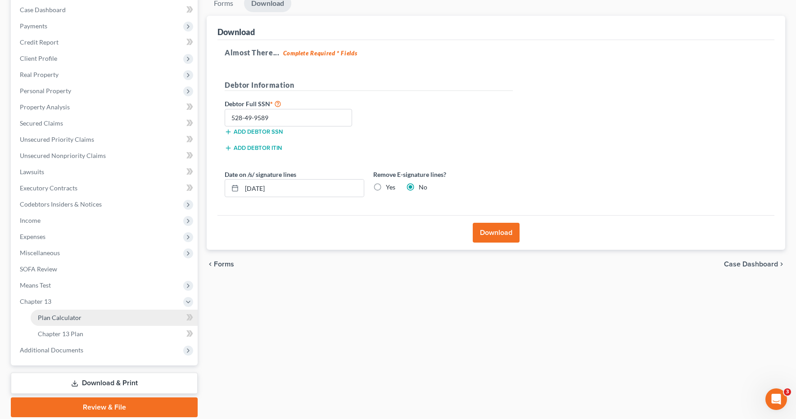
click at [49, 318] on span "Plan Calculator" at bounding box center [60, 318] width 44 height 8
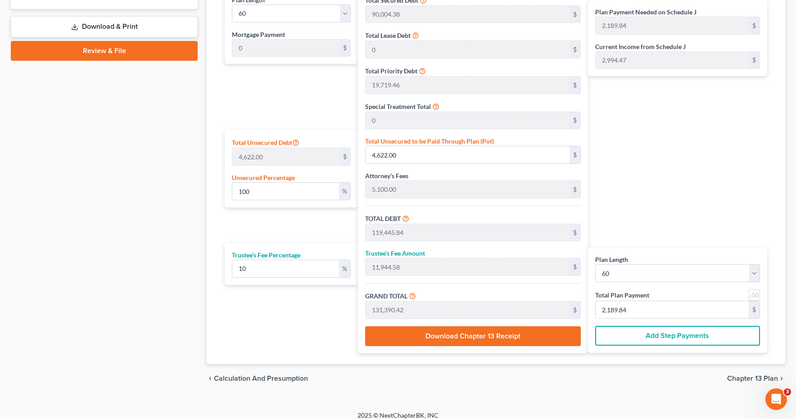
scroll to position [451, 0]
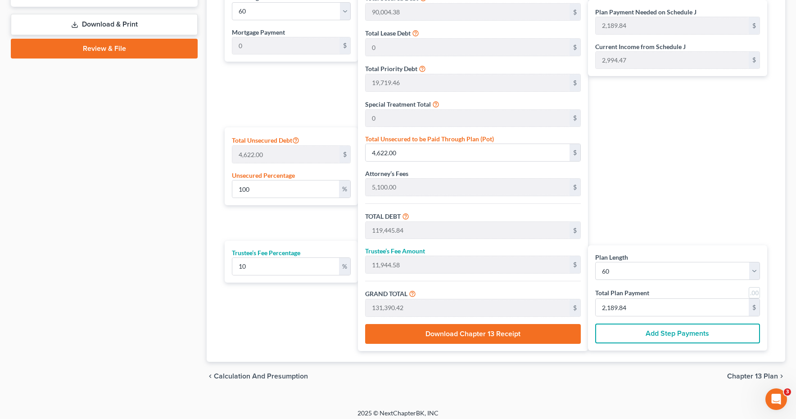
click at [753, 293] on link at bounding box center [754, 292] width 11 height 11
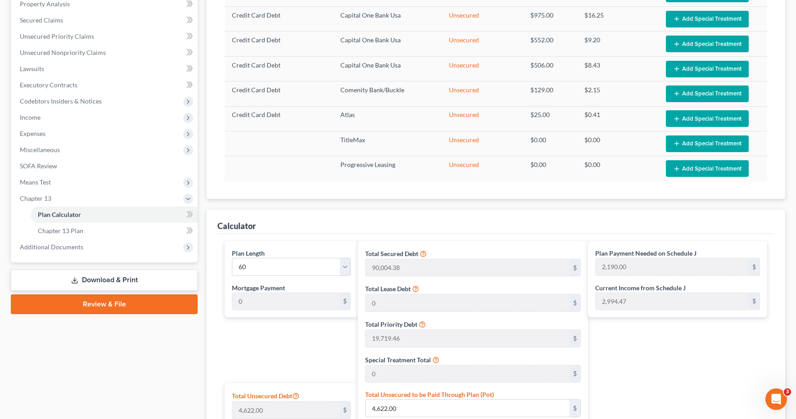
scroll to position [0, 0]
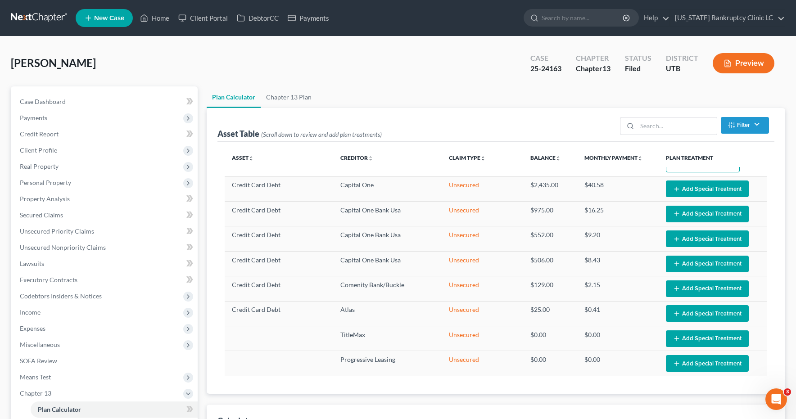
click at [41, 16] on link at bounding box center [40, 18] width 58 height 16
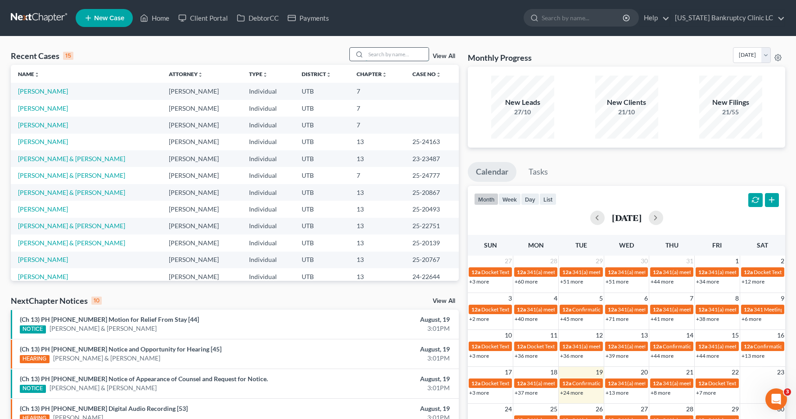
click at [390, 52] on input "search" at bounding box center [397, 54] width 63 height 13
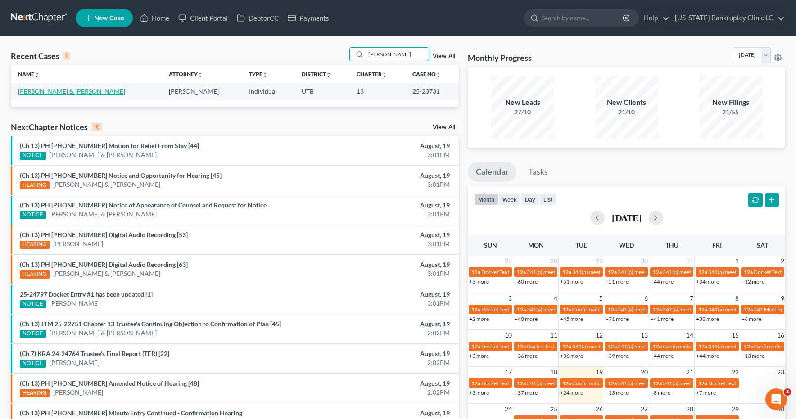
type input "hurtado"
click at [83, 91] on link "[PERSON_NAME] & [PERSON_NAME]" at bounding box center [71, 91] width 107 height 8
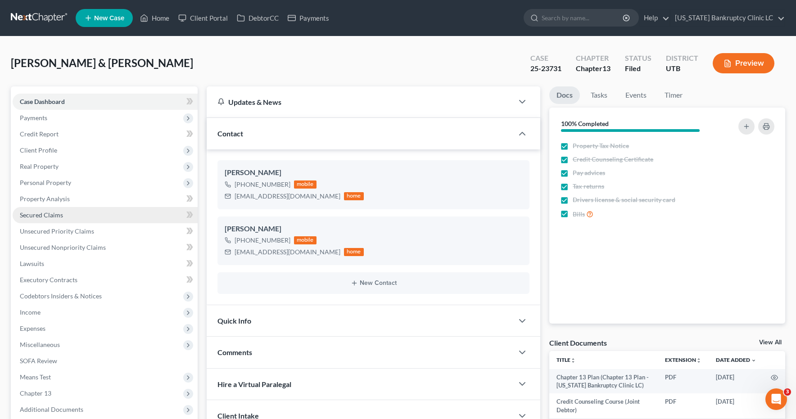
click at [48, 216] on span "Secured Claims" at bounding box center [41, 215] width 43 height 8
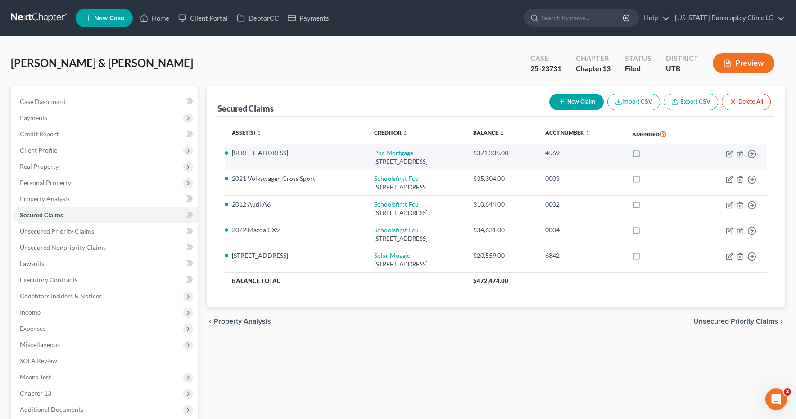
click at [374, 154] on link "Pnc Mortgage" at bounding box center [393, 153] width 39 height 8
select select "36"
select select "2"
select select "0"
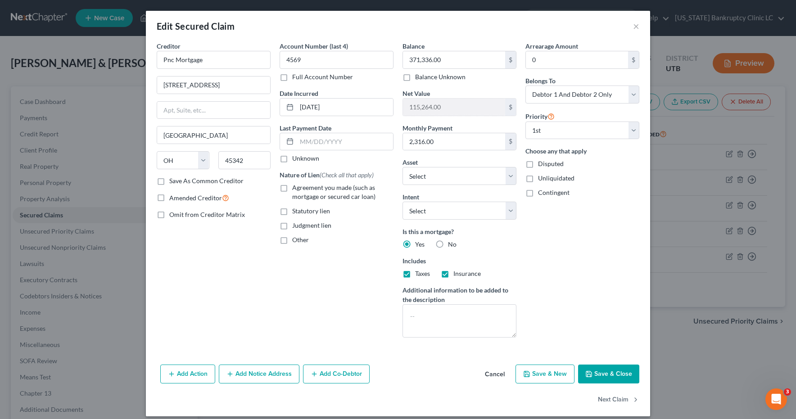
click at [292, 78] on label "Full Account Number" at bounding box center [322, 76] width 61 height 9
click at [296, 78] on input "Full Account Number" at bounding box center [299, 75] width 6 height 6
click at [327, 57] on input "4569" at bounding box center [337, 60] width 114 height 18
type input "4569 POC 10"
click at [292, 189] on label "Agreement you made (such as mortgage or secured car loan)" at bounding box center [342, 192] width 101 height 18
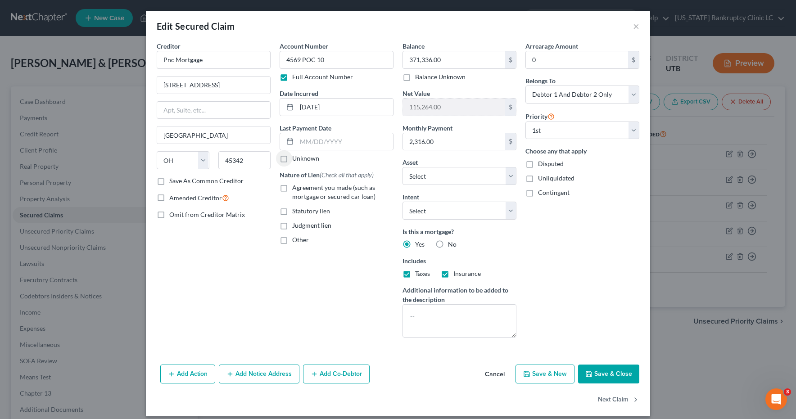
click at [296, 189] on input "Agreement you made (such as mortgage or secured car loan)" at bounding box center [299, 186] width 6 height 6
checkbox input "true"
click at [461, 63] on input "371,336.00" at bounding box center [454, 59] width 102 height 17
type input "371,213.07"
click at [600, 375] on button "Save & Close" at bounding box center [608, 374] width 61 height 19
